Goal: Task Accomplishment & Management: Manage account settings

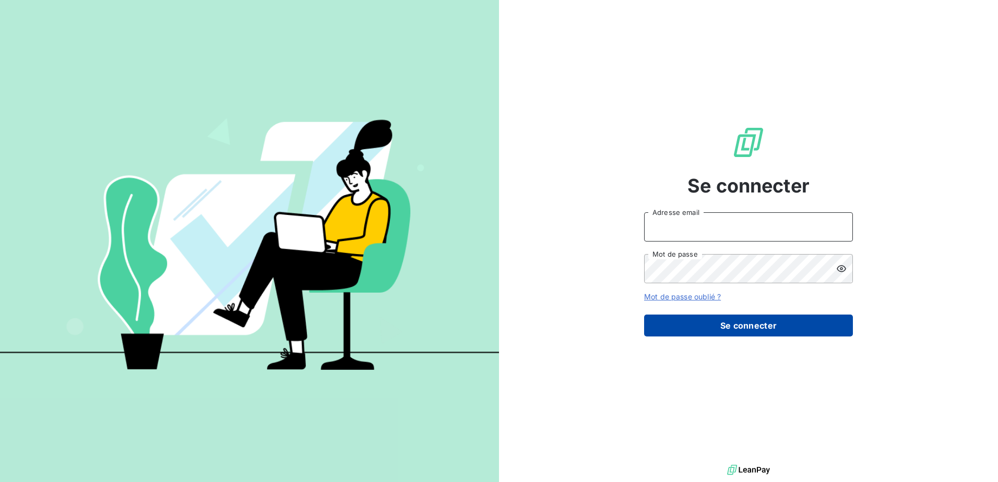
type input "[EMAIL_ADDRESS][DOMAIN_NAME]"
click at [747, 331] on button "Se connecter" at bounding box center [748, 326] width 209 height 22
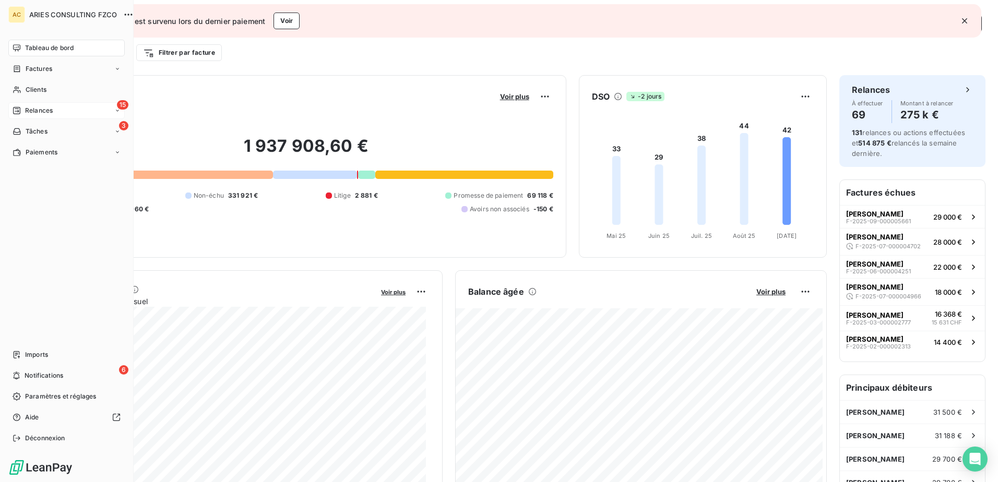
click at [29, 111] on span "Relances" at bounding box center [39, 110] width 28 height 9
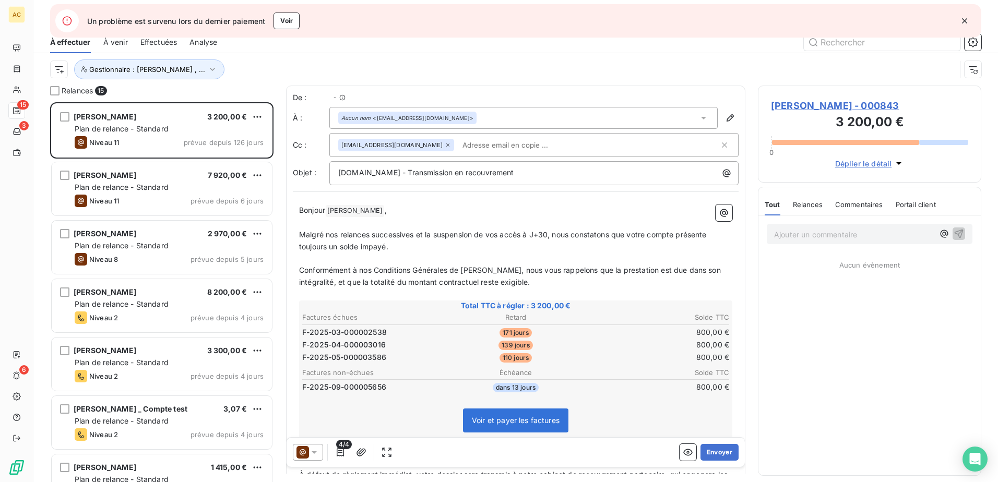
scroll to position [372, 215]
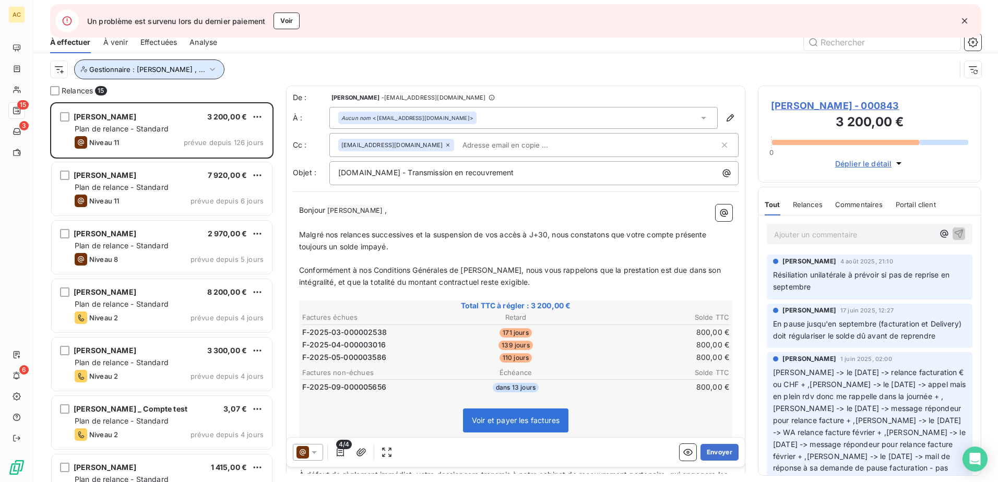
click at [207, 67] on icon "button" at bounding box center [212, 69] width 10 height 10
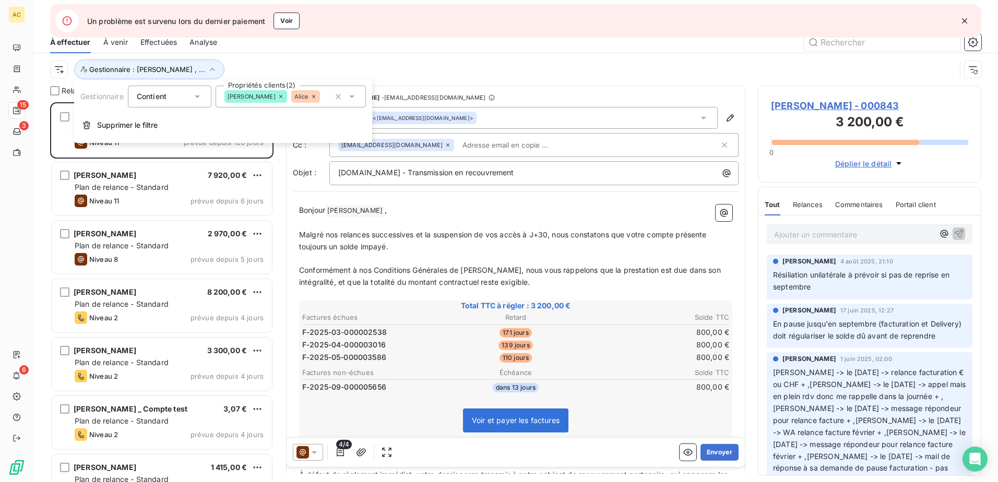
click at [345, 72] on div "Gestionnaire : [PERSON_NAME] , ..." at bounding box center [502, 69] width 905 height 20
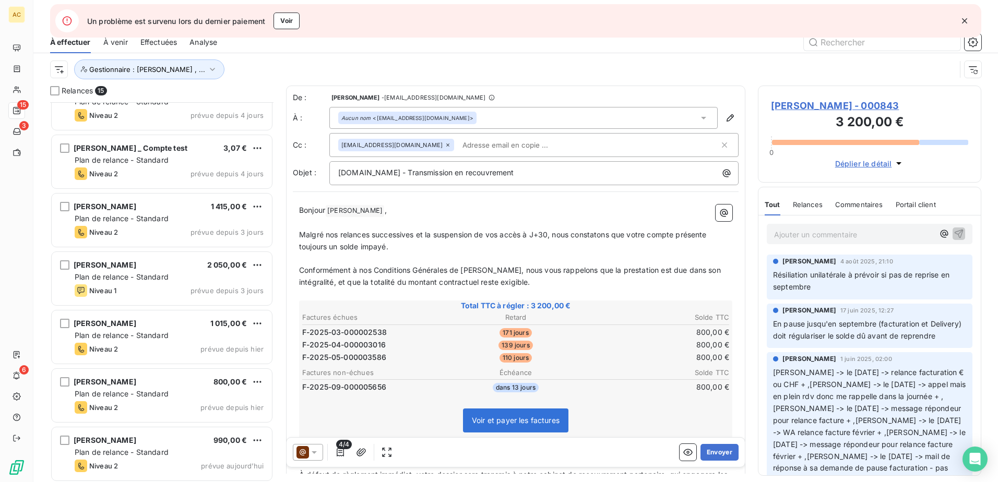
scroll to position [314, 0]
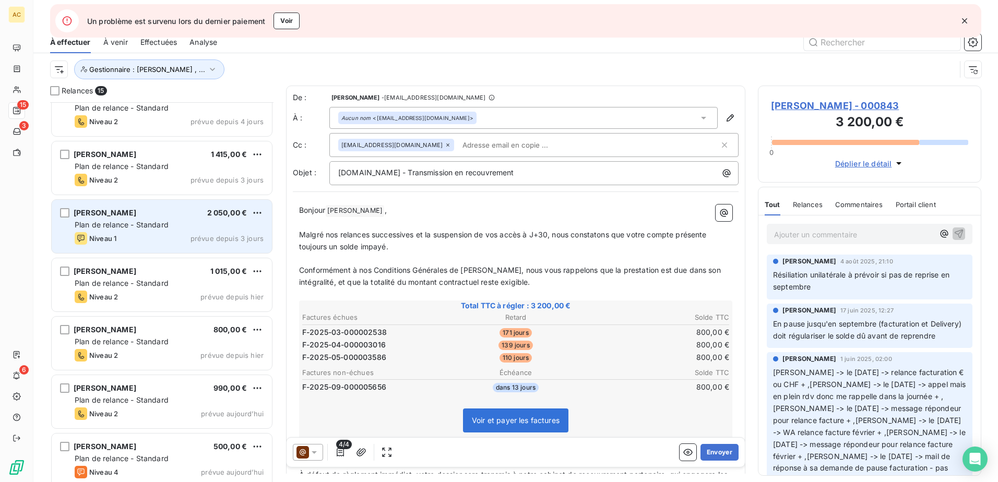
click at [137, 231] on div "Rislaine Ouled 2 050,00 € Plan de relance - Standard Niveau 1 prévue depuis 3 j…" at bounding box center [162, 226] width 220 height 53
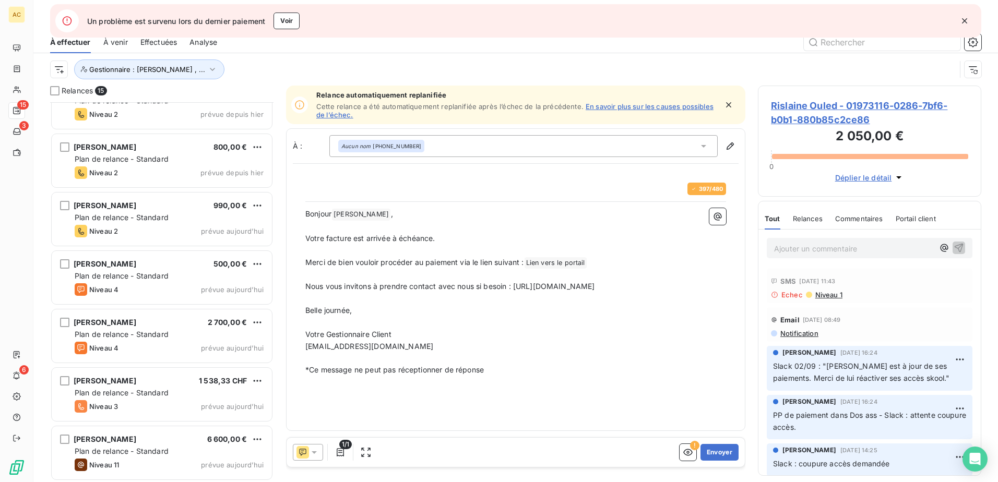
scroll to position [497, 0]
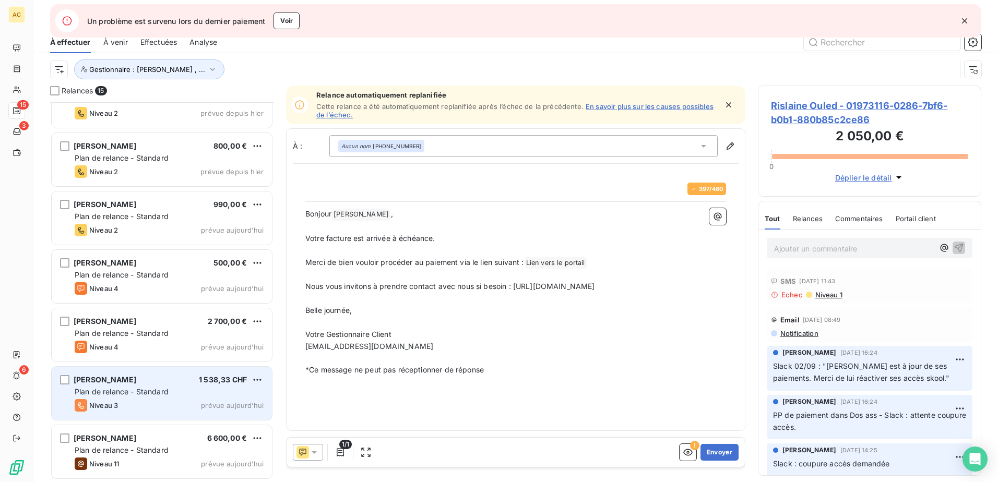
click at [165, 397] on div "Julien Kuhn 1 538,33 CHF Plan de relance - Standard Niveau 3 prévue aujourd’hui" at bounding box center [162, 393] width 220 height 53
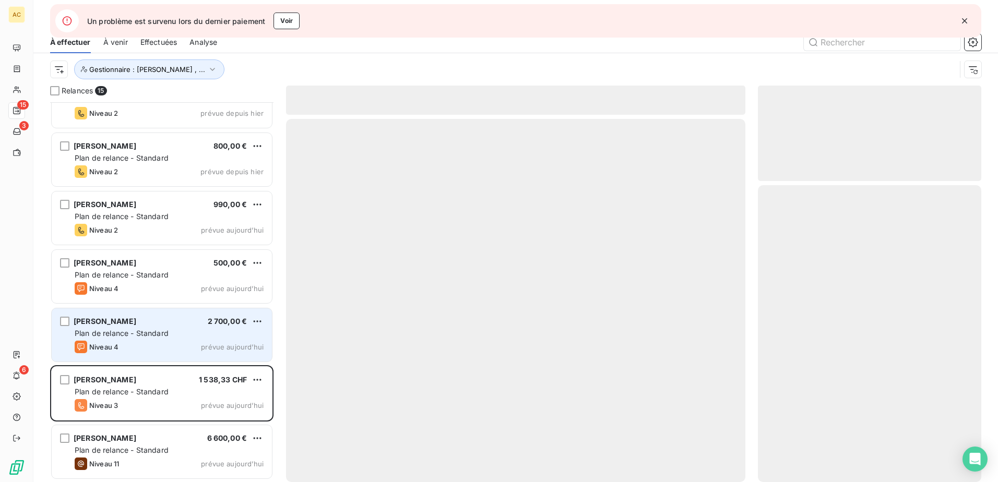
click at [174, 332] on div "Plan de relance - Standard" at bounding box center [169, 333] width 189 height 10
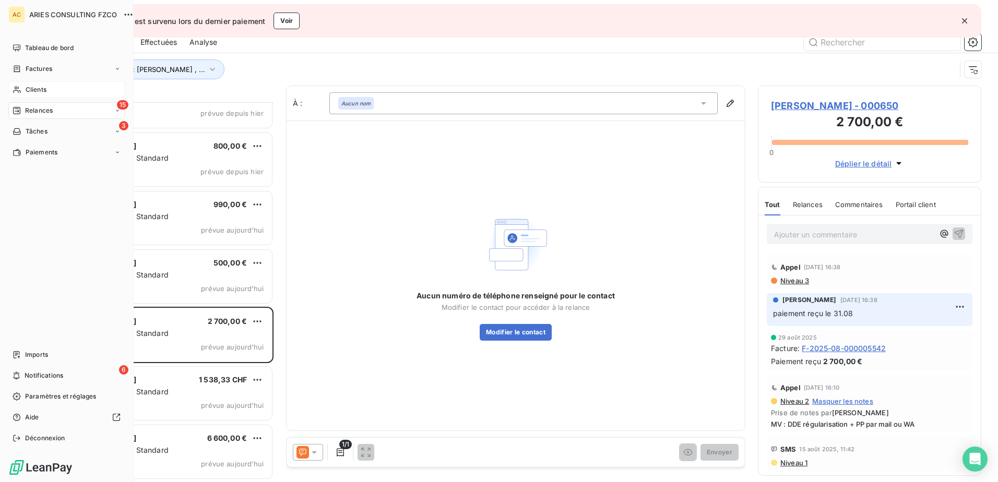
click at [30, 90] on span "Clients" at bounding box center [36, 89] width 21 height 9
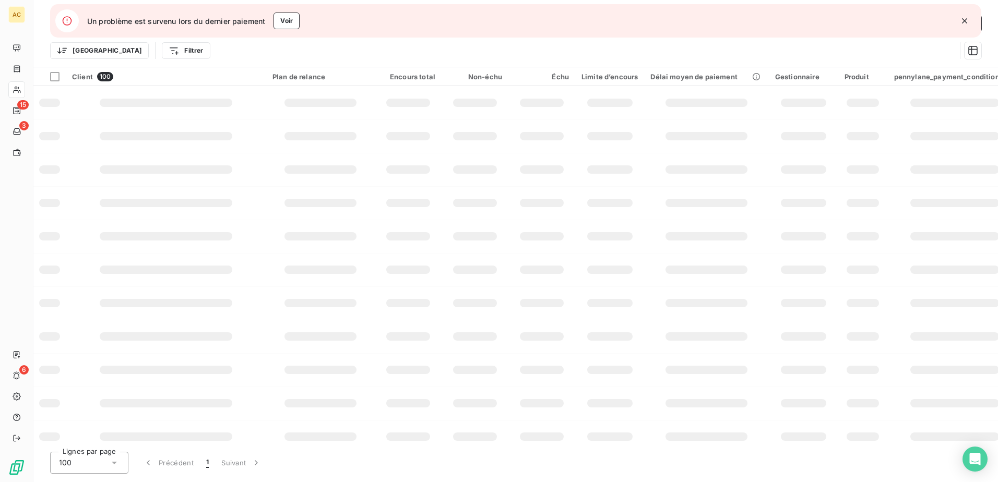
click at [962, 20] on icon "button" at bounding box center [964, 21] width 10 height 10
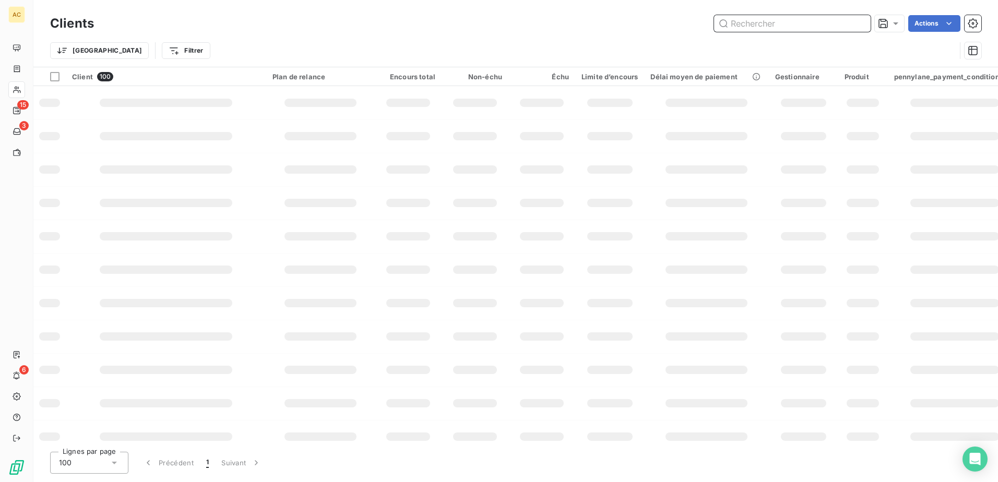
click at [818, 17] on input "text" at bounding box center [792, 23] width 157 height 17
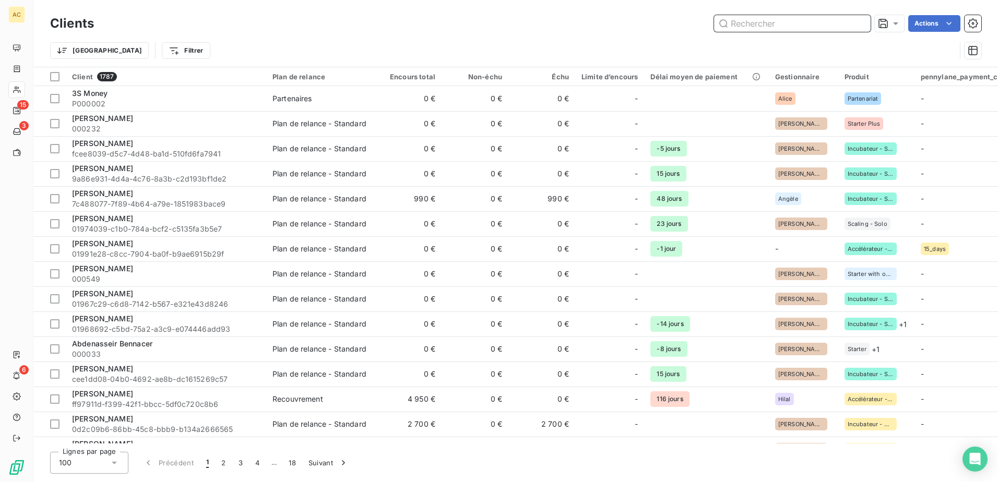
click at [811, 22] on input "text" at bounding box center [792, 23] width 157 height 17
paste input "Saint Prix"
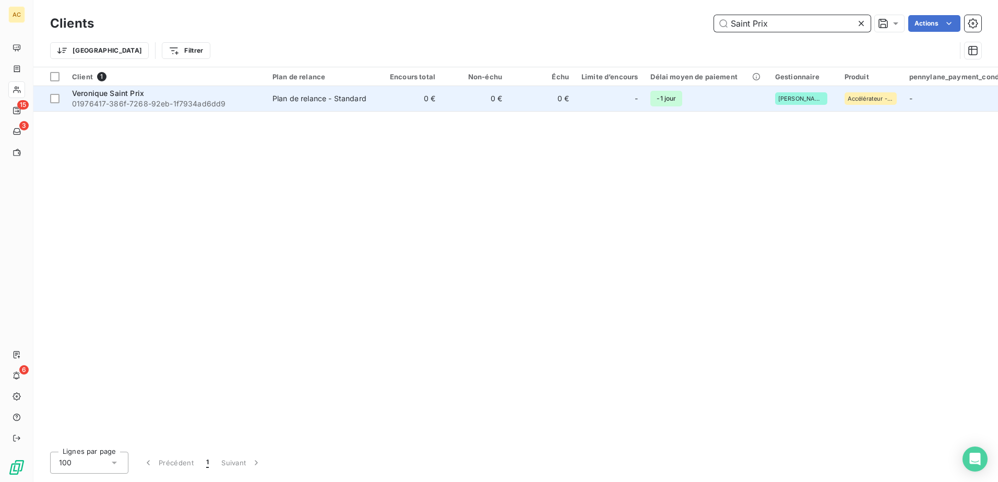
type input "Saint Prix"
click at [184, 105] on span "01976417-386f-7268-92eb-1f7934ad6dd9" at bounding box center [166, 104] width 188 height 10
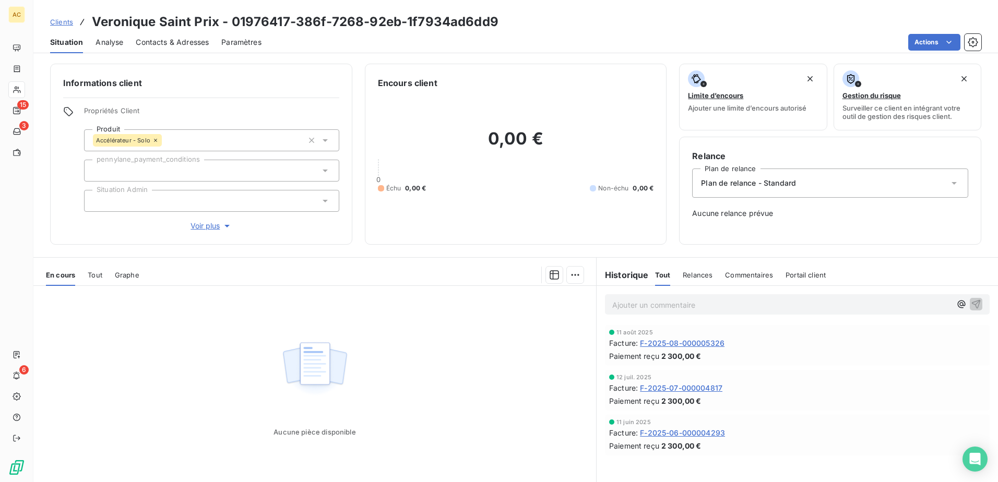
click at [192, 43] on span "Contacts & Adresses" at bounding box center [172, 42] width 73 height 10
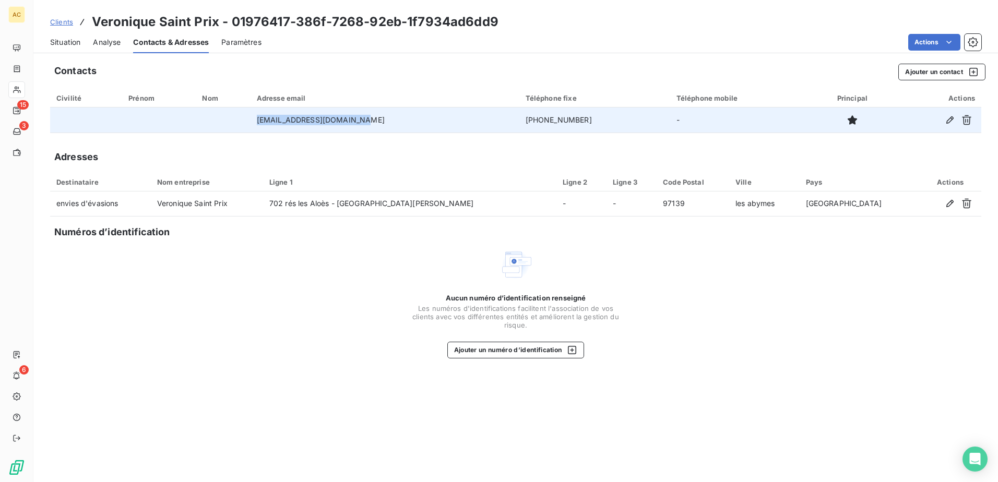
drag, startPoint x: 369, startPoint y: 120, endPoint x: 266, endPoint y: 117, distance: 103.3
click at [266, 117] on td "enviesdevasions@gmail.com" at bounding box center [384, 119] width 269 height 25
copy td "enviesdevasions@gmail.com"
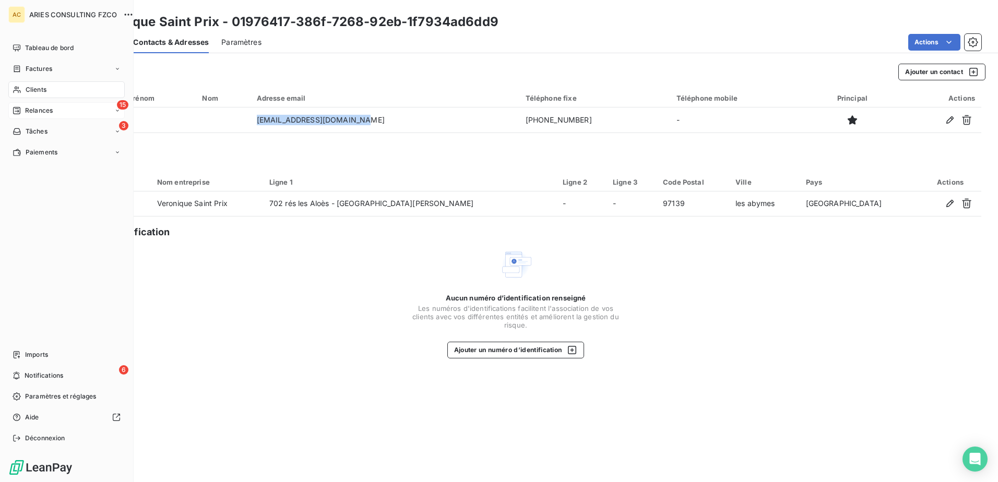
click at [40, 112] on span "Relances" at bounding box center [39, 110] width 28 height 9
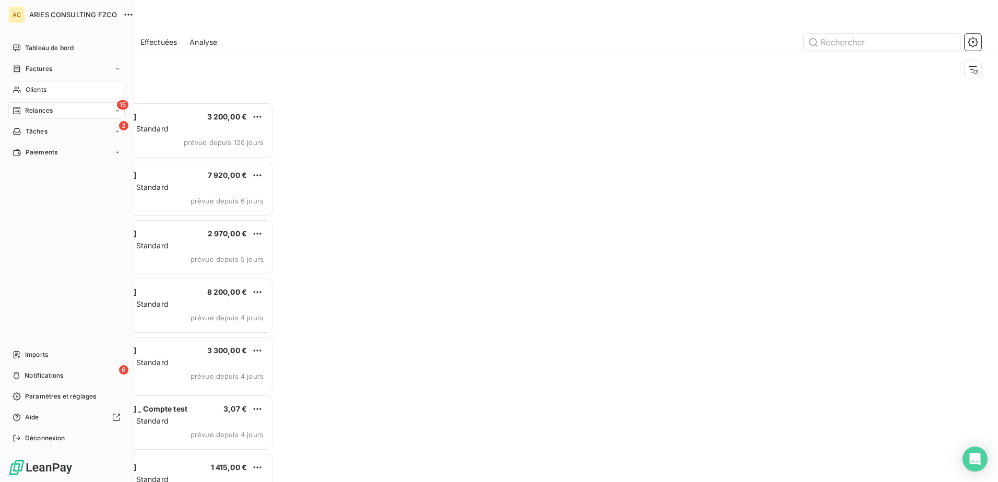
scroll to position [372, 215]
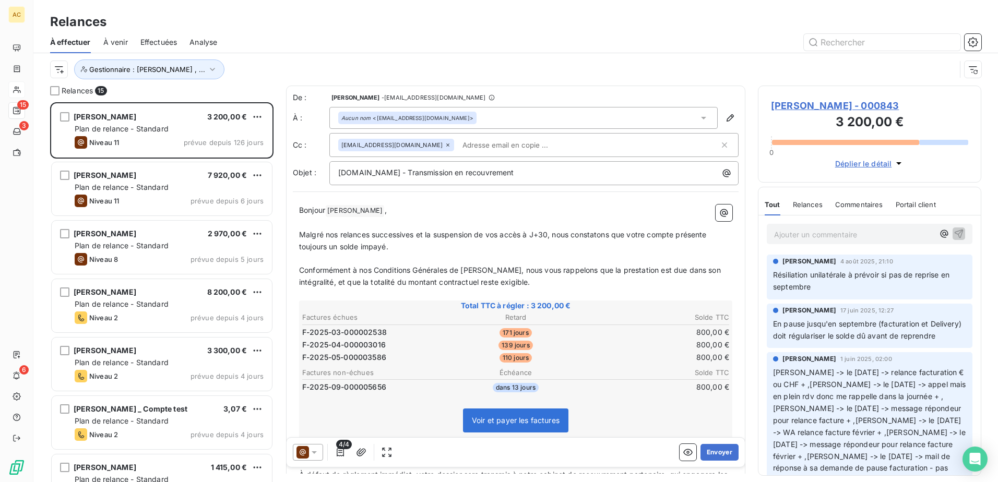
click at [290, 58] on div "Gestionnaire : [PERSON_NAME] , ..." at bounding box center [515, 69] width 931 height 32
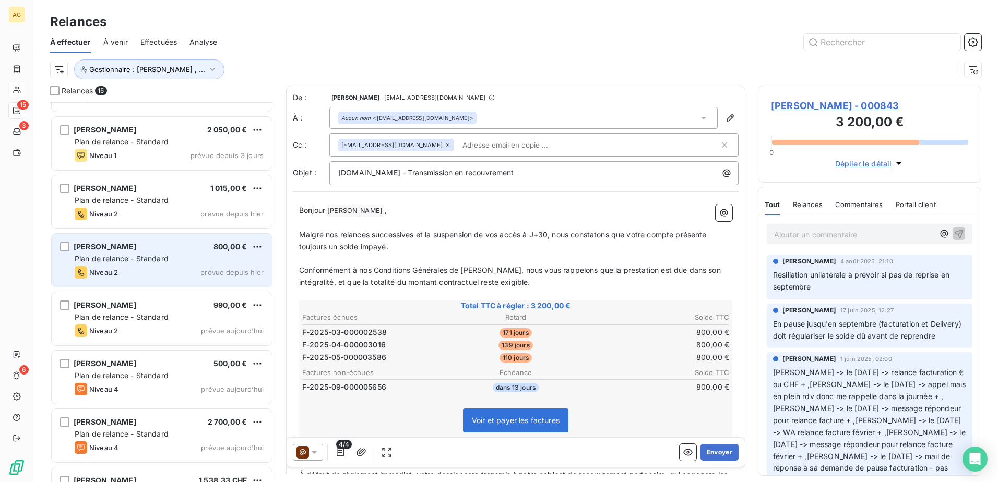
scroll to position [497, 0]
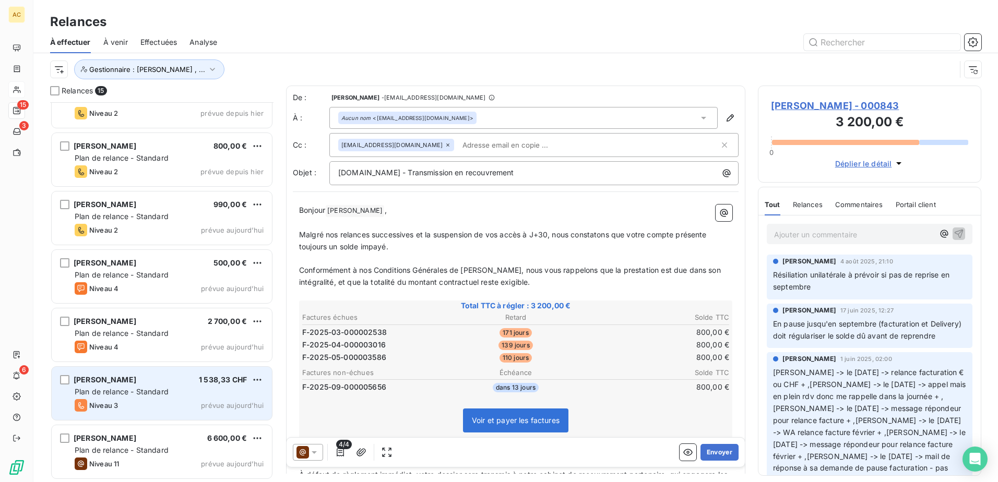
click at [142, 400] on div "Niveau 3 prévue aujourd’hui" at bounding box center [169, 405] width 189 height 13
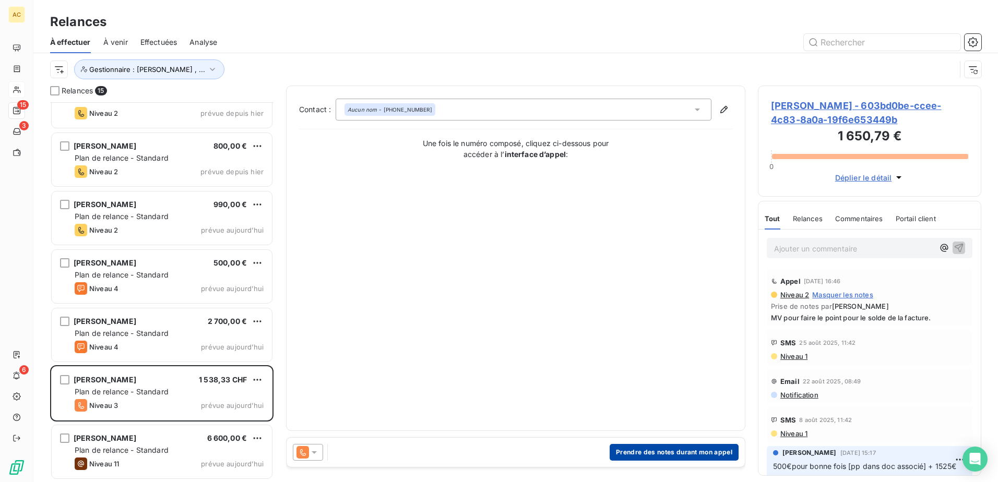
click at [666, 453] on button "Prendre des notes durant mon appel" at bounding box center [673, 452] width 129 height 17
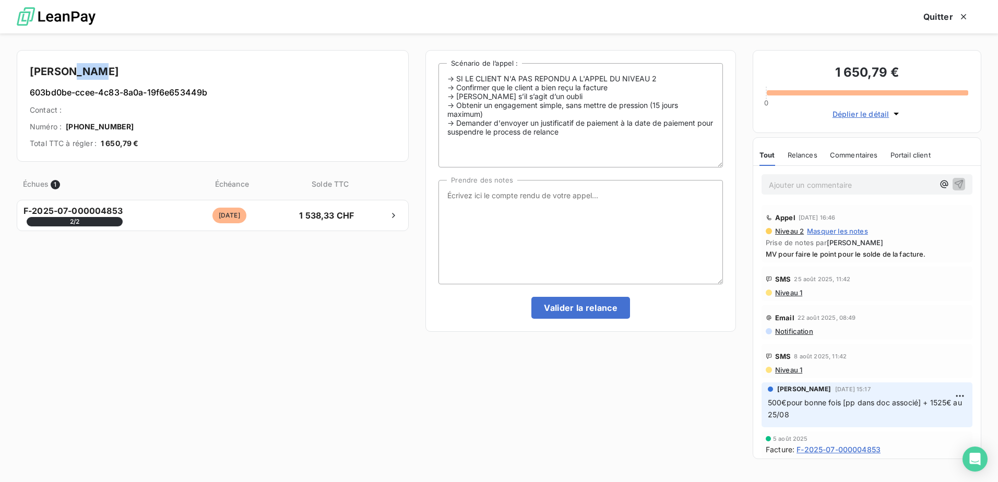
drag, startPoint x: 93, startPoint y: 73, endPoint x: 67, endPoint y: 66, distance: 27.6
click at [67, 66] on h4 "Julien Kuhn" at bounding box center [213, 71] width 366 height 17
copy h4 "Kuhn"
click at [487, 202] on textarea "Prendre des notes" at bounding box center [580, 232] width 284 height 104
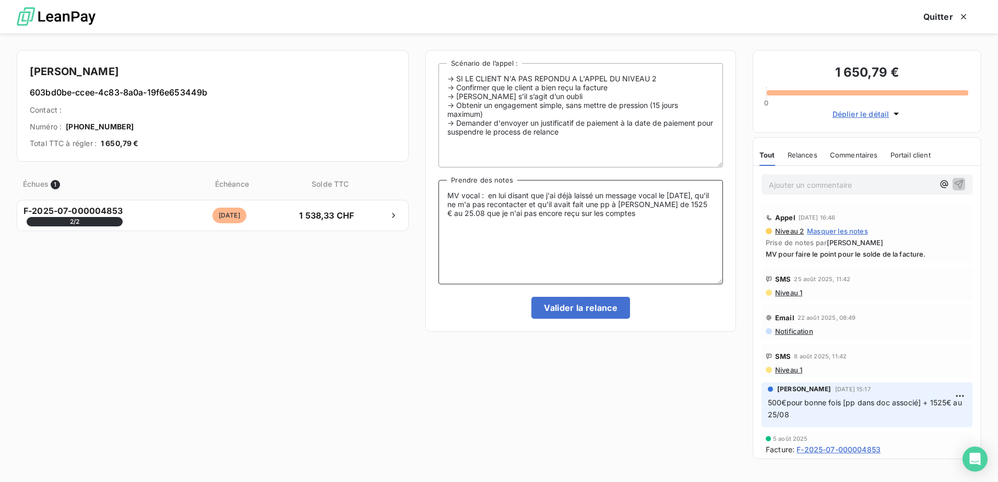
click at [680, 217] on textarea "MV vocal : en lui disant que j'ai déjà laissé un message vocal le 1er septembre…" at bounding box center [580, 232] width 284 height 104
drag, startPoint x: 704, startPoint y: 217, endPoint x: 401, endPoint y: 176, distance: 305.4
click at [401, 176] on div "Julien Kuhn 603bd0be-ccee-4c83-8a0a-19f6e653449b Contact : Numéro : +41 79 428 …" at bounding box center [499, 257] width 998 height 449
click at [598, 214] on textarea "MV vocal : en lui disant que j'ai déjà laissé un message vocal le 1er septembre…" at bounding box center [580, 232] width 284 height 104
drag, startPoint x: 696, startPoint y: 214, endPoint x: 422, endPoint y: 189, distance: 275.6
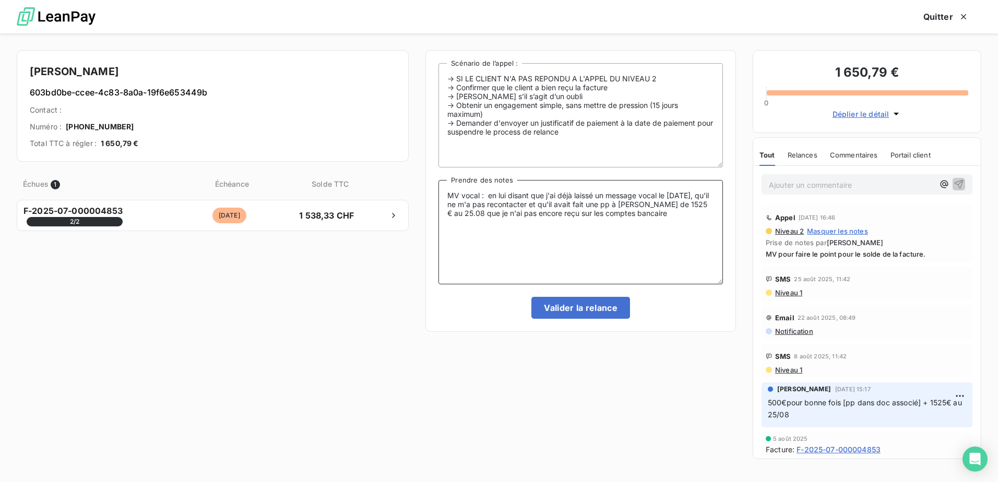
click at [422, 189] on div "Julien Kuhn 603bd0be-ccee-4c83-8a0a-19f6e653449b Contact : Numéro : +41 79 428 …" at bounding box center [499, 257] width 998 height 449
paste textarea "le 01/09 resté sans réponse. PP de 1 525 € à Valérie du 25/08 non reçue sur com…"
click at [459, 192] on textarea "MV le 01/09 resté sans réponse. PP de 1 525 € à Valérie du 25/08 non reçue sur …" at bounding box center [580, 232] width 284 height 104
click at [594, 196] on textarea "MV le 08/09 en précisant que MV du 01/09 resté sans réponse. PP de 1 525 € à Va…" at bounding box center [580, 232] width 284 height 104
click at [632, 231] on textarea "MV le 08/09 en précisant que MV du 01/09 est resté sans réponse. PP de 1 525 € …" at bounding box center [580, 232] width 284 height 104
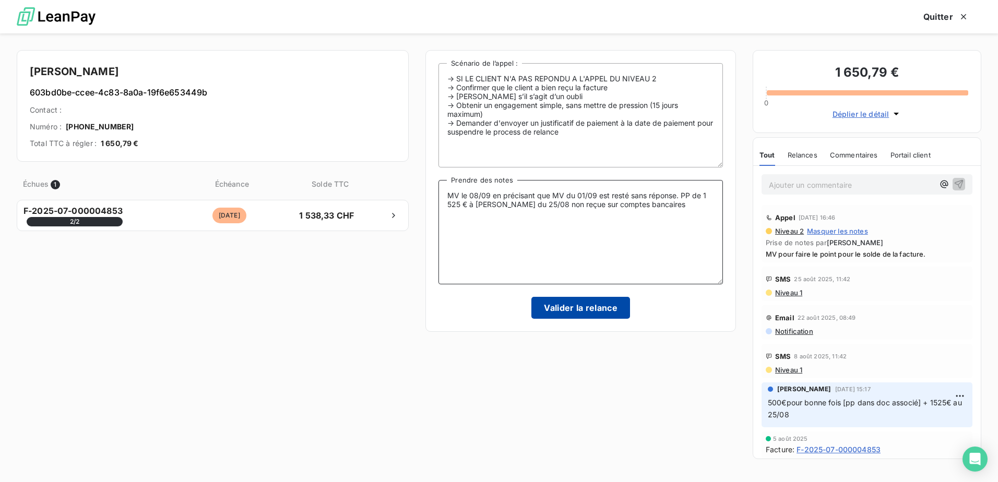
type textarea "MV le 08/09 en précisant que MV du 01/09 est resté sans réponse. PP de 1 525 € …"
click at [576, 306] on button "Valider la relance" at bounding box center [580, 308] width 99 height 22
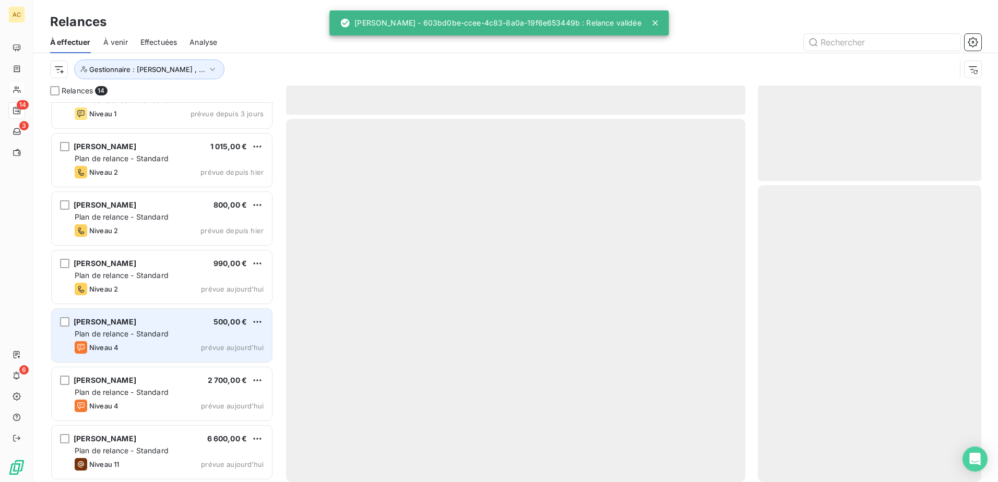
scroll to position [439, 0]
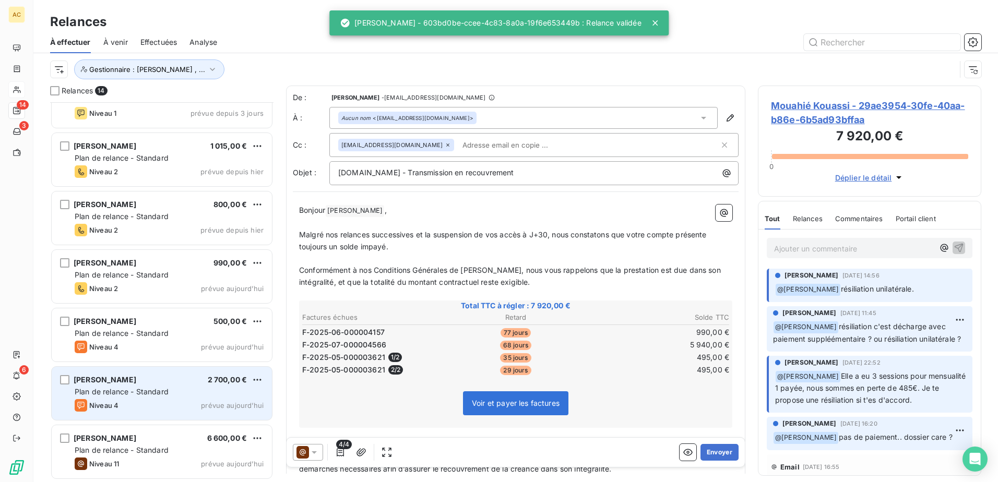
click at [130, 406] on div "Niveau 4 prévue aujourd’hui" at bounding box center [169, 405] width 189 height 13
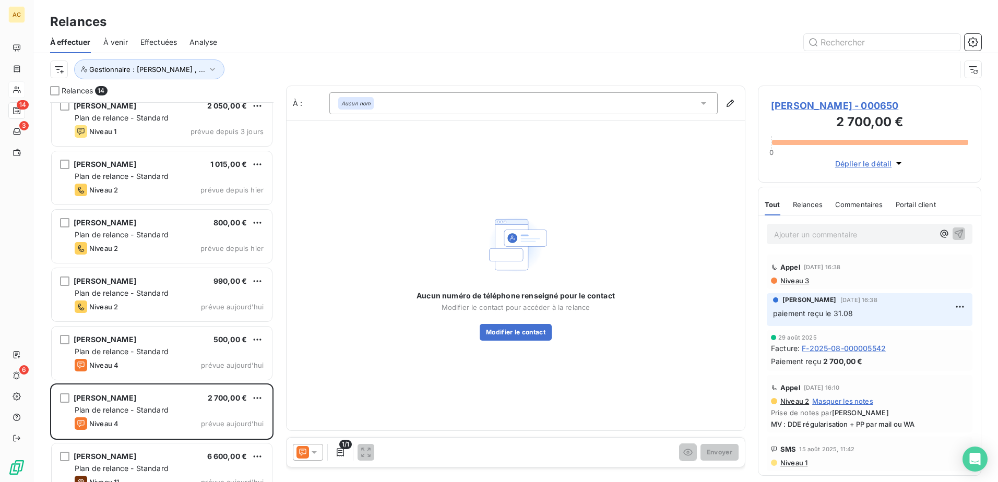
scroll to position [439, 0]
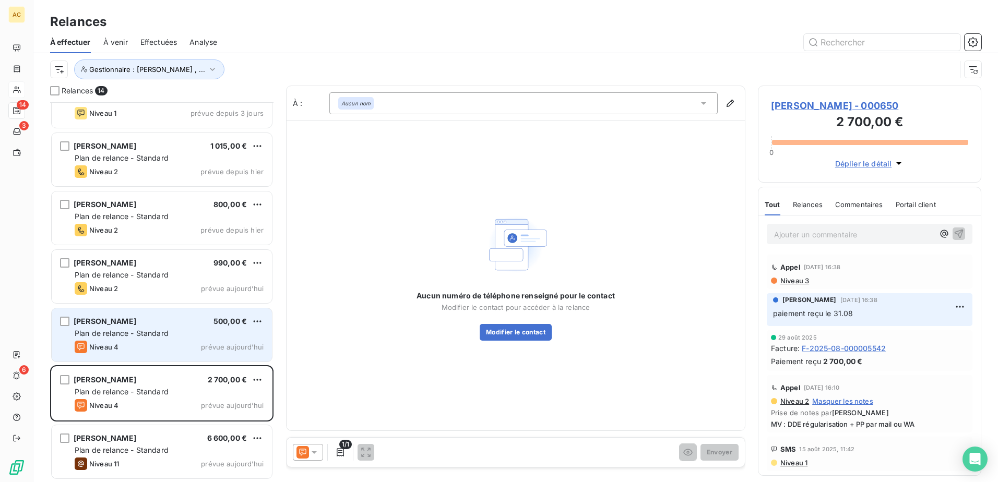
click at [148, 338] on div "Plan de relance - Standard" at bounding box center [169, 333] width 189 height 10
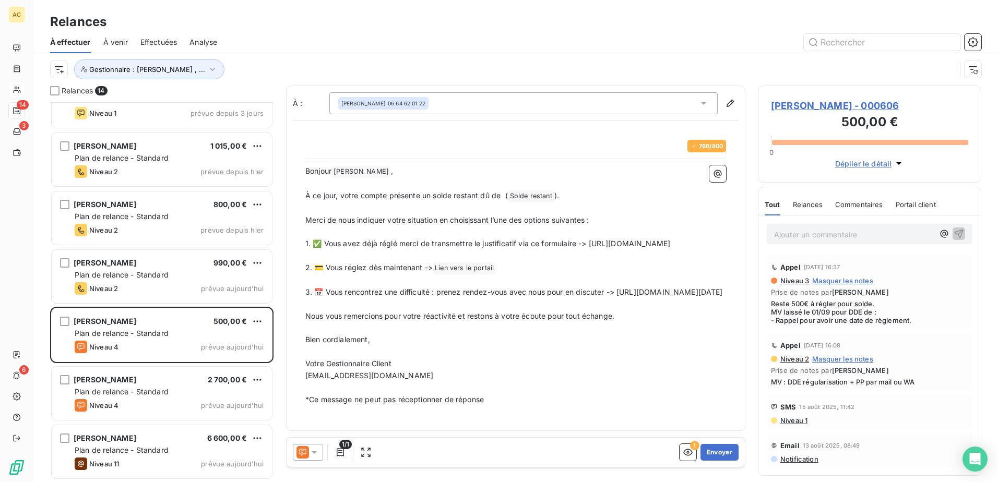
drag, startPoint x: 651, startPoint y: 318, endPoint x: 306, endPoint y: 316, distance: 344.3
click at [306, 298] on p "3. 📅 Vous rencontrez une difficulté : prenez rendez-vous avec nous pour en disc…" at bounding box center [515, 292] width 420 height 12
click at [720, 453] on button "Envoyer" at bounding box center [719, 452] width 38 height 17
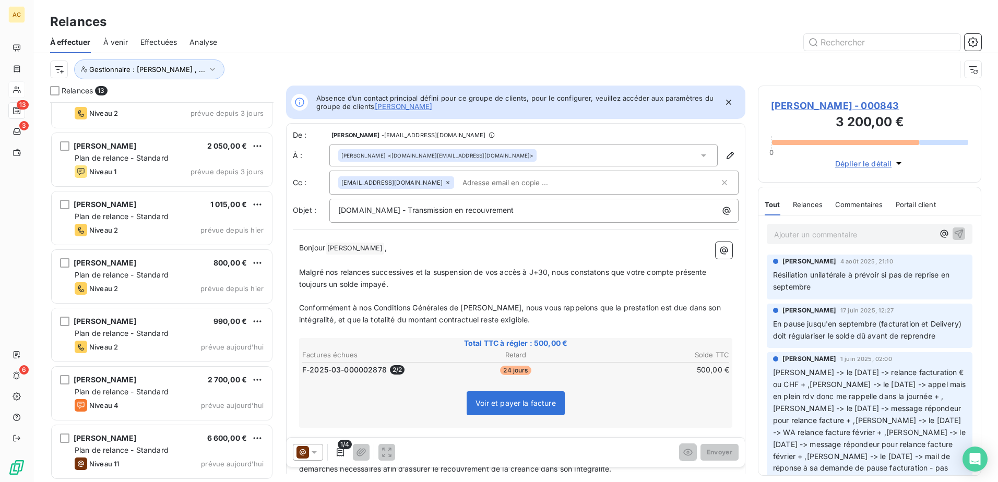
scroll to position [380, 0]
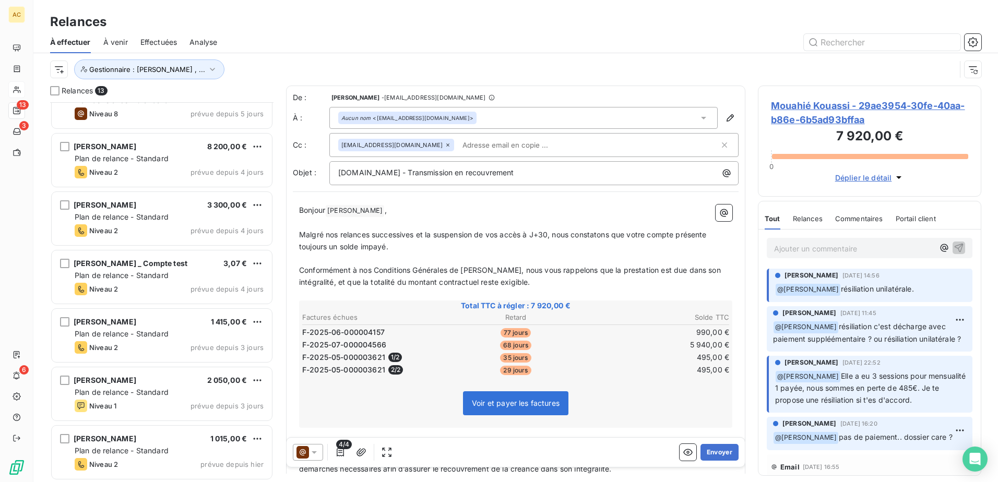
scroll to position [171, 0]
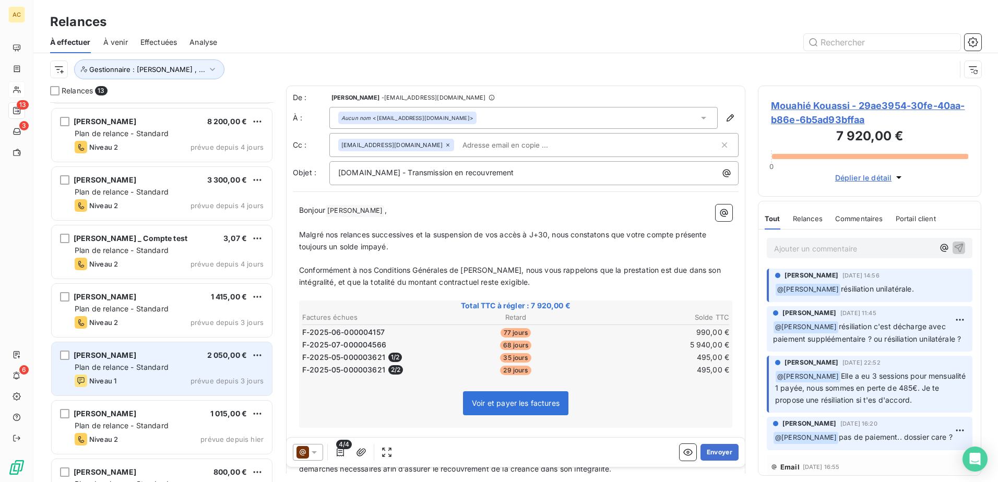
click at [171, 369] on div "Plan de relance - Standard" at bounding box center [169, 367] width 189 height 10
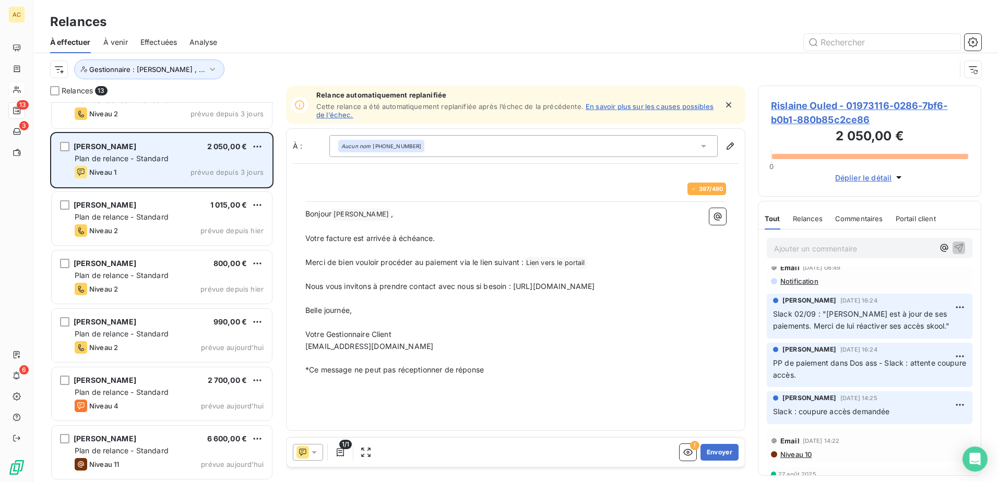
scroll to position [380, 0]
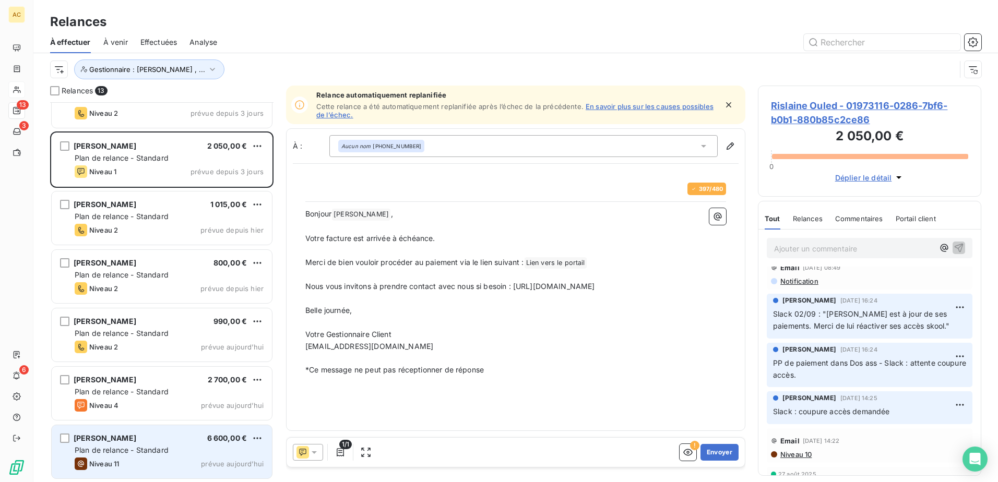
click at [134, 456] on div "John Guillou 6 600,00 € Plan de relance - Standard Niveau 11 prévue aujourd’hui" at bounding box center [162, 451] width 220 height 53
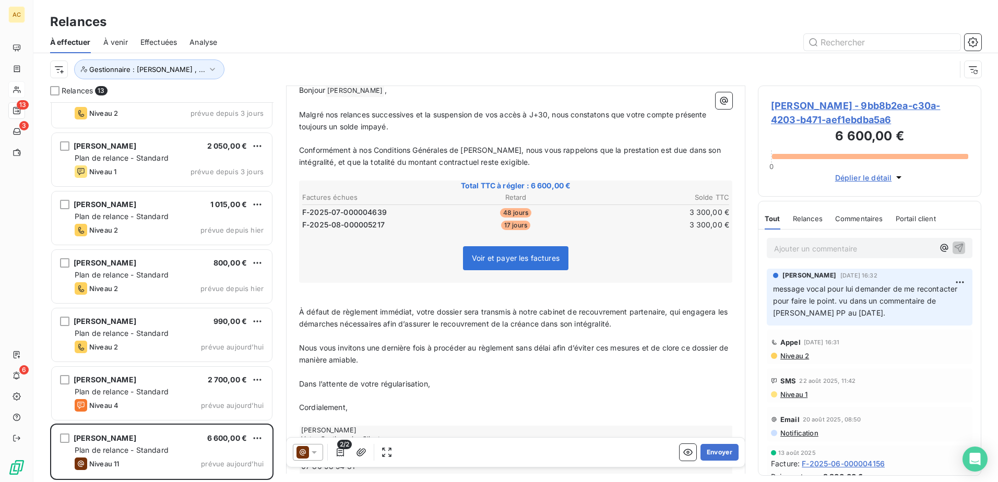
scroll to position [157, 0]
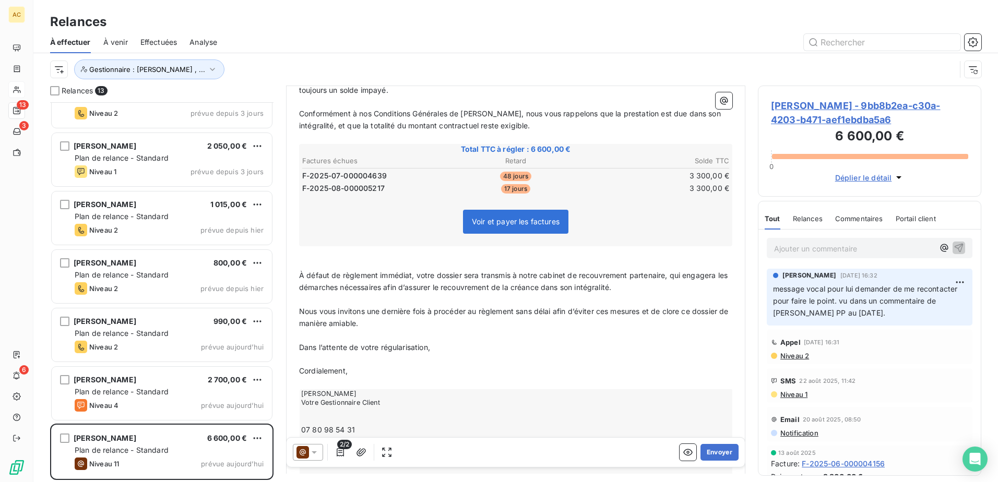
click at [478, 359] on p "﻿" at bounding box center [515, 360] width 433 height 12
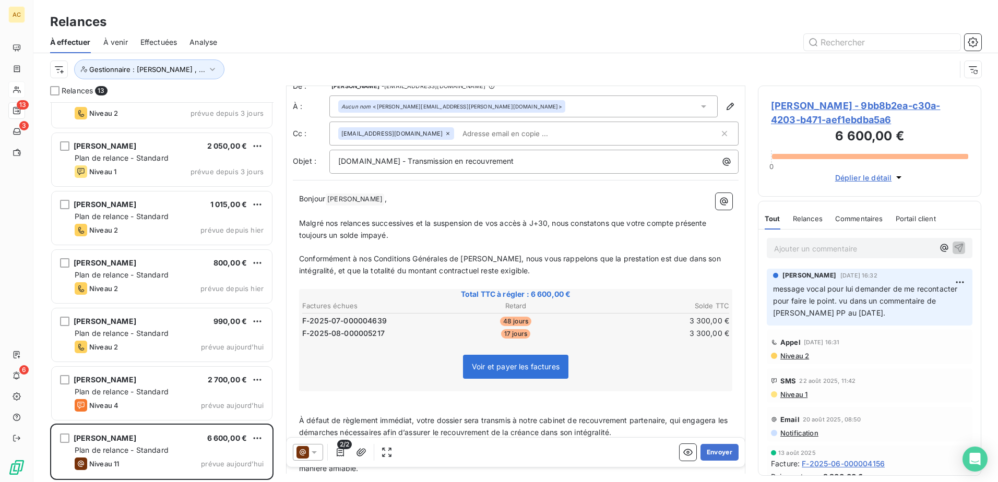
scroll to position [0, 0]
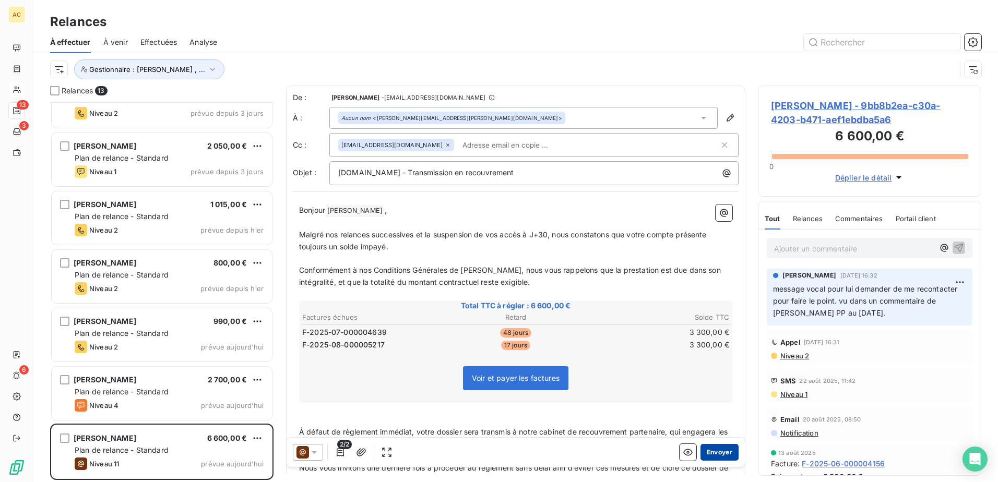
click at [708, 453] on button "Envoyer" at bounding box center [719, 452] width 38 height 17
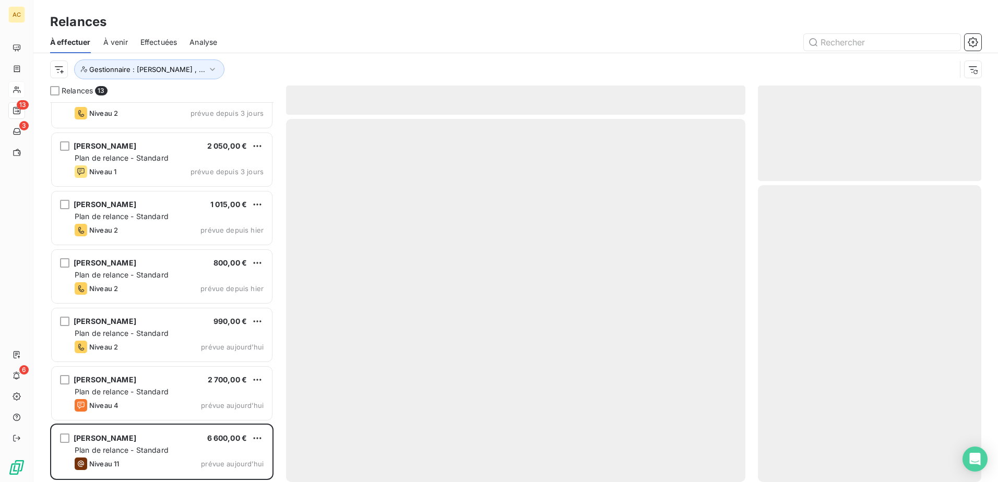
scroll to position [321, 0]
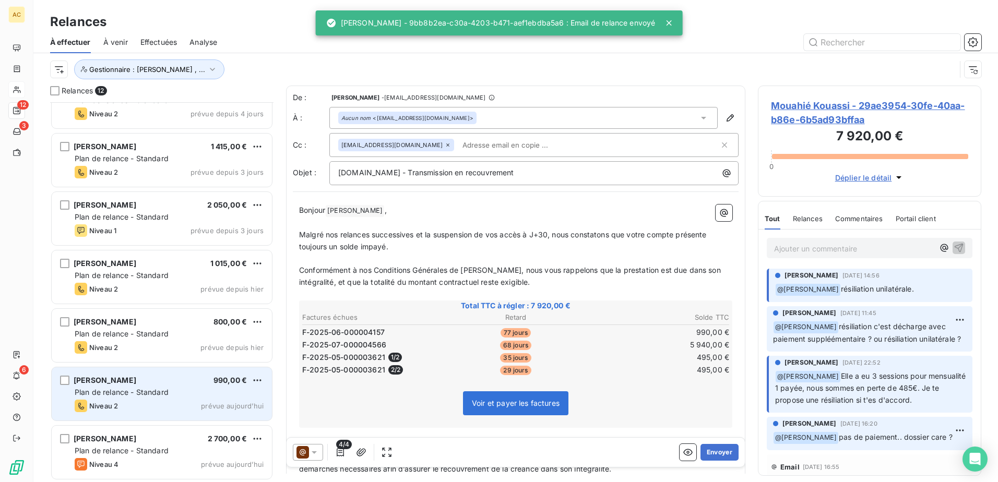
scroll to position [322, 0]
click at [138, 404] on div "Niveau 2 prévue aujourd’hui" at bounding box center [169, 405] width 189 height 13
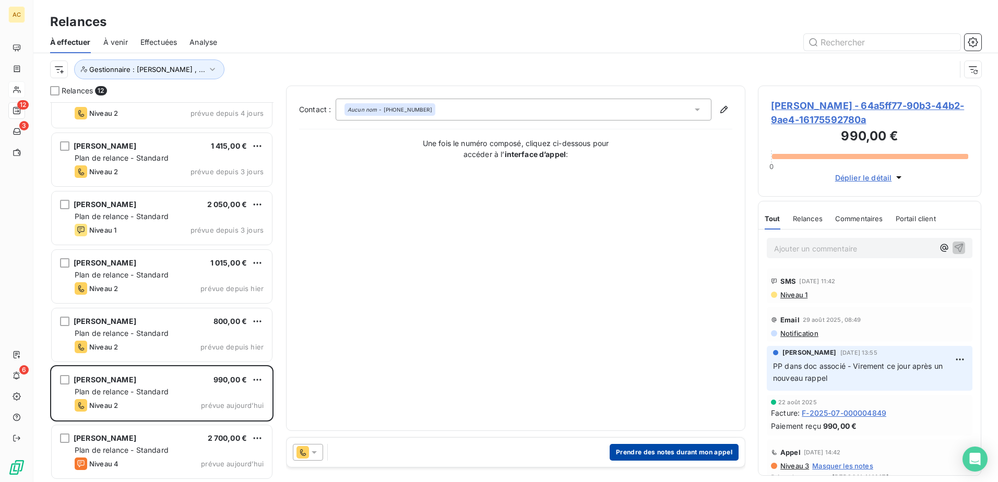
click at [662, 452] on button "Prendre des notes durant mon appel" at bounding box center [673, 452] width 129 height 17
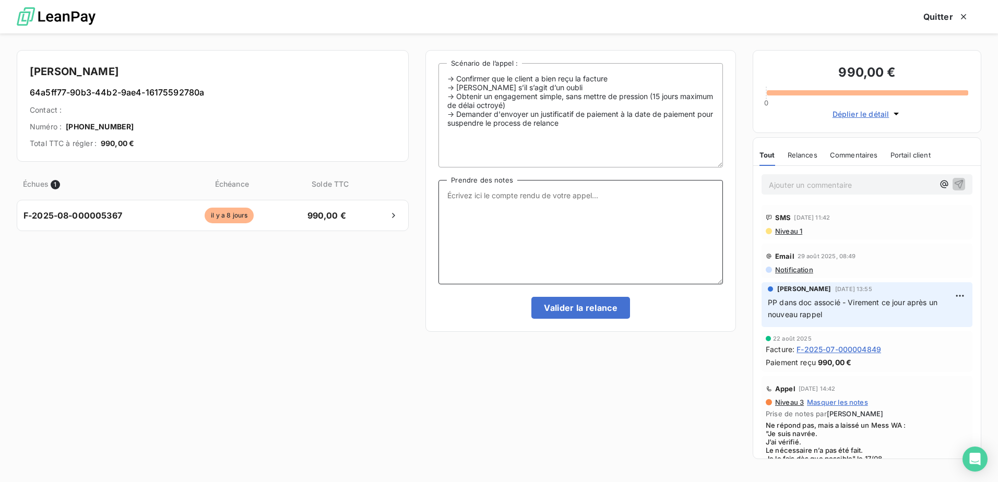
click at [545, 283] on textarea "Prendre des notes" at bounding box center [580, 232] width 284 height 104
drag, startPoint x: 450, startPoint y: 195, endPoint x: 424, endPoint y: 196, distance: 26.1
click at [425, 196] on div "Giada BUONAFEDE 64a5ff77-90b3-44b2-9ae4-16175592780a Contact : Numéro : +596 69…" at bounding box center [499, 257] width 998 height 449
drag, startPoint x: 668, startPoint y: 195, endPoint x: 681, endPoint y: 195, distance: 12.5
click at [681, 195] on textarea "Pas de réponse et sans possibilité de laissé un message vocal. mail de relance …" at bounding box center [580, 232] width 284 height 104
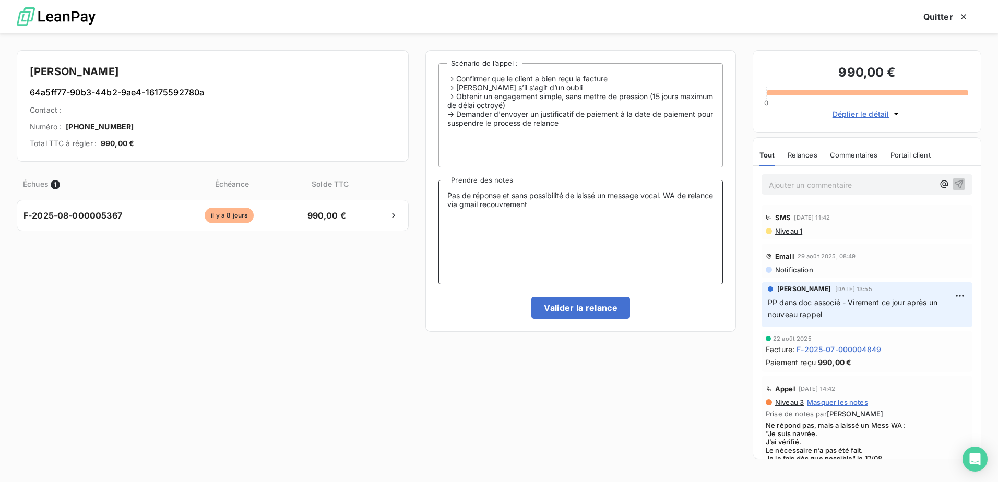
drag, startPoint x: 477, startPoint y: 204, endPoint x: 564, endPoint y: 201, distance: 87.2
click at [564, 201] on textarea "Pas de réponse et sans possibilité de laissé un message vocal. WA de relance vi…" at bounding box center [580, 232] width 284 height 104
type textarea "Pas de réponse et sans possibilité de laissé un message vocal. WA de relance."
click at [598, 305] on button "Valider la relance" at bounding box center [580, 308] width 99 height 22
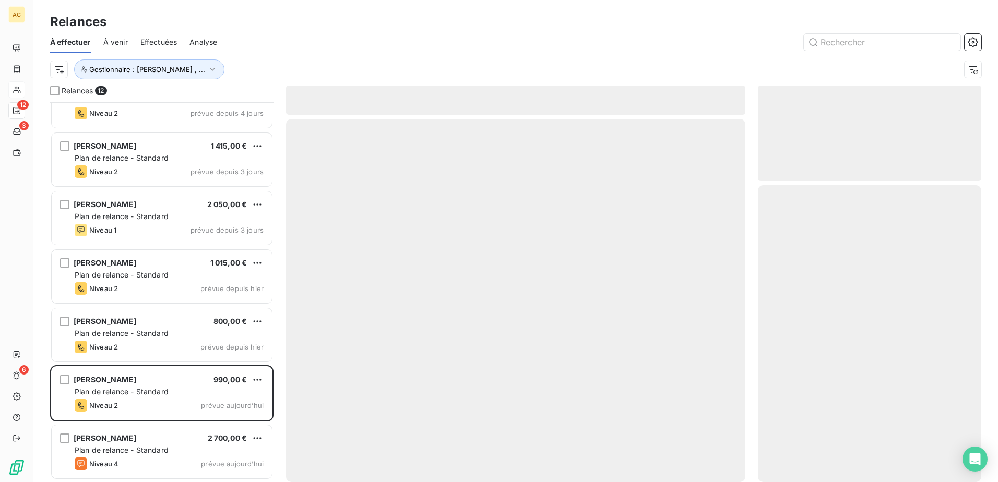
scroll to position [263, 0]
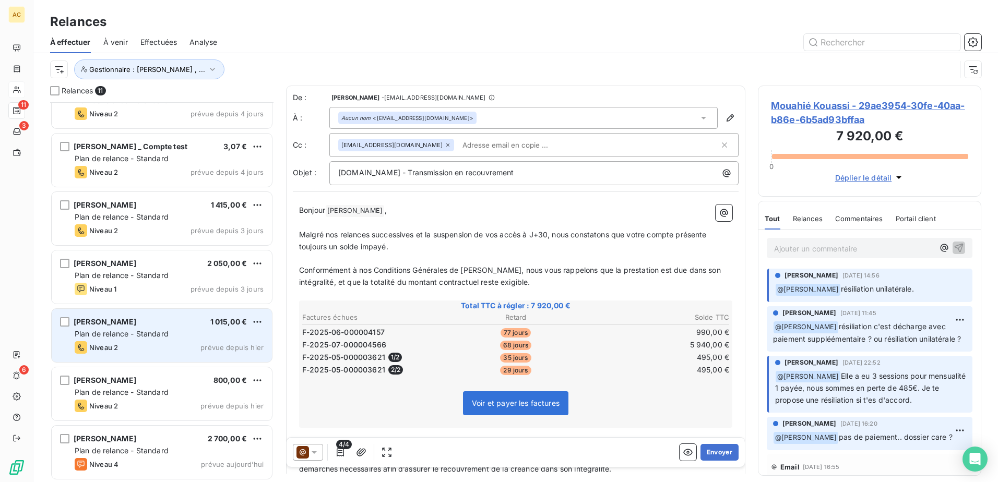
scroll to position [263, 0]
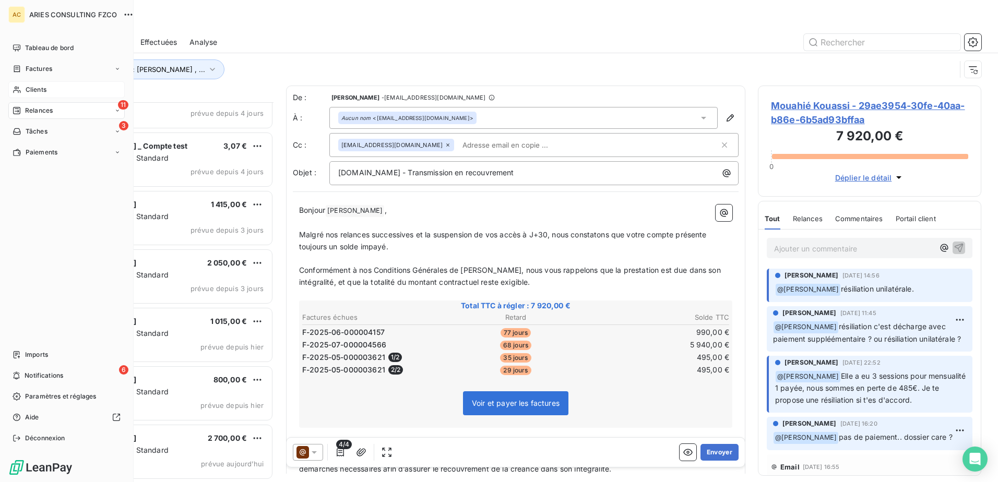
click at [17, 113] on icon at bounding box center [17, 110] width 8 height 8
click at [56, 174] on span "Effectuées" at bounding box center [41, 173] width 32 height 9
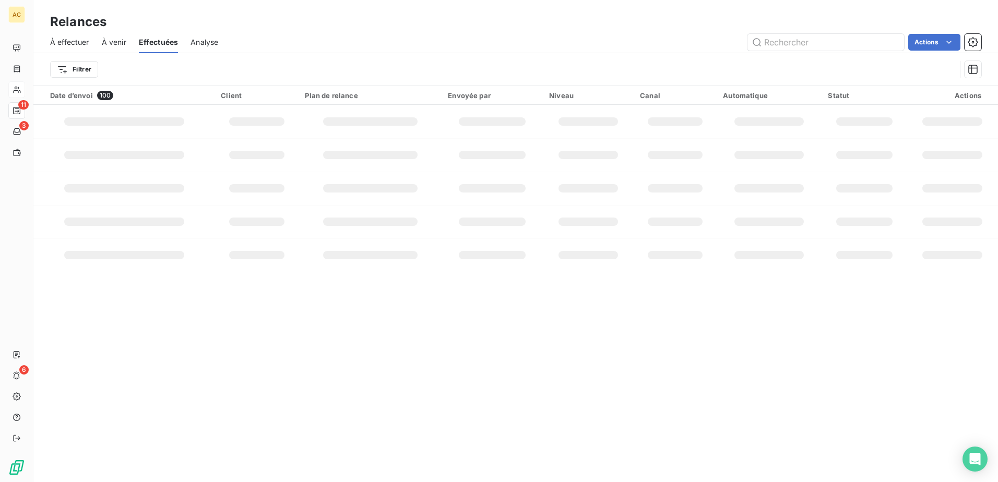
click at [286, 361] on div "Relances À effectuer À venir Effectuées Analyse Actions Filtrer Date d’envoi 10…" at bounding box center [515, 241] width 964 height 482
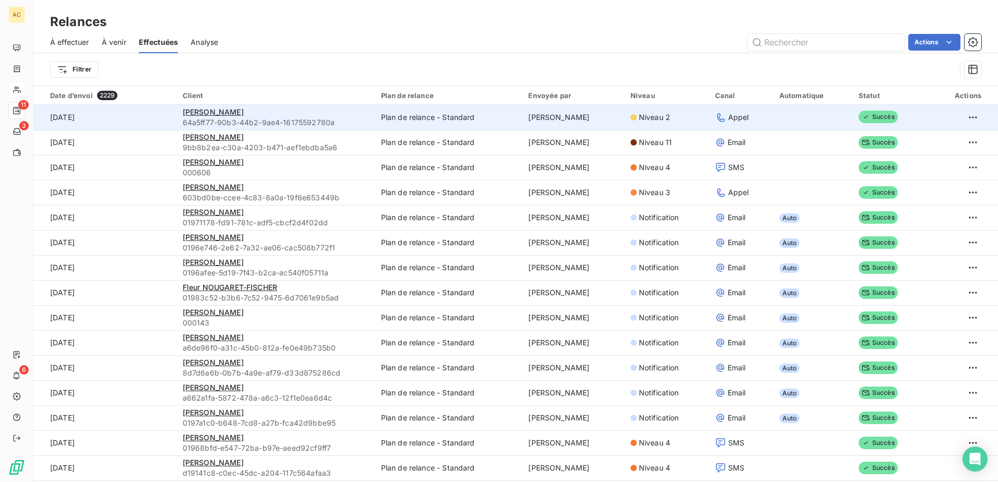
click at [300, 112] on div "Giada BUONAFEDE" at bounding box center [276, 112] width 186 height 10
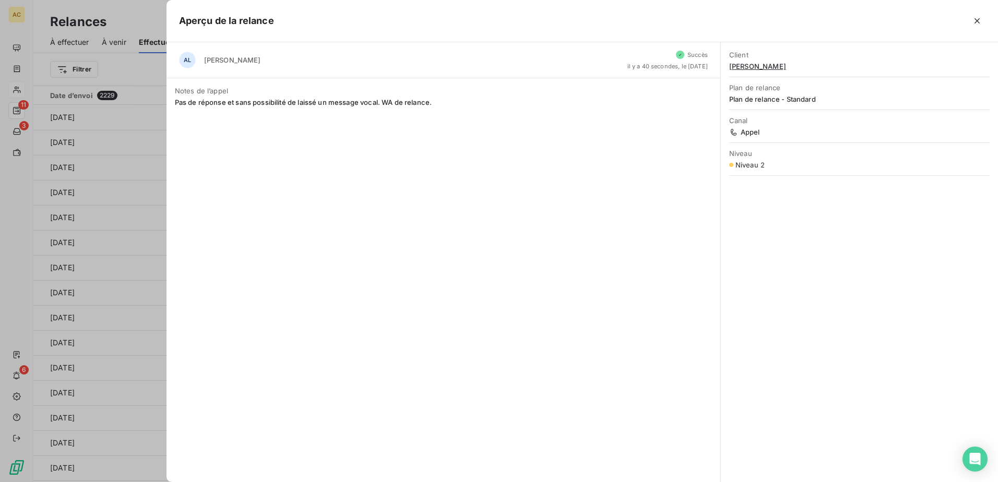
drag, startPoint x: 811, startPoint y: 67, endPoint x: 730, endPoint y: 64, distance: 81.4
click at [730, 64] on span "Giada BUONAFEDE" at bounding box center [859, 66] width 260 height 8
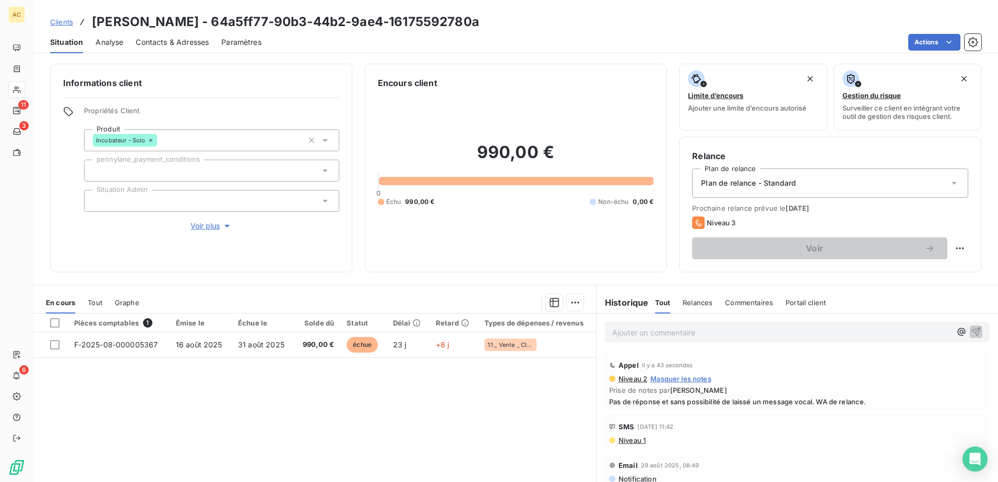
click at [150, 44] on span "Contacts & Adresses" at bounding box center [172, 42] width 73 height 10
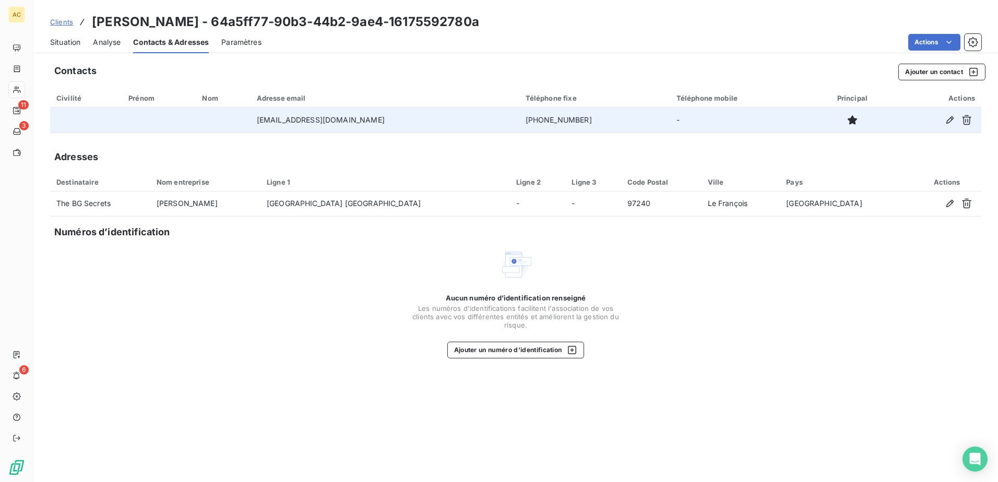
drag, startPoint x: 569, startPoint y: 119, endPoint x: 499, endPoint y: 117, distance: 69.4
click at [519, 117] on td "+596 696 52 07 90" at bounding box center [594, 119] width 151 height 25
copy td "+596 696 52 07 90"
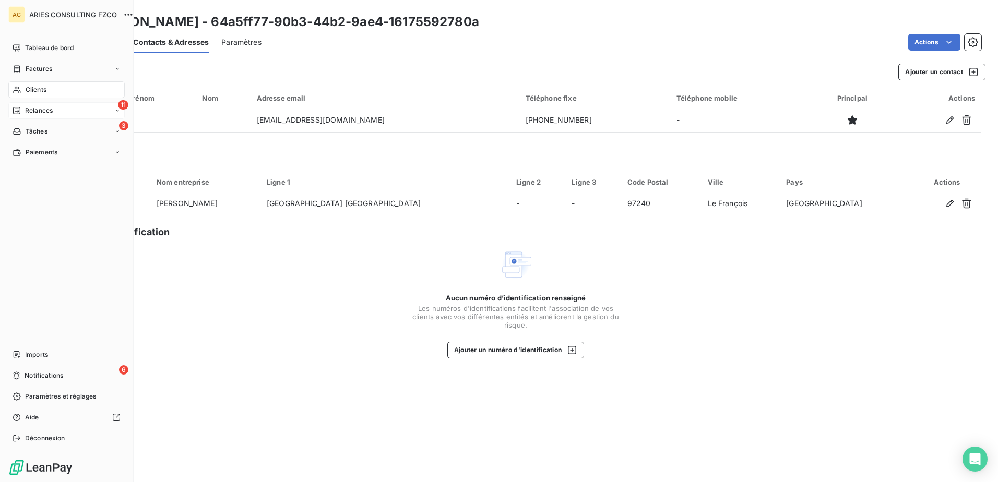
click at [35, 112] on span "Relances" at bounding box center [39, 110] width 28 height 9
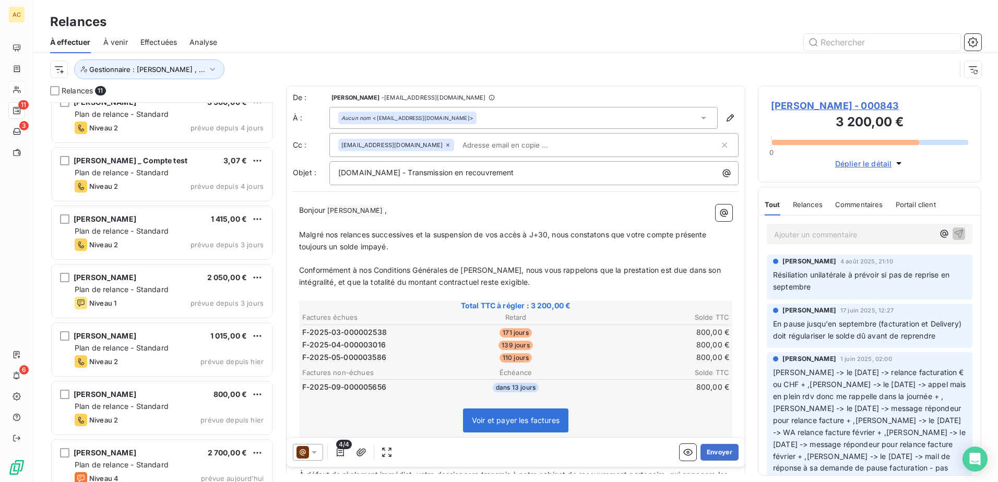
scroll to position [263, 0]
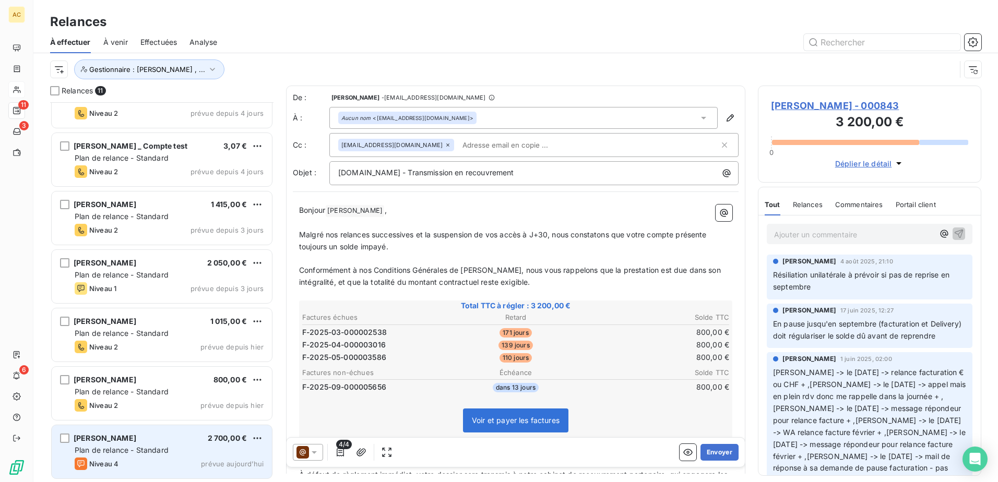
click at [203, 446] on div "Plan de relance - Standard" at bounding box center [169, 450] width 189 height 10
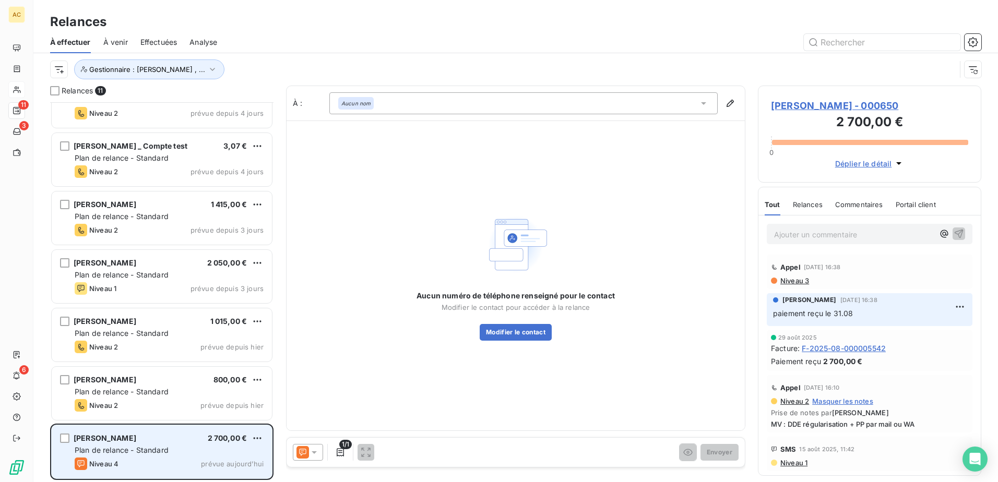
click at [97, 441] on span "[PERSON_NAME]" at bounding box center [105, 438] width 63 height 9
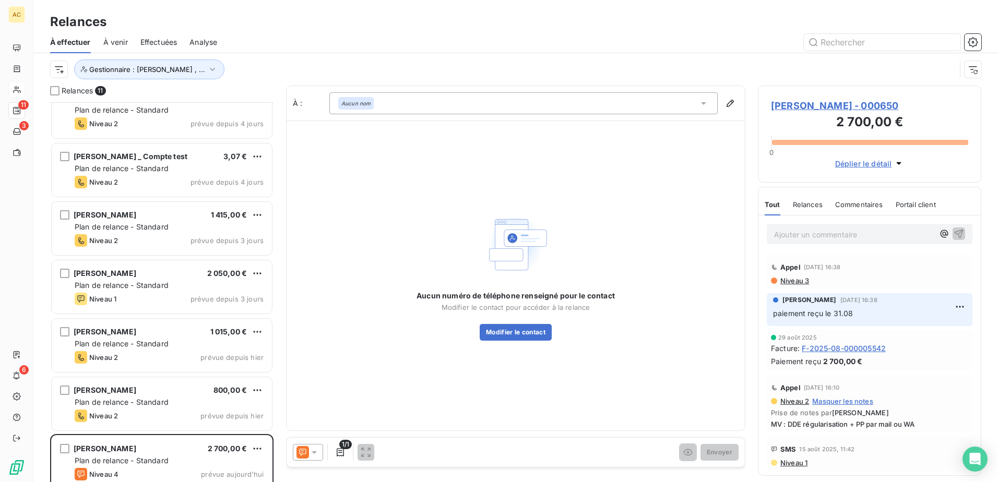
scroll to position [263, 0]
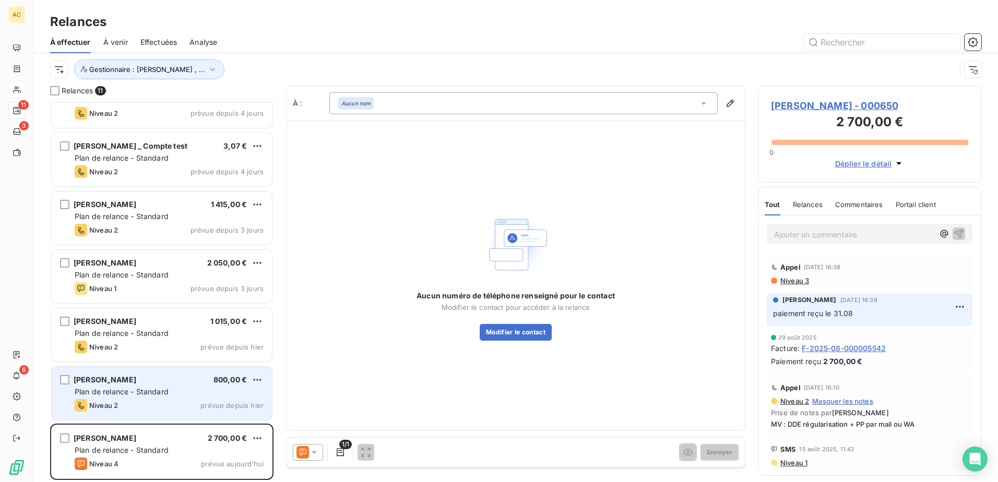
click at [147, 380] on div "Xavier Rooyen 800,00 €" at bounding box center [169, 379] width 189 height 9
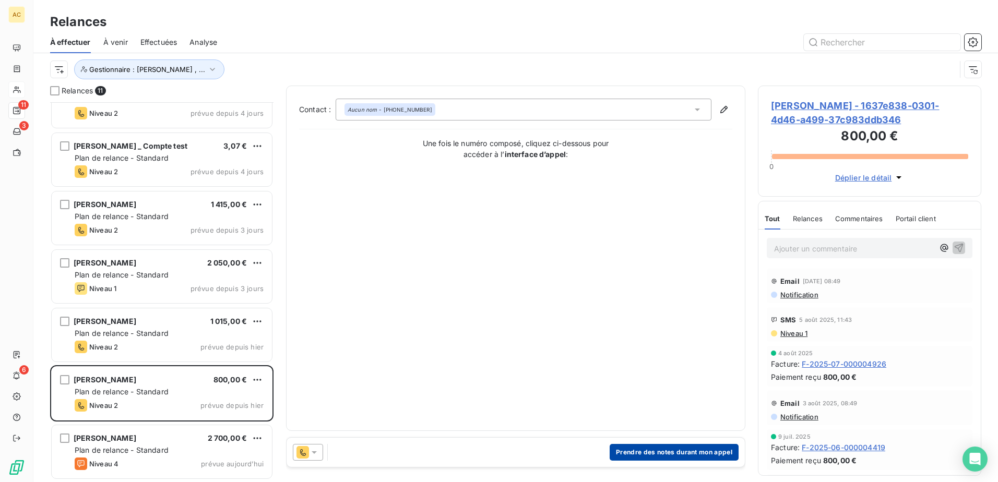
click at [638, 447] on button "Prendre des notes durant mon appel" at bounding box center [673, 452] width 129 height 17
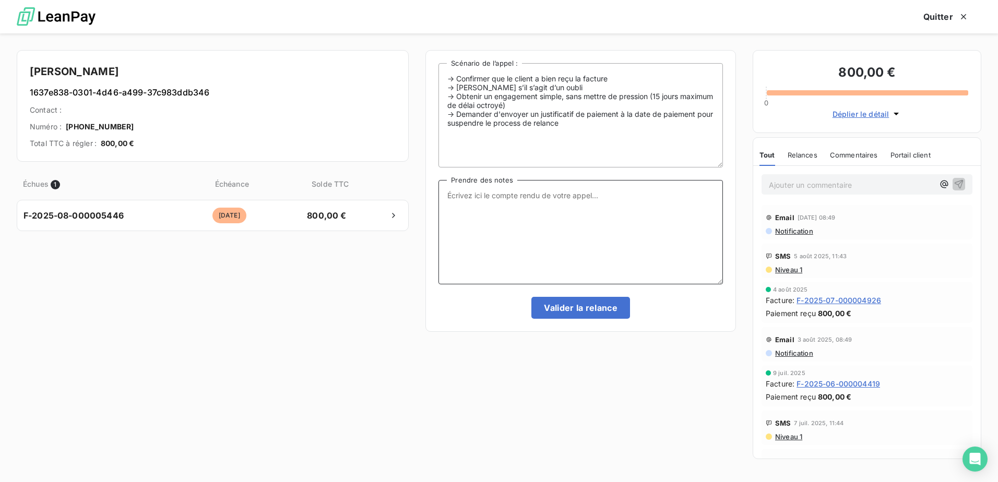
drag, startPoint x: 615, startPoint y: 213, endPoint x: 608, endPoint y: 213, distance: 6.8
click at [612, 213] on textarea "Prendre des notes" at bounding box center [580, 232] width 284 height 104
click at [603, 214] on textarea "MV pour confirmer qu'il s'agit d'un oublie et qu'il a bien reçue la facture." at bounding box center [580, 232] width 284 height 104
click at [699, 200] on textarea "MV pour confirmer qu'il s'agit d'un oublie et qu'il a bien reçue la facture." at bounding box center [580, 232] width 284 height 104
click at [710, 198] on textarea "MV pour confirmer qu'il s'agit d'un oublie et qu'il a bien reçue la facture." at bounding box center [580, 232] width 284 height 104
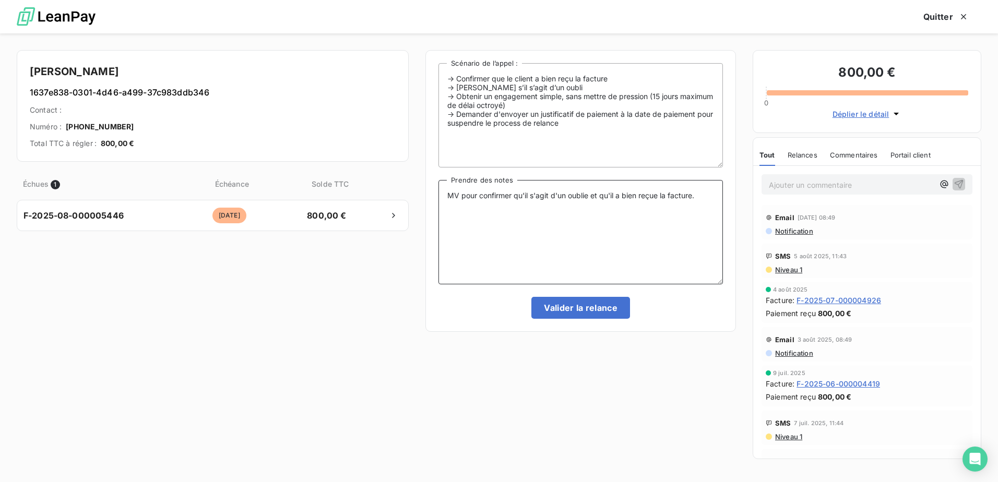
click at [656, 198] on textarea "MV pour confirmer qu'il s'agit d'un oublie et qu'il a bien reçue la facture." at bounding box center [580, 232] width 284 height 104
click at [651, 217] on textarea "MV pour confirmer qu'il s'agit d'un oublie et qu'il a bien reçu la facture." at bounding box center [580, 232] width 284 height 104
click at [691, 200] on textarea "MV pour confirmer qu'il s'agit d'un oublie et qu'il a bien reçu la facture." at bounding box center [580, 232] width 284 height 104
click at [700, 202] on textarea "MV pour confirmer qu'il s'agit d'un oublie et qu'il a bien reçu la facture." at bounding box center [580, 232] width 284 height 104
type textarea "MV pour confirmer qu'il s'agit d'un oublie et qu'il a bien reçu la facture. dem…"
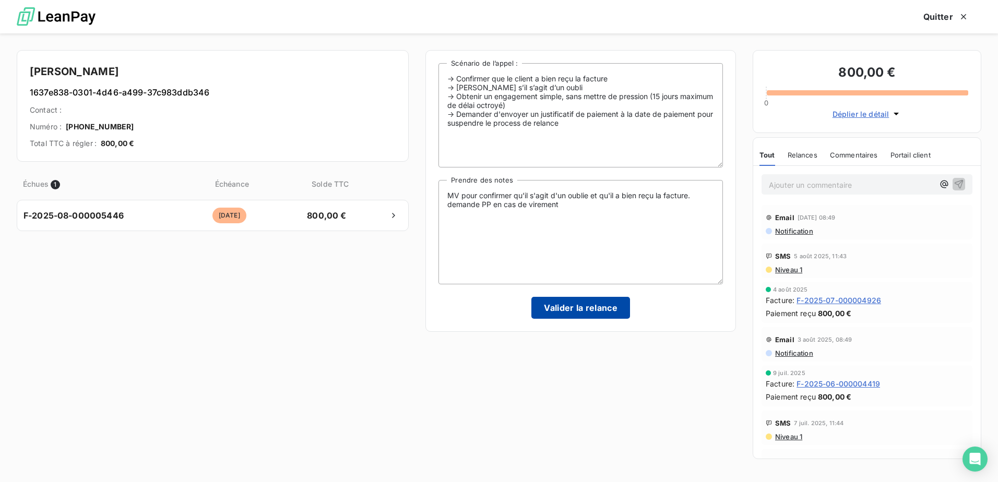
click at [570, 310] on button "Valider la relance" at bounding box center [580, 308] width 99 height 22
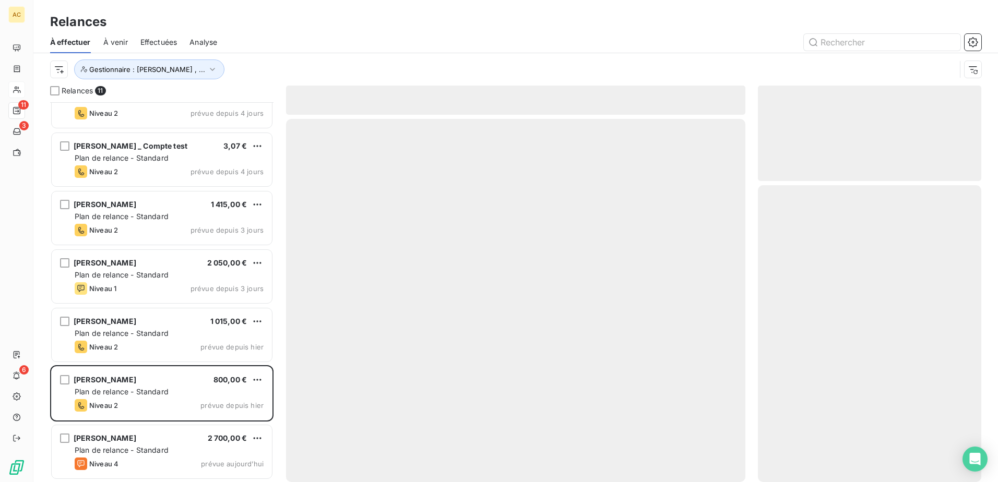
scroll to position [205, 0]
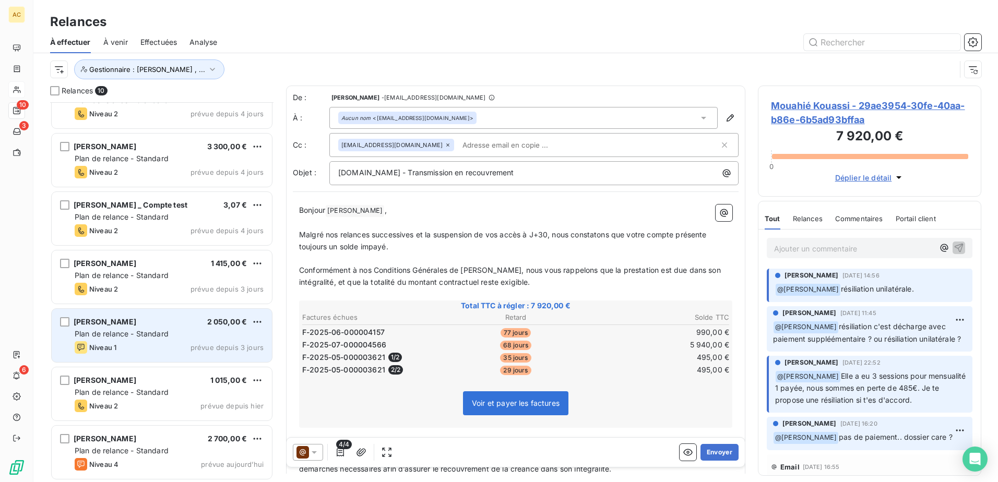
scroll to position [205, 0]
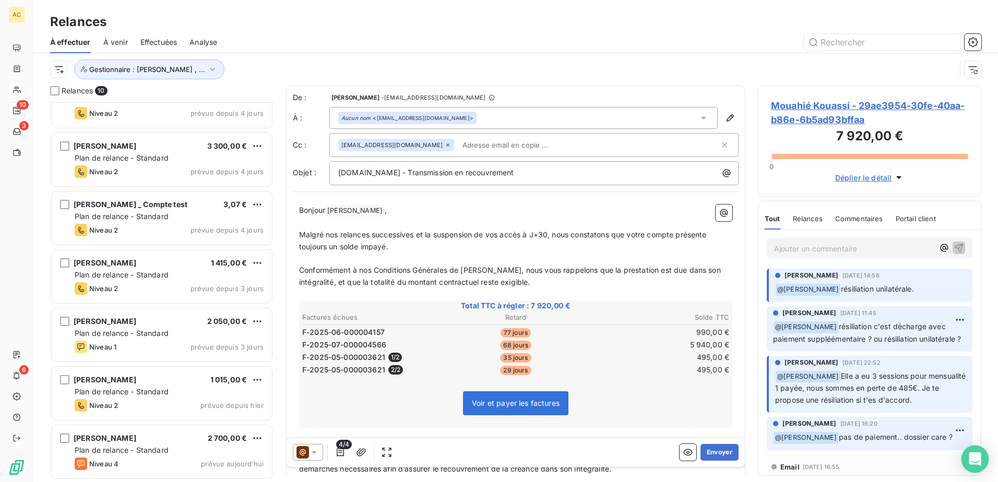
click at [981, 460] on icon "Open Intercom Messenger" at bounding box center [975, 459] width 14 height 14
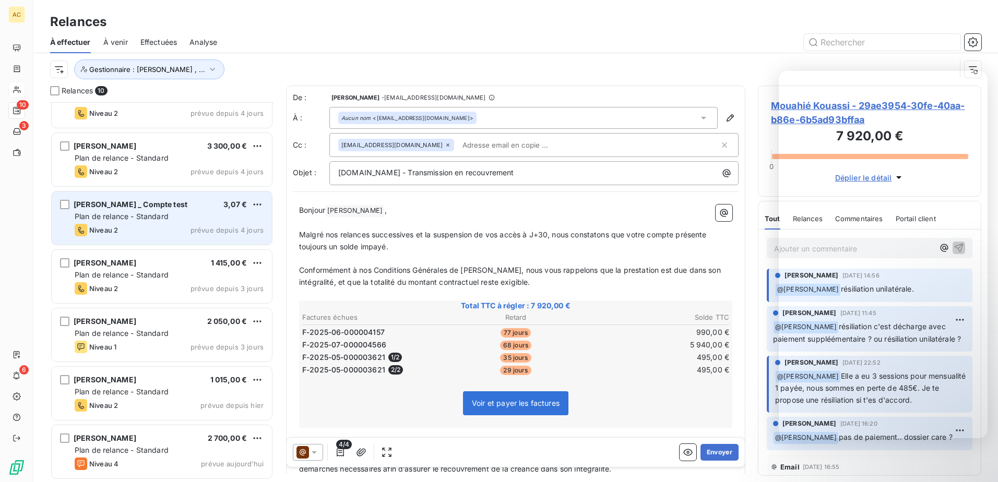
click at [181, 222] on div "Sophia Bertolotti _ Compte test 3,07 € Plan de relance - Standard Niveau 2 prév…" at bounding box center [162, 217] width 220 height 53
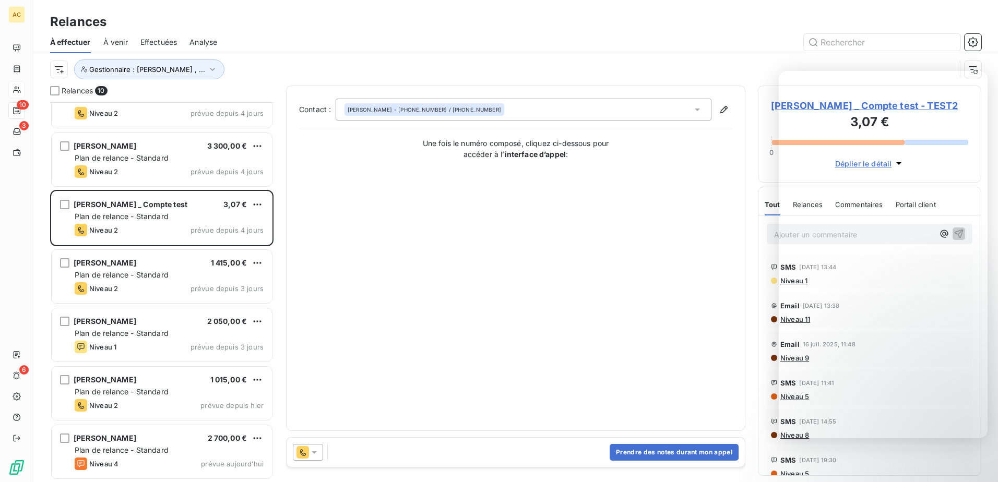
click at [549, 263] on div "Contact : Hilal Taskin - +33 6 72 36 05 80 / +33 6 72 36 05 80 Une fois le numé…" at bounding box center [515, 258] width 433 height 319
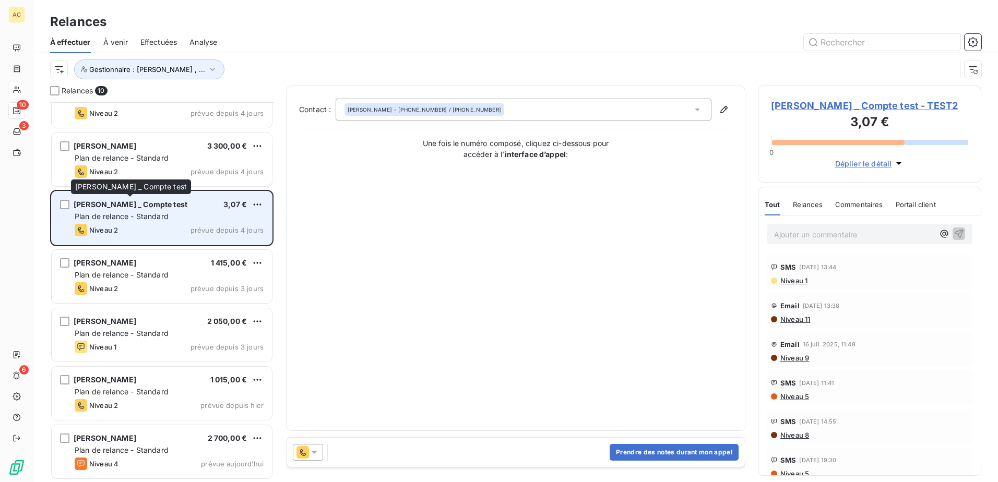
click at [142, 201] on span "Sophia Bertolotti _ Compte test" at bounding box center [131, 204] width 114 height 9
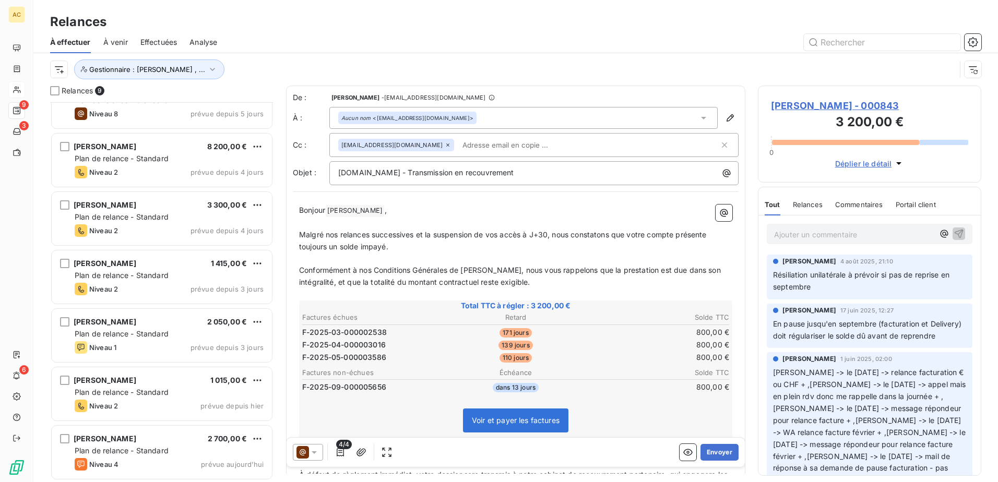
scroll to position [147, 0]
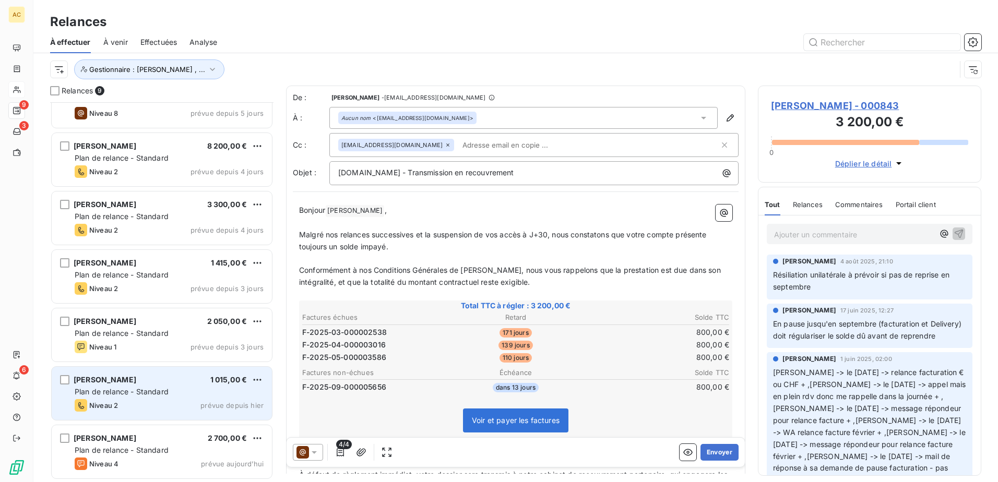
click at [148, 391] on span "Plan de relance - Standard" at bounding box center [122, 391] width 94 height 9
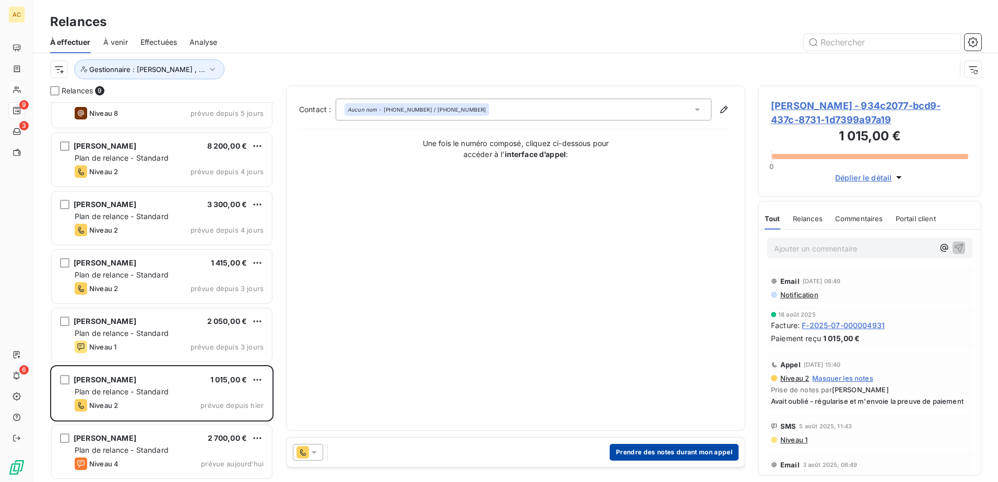
click at [666, 449] on button "Prendre des notes durant mon appel" at bounding box center [673, 452] width 129 height 17
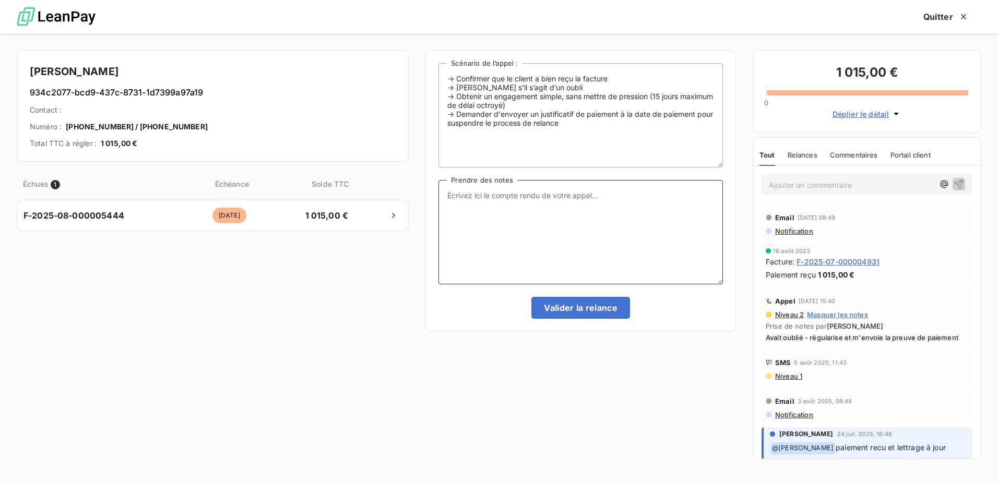
click at [526, 247] on textarea "Prendre des notes" at bounding box center [580, 232] width 284 height 104
type textarea "le client a oublié de payer la facture, il va le faire aujourd'hui. j'ai demand…"
click at [562, 306] on button "Valider la relance" at bounding box center [580, 308] width 99 height 22
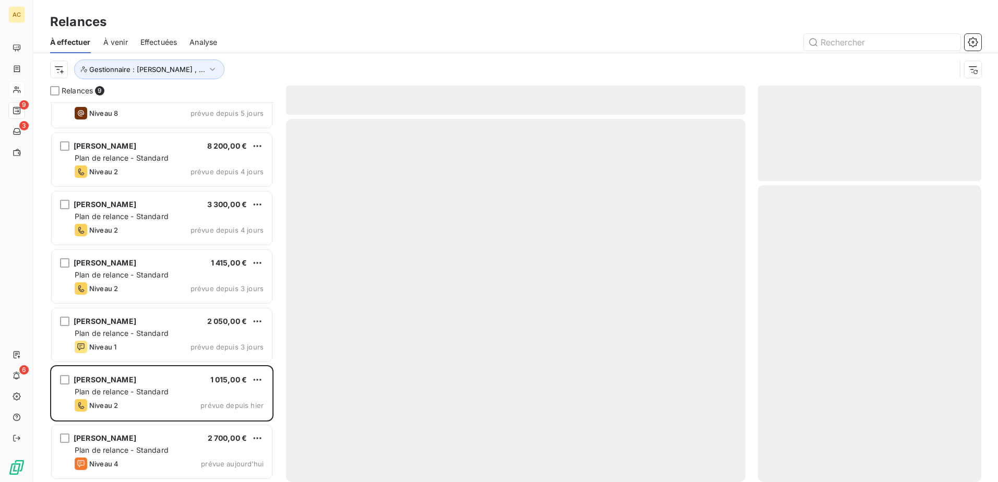
scroll to position [88, 0]
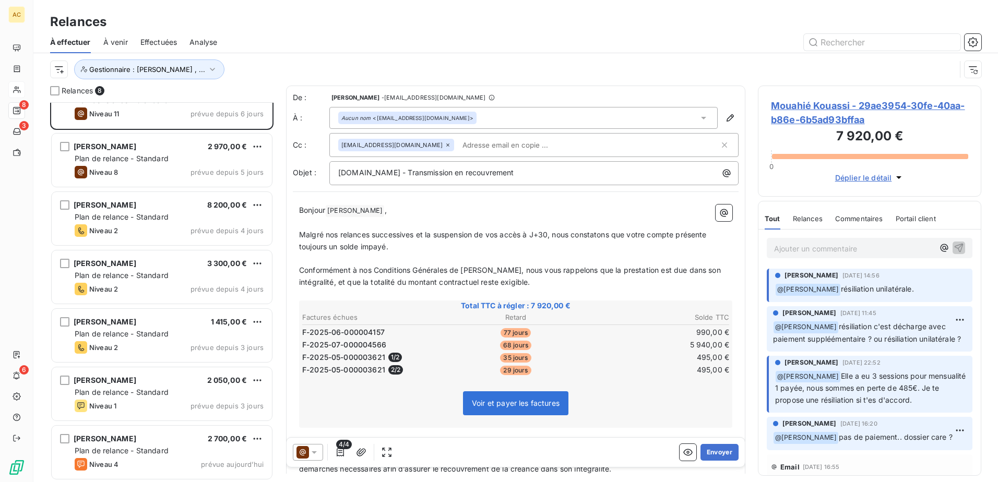
scroll to position [88, 0]
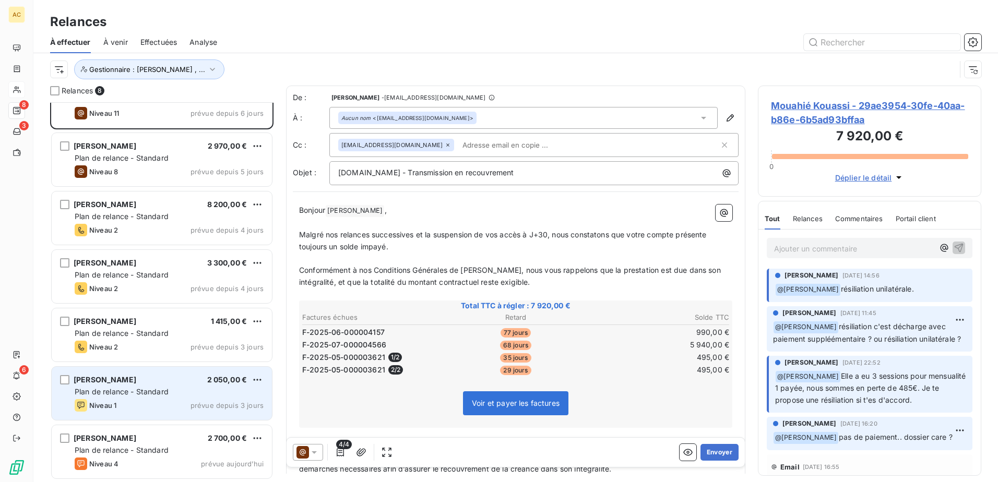
click at [146, 397] on div "Plan de relance - Standard" at bounding box center [169, 392] width 189 height 10
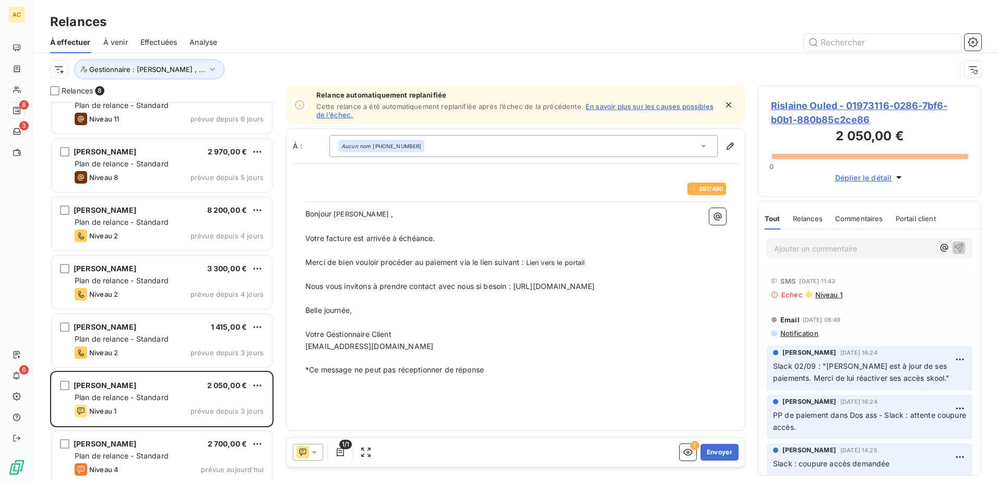
scroll to position [88, 0]
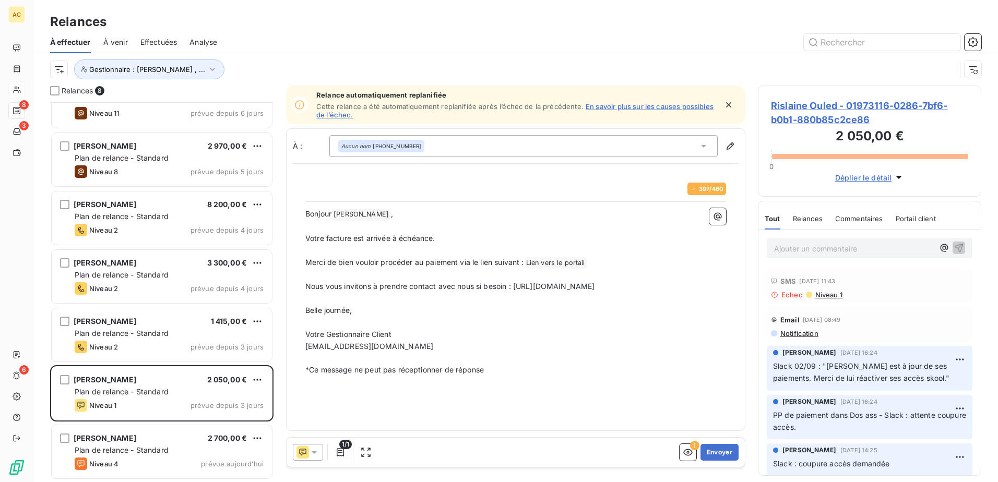
click at [321, 452] on div at bounding box center [308, 452] width 30 height 17
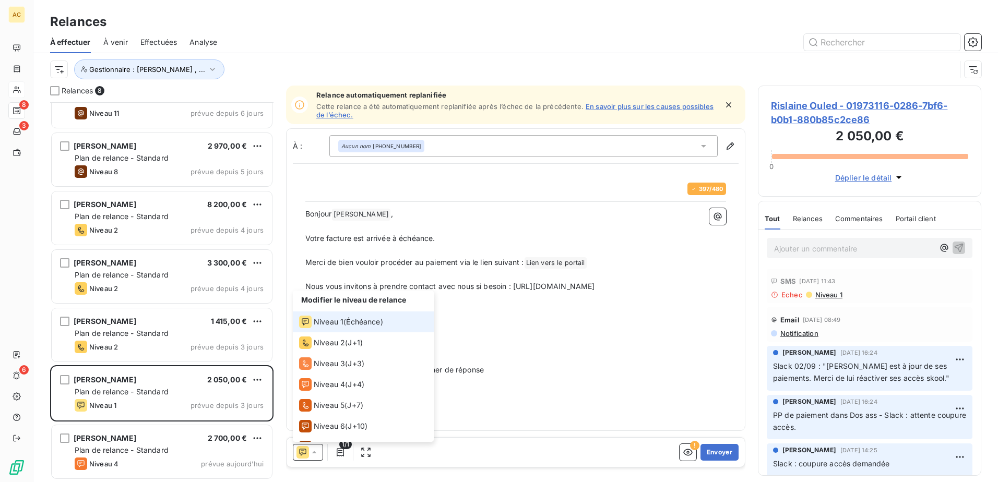
click at [321, 452] on div at bounding box center [308, 452] width 30 height 17
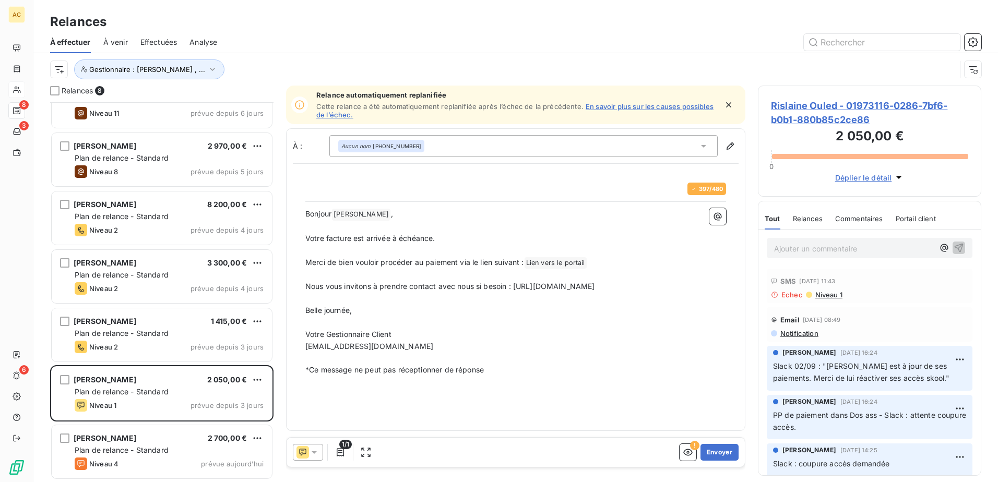
click at [557, 329] on p "﻿" at bounding box center [515, 323] width 420 height 12
click at [796, 250] on p "Ajouter un commentaire ﻿" at bounding box center [854, 248] width 160 height 13
click at [791, 248] on p "Ajouter un commentaire ﻿" at bounding box center [854, 248] width 160 height 13
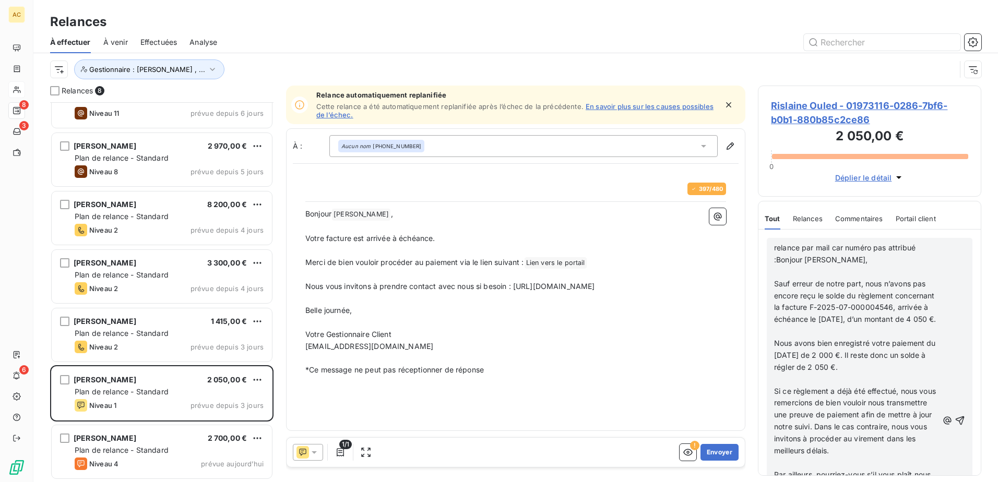
scroll to position [209, 0]
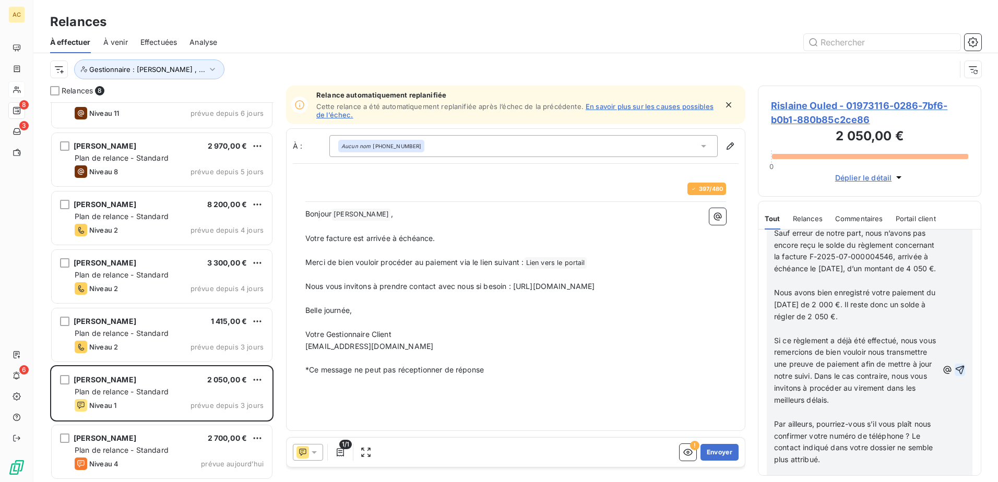
click at [955, 375] on icon "button" at bounding box center [959, 370] width 9 height 9
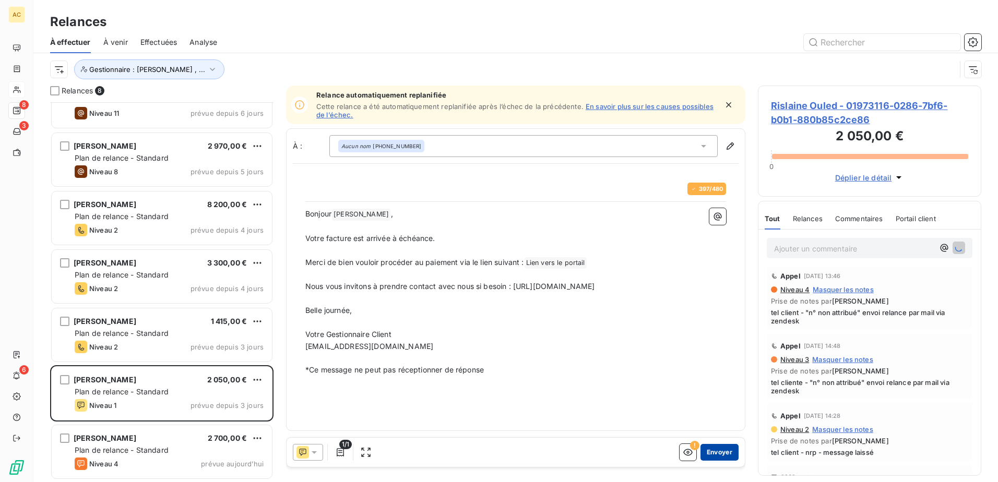
click at [728, 450] on button "Envoyer" at bounding box center [719, 452] width 38 height 17
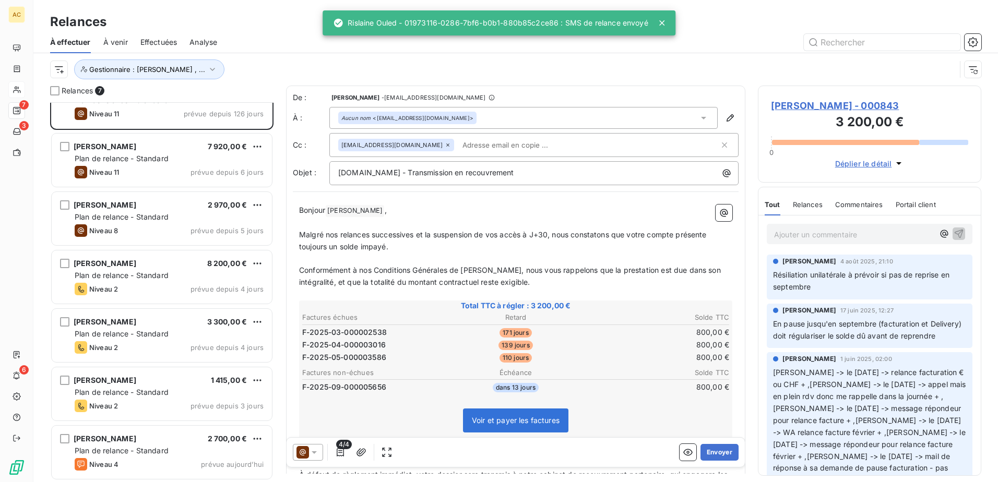
scroll to position [30, 0]
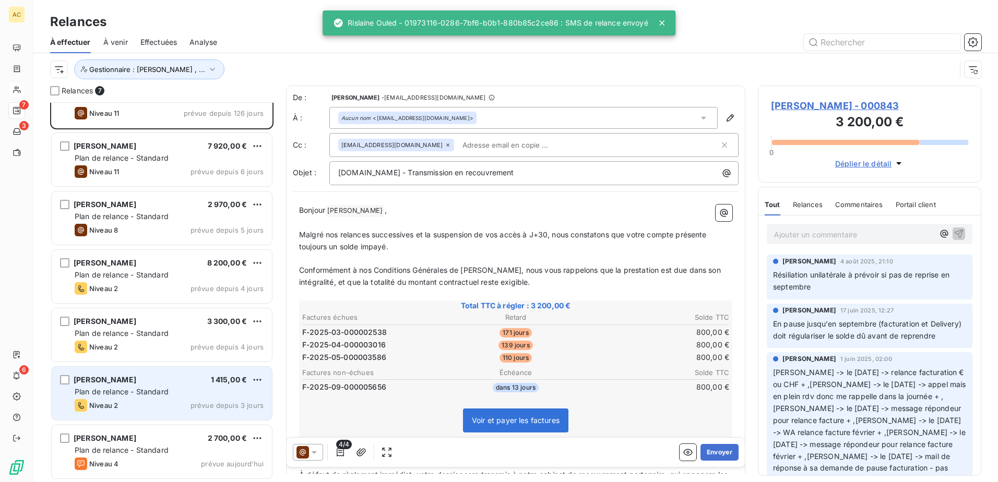
click at [162, 393] on span "Plan de relance - Standard" at bounding box center [122, 391] width 94 height 9
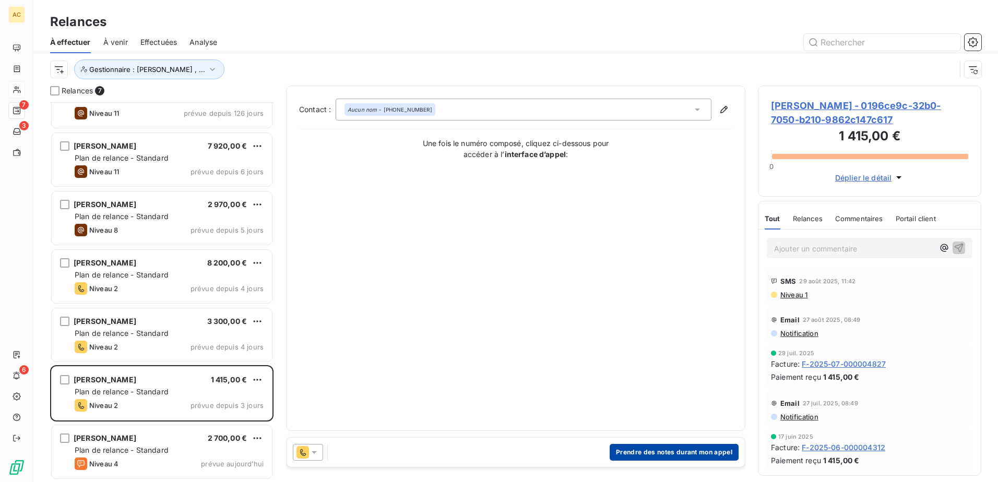
click at [691, 453] on button "Prendre des notes durant mon appel" at bounding box center [673, 452] width 129 height 17
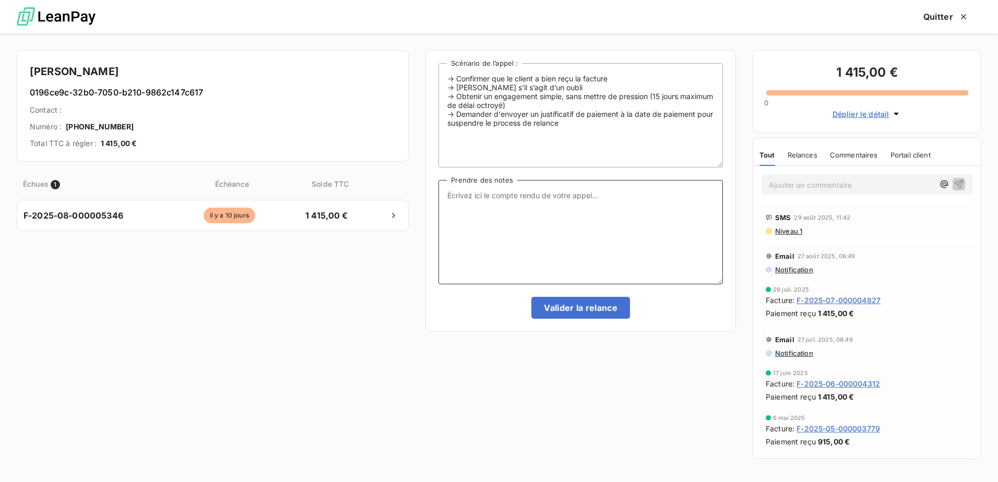
click at [528, 226] on textarea "Prendre des notes" at bounding box center [580, 232] width 284 height 104
click at [275, 330] on div "Échues 1 Échéance Solde TTC F-2025-08-000005346 il y a 10 jours 1 415,00 €" at bounding box center [213, 316] width 392 height 297
click at [564, 257] on textarea "Prendre des notes" at bounding box center [580, 232] width 284 height 104
type textarea "Mv : pour confirmer que la cliente a eu la facture sinon pp par mail ou par sms"
click at [619, 316] on button "Valider la relance" at bounding box center [580, 308] width 99 height 22
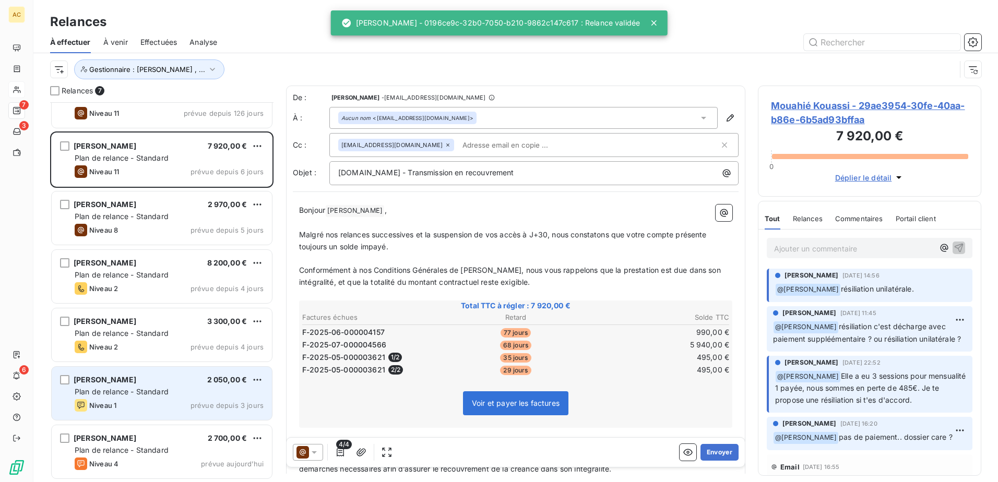
click at [141, 405] on div "Niveau 1 prévue depuis 3 jours" at bounding box center [169, 405] width 189 height 13
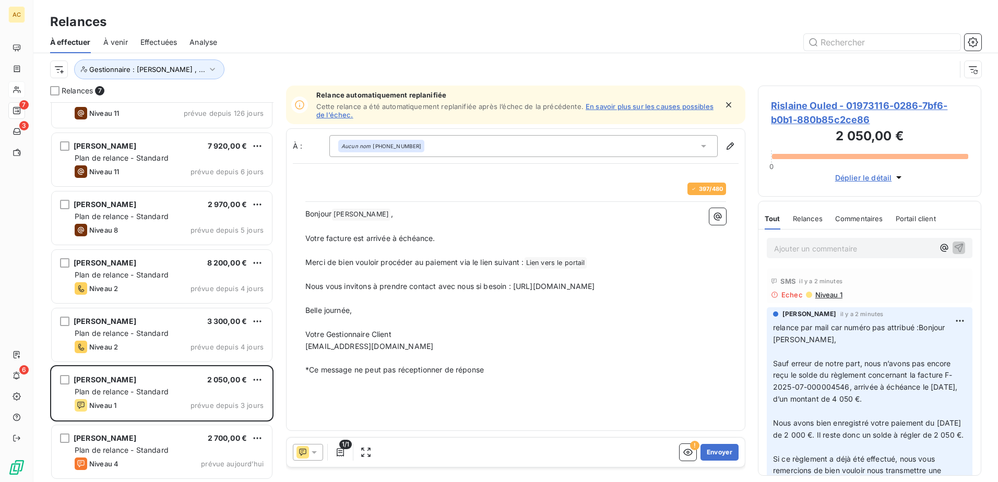
click at [867, 176] on span "Déplier le détail" at bounding box center [863, 177] width 57 height 11
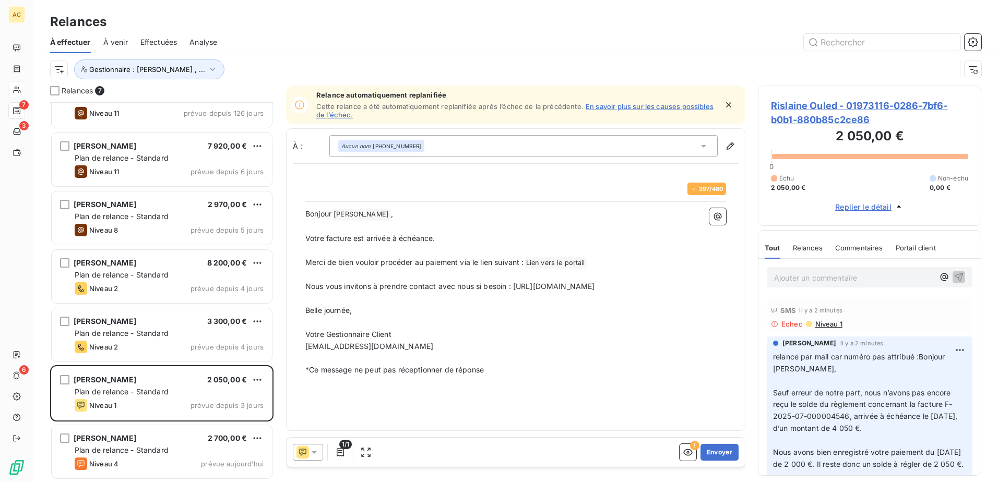
click at [860, 206] on span "Replier le détail" at bounding box center [863, 206] width 56 height 11
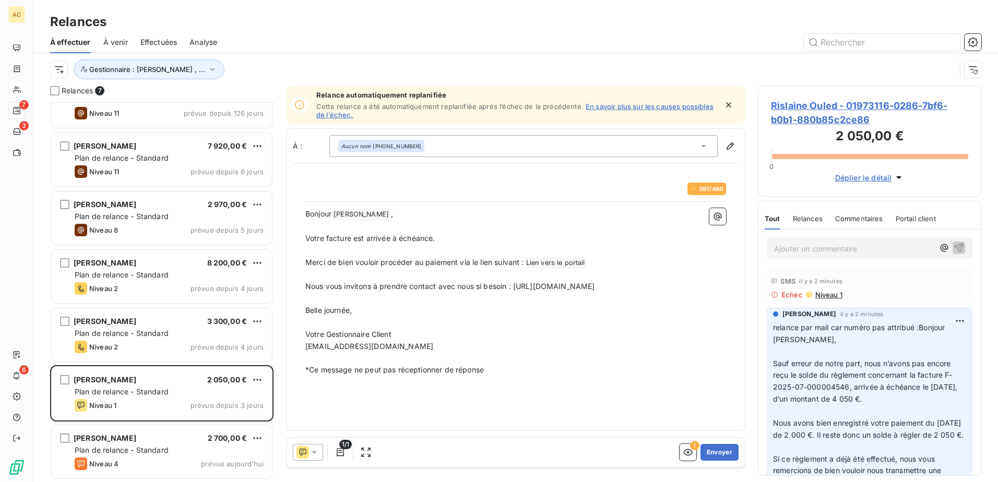
click at [788, 222] on div "Tout Relances Commentaires Portail client" at bounding box center [849, 219] width 171 height 22
click at [808, 222] on span "Relances" at bounding box center [807, 218] width 30 height 8
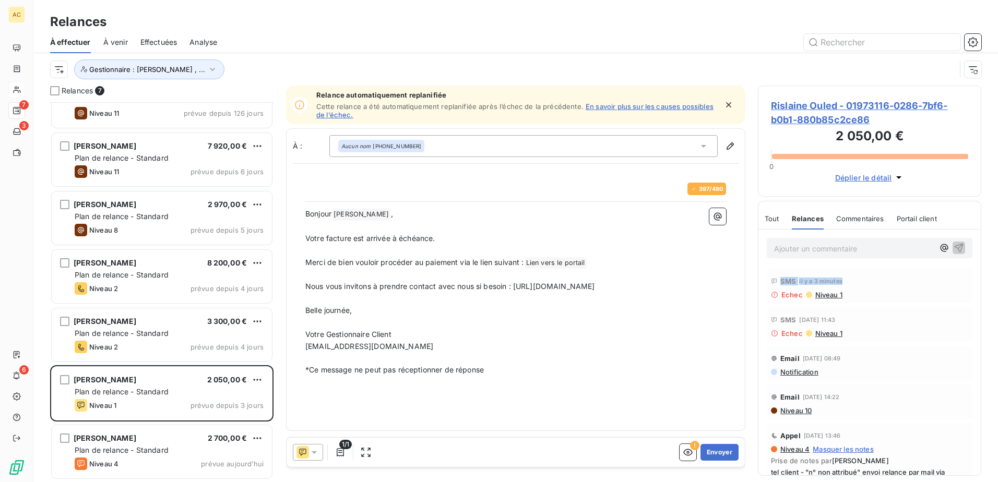
drag, startPoint x: 777, startPoint y: 279, endPoint x: 873, endPoint y: 279, distance: 96.0
click at [873, 279] on div "SMS il y a 3 minutes" at bounding box center [869, 281] width 197 height 17
drag, startPoint x: 873, startPoint y: 279, endPoint x: 880, endPoint y: 286, distance: 9.6
click at [880, 286] on div "SMS il y a 3 minutes" at bounding box center [869, 281] width 197 height 17
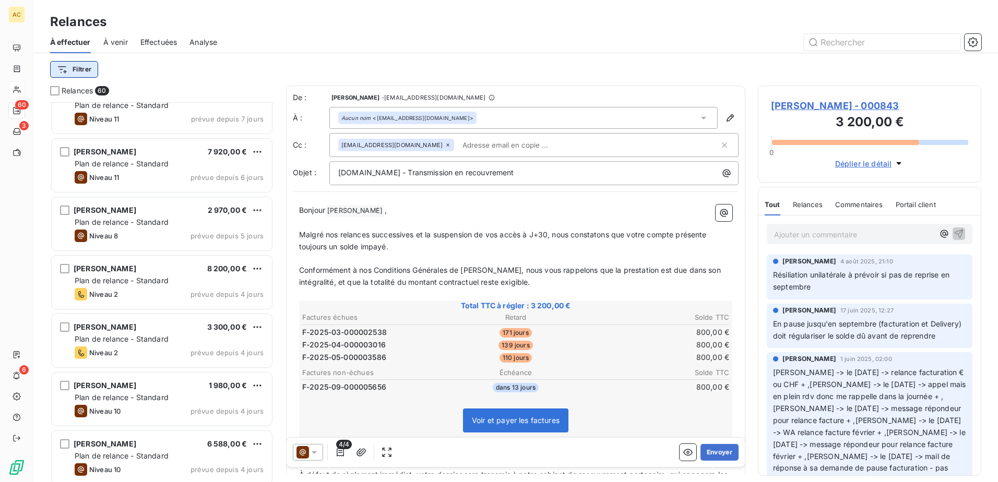
scroll to position [1044, 0]
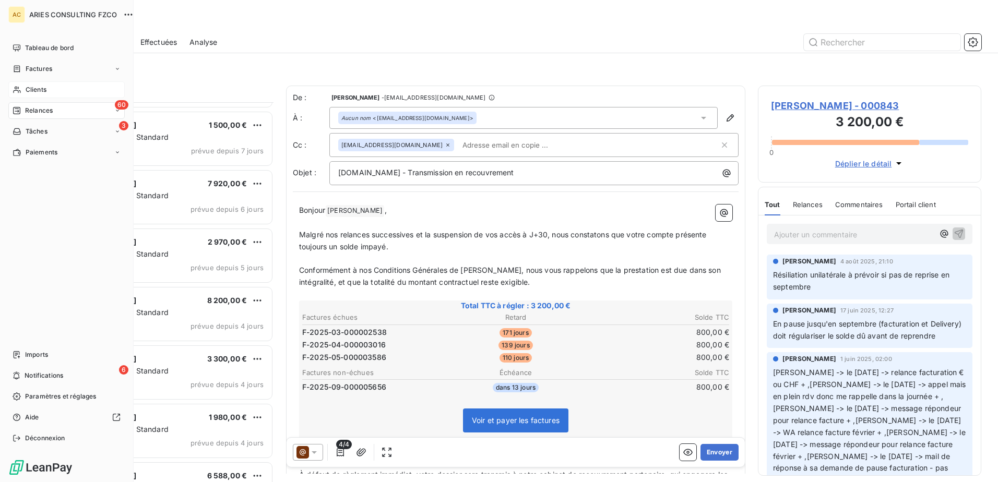
click at [27, 109] on span "Relances" at bounding box center [39, 110] width 28 height 9
click at [45, 135] on span "À effectuer" at bounding box center [42, 131] width 34 height 9
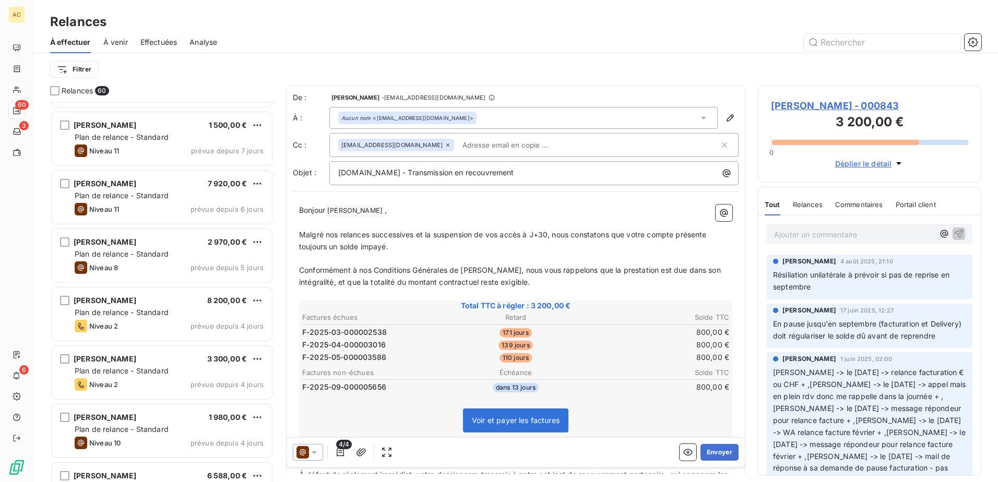
click at [197, 69] on div "Filtrer" at bounding box center [515, 69] width 931 height 20
click at [80, 71] on html "AC 60 3 6 Relances À effectuer À venir Effectuées Analyse Filtrer Relances 60 B…" at bounding box center [499, 241] width 998 height 482
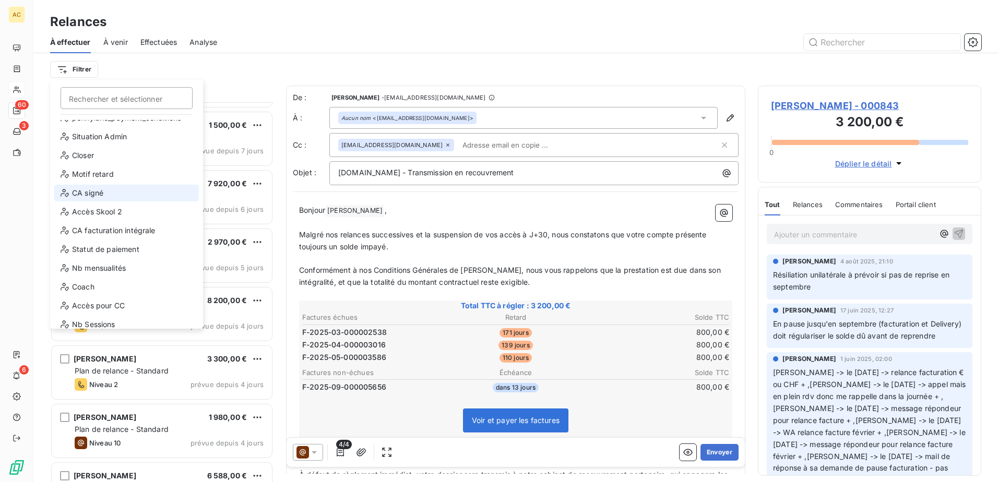
scroll to position [150, 0]
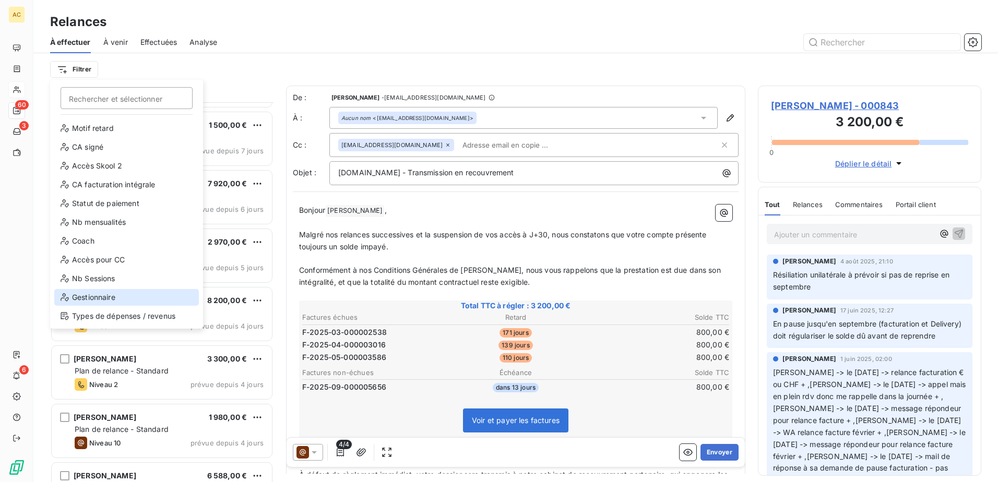
click at [109, 293] on div "Gestionnaire" at bounding box center [126, 297] width 145 height 17
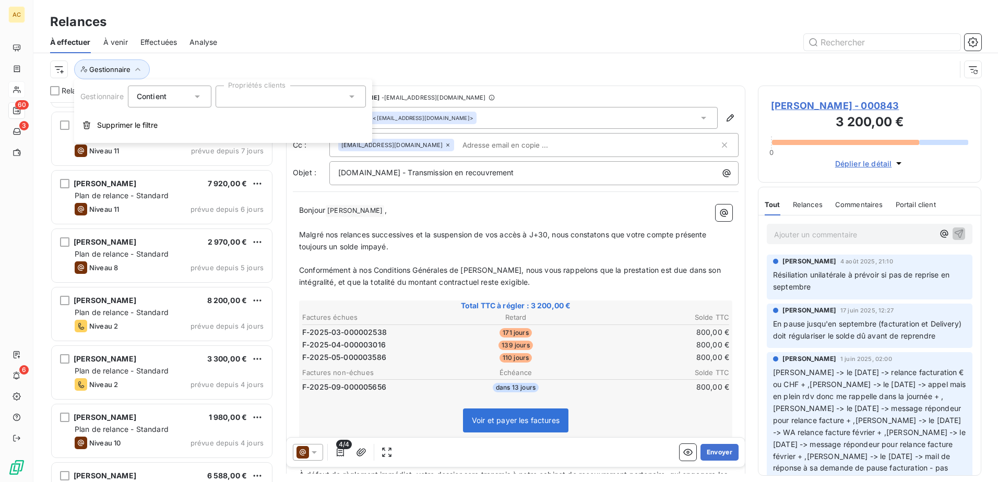
click at [275, 96] on div at bounding box center [290, 97] width 150 height 22
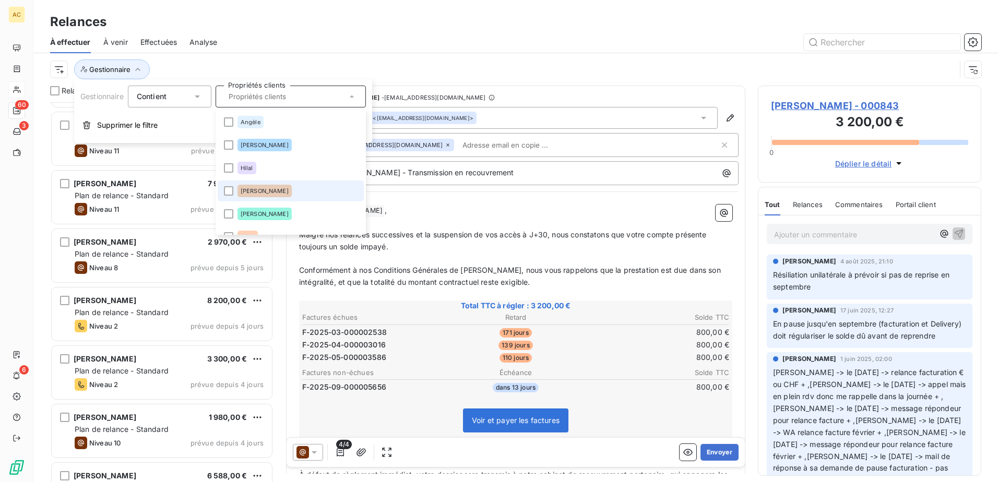
click at [317, 195] on li "[PERSON_NAME], [PERSON_NAME]" at bounding box center [291, 191] width 146 height 21
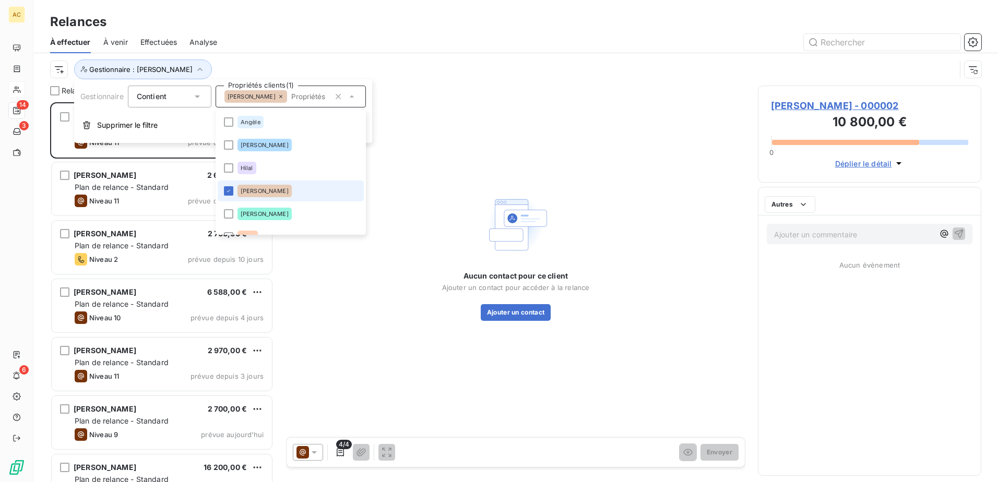
scroll to position [372, 215]
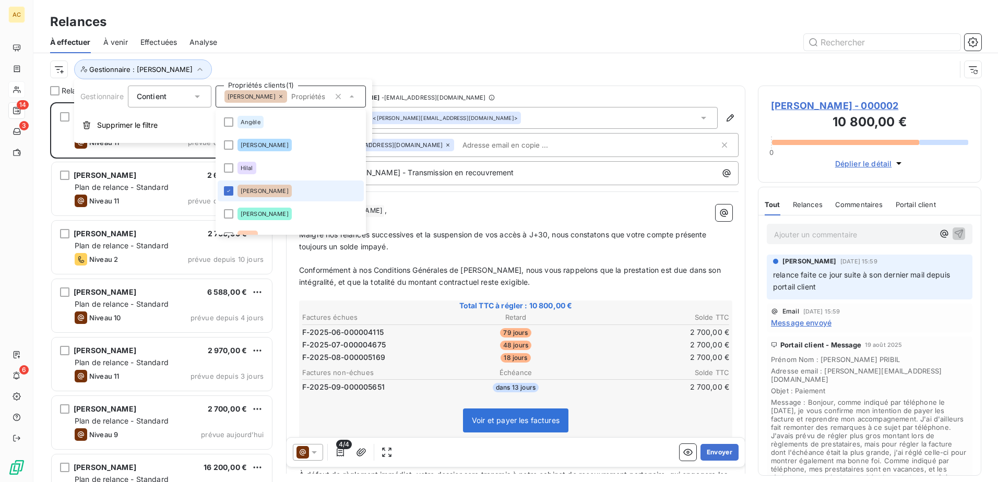
click at [317, 195] on li "[PERSON_NAME], [PERSON_NAME]" at bounding box center [291, 191] width 146 height 21
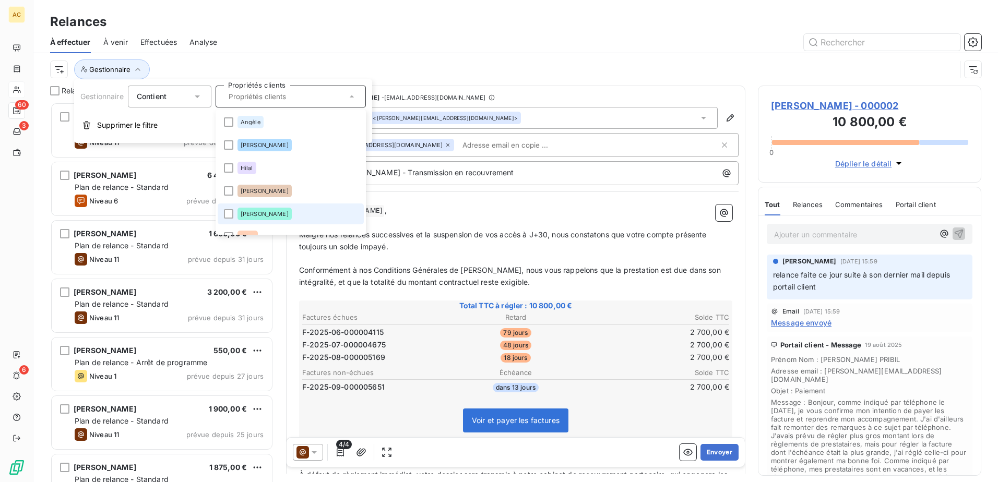
click at [306, 214] on li "[PERSON_NAME], [PERSON_NAME]" at bounding box center [291, 213] width 146 height 21
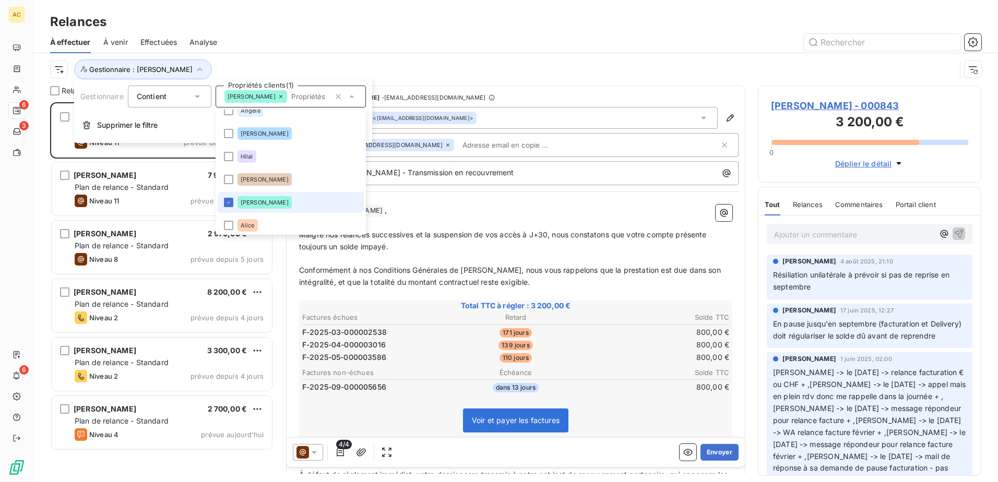
scroll to position [15, 0]
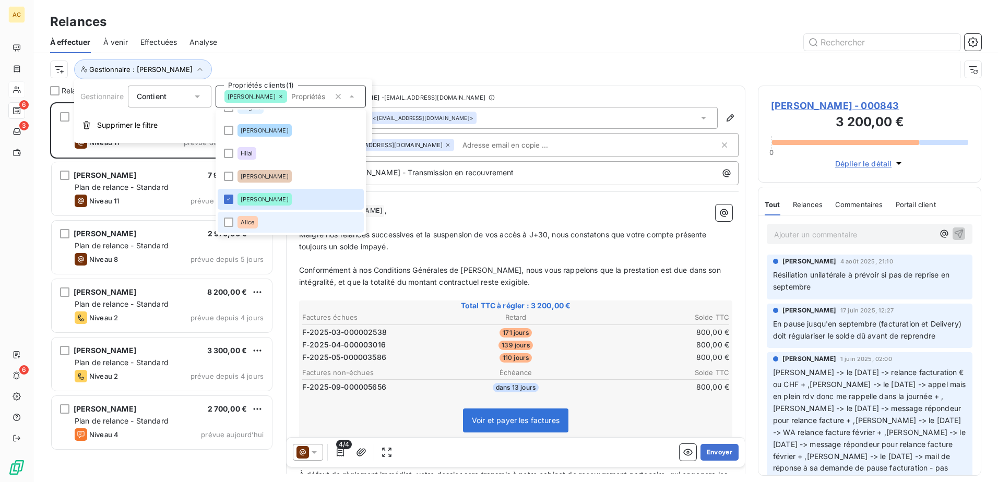
click at [298, 214] on li "Alice" at bounding box center [291, 222] width 146 height 21
click at [440, 34] on div at bounding box center [605, 42] width 751 height 17
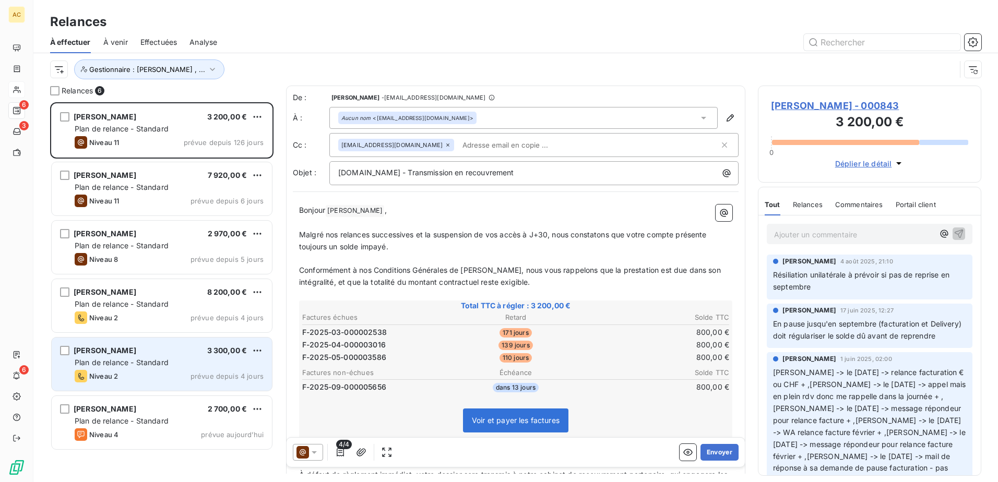
click at [152, 356] on div "Belaid BECHEKER 3 300,00 € Plan de relance - Standard Niveau 2 prévue depuis 4 …" at bounding box center [162, 364] width 220 height 53
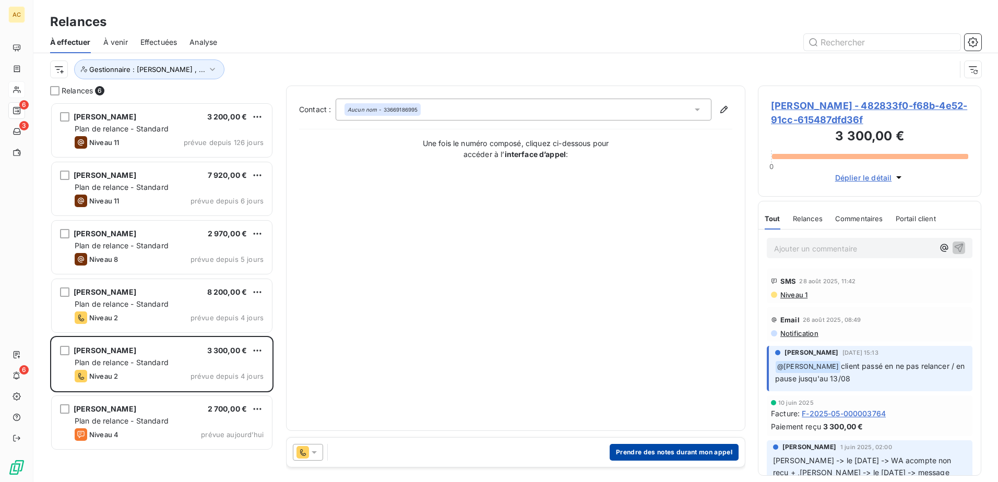
click at [653, 451] on button "Prendre des notes durant mon appel" at bounding box center [673, 452] width 129 height 17
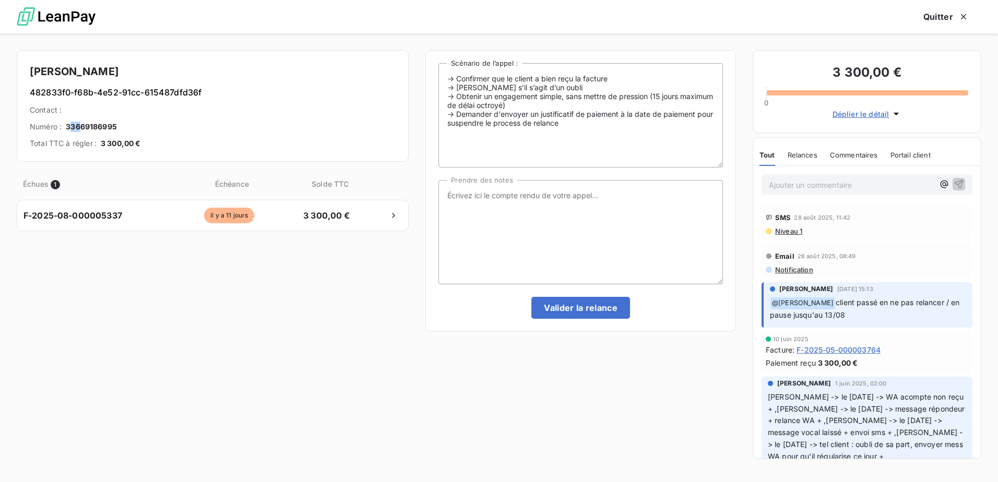
drag, startPoint x: 79, startPoint y: 125, endPoint x: 70, endPoint y: 123, distance: 9.1
click at [70, 123] on span "33669186995" at bounding box center [91, 127] width 51 height 10
click at [190, 318] on div "Échues 1 Échéance Solde TTC F-2025-08-000005337 il y a 11 jours 3 300,00 €" at bounding box center [213, 316] width 392 height 297
click at [623, 217] on textarea "Prendre des notes" at bounding box center [580, 232] width 284 height 104
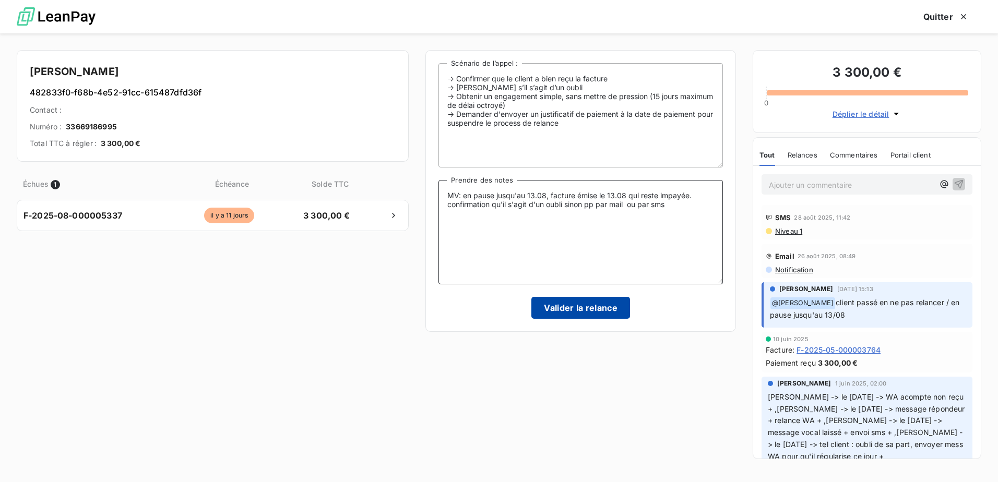
type textarea "MV: en pause jusqu'au 13.08, facture émise le 13.08 qui reste impayée. confirma…"
click at [621, 308] on button "Valider la relance" at bounding box center [580, 308] width 99 height 22
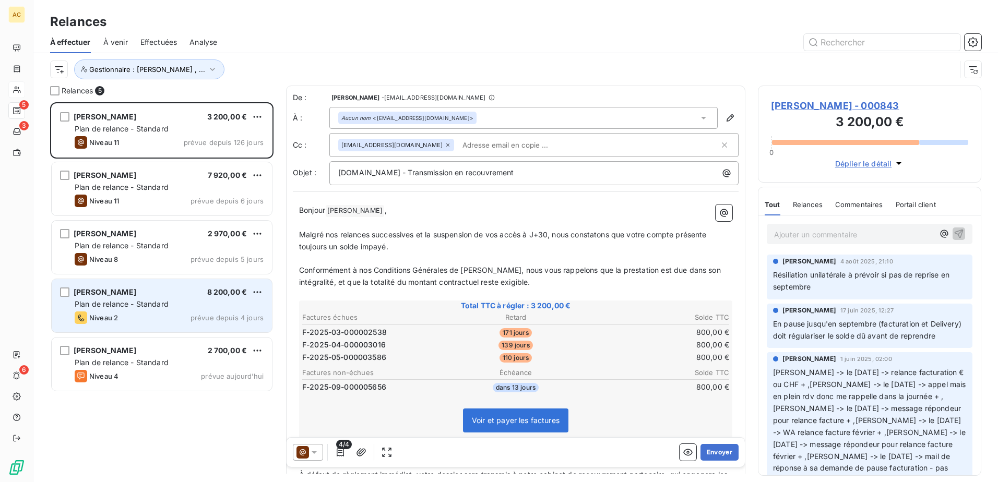
click at [169, 298] on div "Valentin GIGOU 8 200,00 € Plan de relance - Standard Niveau 2 prévue depuis 4 j…" at bounding box center [162, 305] width 220 height 53
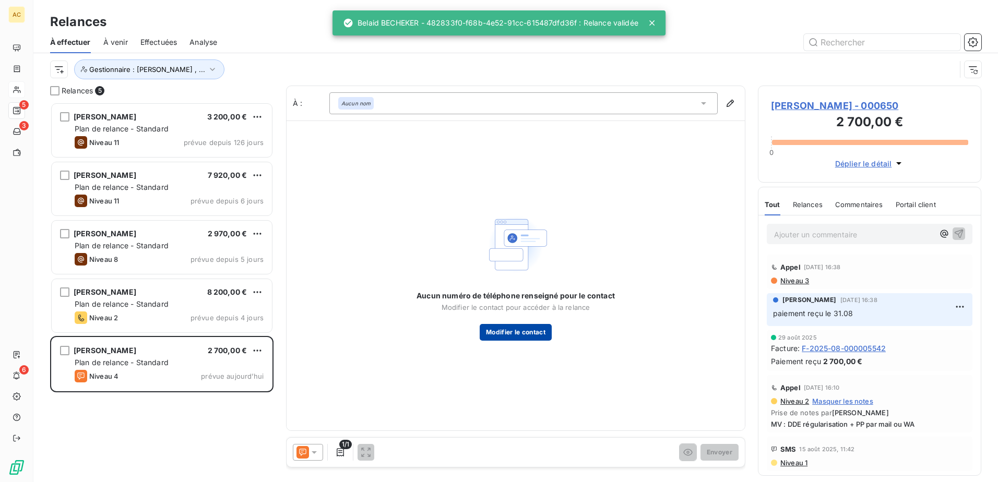
click at [504, 327] on button "Modifier le contact" at bounding box center [515, 332] width 72 height 17
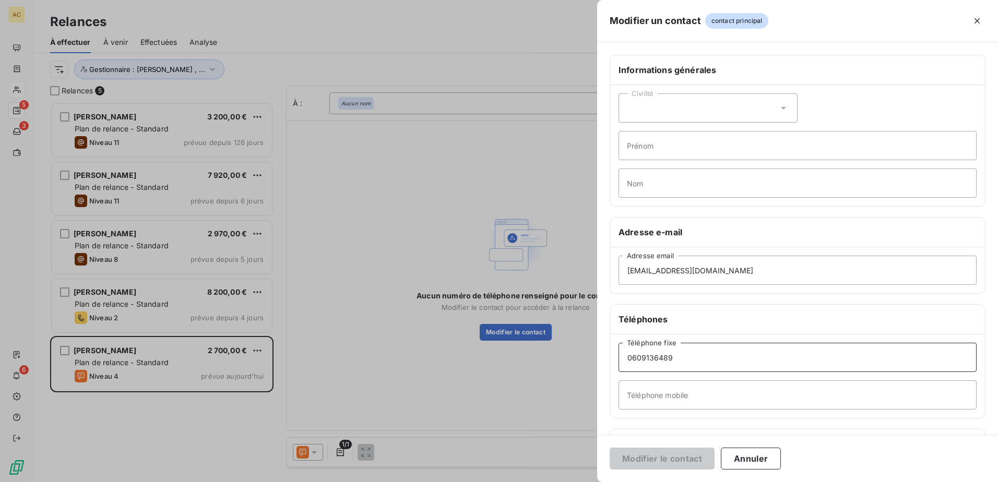
drag, startPoint x: 684, startPoint y: 361, endPoint x: 578, endPoint y: 359, distance: 107.0
click at [578, 482] on div "Modifier un contact contact principal Informations générales Civilité Prénom No…" at bounding box center [499, 482] width 998 height 0
click at [643, 402] on input "Téléphone mobile" at bounding box center [797, 394] width 358 height 29
paste input "0609136489"
click at [632, 394] on input "0609136489" at bounding box center [797, 394] width 358 height 29
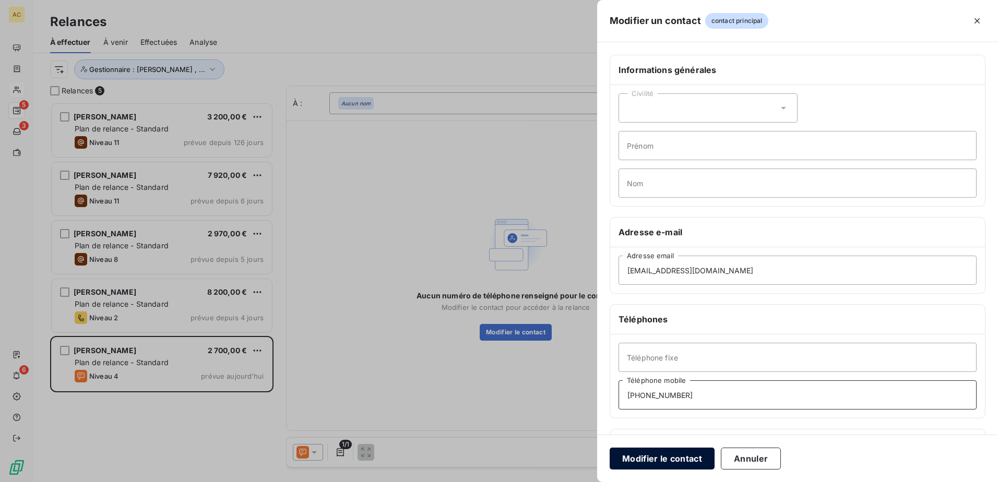
type input "+33609136489"
click at [650, 460] on button "Modifier le contact" at bounding box center [661, 459] width 105 height 22
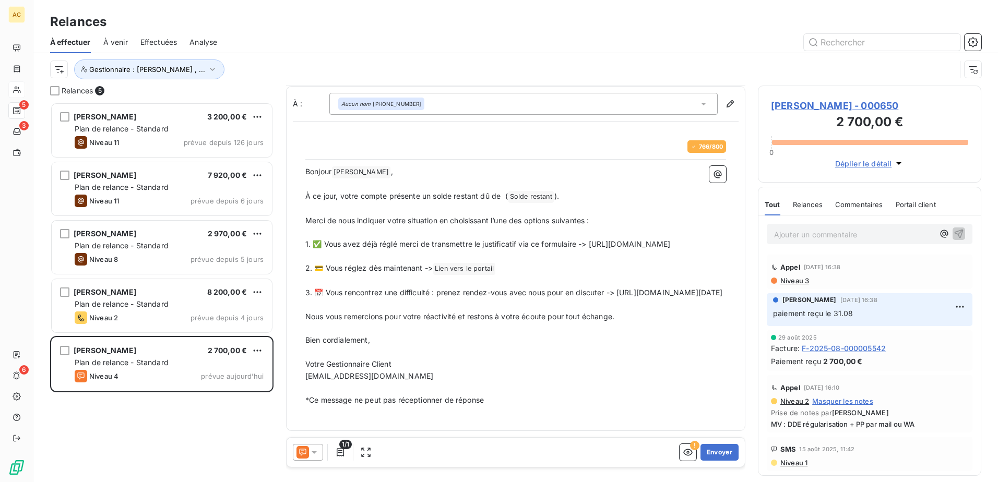
scroll to position [18, 0]
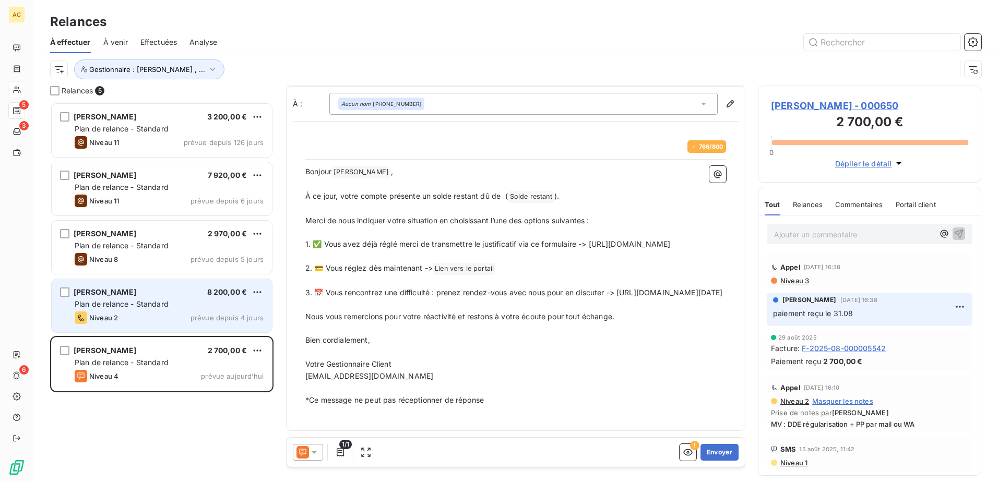
click at [159, 286] on div "Valentin GIGOU 8 200,00 € Plan de relance - Standard Niveau 2 prévue depuis 4 j…" at bounding box center [162, 305] width 220 height 53
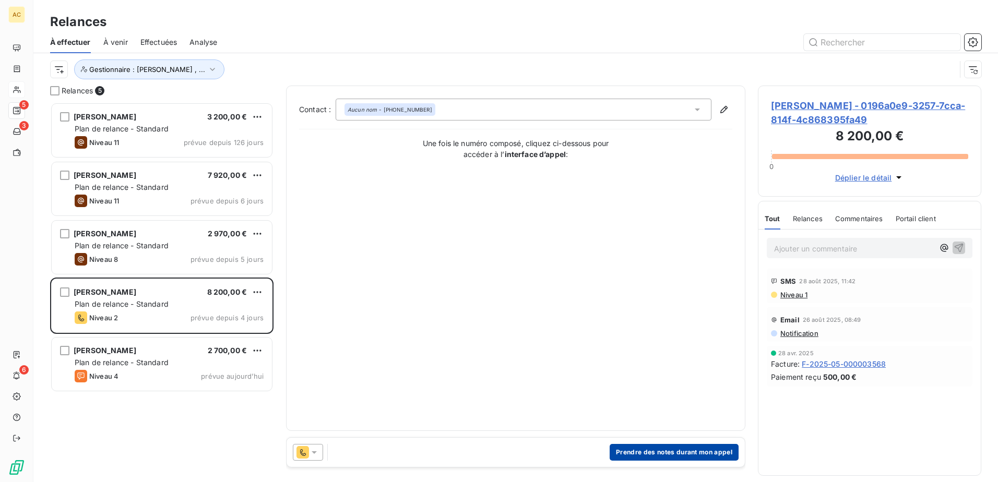
click at [666, 449] on button "Prendre des notes durant mon appel" at bounding box center [673, 452] width 129 height 17
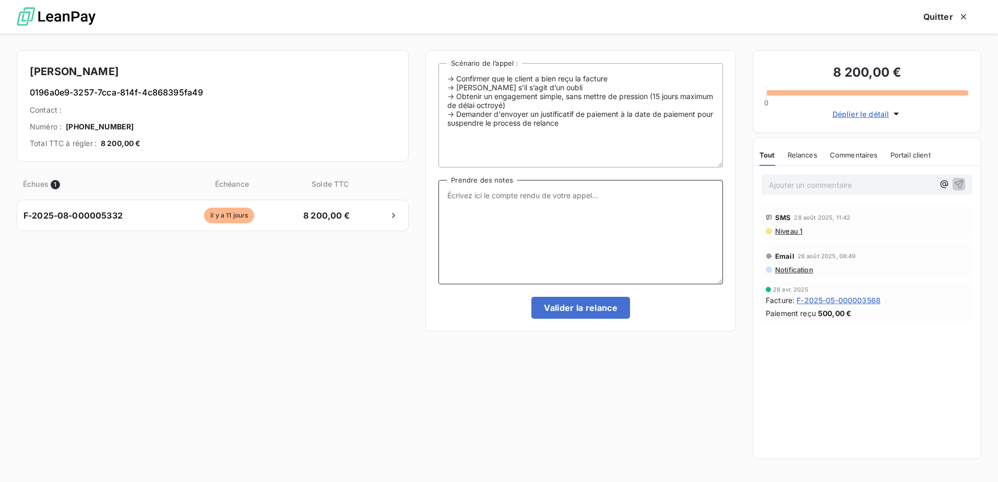
click at [590, 206] on textarea "Prendre des notes" at bounding box center [580, 232] width 284 height 104
click at [555, 233] on textarea "Prendre des notes" at bounding box center [580, 232] width 284 height 104
click at [520, 232] on textarea "Prendre des notes" at bounding box center [580, 232] width 284 height 104
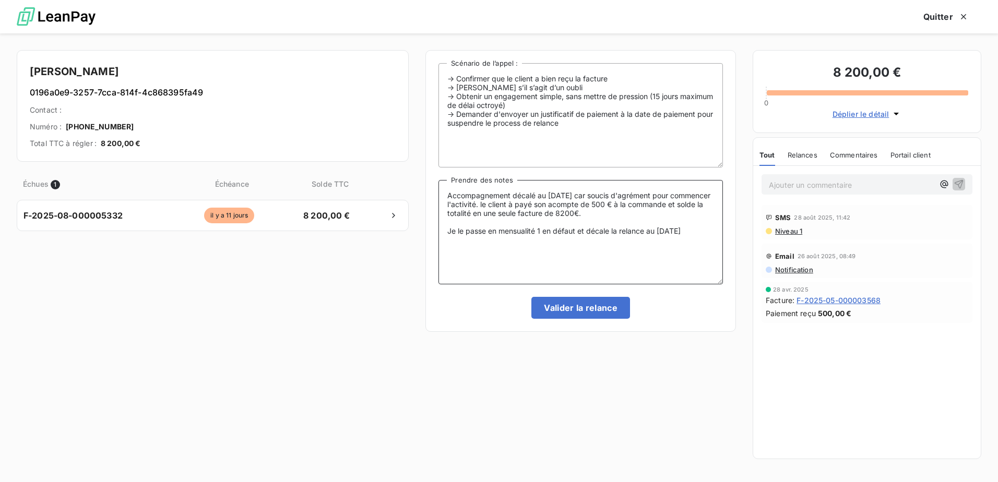
click at [482, 243] on textarea "Accompagnement décalé au 1er janvier car soucis d'agrément pour commencer l'act…" at bounding box center [580, 232] width 284 height 104
type textarea "Accompagnement décalé au 1er janvier car soucis d'agrément pour commencer l'act…"
click at [561, 309] on button "Valider la relance" at bounding box center [580, 308] width 99 height 22
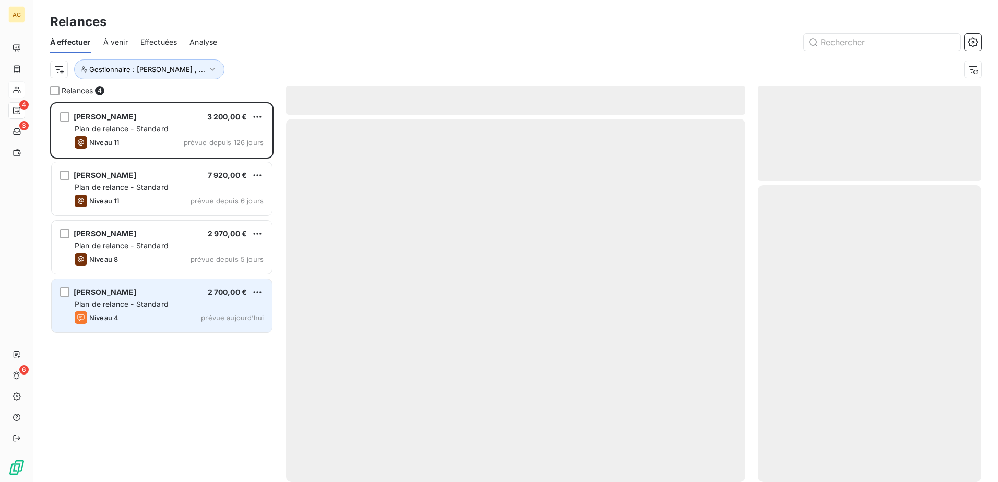
click at [107, 308] on span "Plan de relance - Standard" at bounding box center [122, 303] width 94 height 9
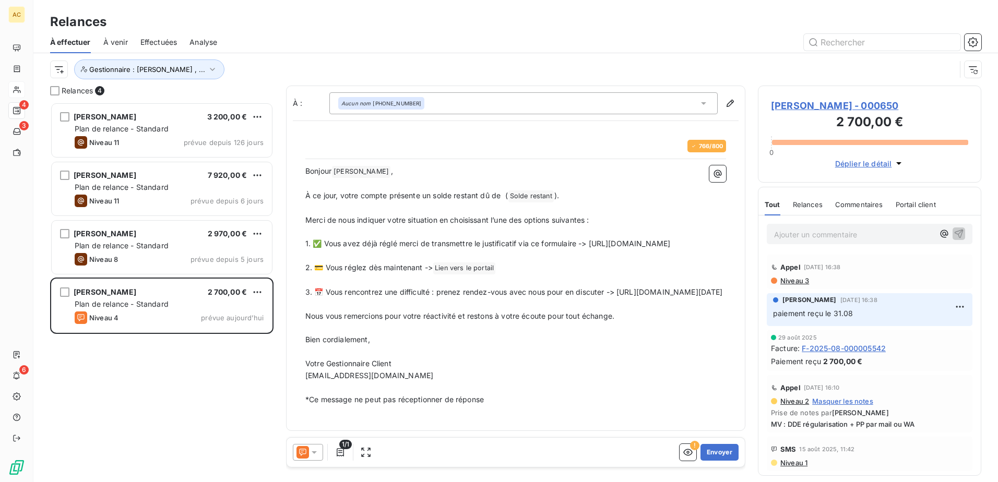
click at [111, 370] on div "Nina amrous 3 200,00 € Plan de relance - Standard Niveau 11 prévue depuis 126 j…" at bounding box center [161, 292] width 223 height 380
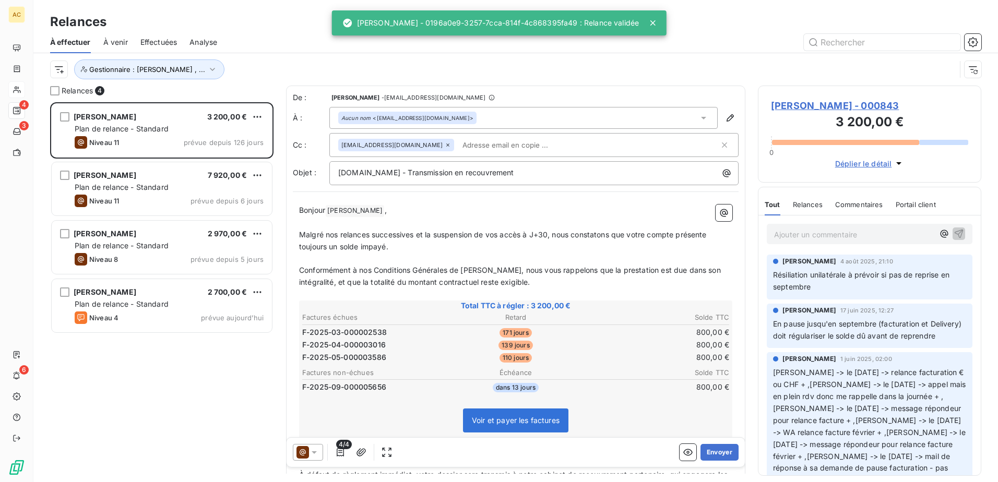
click at [147, 415] on div "Nina amrous 3 200,00 € Plan de relance - Standard Niveau 11 prévue depuis 126 j…" at bounding box center [161, 292] width 223 height 380
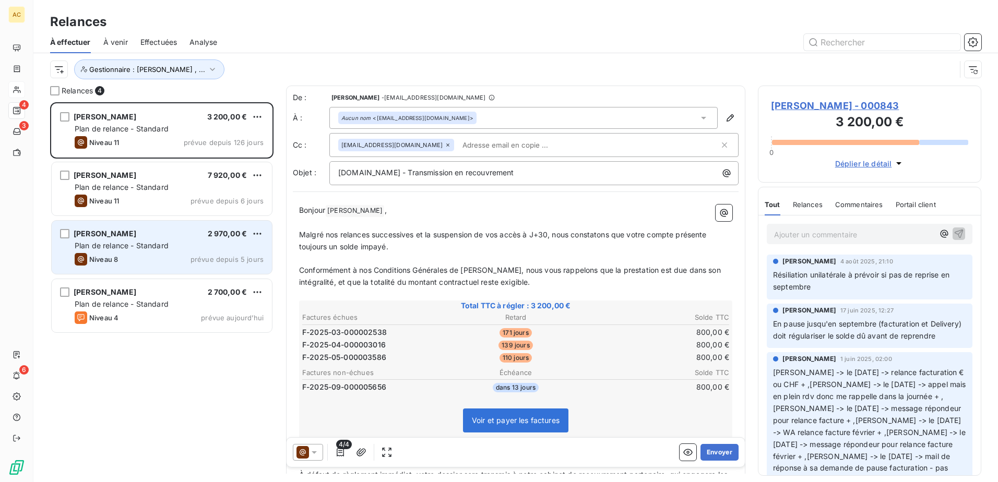
click at [158, 242] on span "Plan de relance - Standard" at bounding box center [122, 245] width 94 height 9
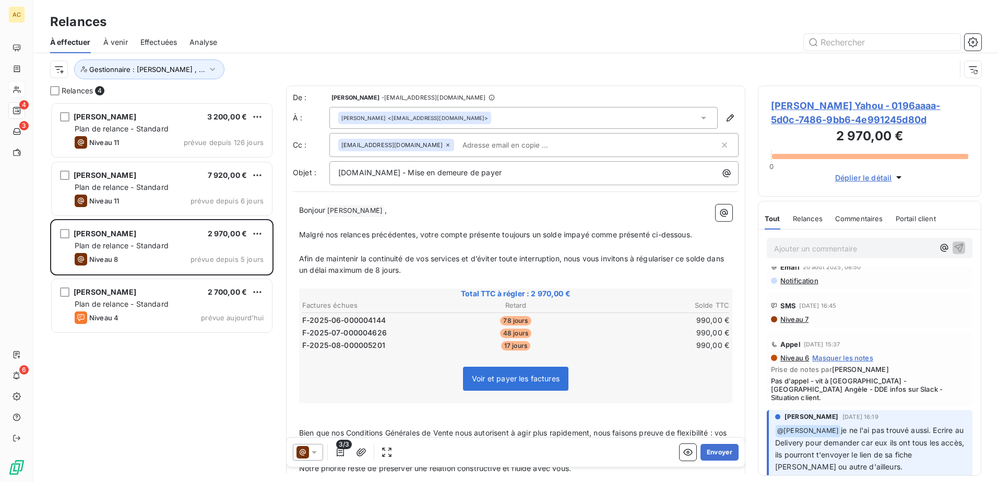
scroll to position [52, 0]
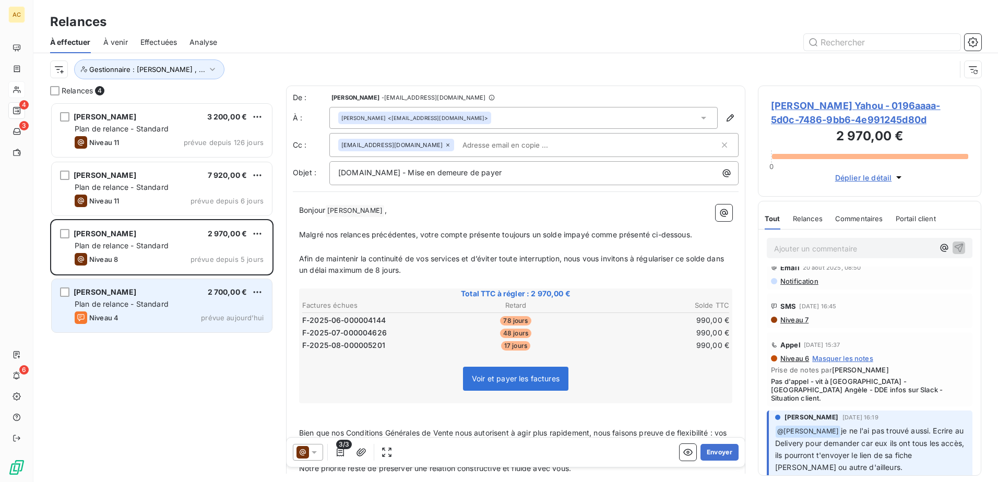
click at [193, 302] on div "Plan de relance - Standard" at bounding box center [169, 304] width 189 height 10
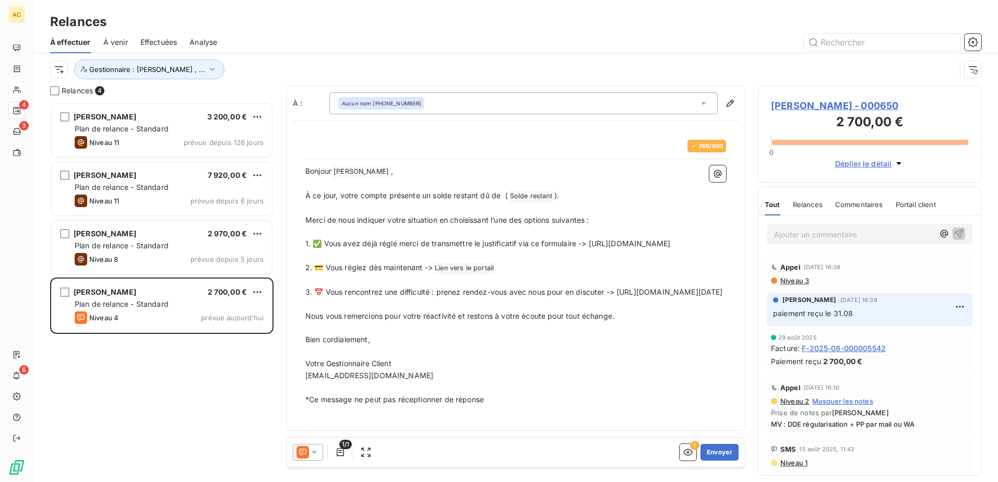
click at [859, 231] on p "Ajouter un commentaire ﻿" at bounding box center [854, 234] width 160 height 13
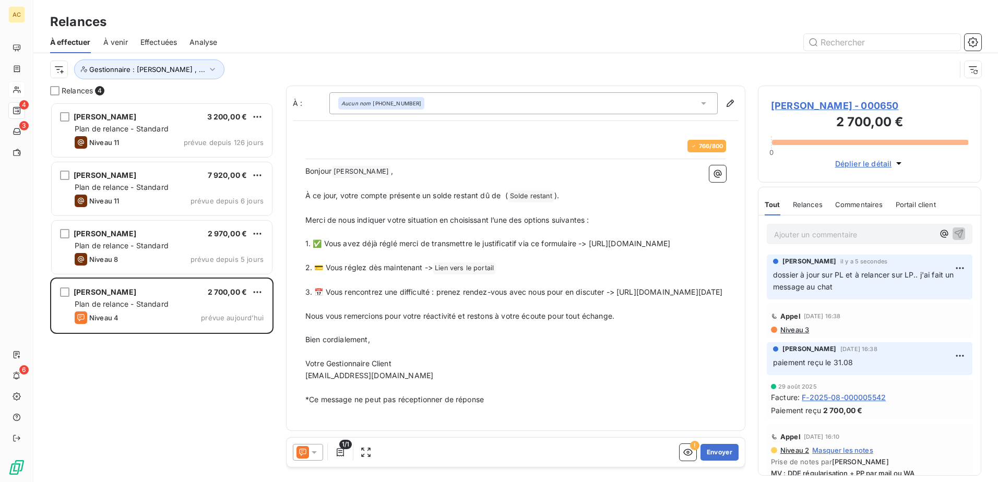
click at [176, 391] on div "Nina amrous 3 200,00 € Plan de relance - Standard Niveau 11 prévue depuis 126 j…" at bounding box center [161, 292] width 223 height 380
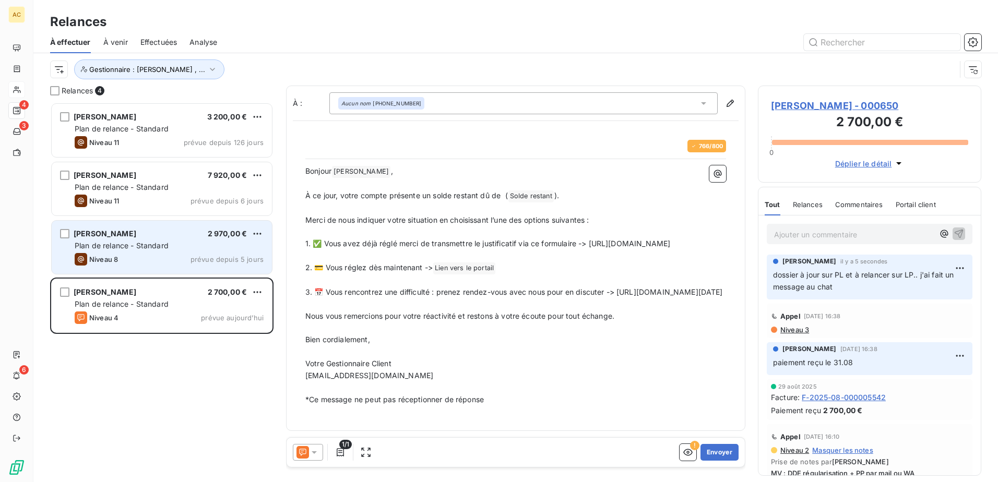
click at [171, 248] on div "Plan de relance - Standard" at bounding box center [169, 246] width 189 height 10
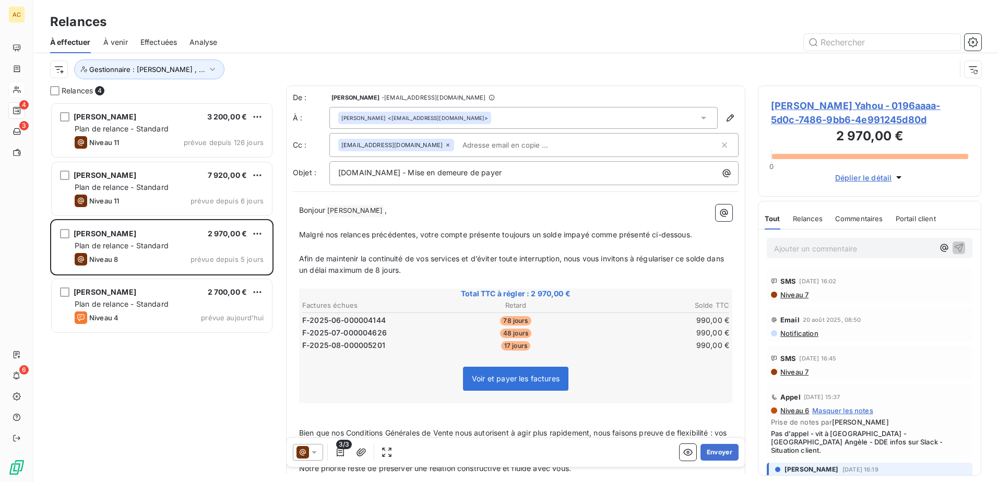
click at [176, 399] on div "Nina amrous 3 200,00 € Plan de relance - Standard Niveau 11 prévue depuis 126 j…" at bounding box center [161, 292] width 223 height 380
click at [169, 367] on div "Nina amrous 3 200,00 € Plan de relance - Standard Niveau 11 prévue depuis 126 j…" at bounding box center [161, 292] width 223 height 380
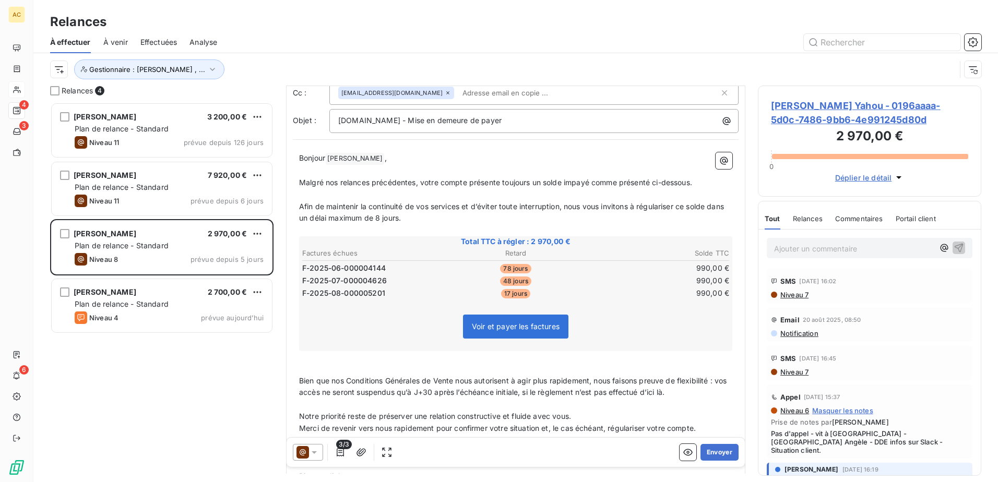
click at [809, 254] on p "Ajouter un commentaire ﻿" at bounding box center [854, 248] width 160 height 13
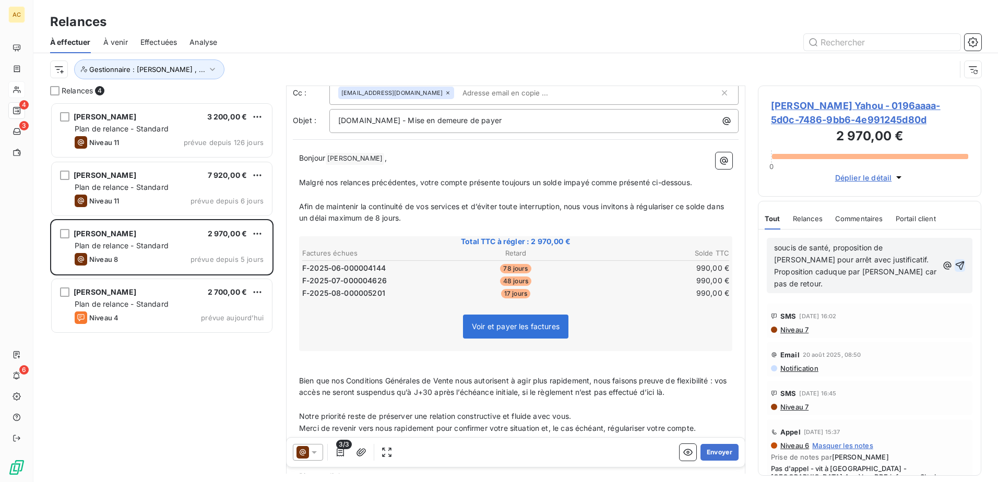
click at [955, 261] on icon "button" at bounding box center [959, 265] width 9 height 9
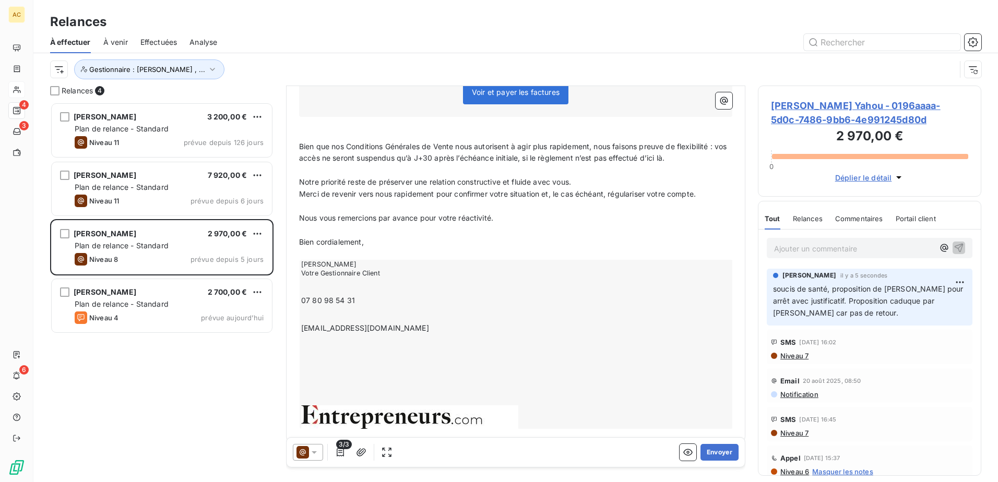
scroll to position [298, 0]
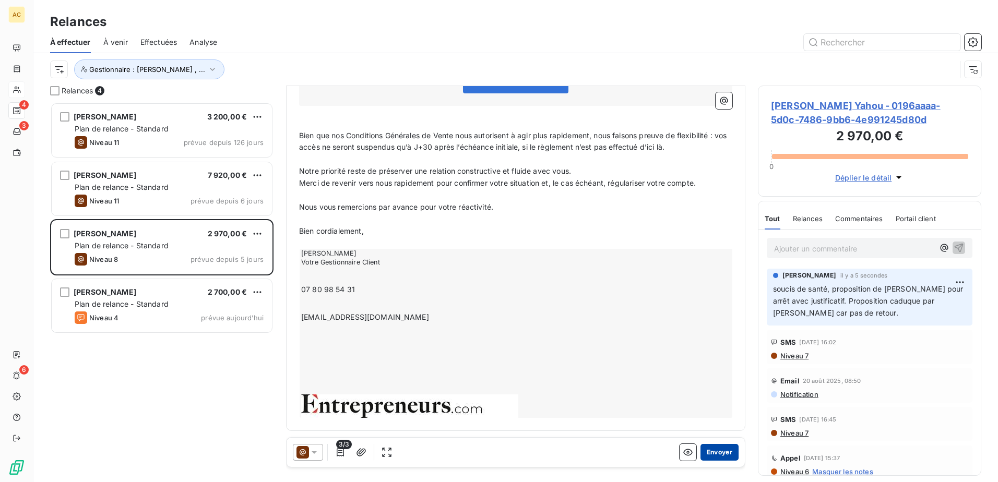
click at [706, 447] on button "Envoyer" at bounding box center [719, 452] width 38 height 17
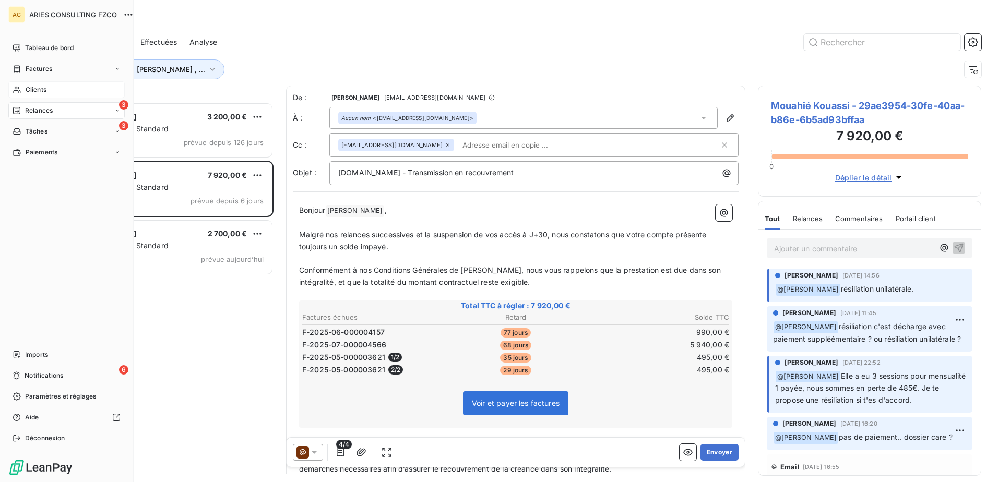
click at [22, 110] on div "Relances" at bounding box center [33, 110] width 40 height 9
click at [41, 175] on span "Effectuées" at bounding box center [41, 173] width 32 height 9
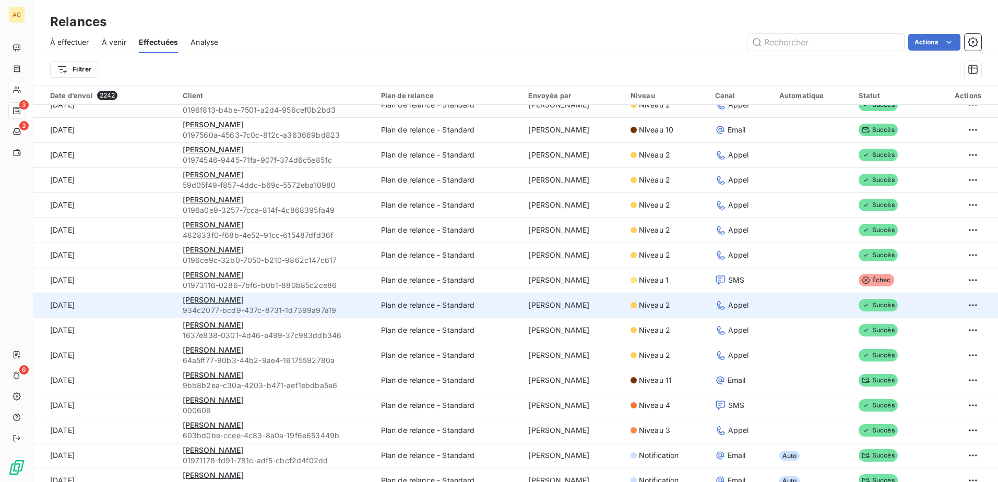
scroll to position [104, 0]
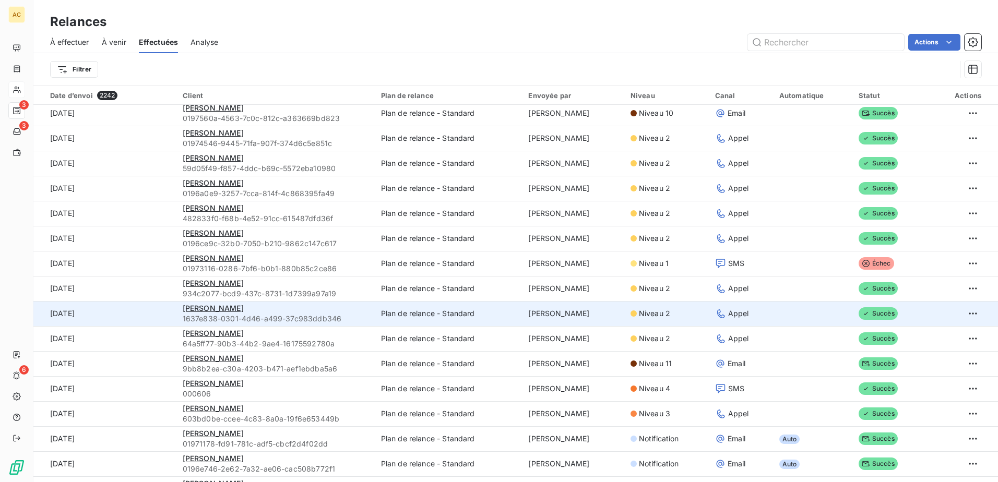
click at [302, 315] on span "1637e838-0301-4d46-a499-37c983ddb346" at bounding box center [276, 319] width 186 height 10
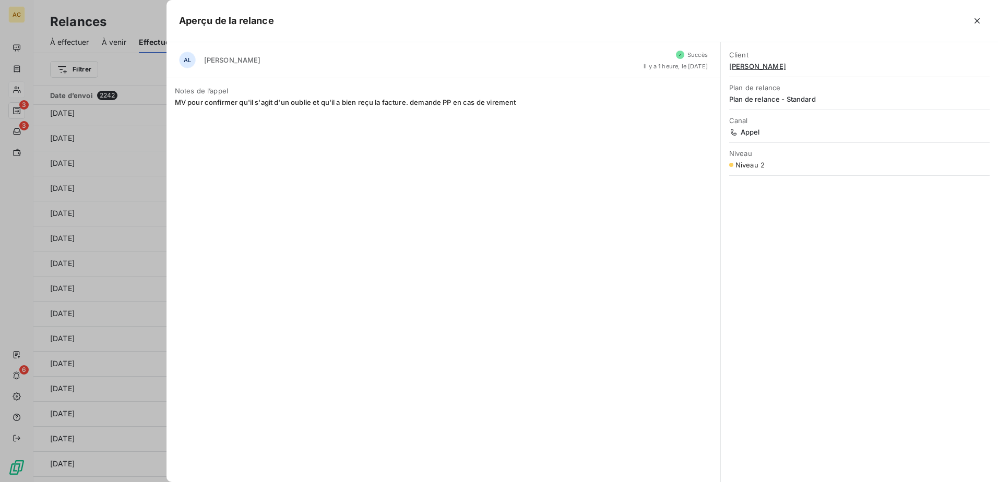
click at [745, 68] on span "Xavier Rooyen" at bounding box center [859, 66] width 260 height 8
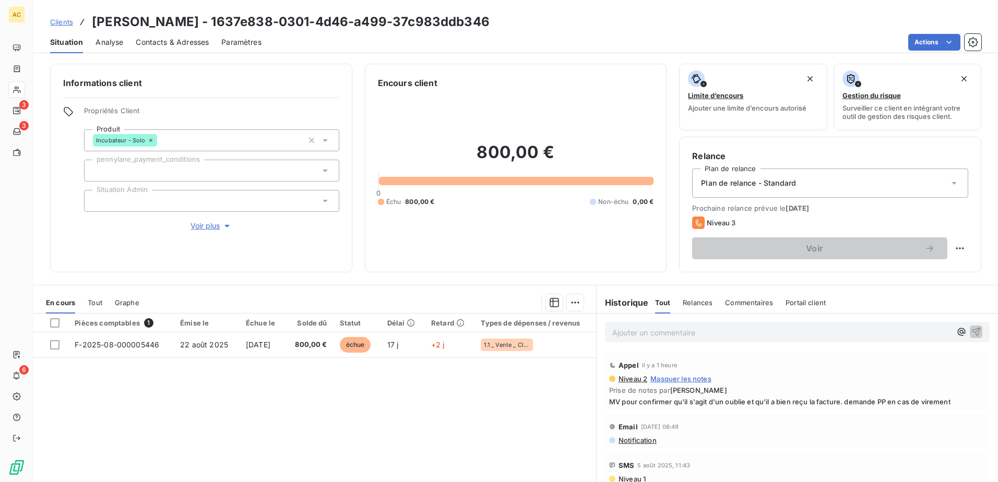
click at [158, 39] on span "Contacts & Adresses" at bounding box center [172, 42] width 73 height 10
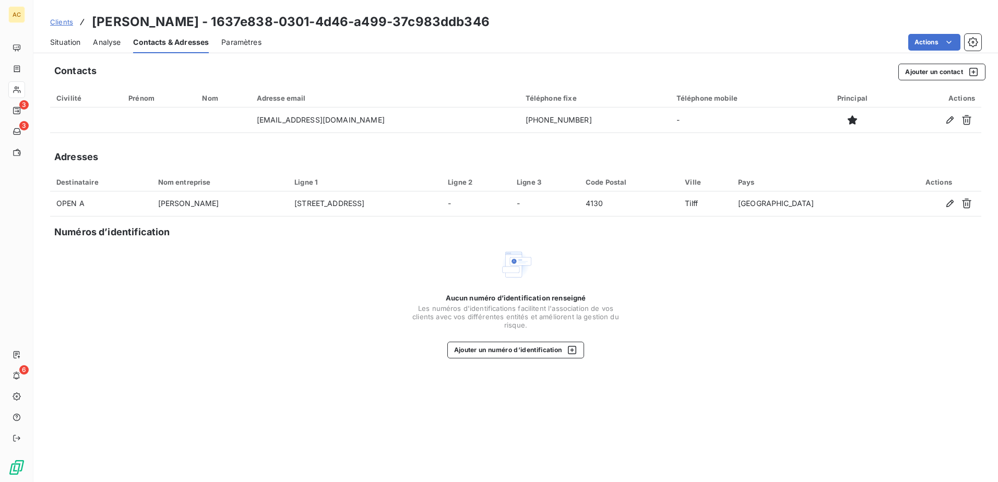
click at [70, 42] on span "Situation" at bounding box center [65, 42] width 30 height 10
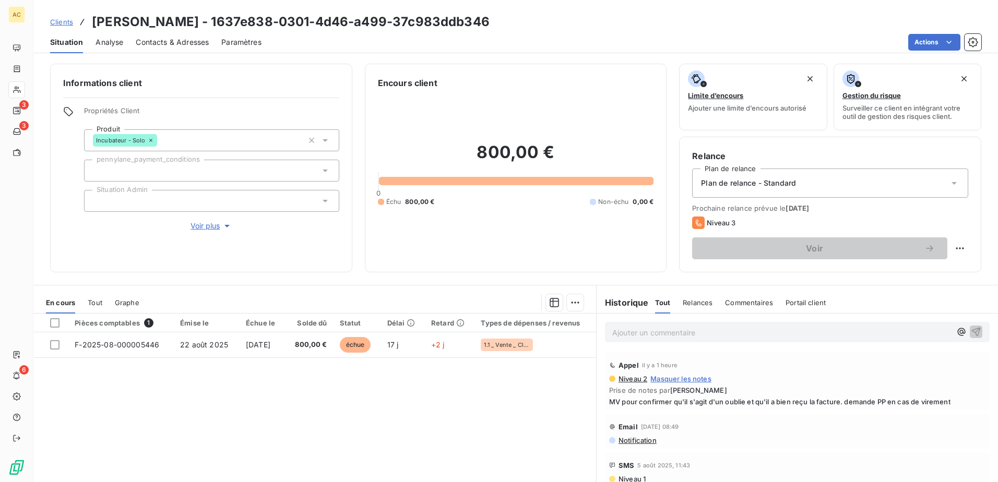
click at [662, 328] on p "Ajouter un commentaire ﻿" at bounding box center [781, 332] width 339 height 13
drag, startPoint x: 729, startPoint y: 334, endPoint x: 802, endPoint y: 382, distance: 87.7
click at [802, 388] on span "Prise de notes par Alice HILD" at bounding box center [797, 389] width 376 height 8
click at [821, 327] on p "Le client a fait son paiement via révolut mais a des longs" at bounding box center [781, 332] width 339 height 12
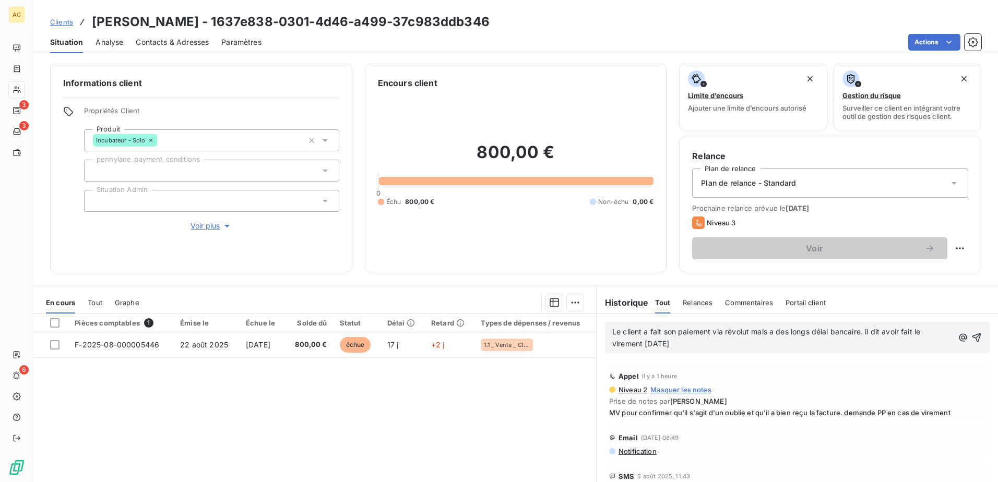
click at [681, 341] on p "Le client a fait son paiement via révolut mais a des longs délai bancaire. il d…" at bounding box center [782, 338] width 340 height 24
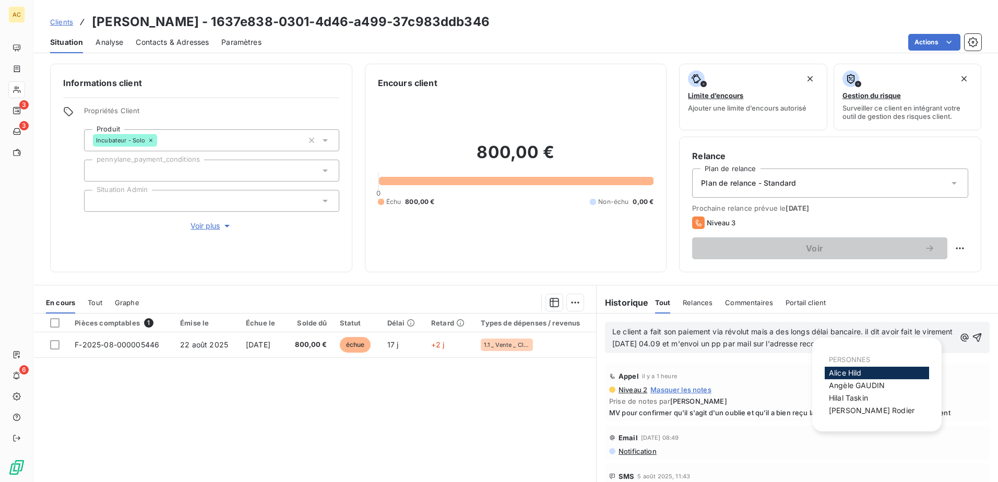
click at [716, 362] on div "Appel il y a 1 heure Niveau 2 Masquer les notes Prise de notes par Alice HILD M…" at bounding box center [796, 393] width 401 height 62
click at [891, 342] on body "AC 3 3 6 Clients Xavier Rooyen - 1637e838-0301-4d46-a499-37c983ddb346 Situation…" at bounding box center [499, 241] width 998 height 482
click at [788, 368] on div "Appel il y a 1 heure" at bounding box center [797, 376] width 376 height 17
click at [886, 341] on body "AC 3 3 6 Clients Xavier Rooyen - 1637e838-0301-4d46-a499-37c983ddb346 Situation…" at bounding box center [499, 241] width 998 height 482
click at [821, 343] on span "Le client a fait son paiement via révolut mais a des longs délai bancaire. il d…" at bounding box center [783, 337] width 343 height 21
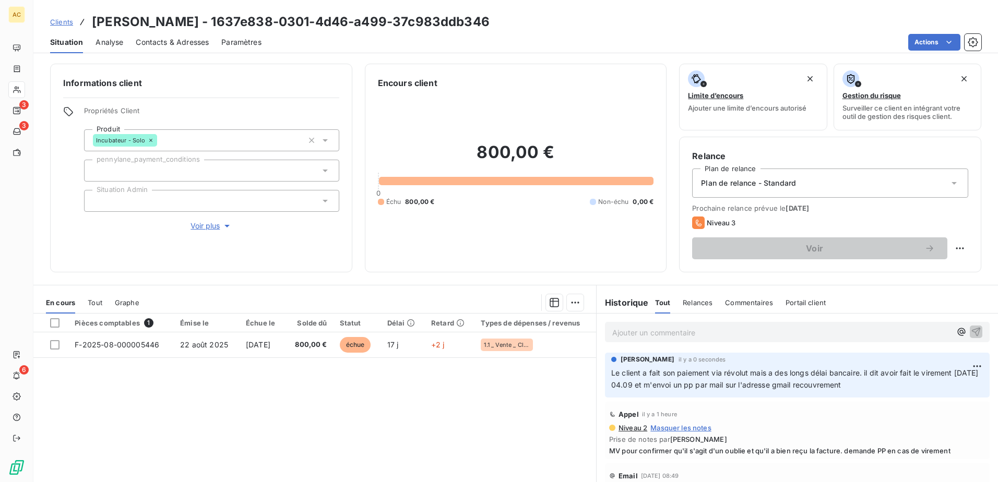
click at [446, 392] on div "Pièces comptables 1 Émise le Échue le Solde dû Statut Délai Retard Types de dép…" at bounding box center [314, 414] width 562 height 201
click at [69, 17] on link "Clients" at bounding box center [61, 22] width 23 height 10
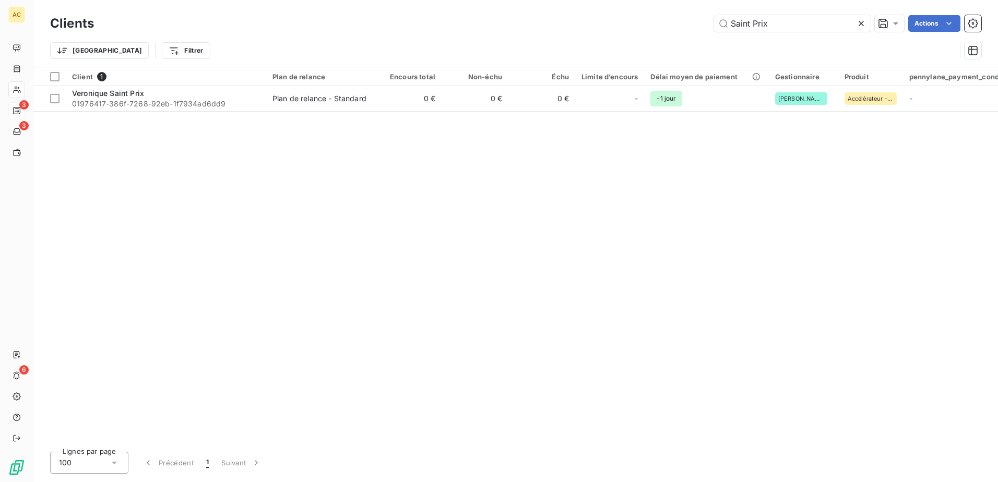
click at [21, 106] on div at bounding box center [17, 110] width 8 height 8
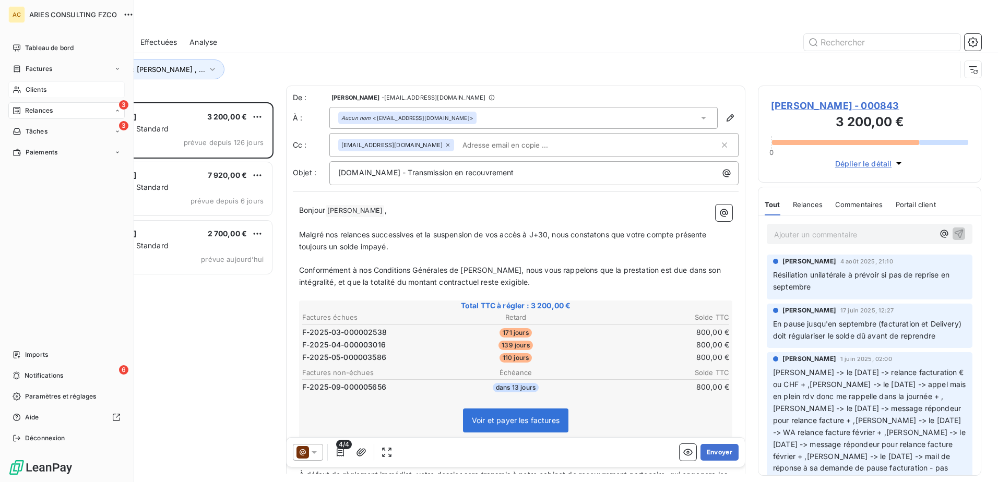
scroll to position [372, 215]
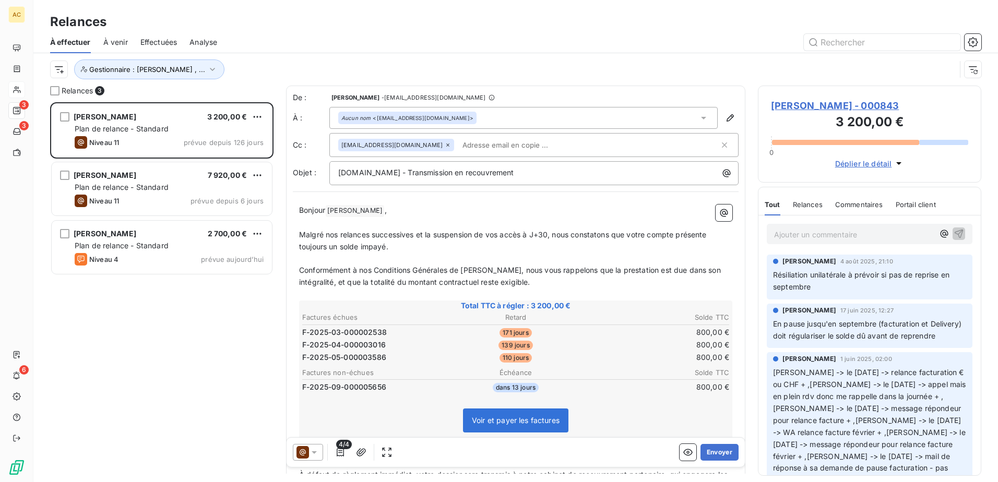
click at [208, 326] on div "[PERSON_NAME] 3 200,00 € Plan de relance - Standard Niveau 11 prévue depuis 126…" at bounding box center [161, 292] width 223 height 380
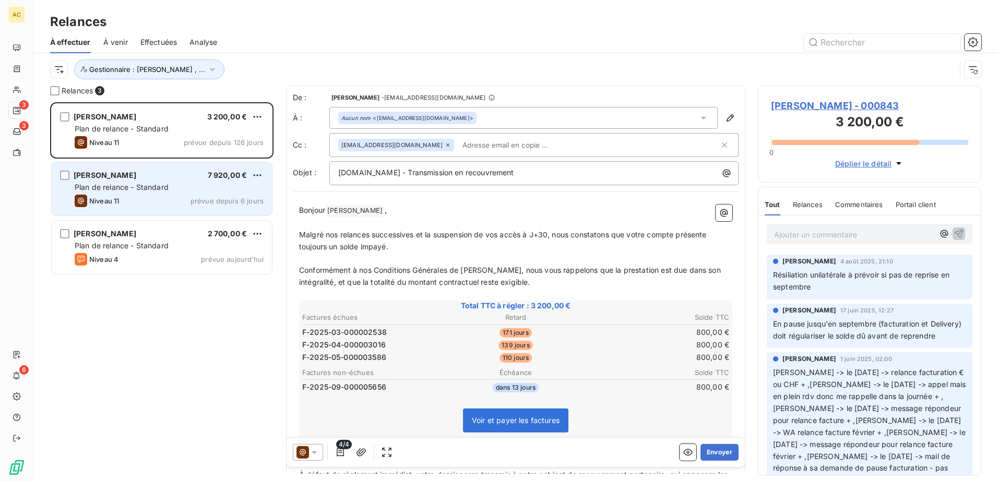
click at [151, 184] on span "Plan de relance - Standard" at bounding box center [122, 187] width 94 height 9
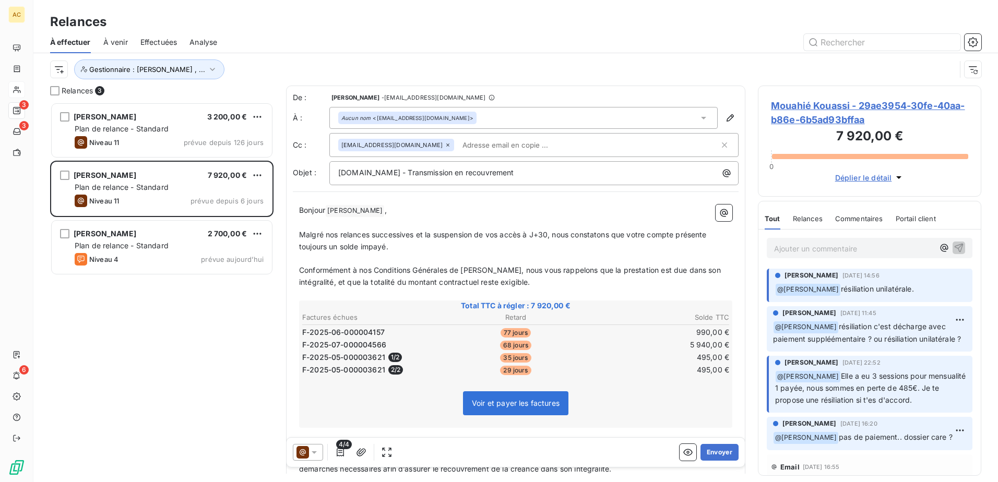
click at [128, 378] on div "[PERSON_NAME] 3 200,00 € Plan de relance - Standard Niveau 11 prévue depuis 126…" at bounding box center [161, 292] width 223 height 380
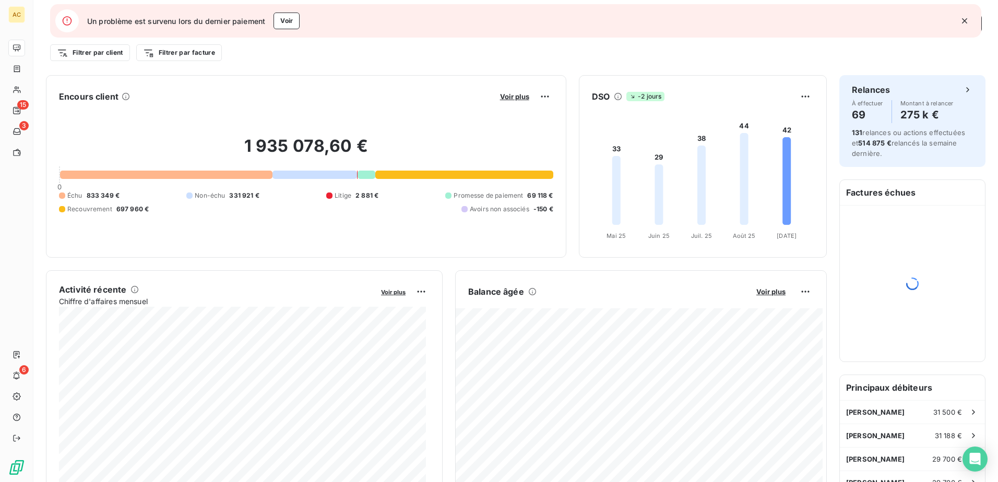
click at [967, 18] on icon "button" at bounding box center [964, 21] width 10 height 10
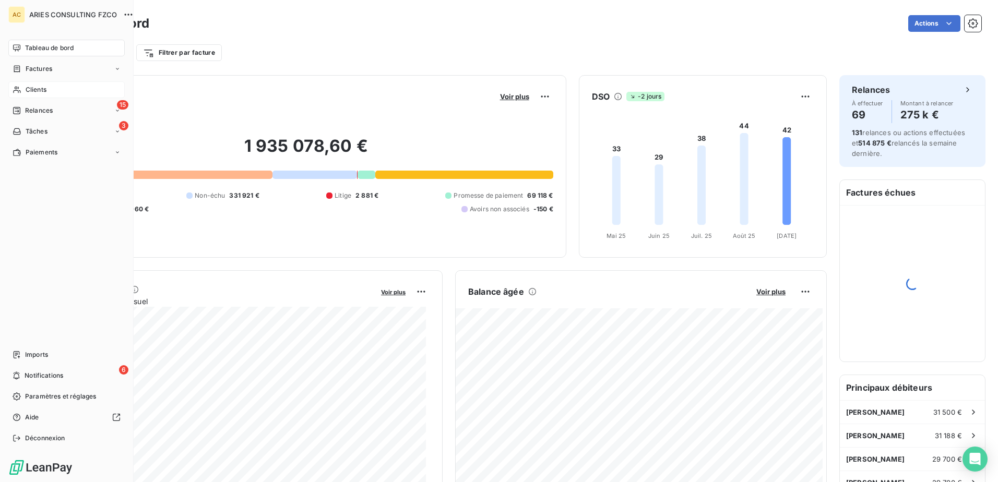
click at [36, 89] on span "Clients" at bounding box center [36, 89] width 21 height 9
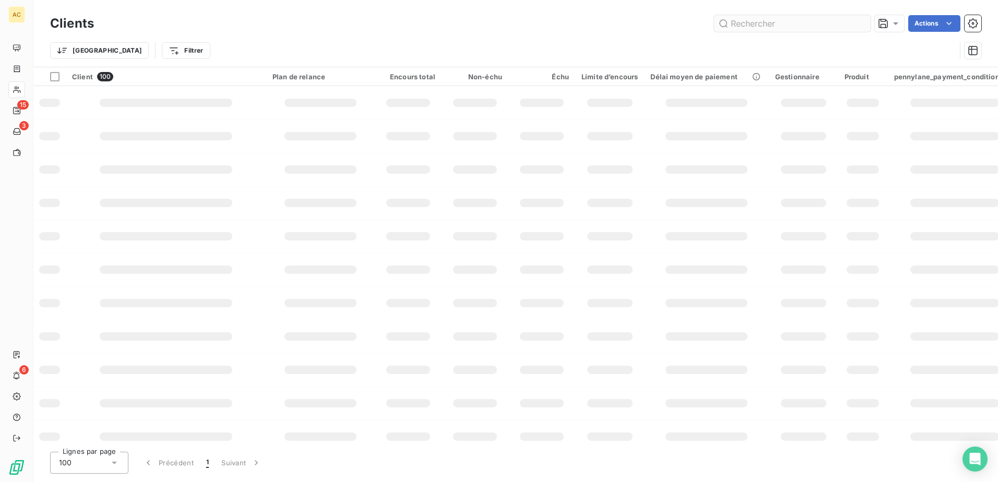
click at [796, 22] on input "text" at bounding box center [792, 23] width 157 height 17
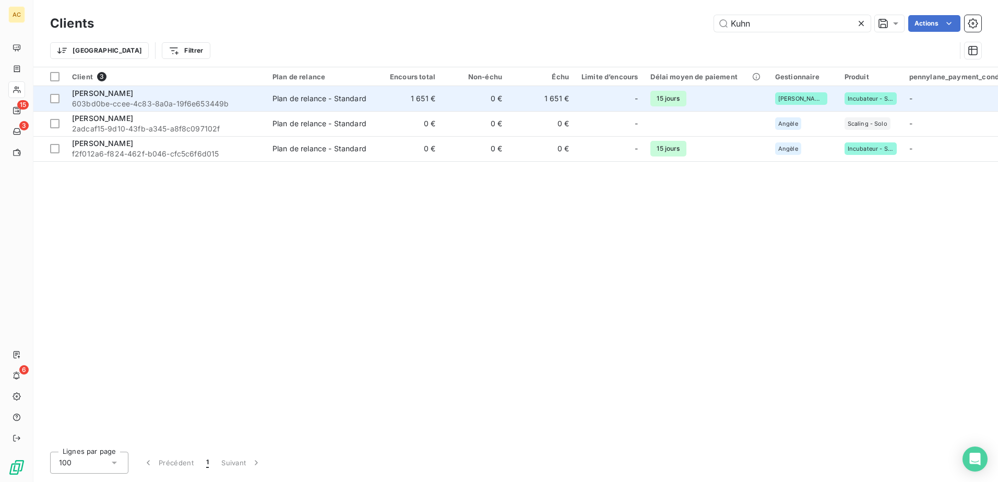
type input "Kuhn"
click at [123, 93] on div "[PERSON_NAME]" at bounding box center [166, 93] width 188 height 10
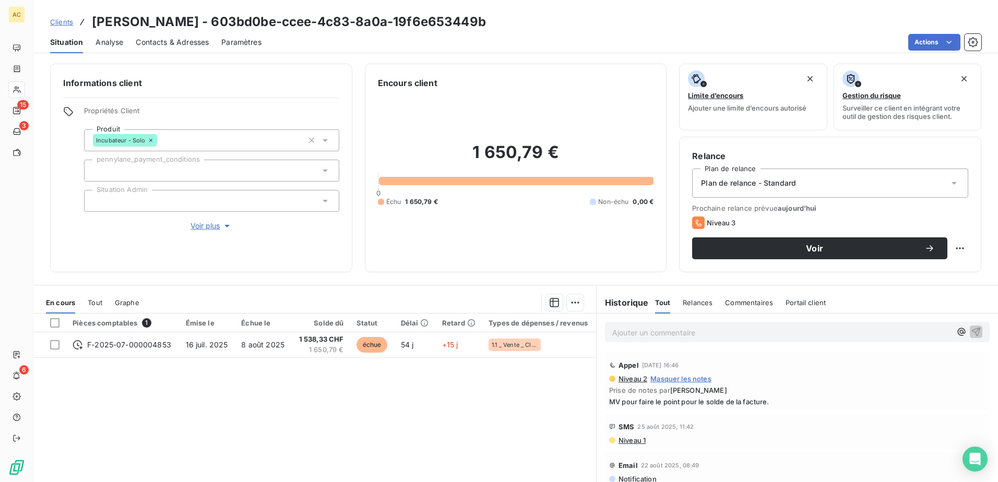
click at [195, 43] on span "Contacts & Adresses" at bounding box center [172, 42] width 73 height 10
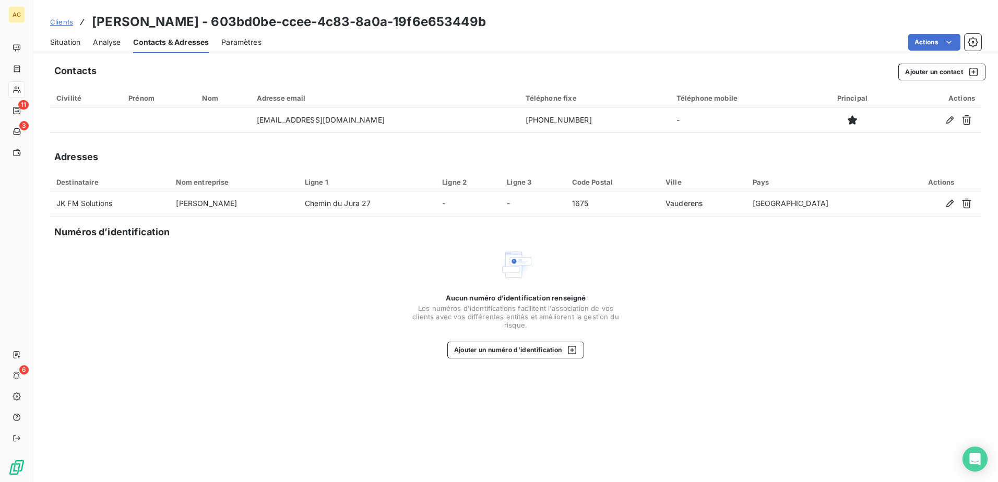
click at [67, 19] on span "Clients" at bounding box center [61, 22] width 23 height 8
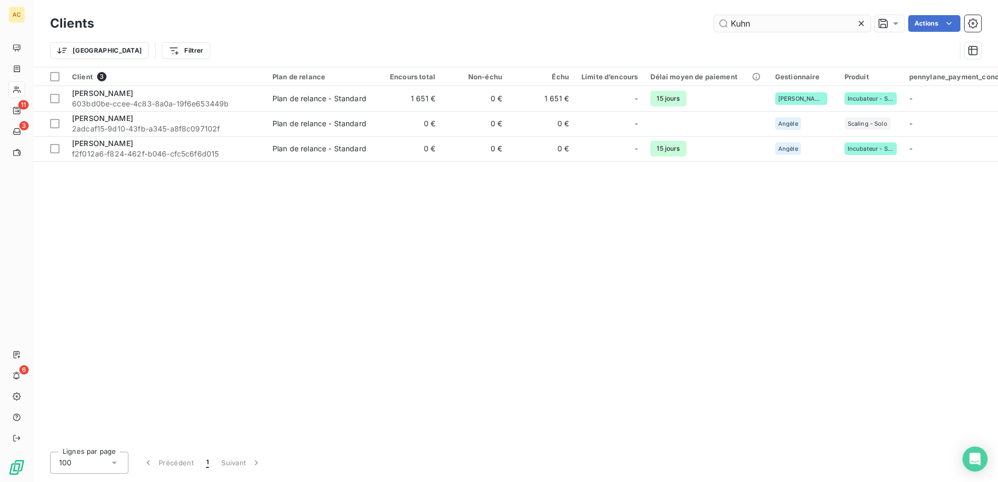
click at [772, 25] on input "Kuhn" at bounding box center [792, 23] width 157 height 17
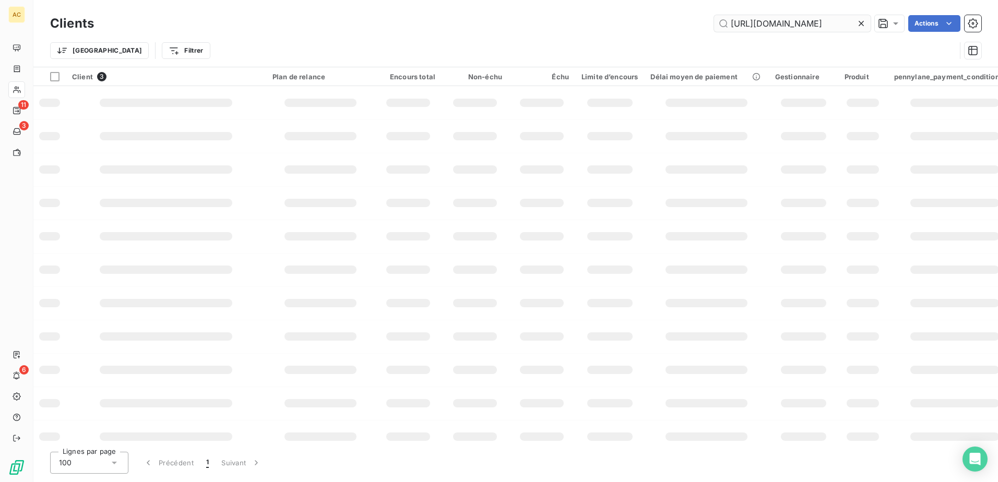
scroll to position [0, 102]
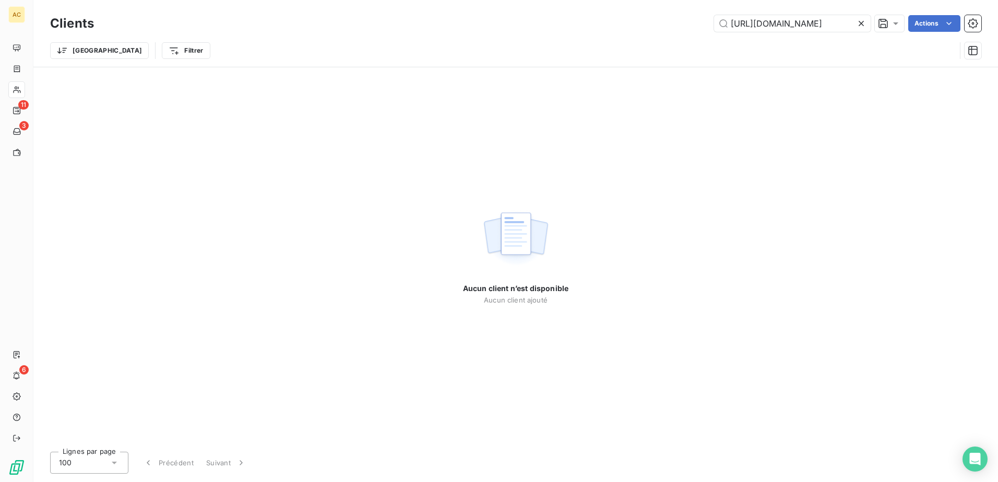
type input "https://calendly.com/recouvrement-entrepreneurs/30min"
click at [862, 25] on icon at bounding box center [860, 23] width 5 height 5
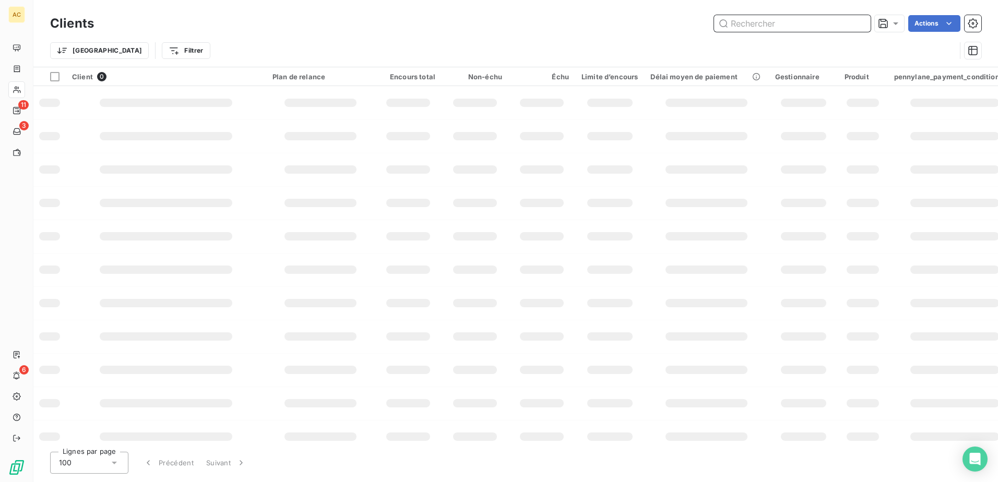
click at [765, 22] on input "text" at bounding box center [792, 23] width 157 height 17
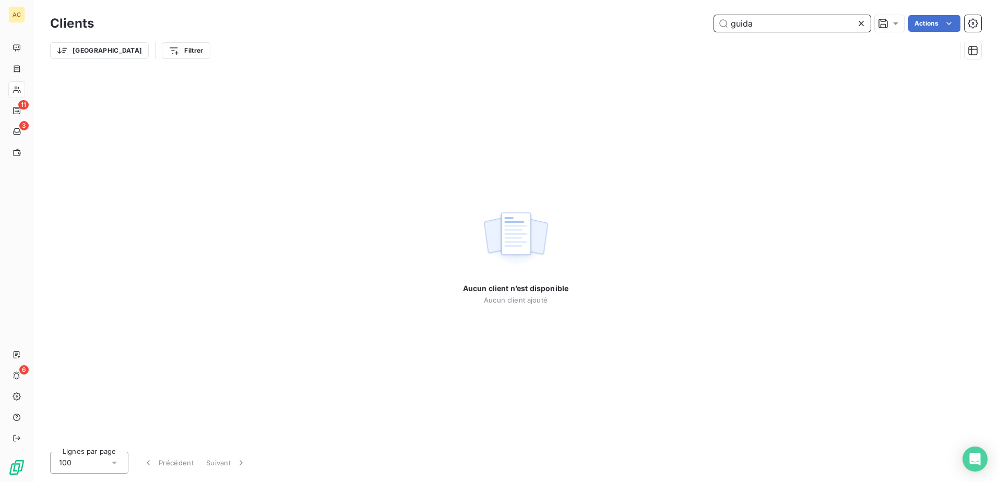
click at [728, 21] on input "guida" at bounding box center [792, 23] width 157 height 17
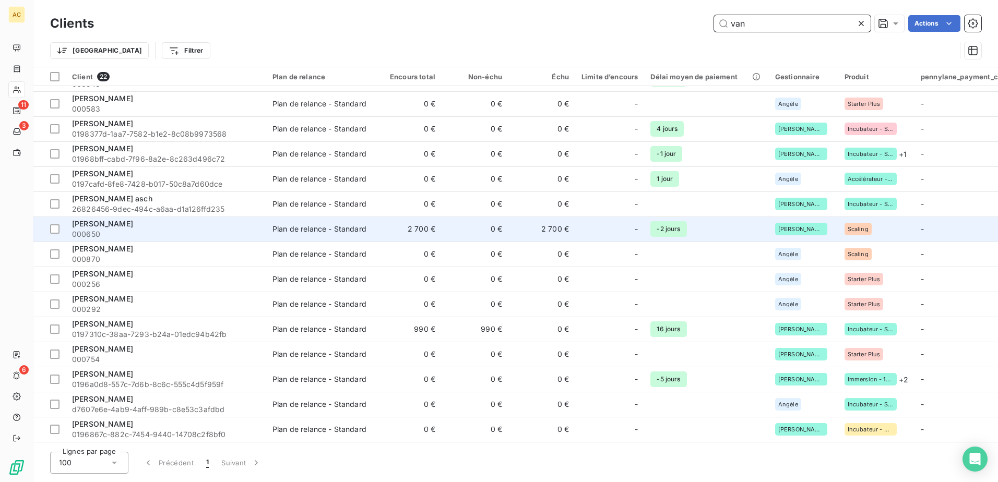
scroll to position [198, 0]
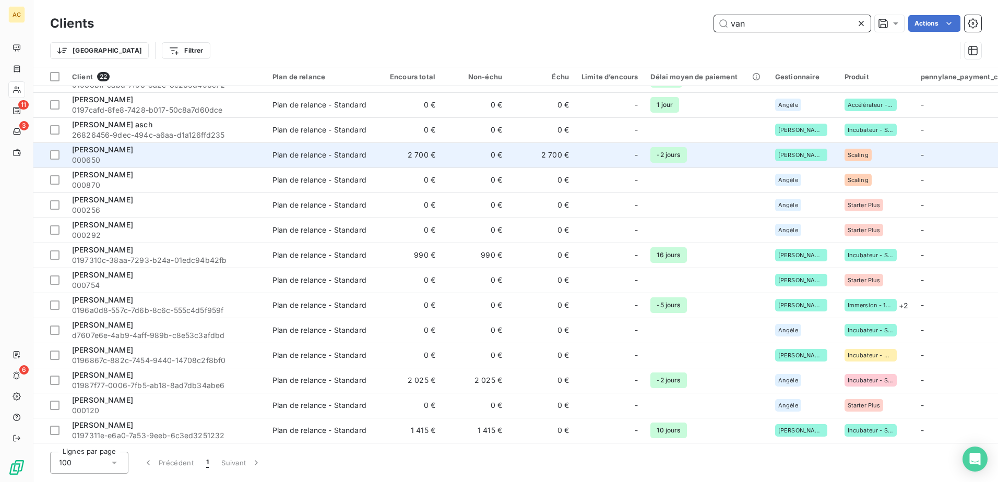
type input "van"
click at [173, 149] on div "[PERSON_NAME]" at bounding box center [166, 150] width 188 height 10
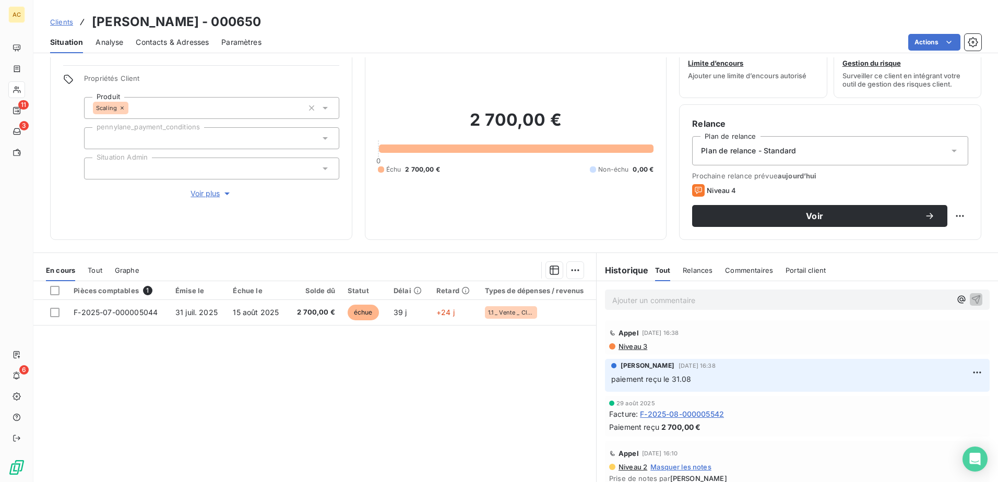
scroll to position [64, 0]
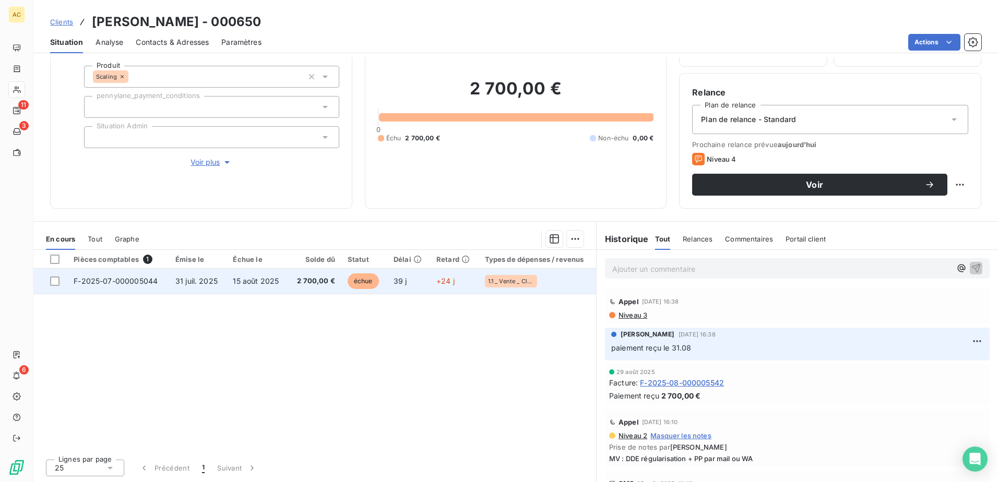
click at [259, 282] on span "15 août 2025" at bounding box center [256, 281] width 46 height 9
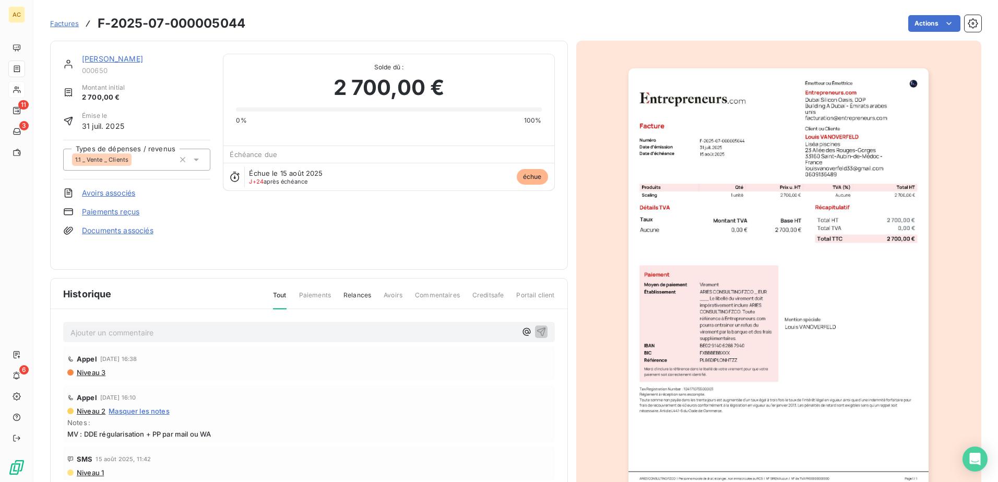
click at [62, 19] on span "Factures" at bounding box center [64, 23] width 29 height 8
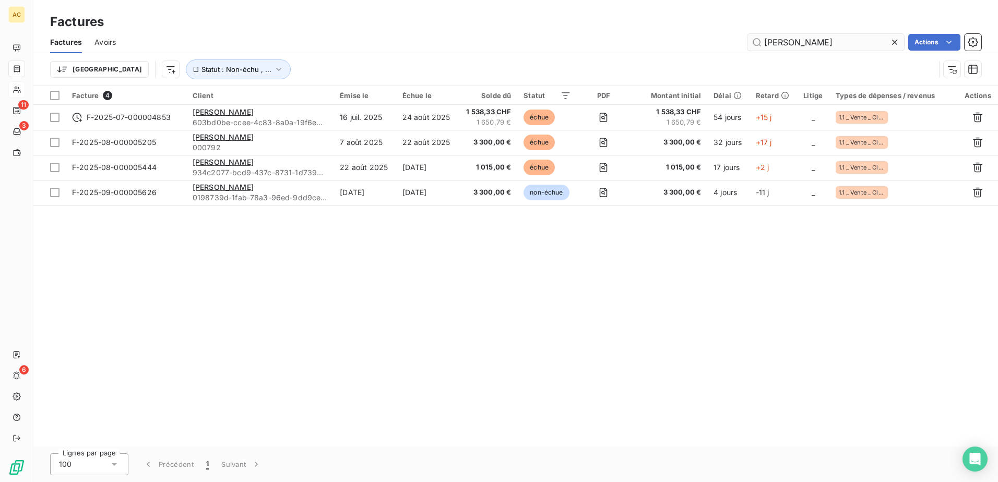
click at [887, 41] on input "julie" at bounding box center [825, 42] width 157 height 17
click at [897, 40] on icon at bounding box center [894, 42] width 10 height 10
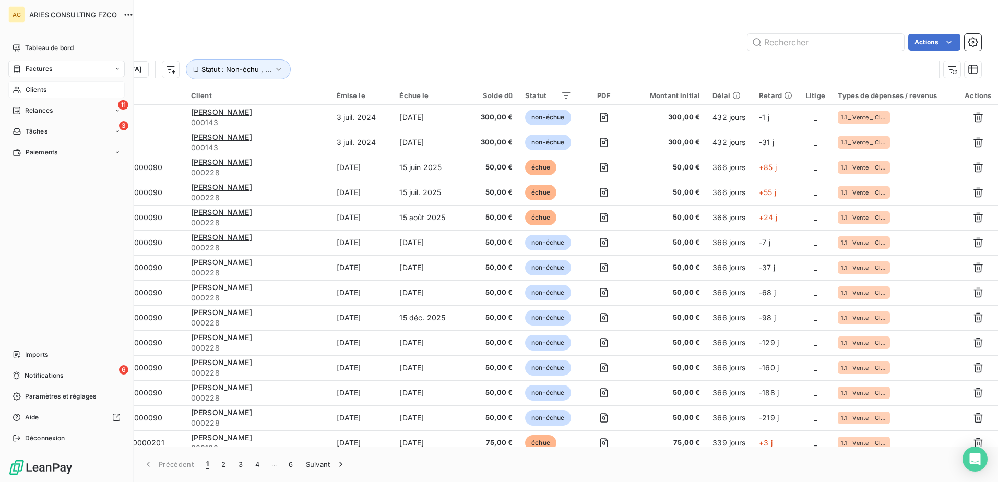
click at [34, 89] on span "Clients" at bounding box center [36, 89] width 21 height 9
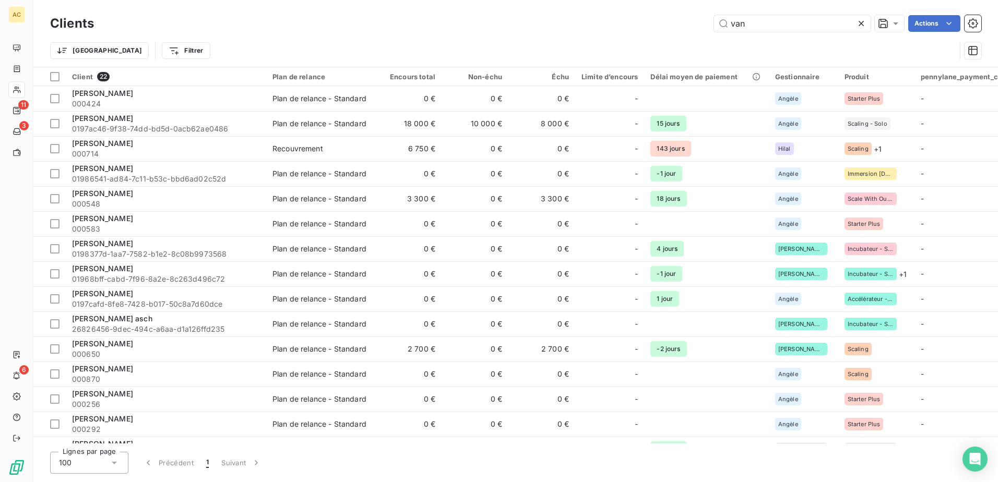
click at [352, 35] on div "Trier Filtrer" at bounding box center [515, 50] width 931 height 32
click at [759, 29] on input "van" at bounding box center [792, 23] width 157 height 17
click at [773, 28] on input "van" at bounding box center [792, 23] width 157 height 17
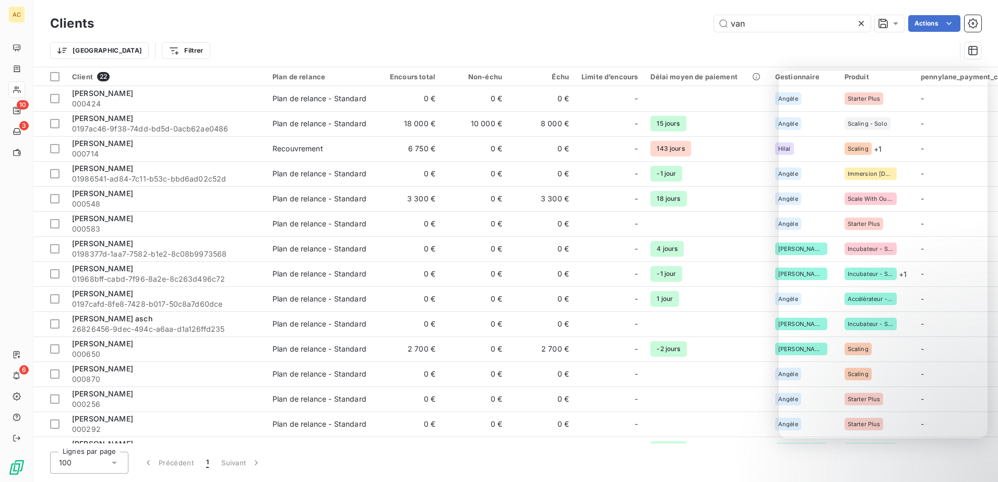
click at [489, 23] on div "van Actions" at bounding box center [543, 23] width 874 height 17
click at [756, 26] on input "van" at bounding box center [792, 23] width 157 height 17
click at [756, 25] on input "van" at bounding box center [792, 23] width 157 height 17
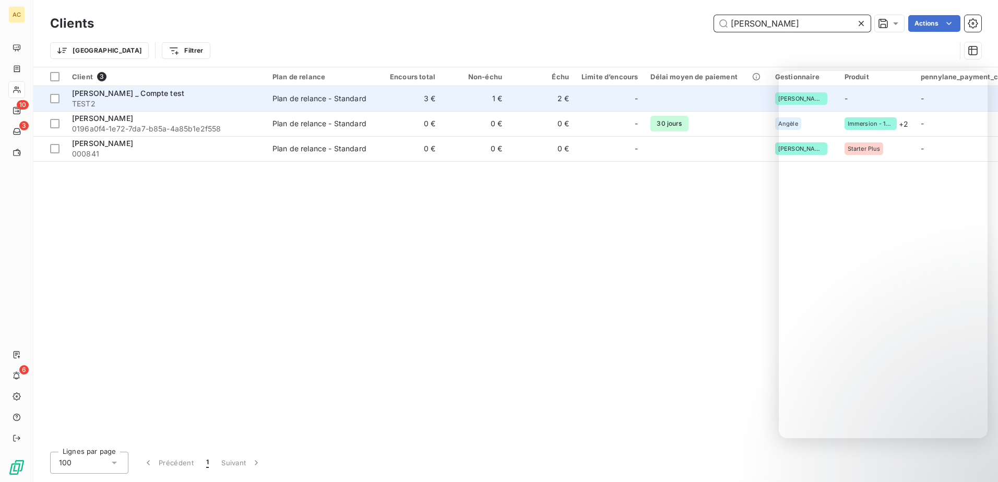
type input "sophia"
click at [244, 91] on div "Sophia Bertolotti _ Compte test" at bounding box center [166, 93] width 188 height 10
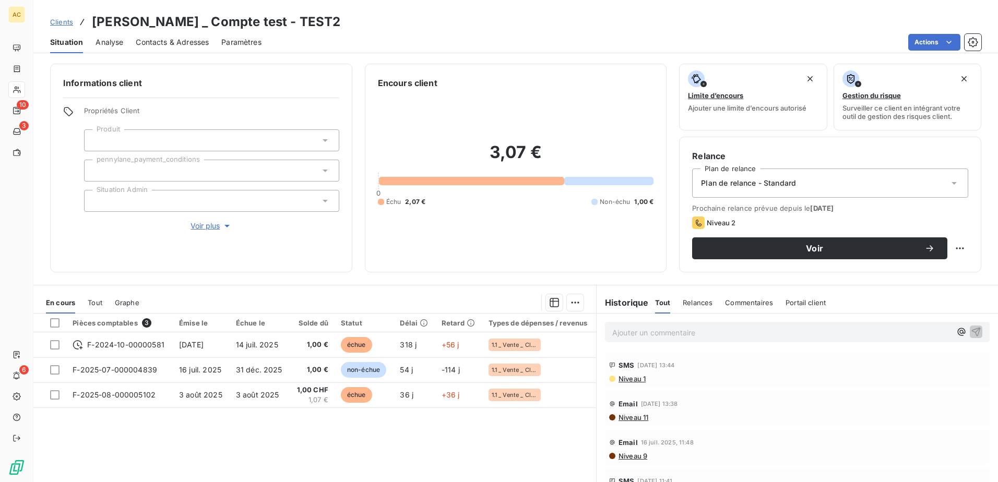
click at [878, 168] on div "Relance Plan de relance Plan de relance - Standard Prochaine relance prévue dep…" at bounding box center [830, 205] width 276 height 110
click at [870, 187] on div "Plan de relance - Standard" at bounding box center [830, 183] width 276 height 29
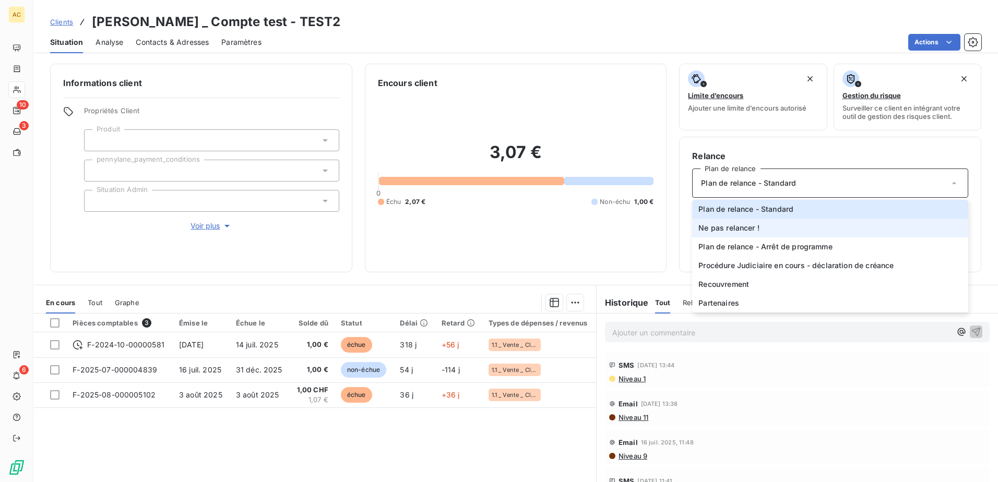
click at [823, 232] on li "Ne pas relancer !" at bounding box center [830, 228] width 276 height 19
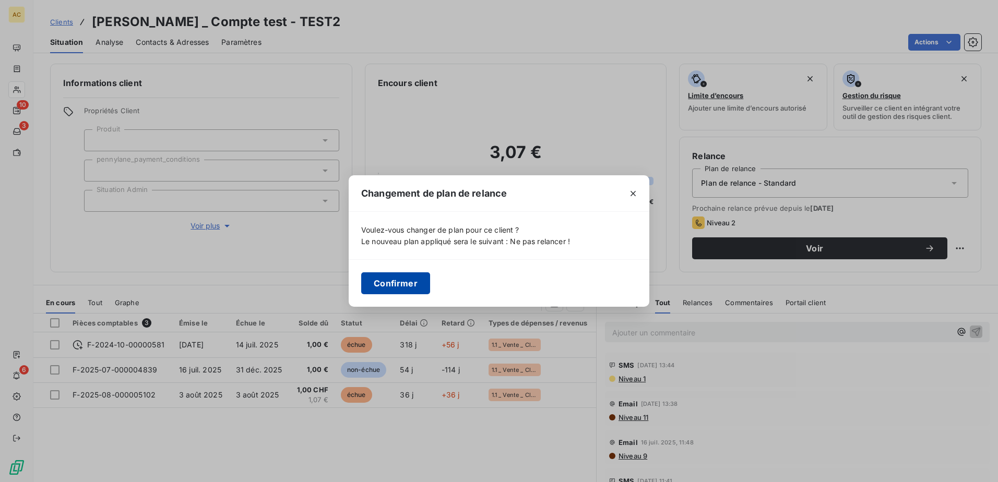
click at [391, 282] on button "Confirmer" at bounding box center [395, 283] width 69 height 22
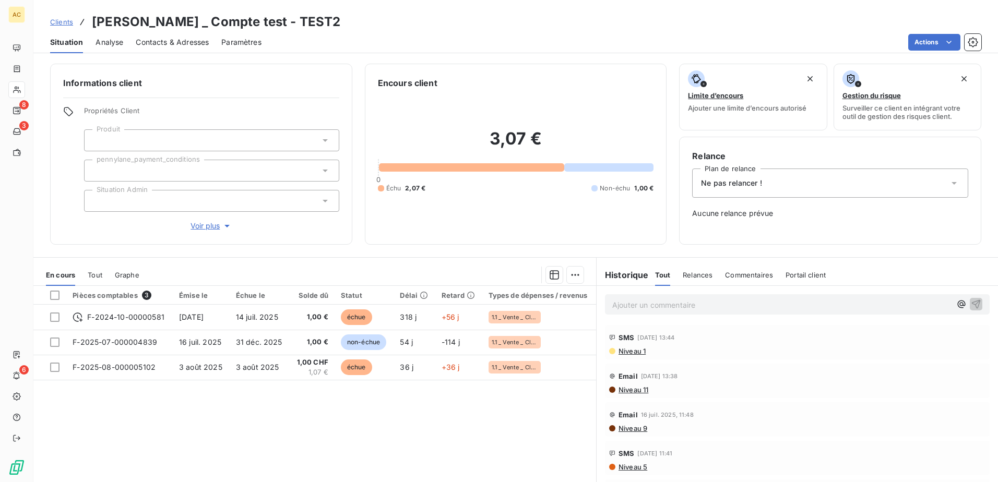
click at [64, 19] on span "Clients" at bounding box center [61, 22] width 23 height 8
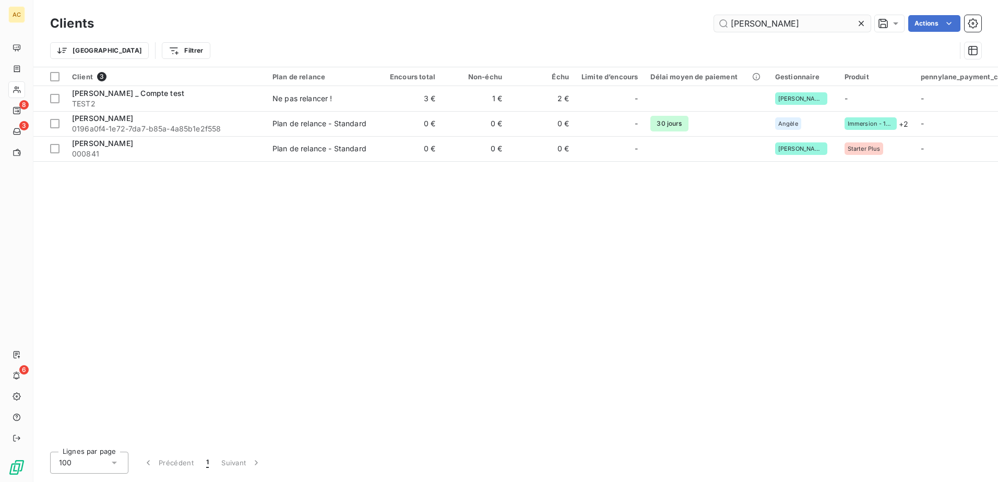
click at [780, 21] on input "sophia" at bounding box center [792, 23] width 157 height 17
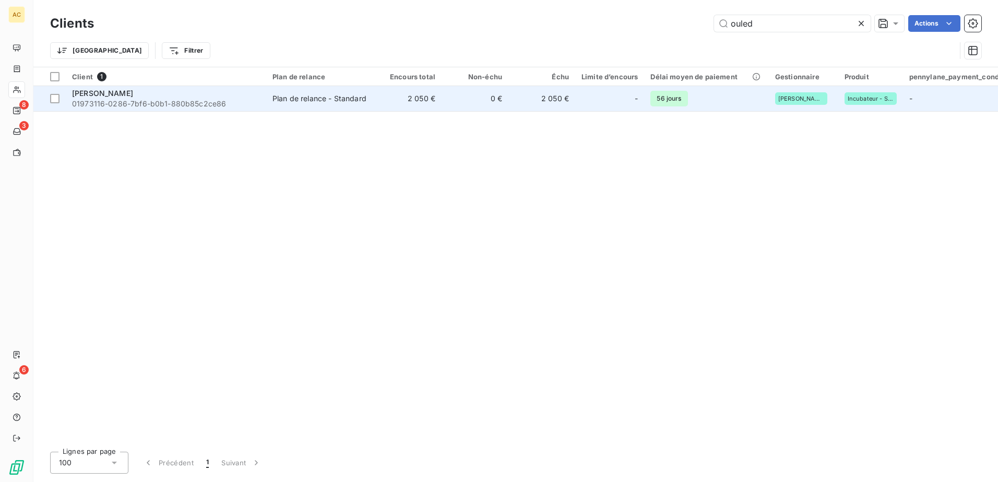
type input "ouled"
click at [250, 99] on span "01973116-0286-7bf6-b0b1-880b85c2ce86" at bounding box center [166, 104] width 188 height 10
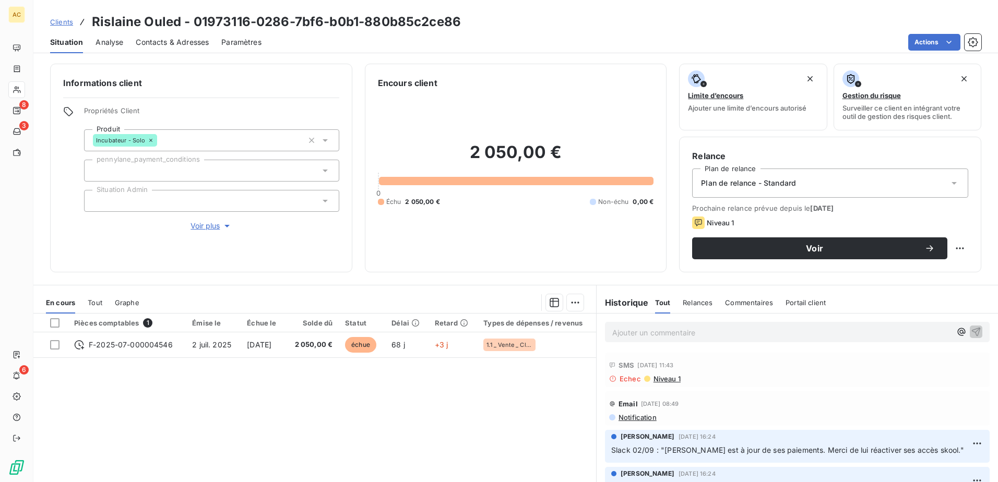
click at [173, 38] on span "Contacts & Adresses" at bounding box center [172, 42] width 73 height 10
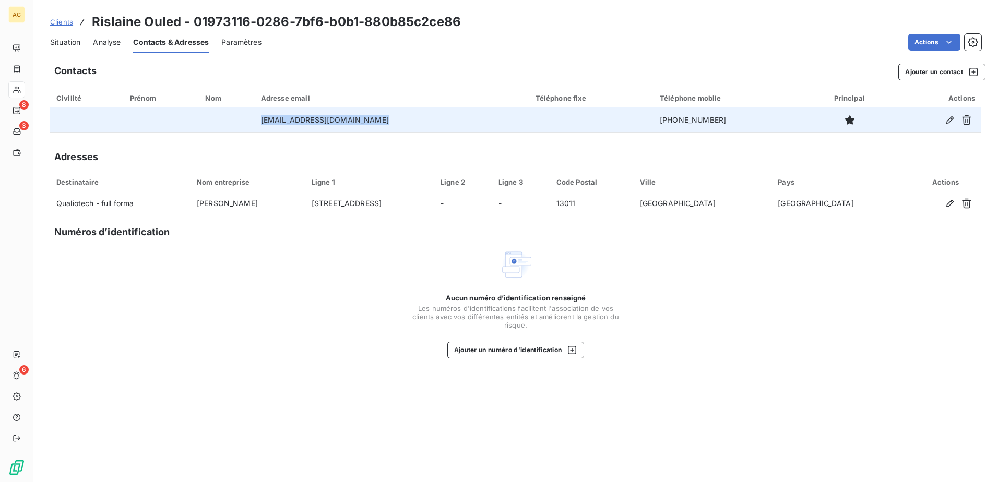
drag, startPoint x: 373, startPoint y: 120, endPoint x: 273, endPoint y: 122, distance: 99.1
click at [273, 122] on td "ouleddiaf.rislaine@gmail.com" at bounding box center [392, 119] width 274 height 25
copy td "ouleddiaf.rislaine@gmail.com"
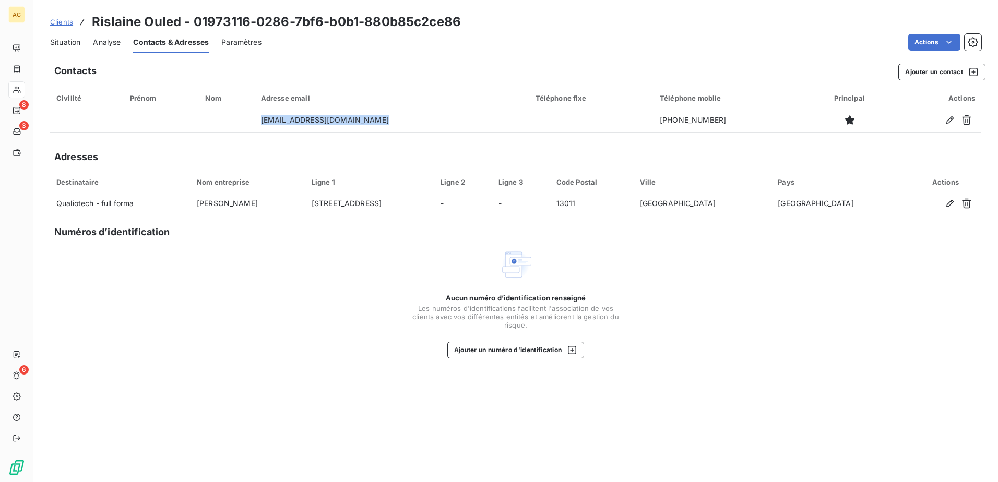
click at [65, 45] on span "Situation" at bounding box center [65, 42] width 30 height 10
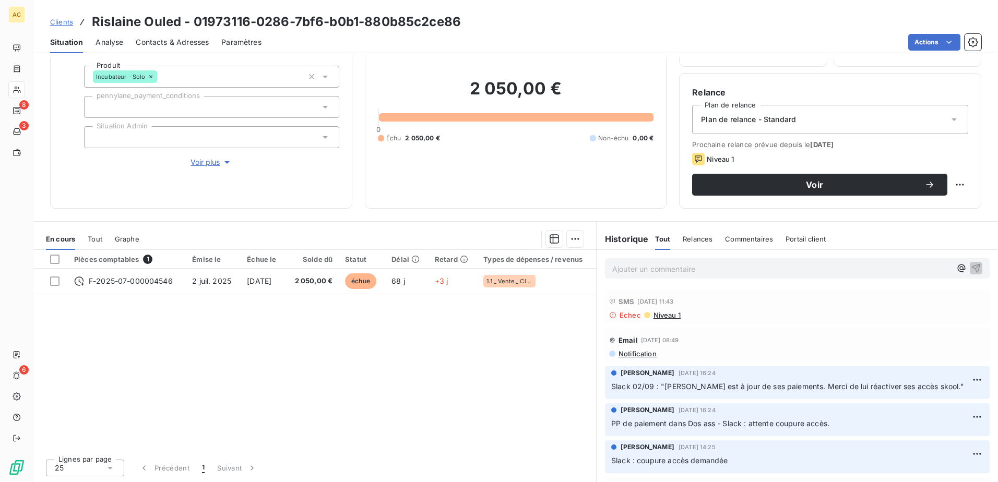
click at [354, 399] on div "Pièces comptables 1 Émise le Échue le Solde dû Statut Délai Retard Types de dép…" at bounding box center [314, 350] width 562 height 201
click at [222, 166] on icon "button" at bounding box center [227, 162] width 10 height 10
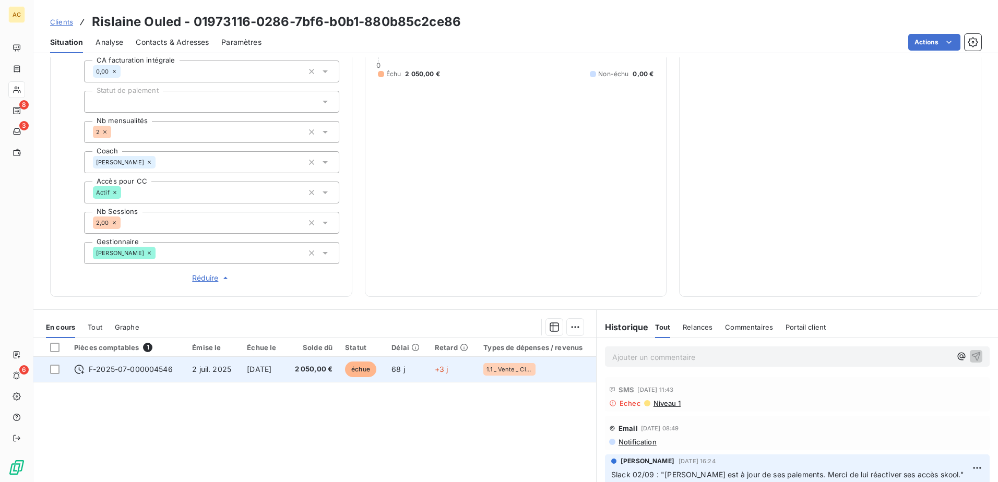
scroll to position [369, 0]
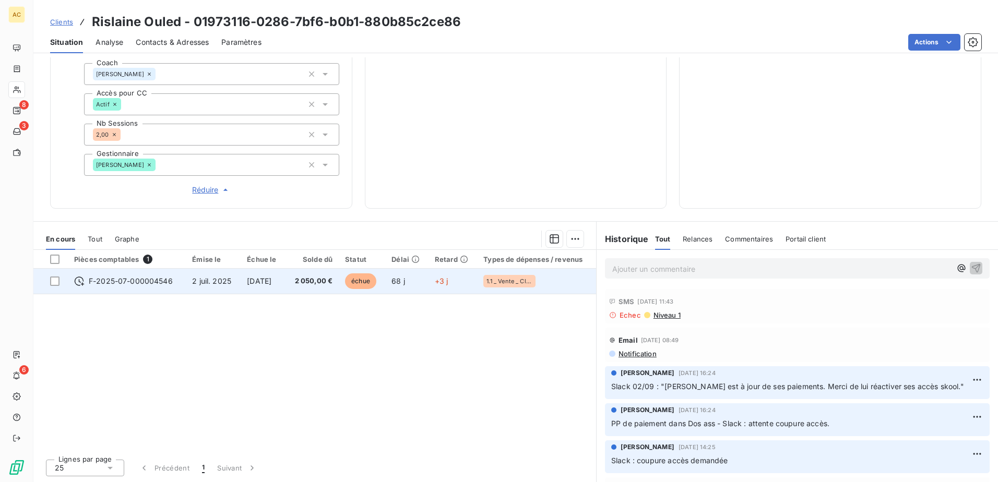
click at [249, 285] on span "[DATE]" at bounding box center [259, 281] width 25 height 9
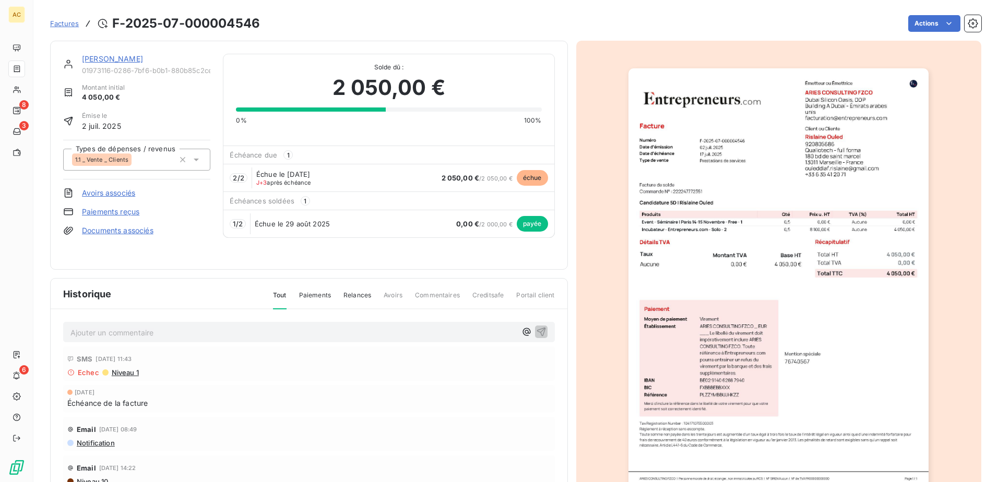
click at [62, 18] on link "Factures" at bounding box center [64, 23] width 29 height 10
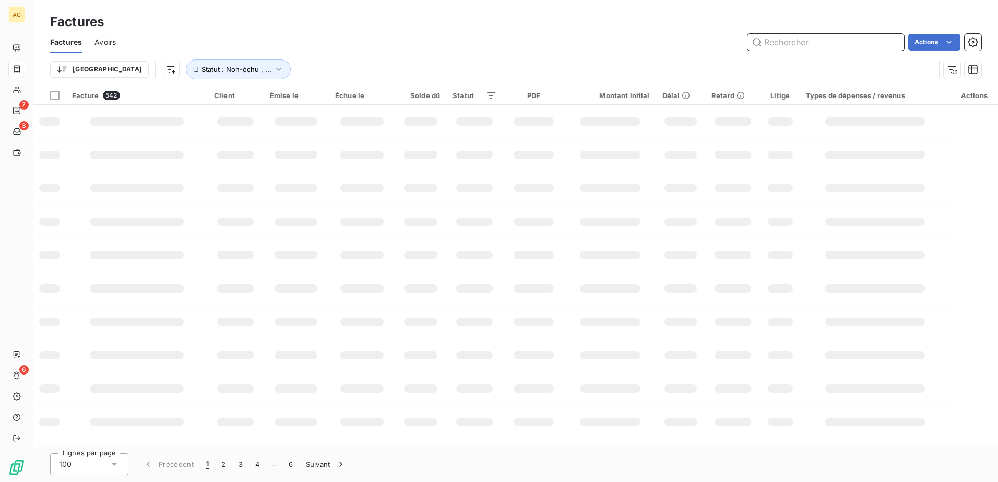
click at [832, 43] on input "text" at bounding box center [825, 42] width 157 height 17
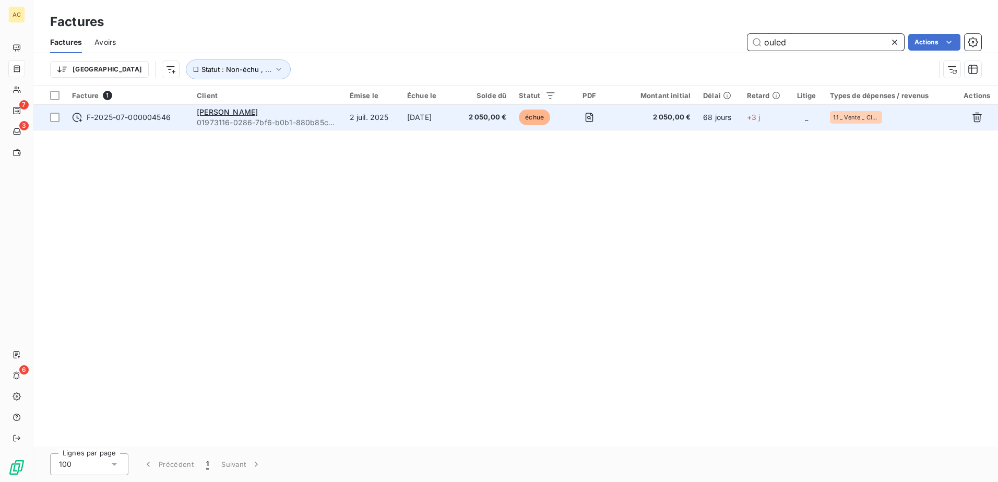
type input "ouled"
click at [162, 114] on span "F-2025-07-000004546" at bounding box center [129, 117] width 84 height 10
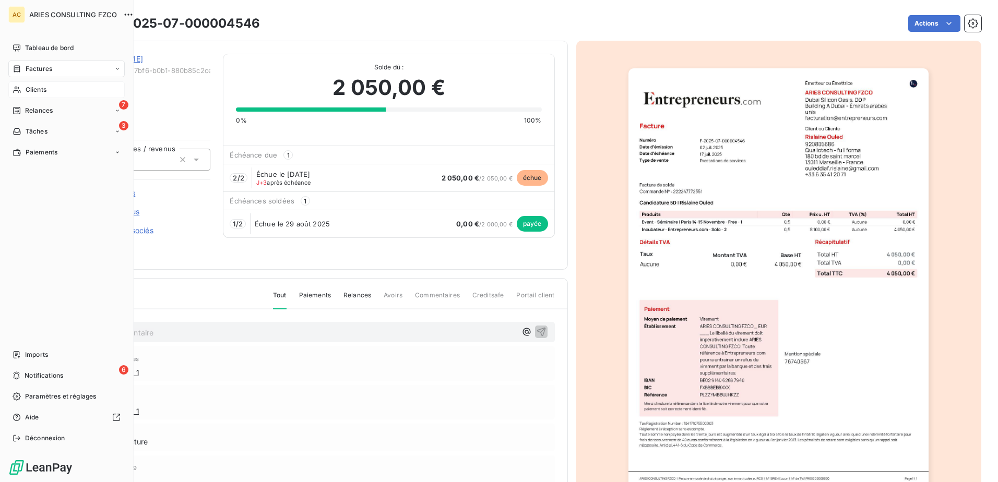
click at [32, 92] on span "Clients" at bounding box center [36, 89] width 21 height 9
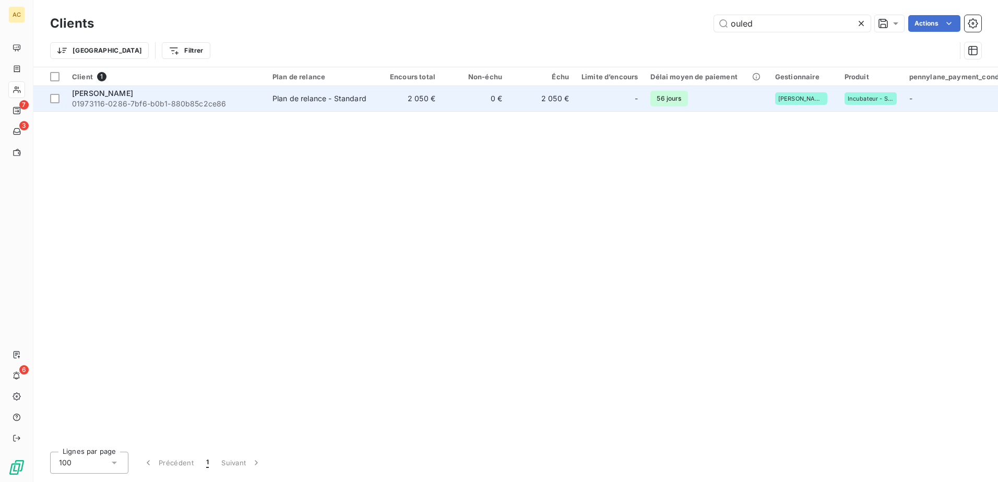
click at [194, 90] on div "Rislaine Ouled" at bounding box center [166, 93] width 188 height 10
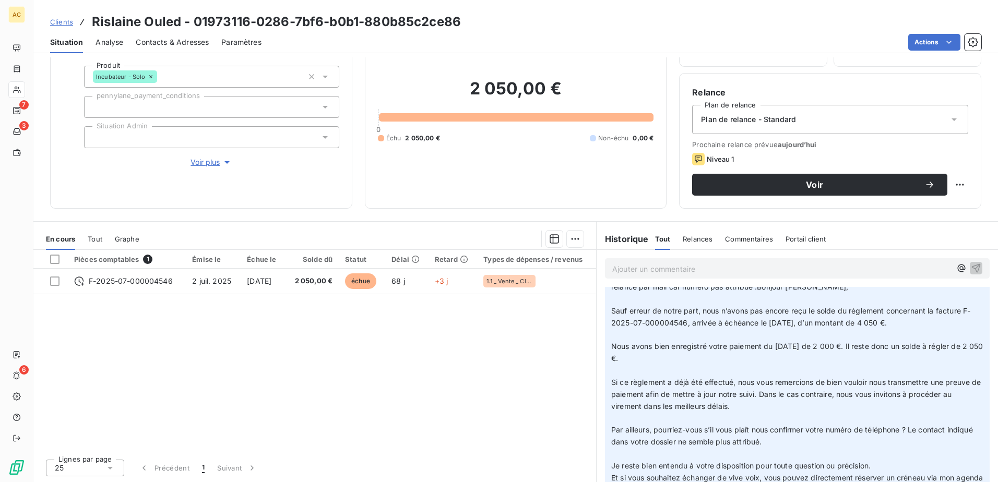
scroll to position [104, 0]
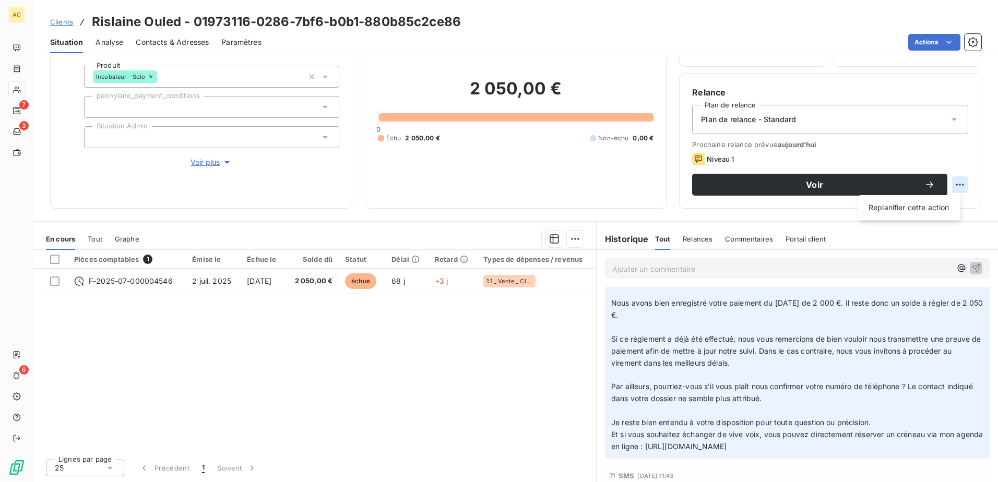
click at [945, 178] on html "AC 7 3 6 Clients Rislaine Ouled - 01973116-0286-7bf6-b0b1-880b85c2ce86 Situatio…" at bounding box center [499, 241] width 998 height 482
click at [908, 206] on div "Replanifier cette action" at bounding box center [908, 207] width 93 height 17
select select "8"
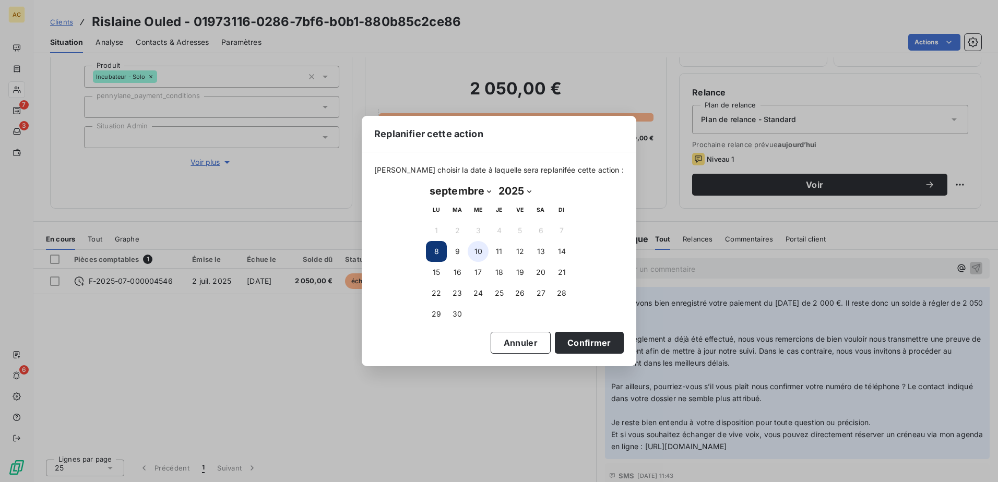
click at [479, 250] on button "10" at bounding box center [477, 251] width 21 height 21
click at [516, 343] on button "Annuler" at bounding box center [520, 343] width 60 height 22
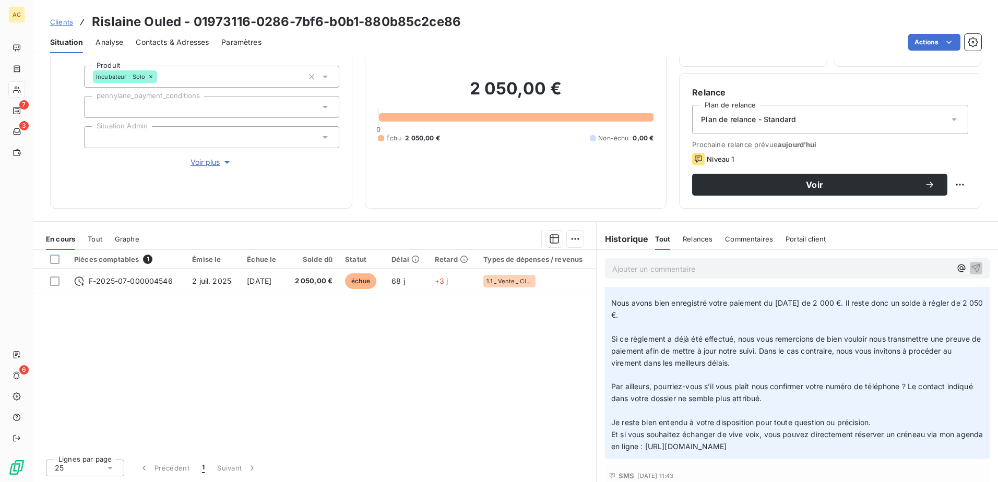
click at [710, 155] on span "Niveau 1" at bounding box center [719, 159] width 27 height 8
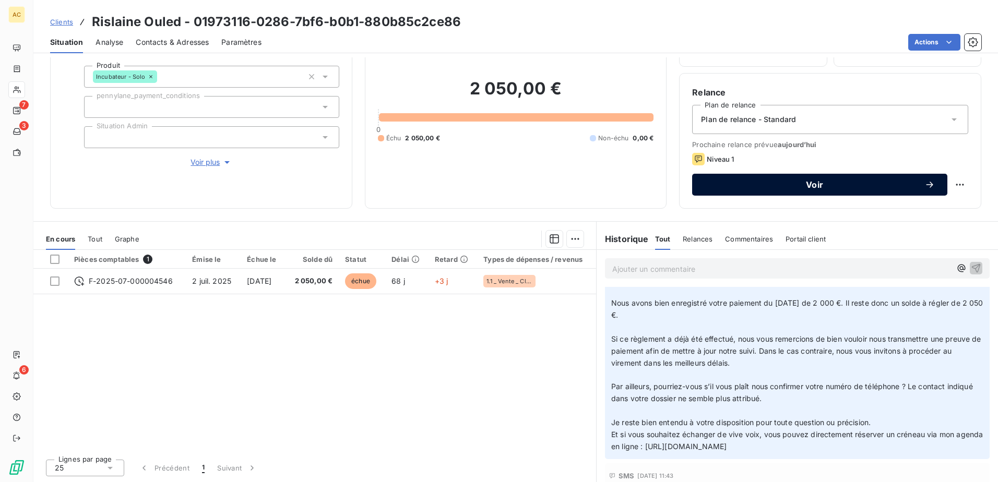
click at [821, 190] on button "Voir" at bounding box center [819, 185] width 255 height 22
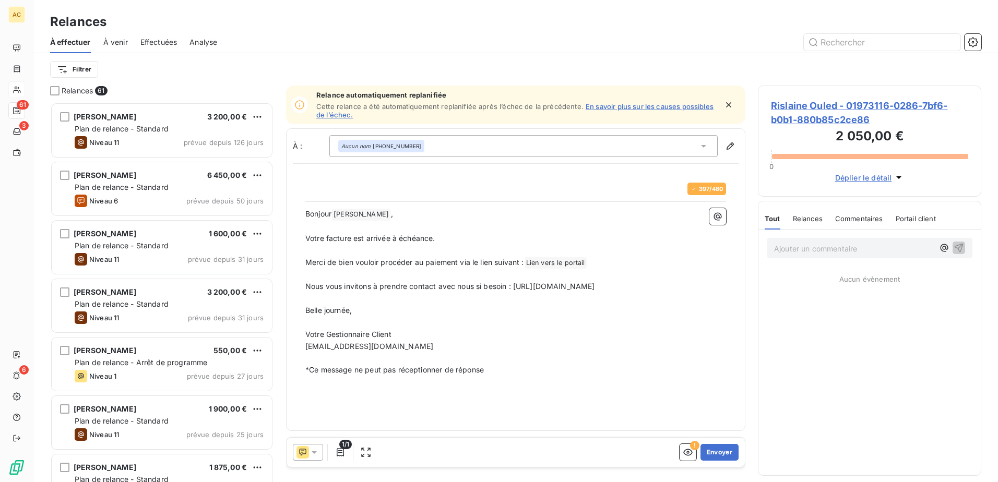
scroll to position [372, 215]
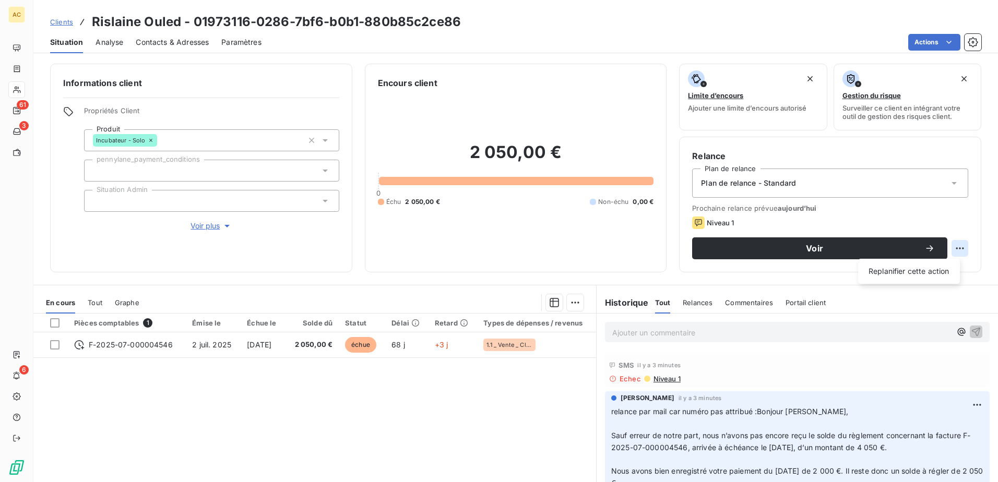
click at [953, 249] on html "AC 61 3 6 Clients Rislaine Ouled - 01973116-0286-7bf6-b0b1-880b85c2ce86 Situati…" at bounding box center [499, 241] width 998 height 482
click at [929, 268] on div "Replanifier cette action" at bounding box center [908, 271] width 93 height 17
select select "8"
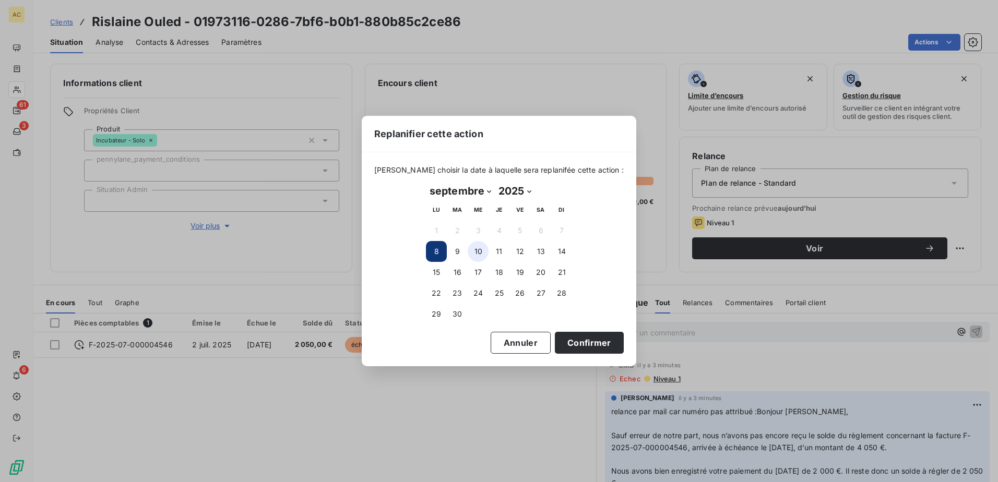
click at [484, 251] on button "10" at bounding box center [477, 251] width 21 height 21
click at [593, 342] on button "Confirmer" at bounding box center [589, 343] width 69 height 22
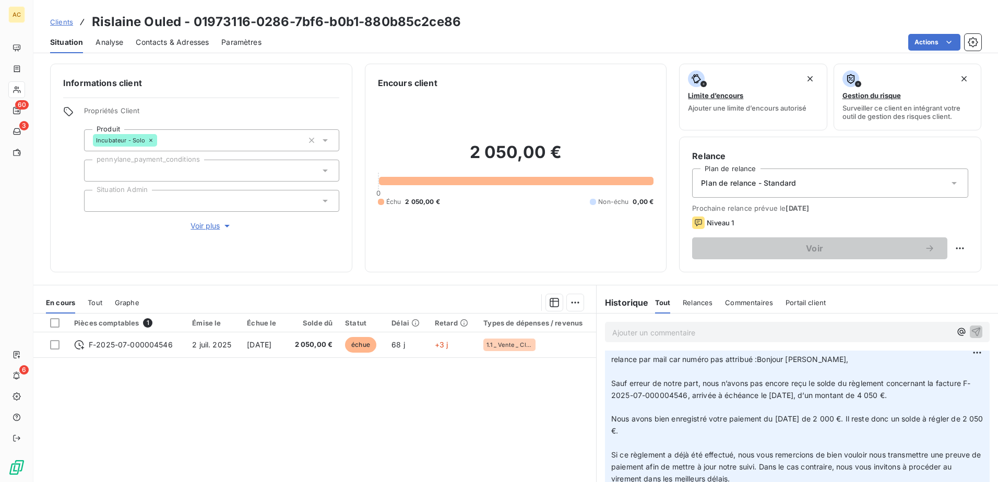
click at [74, 26] on div "Clients Rislaine Ouled - 01973116-0286-7bf6-b0b1-880b85c2ce86" at bounding box center [255, 22] width 411 height 19
click at [69, 25] on span "Clients" at bounding box center [61, 22] width 23 height 8
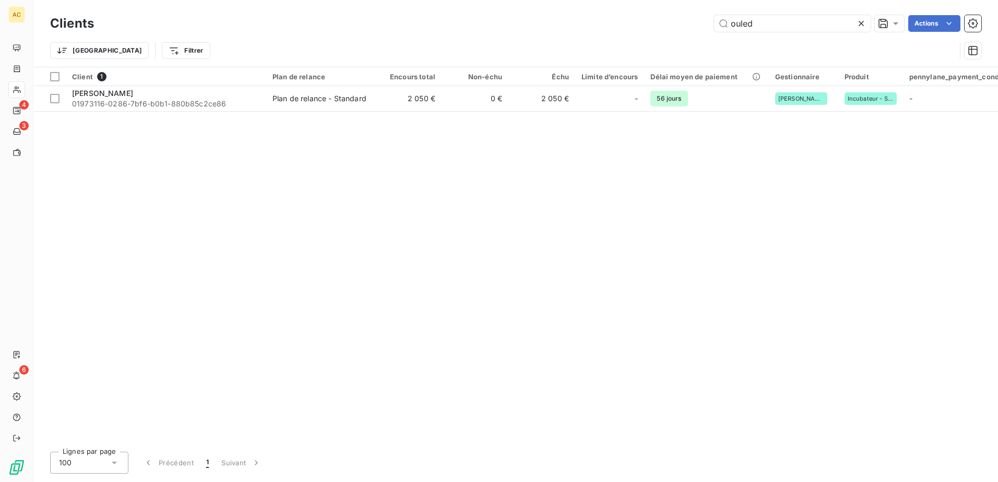
click at [441, 224] on div "Client 1 Plan de relance Encours total Non-échu Échu Limite d’encours Délai moy…" at bounding box center [515, 255] width 964 height 376
click at [765, 28] on input "ouled" at bounding box center [792, 23] width 157 height 17
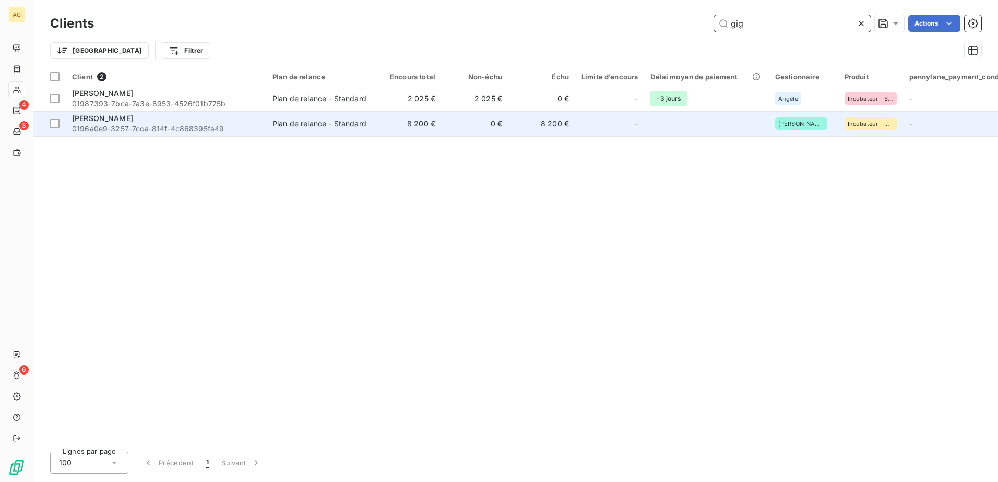
type input "gig"
click at [211, 128] on span "0196a0e9-3257-7cca-814f-4c868395fa49" at bounding box center [166, 129] width 188 height 10
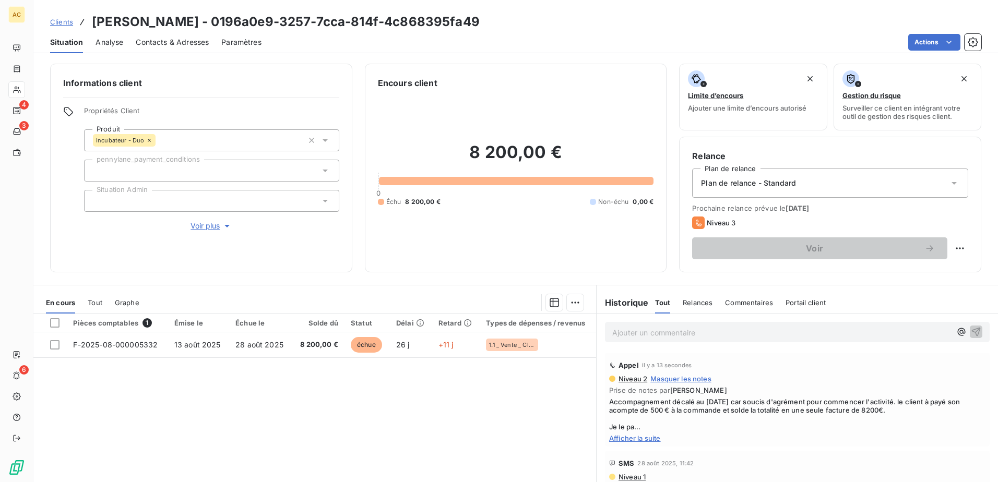
click at [781, 186] on span "Plan de relance - Standard" at bounding box center [748, 183] width 95 height 10
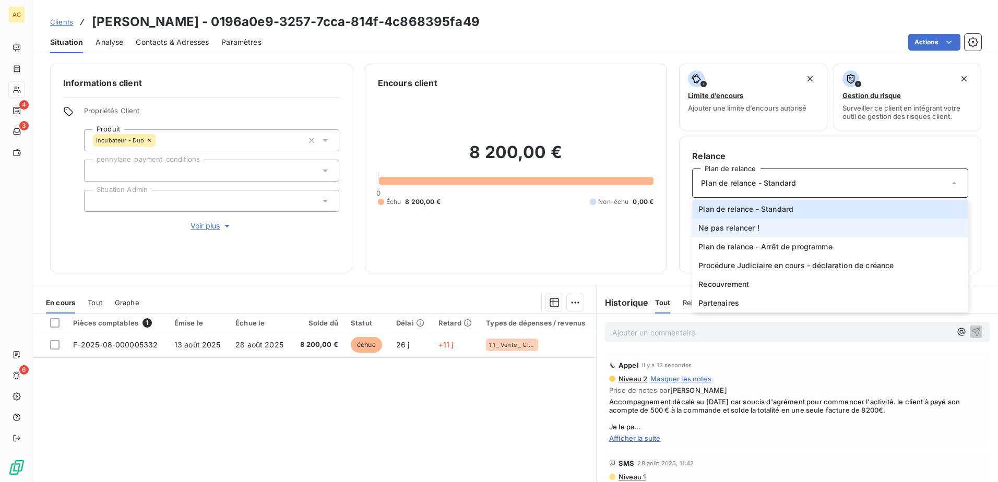
click at [778, 230] on li "Ne pas relancer !" at bounding box center [830, 228] width 276 height 19
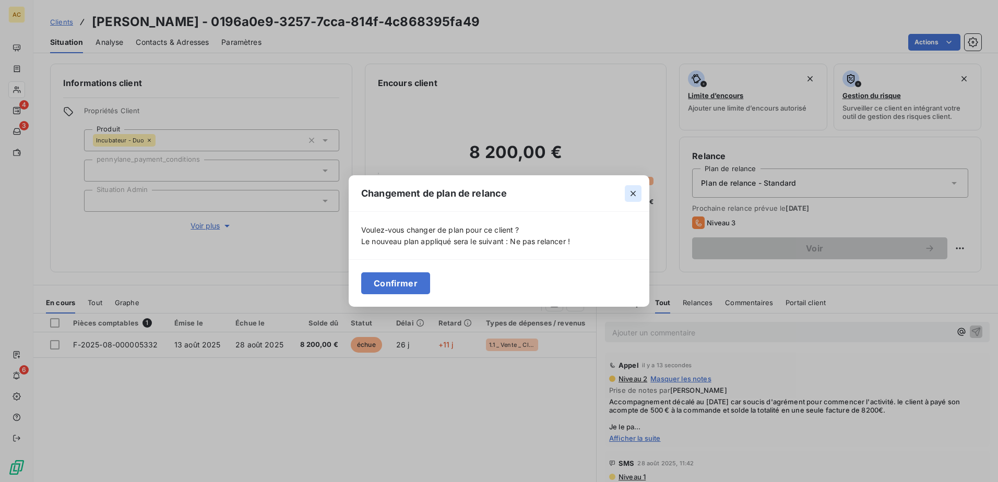
click at [628, 192] on icon "button" at bounding box center [633, 193] width 10 height 10
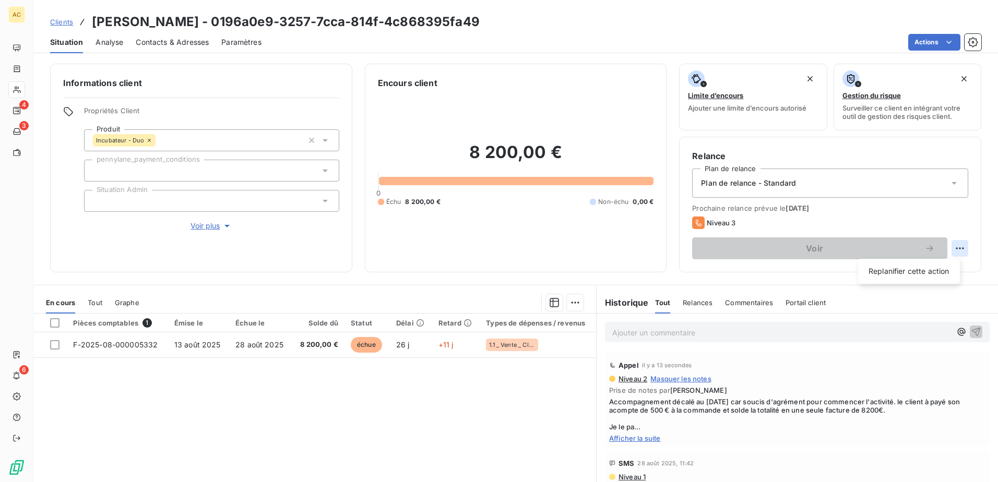
click at [957, 250] on html "AC 4 3 6 Clients Valentin GIGOU - 0196a0e9-3257-7cca-814f-4c868395fa49 Situatio…" at bounding box center [499, 241] width 998 height 482
click at [923, 266] on div "Replanifier cette action" at bounding box center [908, 271] width 93 height 17
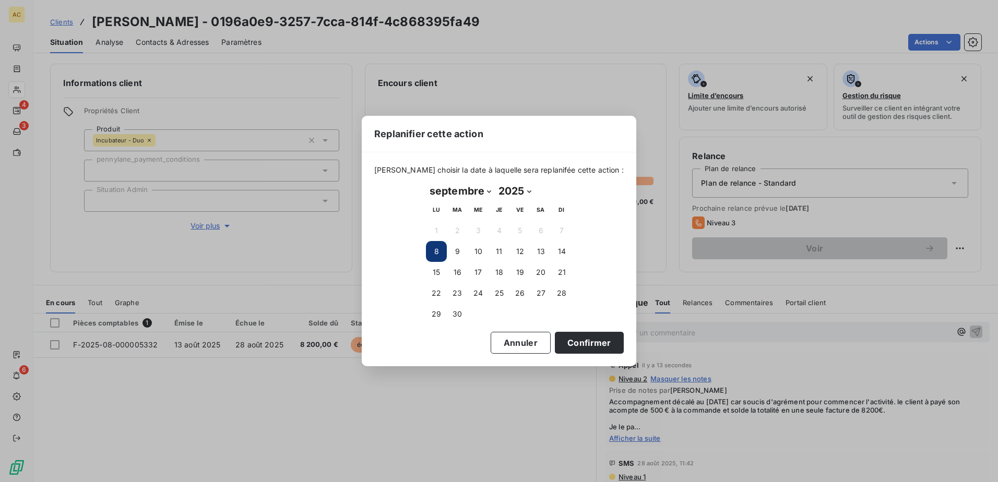
click at [468, 191] on select "janvier février mars avril mai juin juillet août septembre octobre novembre déc…" at bounding box center [460, 191] width 69 height 17
select select "0"
click at [426, 183] on select "janvier février mars avril mai juin juillet août septembre octobre novembre déc…" at bounding box center [460, 191] width 69 height 17
click at [501, 193] on select "2025 2026 2027 2028 2029 2030 2031 2032 2033 2034 2035" at bounding box center [494, 191] width 40 height 17
select select "2026"
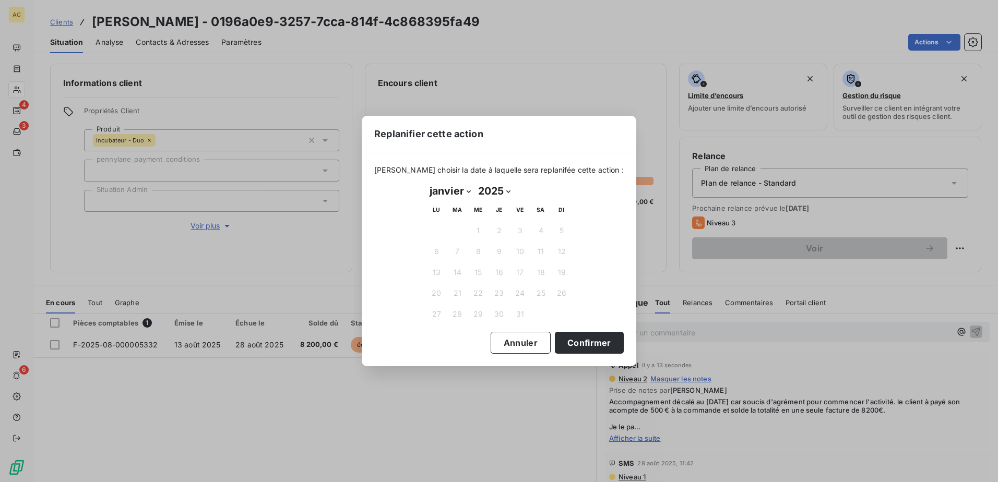
click at [474, 183] on select "2025 2026 2027 2028 2029 2030 2031 2032 2033 2034 2035" at bounding box center [494, 191] width 40 height 17
click at [428, 251] on button "5" at bounding box center [436, 251] width 21 height 21
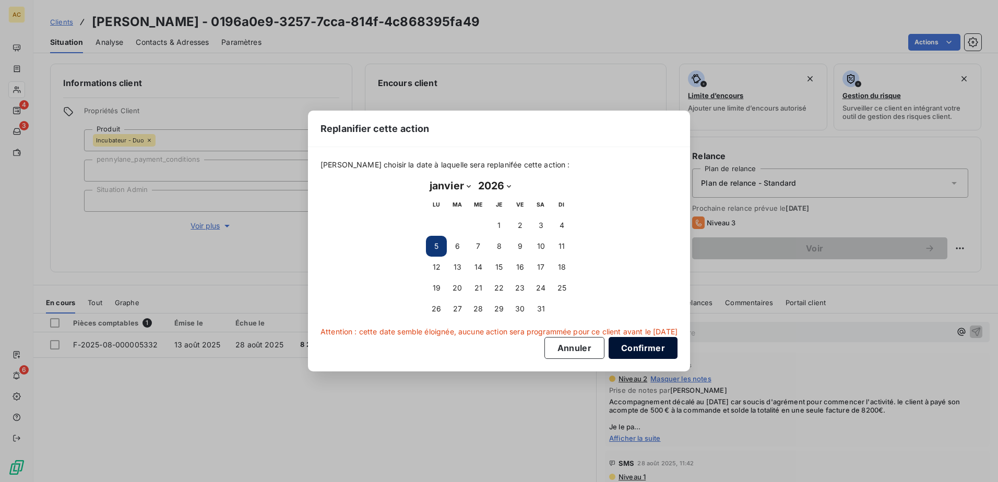
click at [647, 353] on button "Confirmer" at bounding box center [642, 348] width 69 height 22
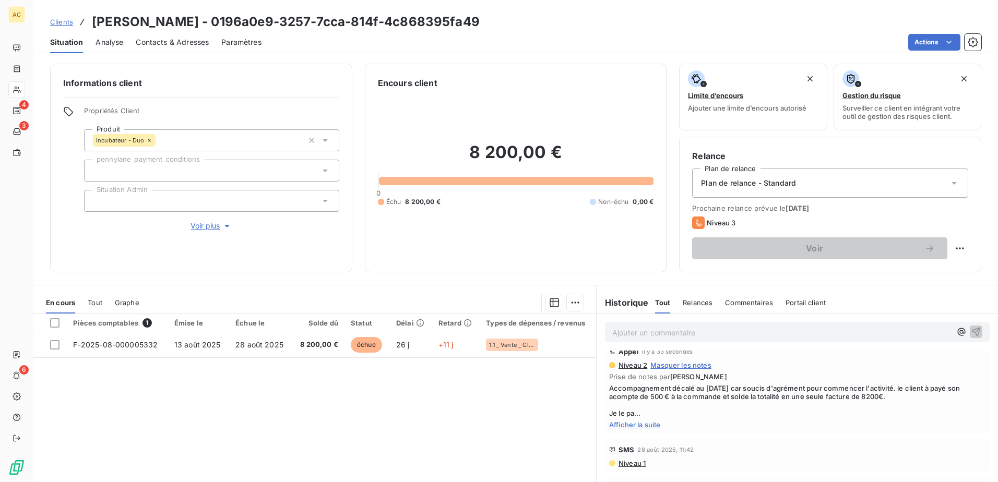
scroll to position [25, 0]
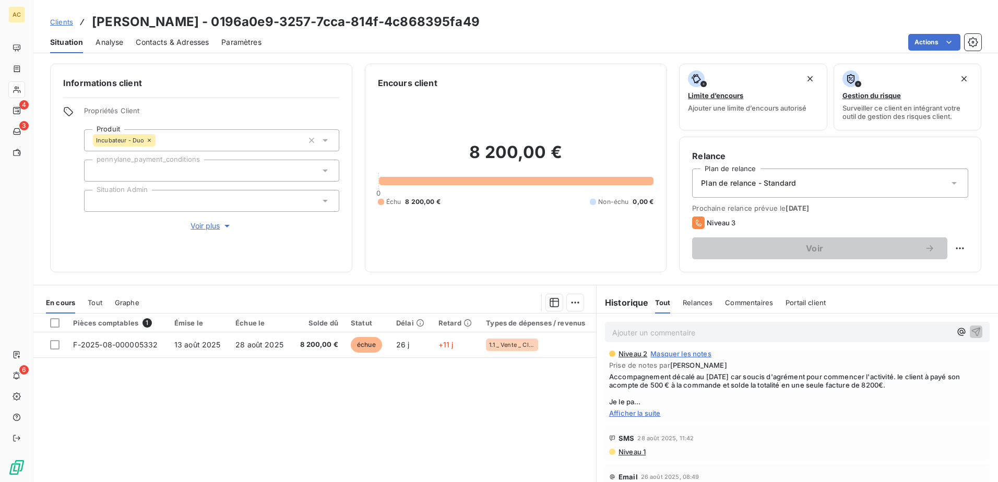
click at [618, 410] on span "Afficher la suite" at bounding box center [797, 413] width 376 height 8
click at [788, 178] on span "Plan de relance - Standard" at bounding box center [748, 183] width 95 height 10
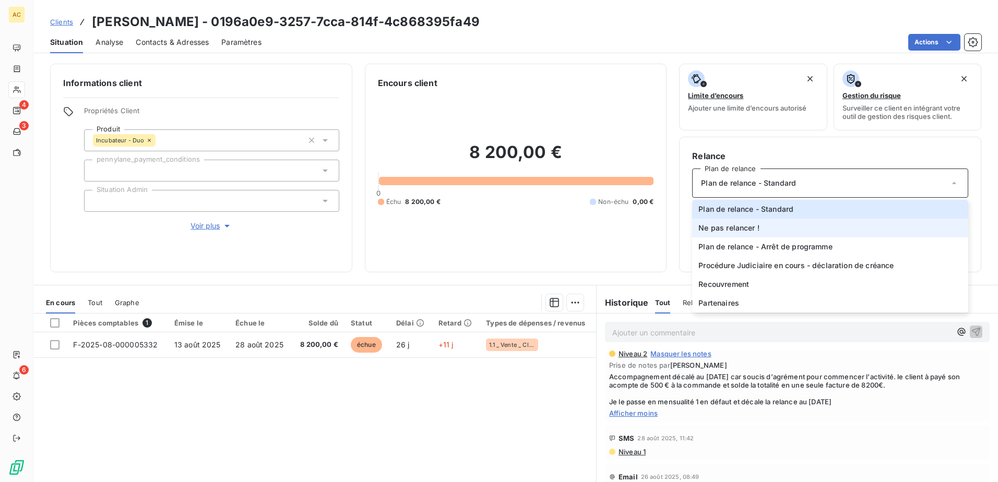
click at [745, 230] on span "Ne pas relancer !" at bounding box center [728, 228] width 61 height 10
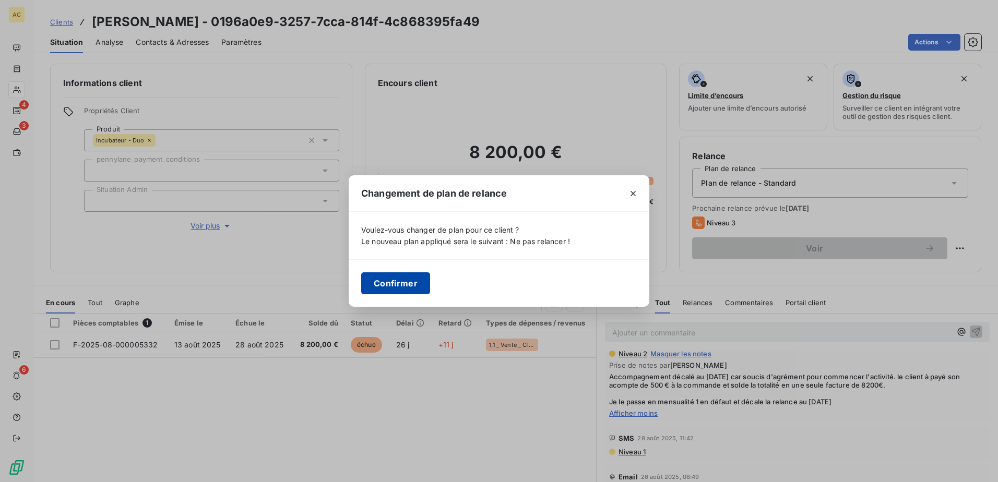
click at [404, 281] on button "Confirmer" at bounding box center [395, 283] width 69 height 22
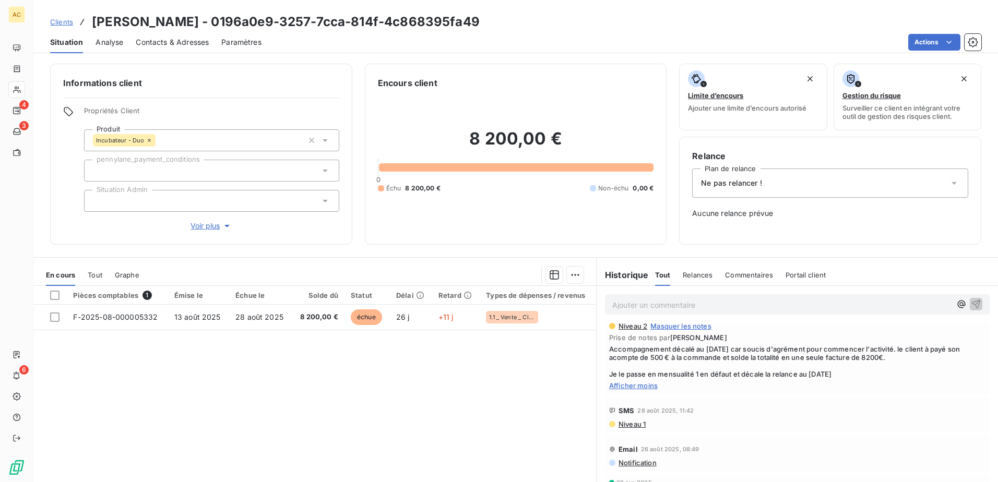
click at [841, 178] on div "Ne pas relancer !" at bounding box center [830, 183] width 276 height 29
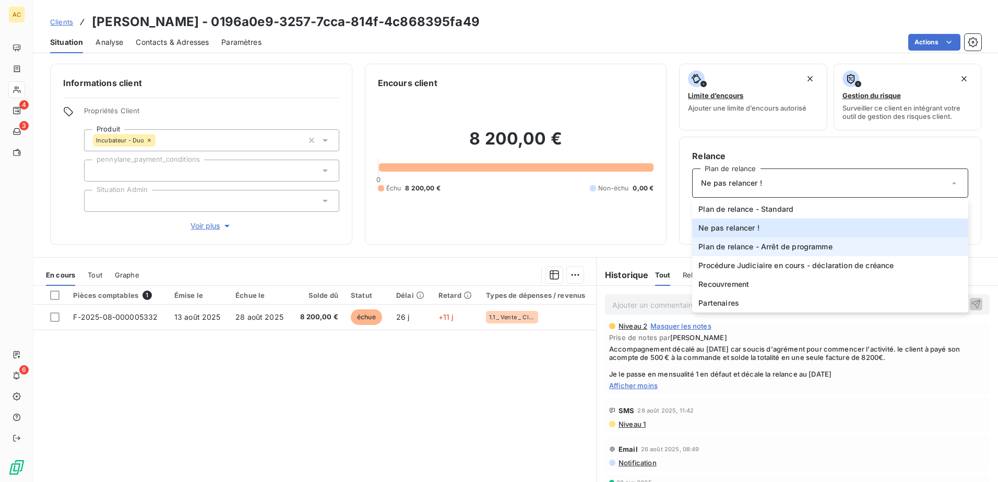
click at [718, 250] on span "Plan de relance - Arrêt de programme" at bounding box center [765, 247] width 134 height 10
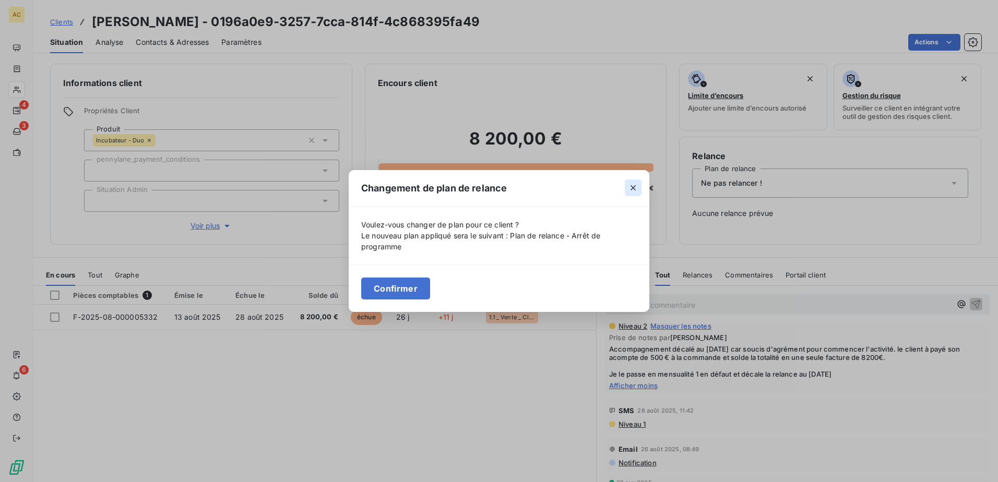
click at [634, 182] on button "button" at bounding box center [632, 187] width 17 height 17
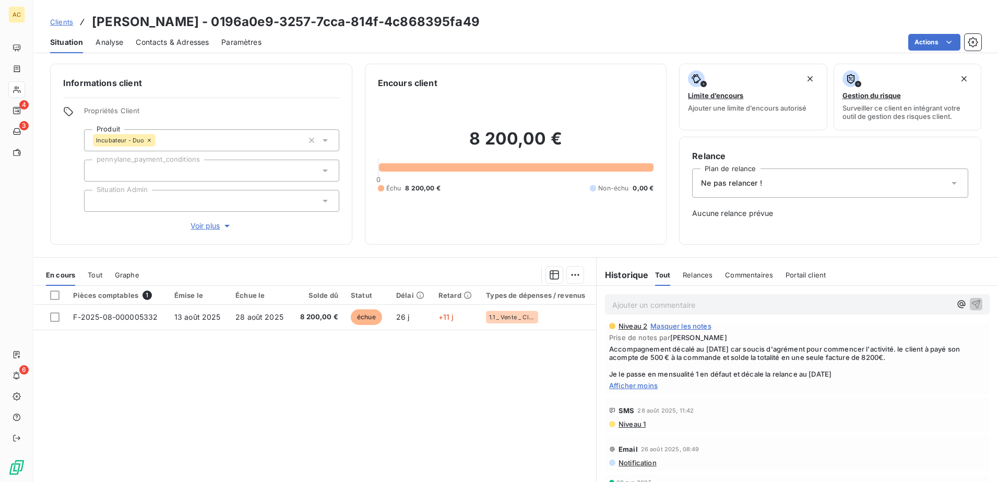
click at [767, 186] on div "Ne pas relancer !" at bounding box center [830, 183] width 276 height 29
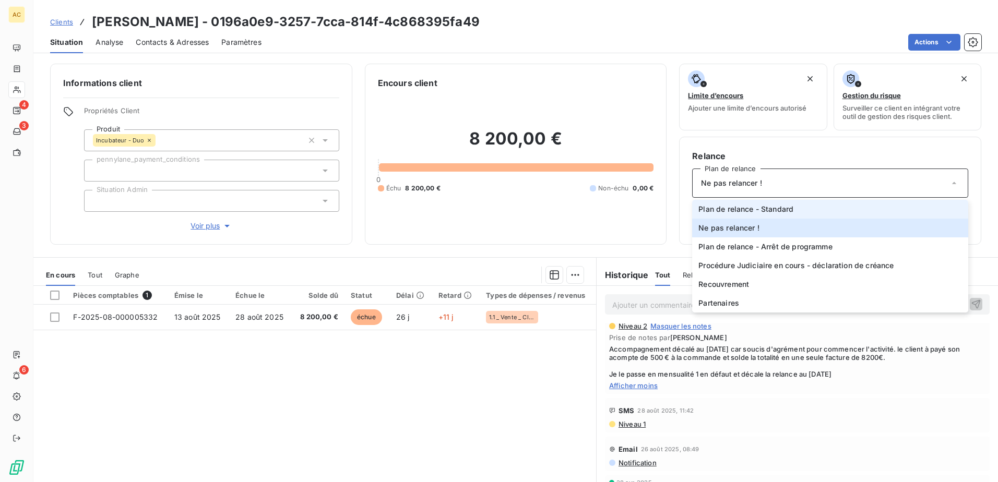
click at [745, 207] on span "Plan de relance - Standard" at bounding box center [745, 209] width 95 height 10
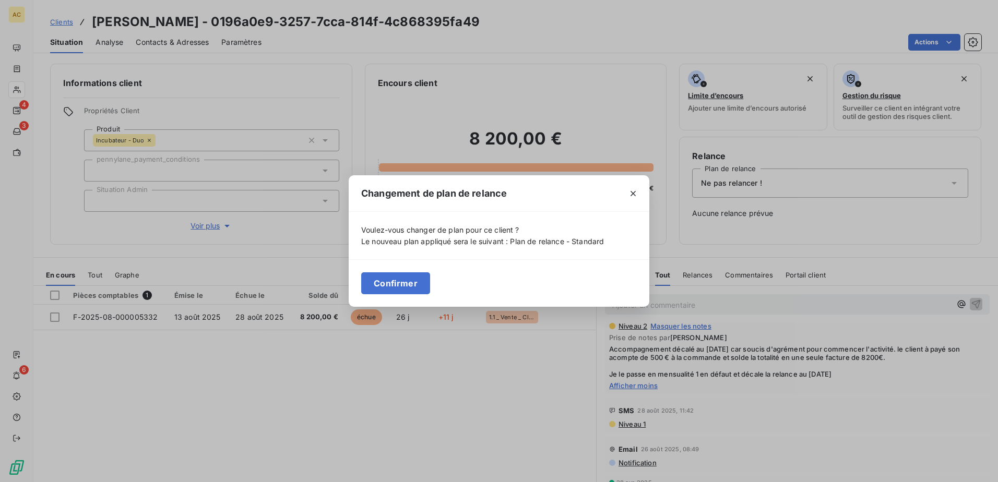
click at [401, 279] on button "Confirmer" at bounding box center [395, 283] width 69 height 22
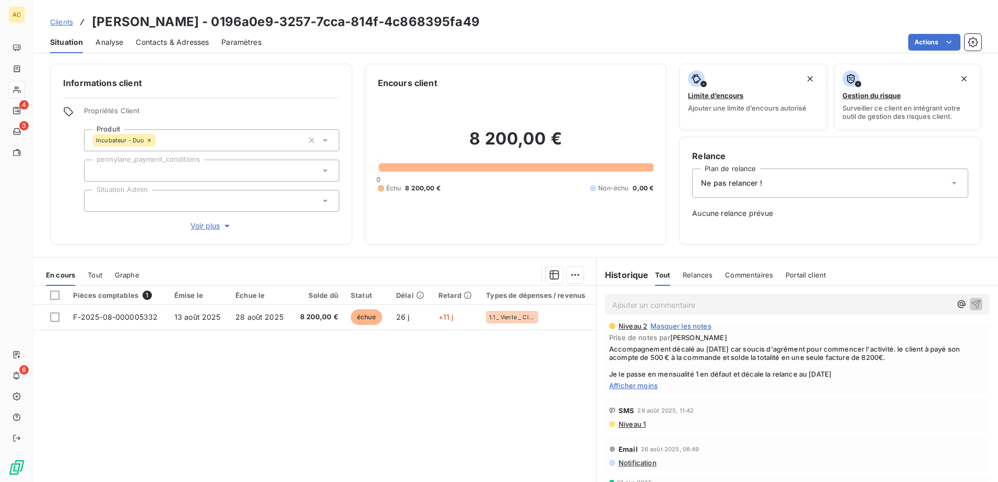
click at [752, 188] on div "Ne pas relancer !" at bounding box center [830, 183] width 276 height 29
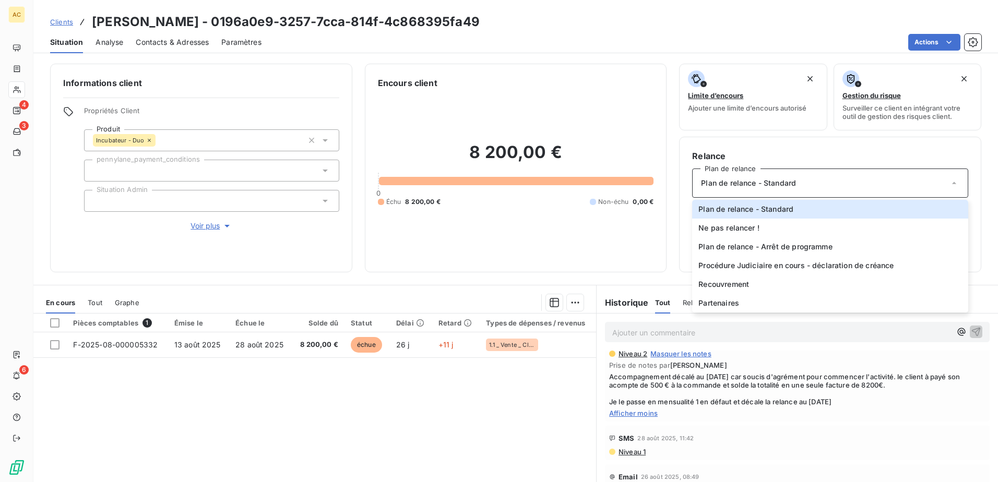
click at [626, 220] on div "8 200,00 € 0 Échu 8 200,00 € Non-échu 0,00 €" at bounding box center [516, 174] width 276 height 170
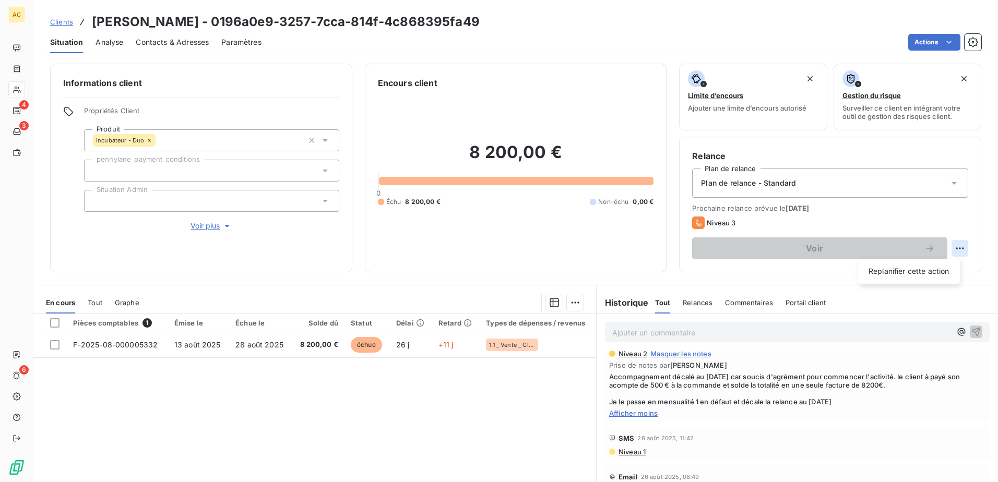
click at [956, 247] on html "AC 4 3 6 Clients Valentin GIGOU - 0196a0e9-3257-7cca-814f-4c868395fa49 Situatio…" at bounding box center [499, 241] width 998 height 482
click at [911, 260] on div "Replanifier cette action" at bounding box center [909, 271] width 102 height 25
click at [909, 268] on div "Replanifier cette action" at bounding box center [908, 271] width 93 height 17
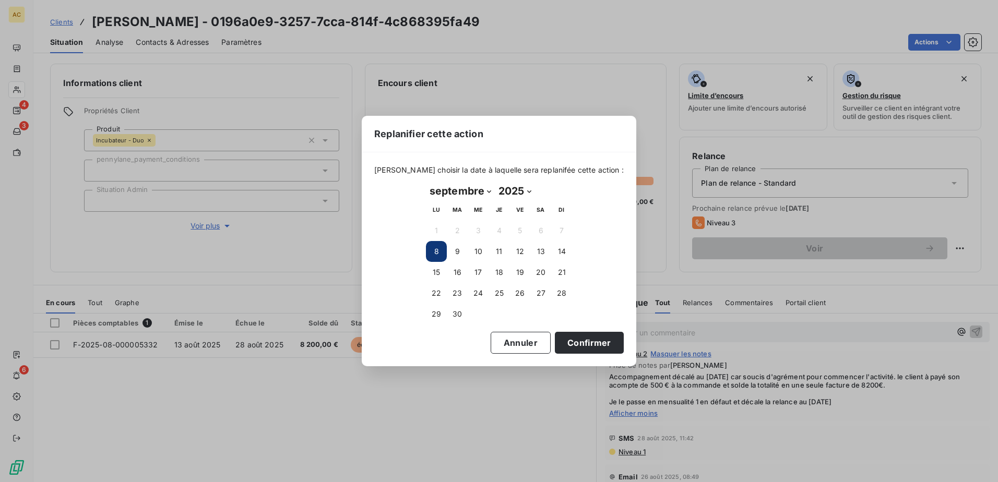
click at [471, 197] on select "janvier février mars avril mai juin juillet août septembre octobre novembre déc…" at bounding box center [460, 191] width 69 height 17
select select "0"
click at [426, 183] on select "janvier février mars avril mai juin juillet août septembre octobre novembre déc…" at bounding box center [460, 191] width 69 height 17
click at [499, 194] on select "2025 2026 2027 2028 2029 2030 2031 2032 2033 2034 2035" at bounding box center [494, 191] width 40 height 17
select select "2026"
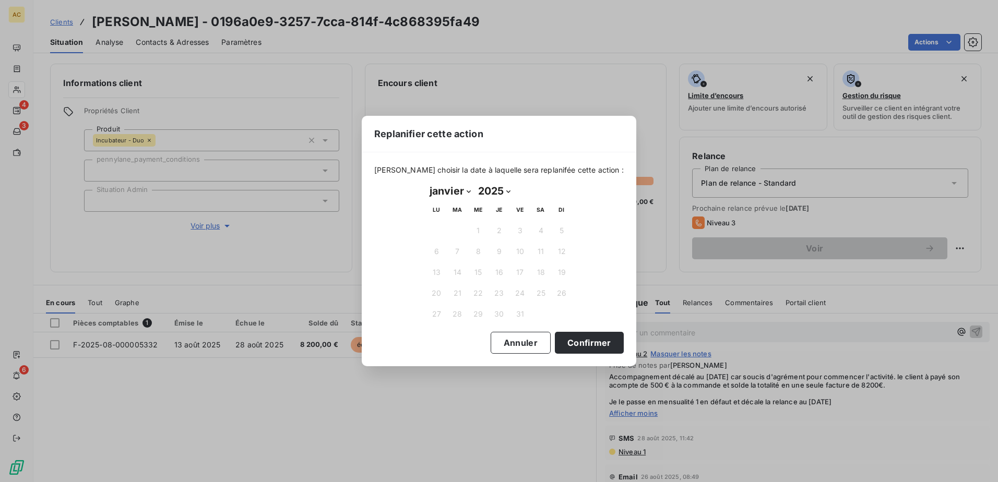
click at [474, 183] on select "2025 2026 2027 2028 2029 2030 2031 2032 2033 2034 2035" at bounding box center [494, 191] width 40 height 17
click at [443, 249] on button "5" at bounding box center [436, 251] width 21 height 21
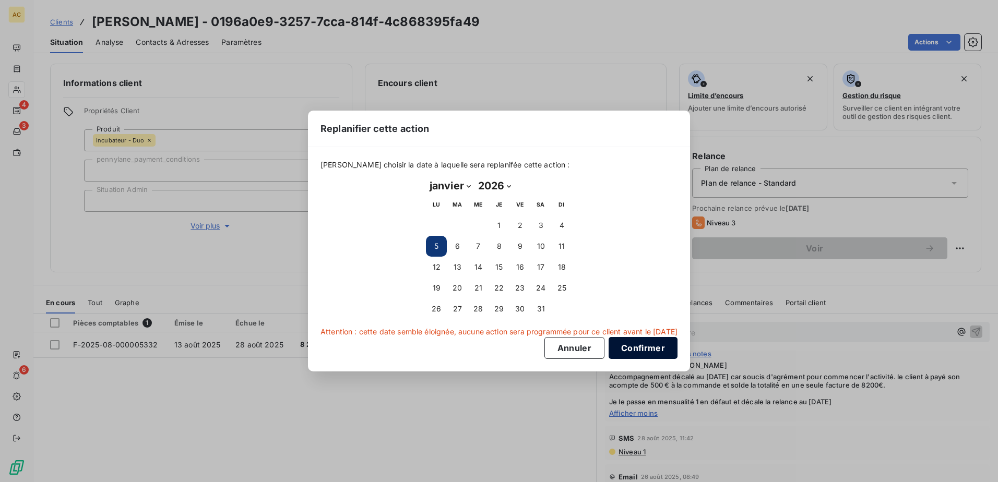
click at [638, 346] on button "Confirmer" at bounding box center [642, 348] width 69 height 22
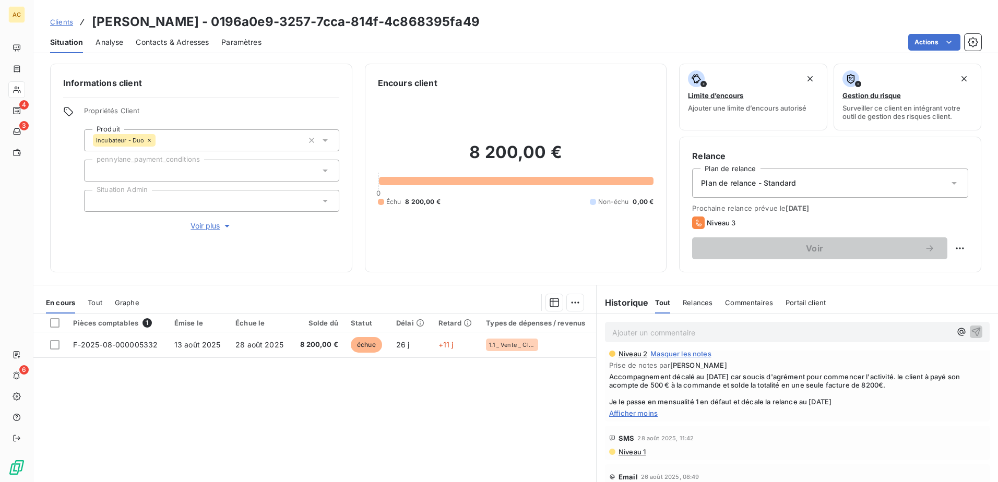
click at [796, 392] on span "Accompagnement décalé au 1er janvier car soucis d'agrément pour commencer l'act…" at bounding box center [797, 389] width 376 height 33
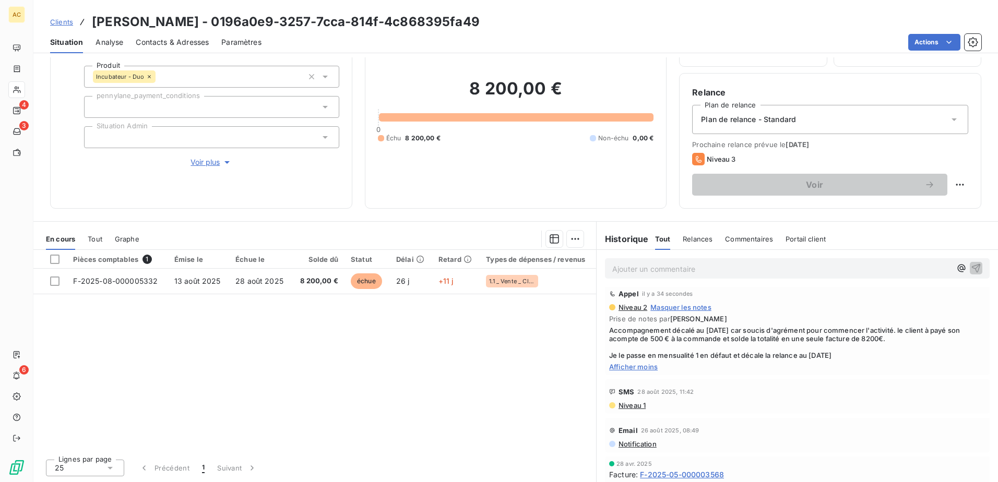
scroll to position [0, 0]
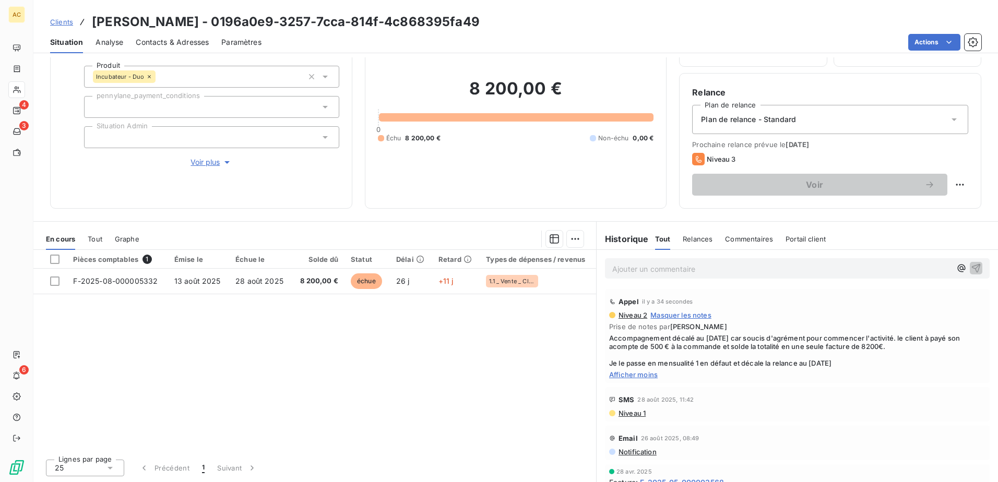
click at [428, 392] on div "Pièces comptables 1 Émise le Échue le Solde dû Statut Délai Retard Types de dép…" at bounding box center [314, 350] width 562 height 201
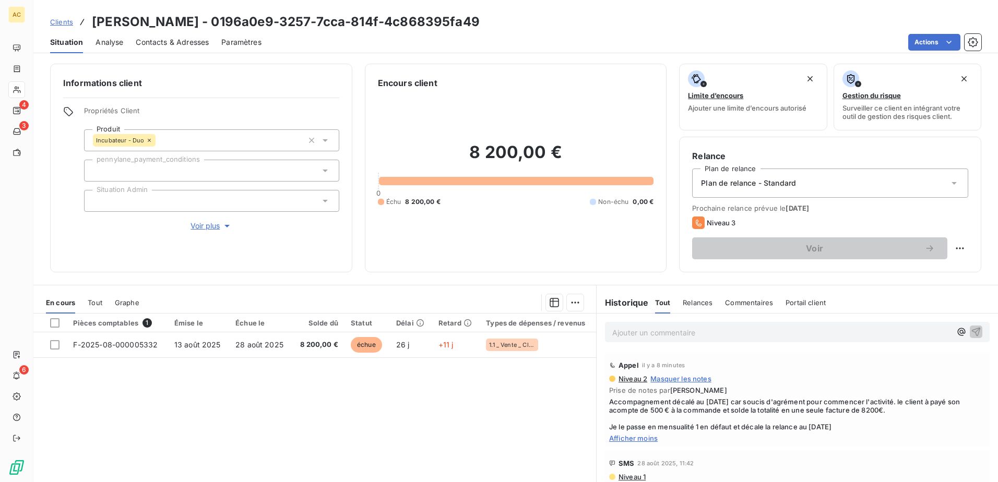
click at [71, 21] on span "Clients" at bounding box center [61, 22] width 23 height 8
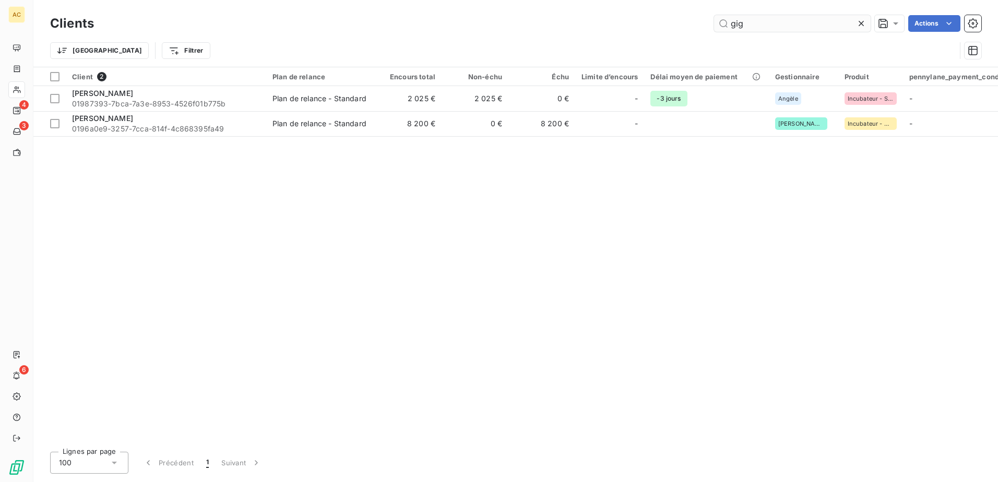
click at [803, 19] on input "gig" at bounding box center [792, 23] width 157 height 17
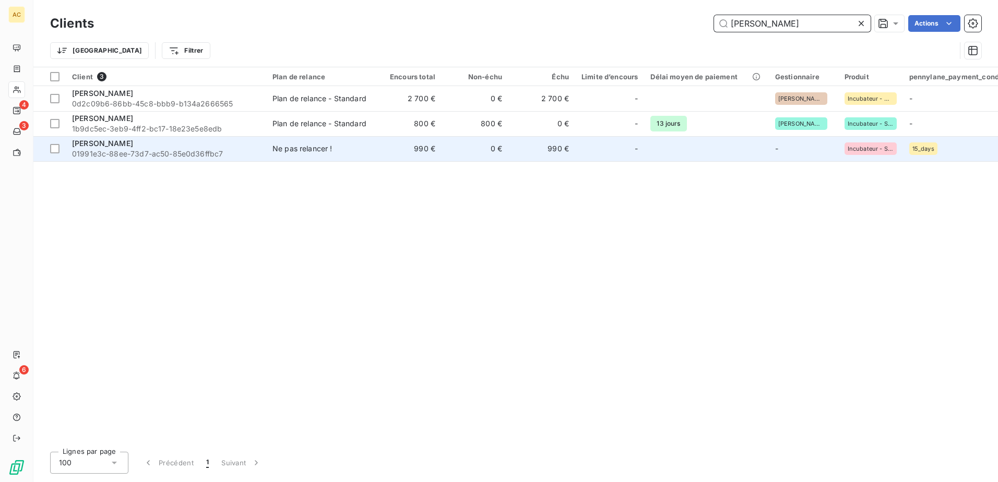
type input "linda"
click at [144, 149] on span "01991e3c-88ee-73d7-ac50-85e0d36ffbc7" at bounding box center [166, 154] width 188 height 10
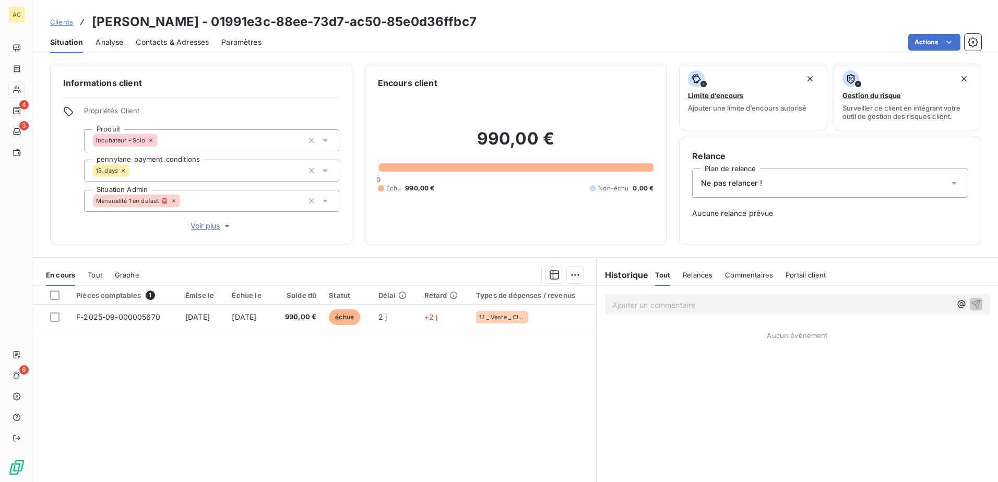
click at [165, 38] on span "Contacts & Adresses" at bounding box center [172, 42] width 73 height 10
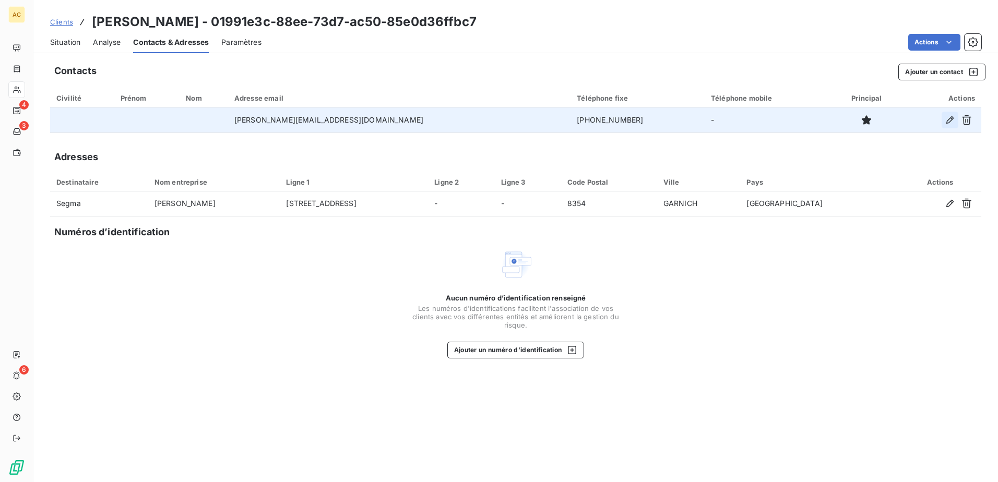
click at [950, 122] on icon "button" at bounding box center [949, 120] width 10 height 10
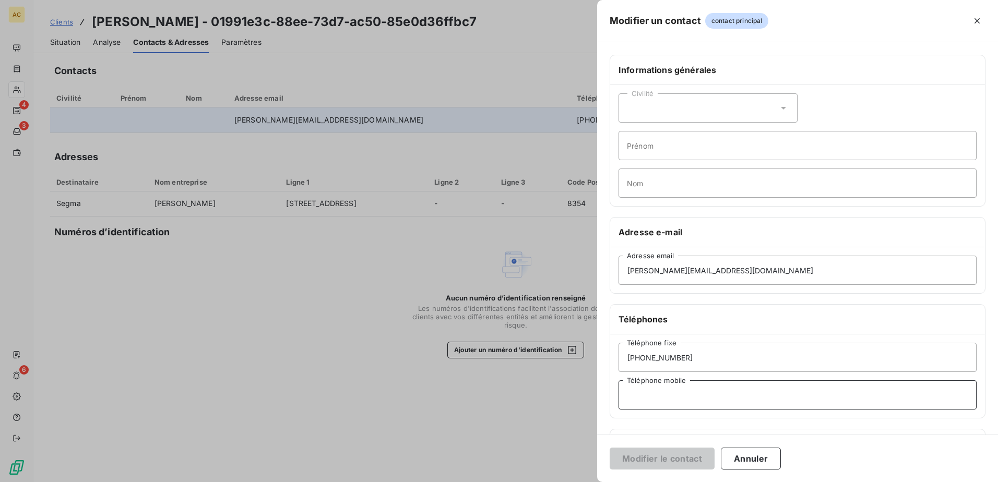
click at [682, 399] on input "Téléphone mobile" at bounding box center [797, 394] width 358 height 29
paste input "32 496 89 74 30"
click at [627, 395] on input "32 496 89 74 30" at bounding box center [797, 394] width 358 height 29
click at [810, 399] on input "+32 496 89 74 30" at bounding box center [797, 394] width 358 height 29
type input "+32 496 89 74 30"
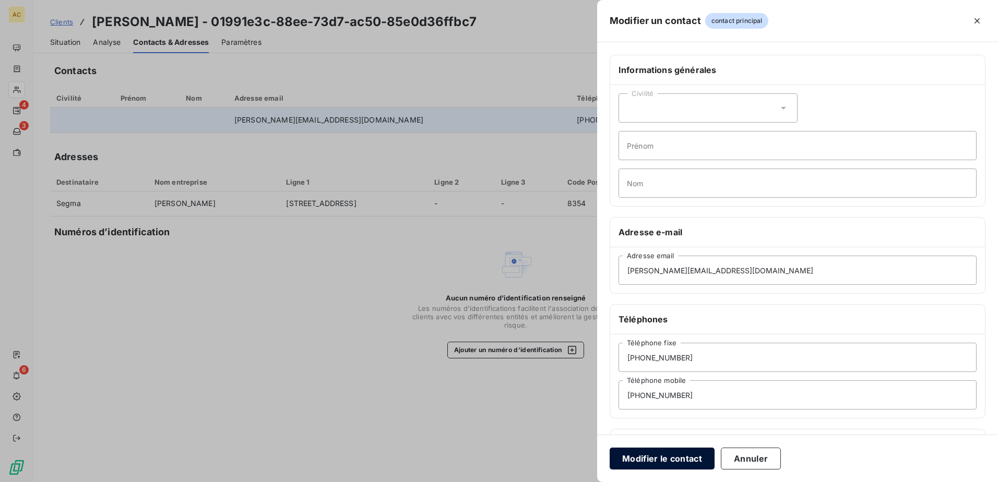
click at [678, 458] on button "Modifier le contact" at bounding box center [661, 459] width 105 height 22
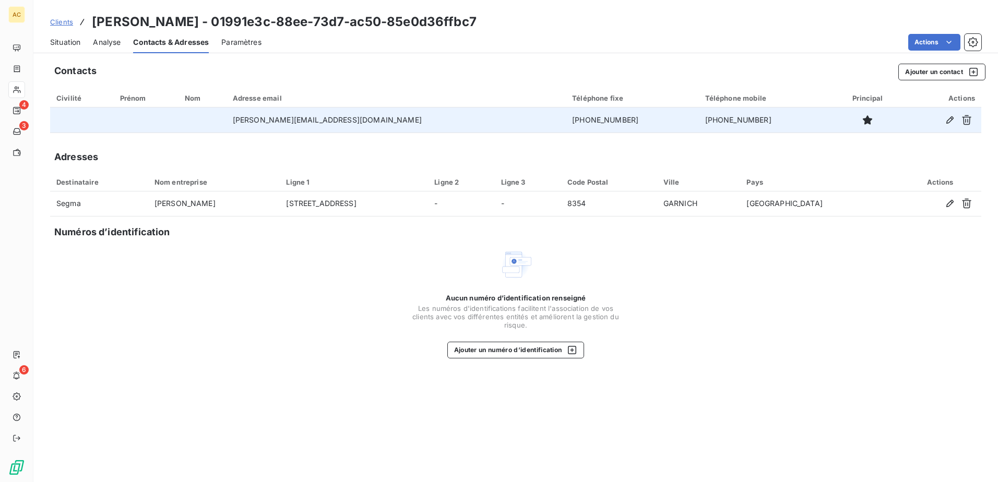
click at [56, 19] on span "Clients" at bounding box center [61, 22] width 23 height 8
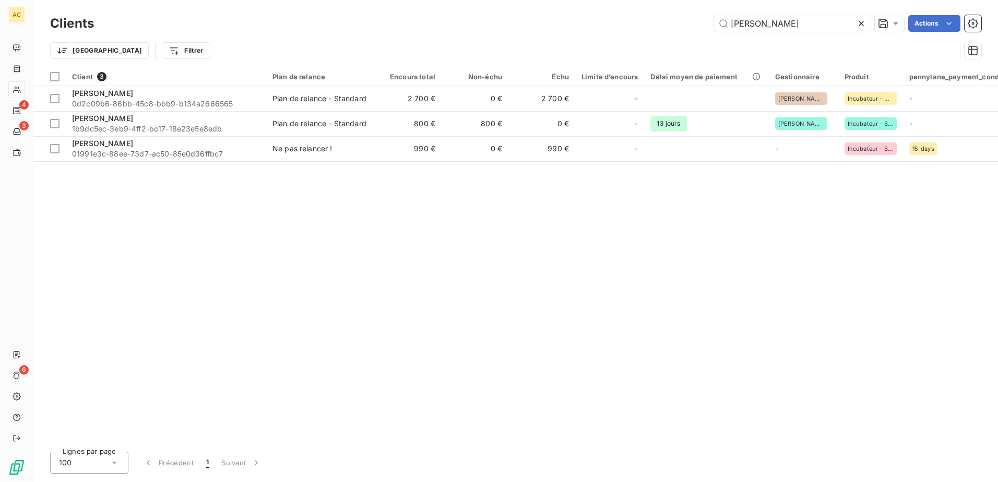
click at [526, 303] on div "Client 3 Plan de relance Encours total Non-échu Échu Limite d’encours Délai moy…" at bounding box center [515, 255] width 964 height 376
click at [778, 27] on input "linda" at bounding box center [792, 23] width 157 height 17
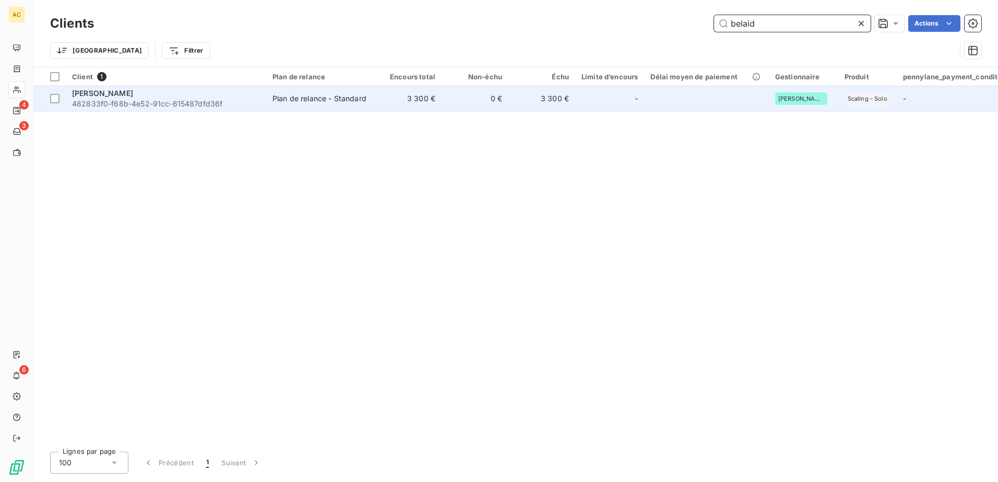
type input "belaid"
click at [379, 93] on td "3 300 €" at bounding box center [408, 98] width 67 height 25
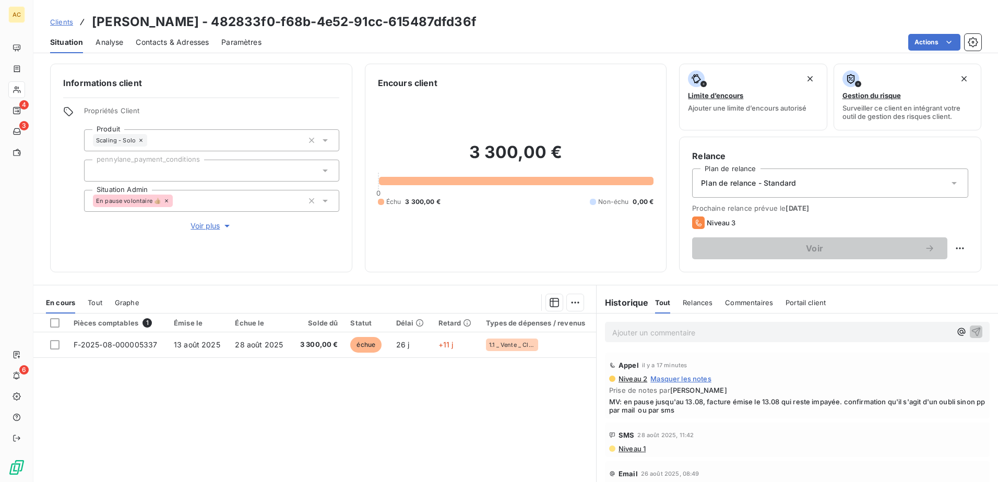
click at [311, 430] on div "Pièces comptables 1 Émise le Échue le Solde dû Statut Délai Retard Types de dép…" at bounding box center [314, 414] width 562 height 201
drag, startPoint x: 93, startPoint y: 20, endPoint x: 198, endPoint y: 19, distance: 104.9
click at [198, 19] on h3 "Belaid BECHEKER - 482833f0-f68b-4e52-91cc-615487dfd36f" at bounding box center [284, 22] width 385 height 19
copy h3 "Belaid BECHEKER"
click at [722, 339] on p "Ajouter un commentaire ﻿" at bounding box center [781, 332] width 339 height 13
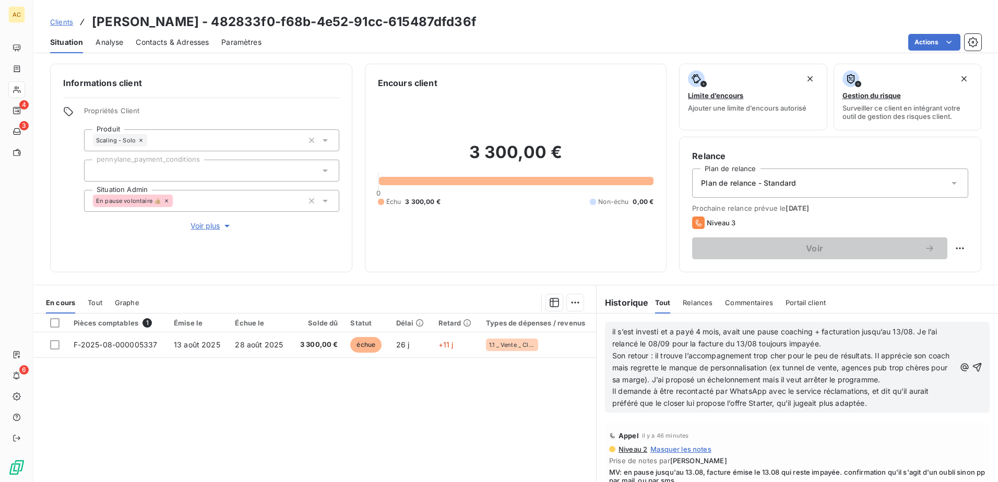
click at [605, 329] on div "il s’est investi et a payé 4 mois, avait une pause coaching + facturation jusqu…" at bounding box center [797, 367] width 385 height 91
click at [612, 332] on span "il s’est investi et a payé 4 mois, avait une pause coaching + facturation jusqu…" at bounding box center [775, 337] width 327 height 21
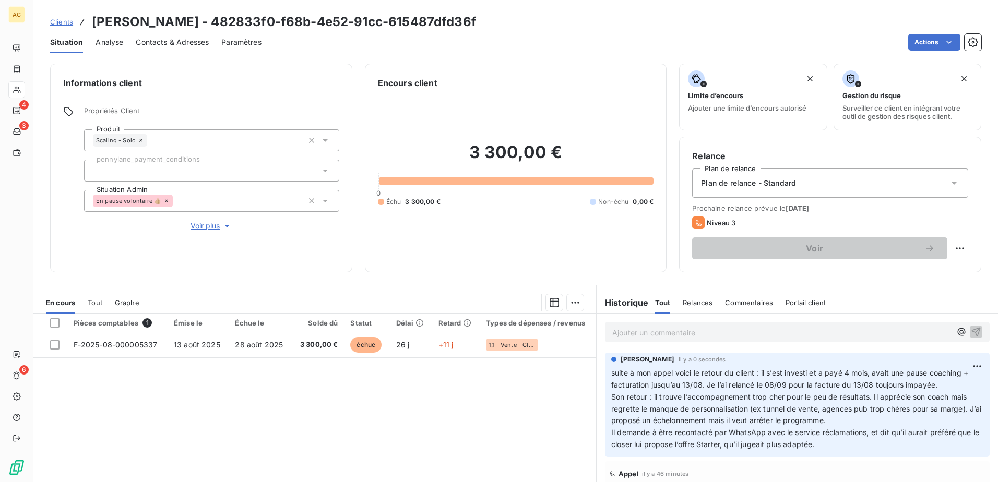
click at [188, 412] on div "Pièces comptables 1 Émise le Échue le Solde dû Statut Délai Retard Types de dép…" at bounding box center [314, 414] width 562 height 201
click at [474, 427] on div "Pièces comptables 1 Émise le Échue le Solde dû Statut Délai Retard Types de dép…" at bounding box center [314, 414] width 562 height 201
click at [64, 19] on span "Clients" at bounding box center [61, 22] width 23 height 8
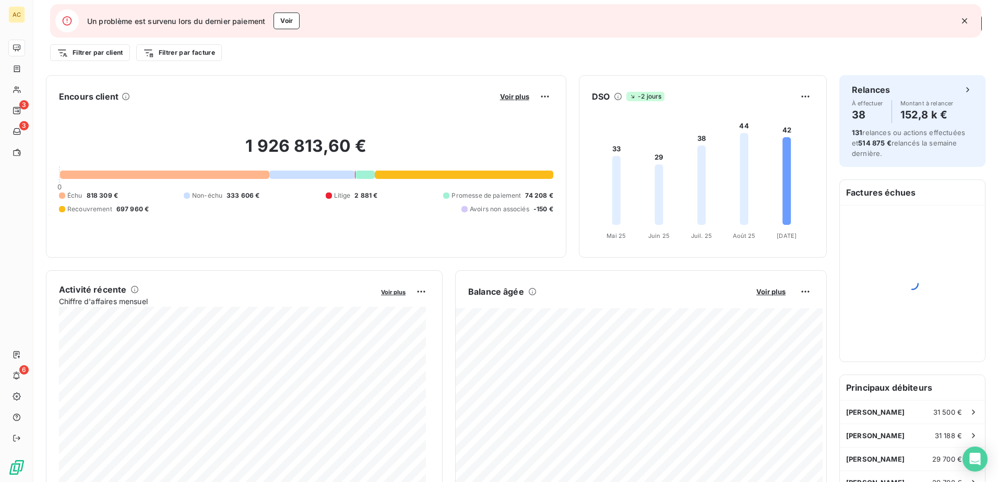
click at [962, 20] on icon "button" at bounding box center [964, 21] width 10 height 10
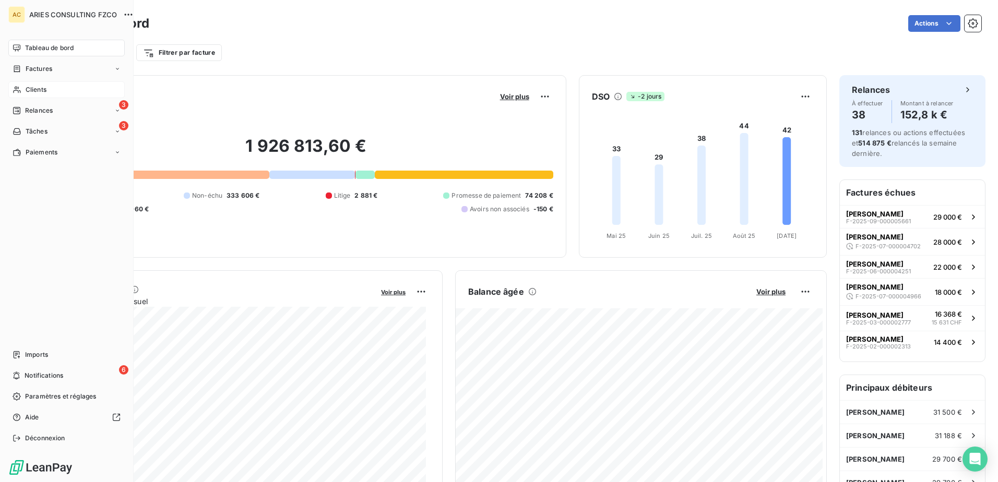
click at [22, 89] on div "Clients" at bounding box center [66, 89] width 116 height 17
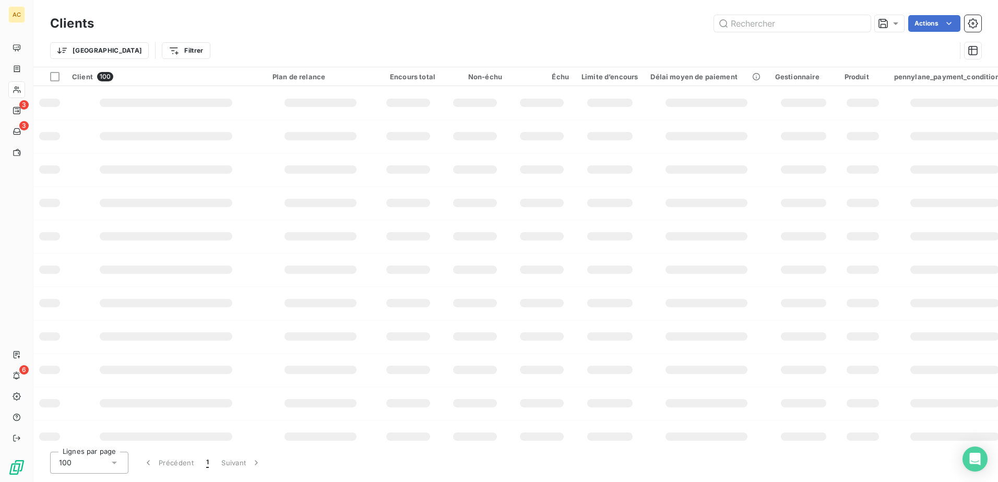
drag, startPoint x: 758, startPoint y: 22, endPoint x: 685, endPoint y: 54, distance: 79.0
click at [759, 22] on input "text" at bounding box center [792, 23] width 157 height 17
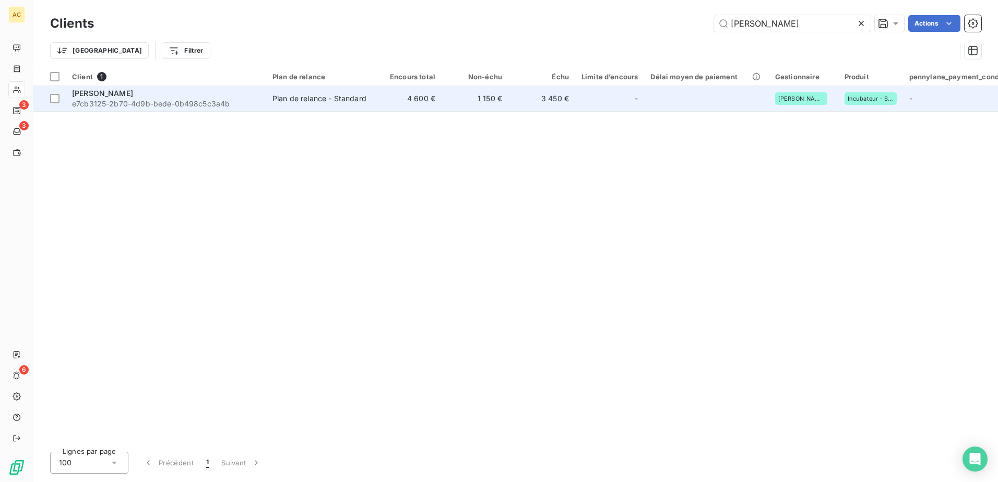
type input "ducham"
click at [186, 95] on div "Laurence duchamp" at bounding box center [166, 93] width 188 height 10
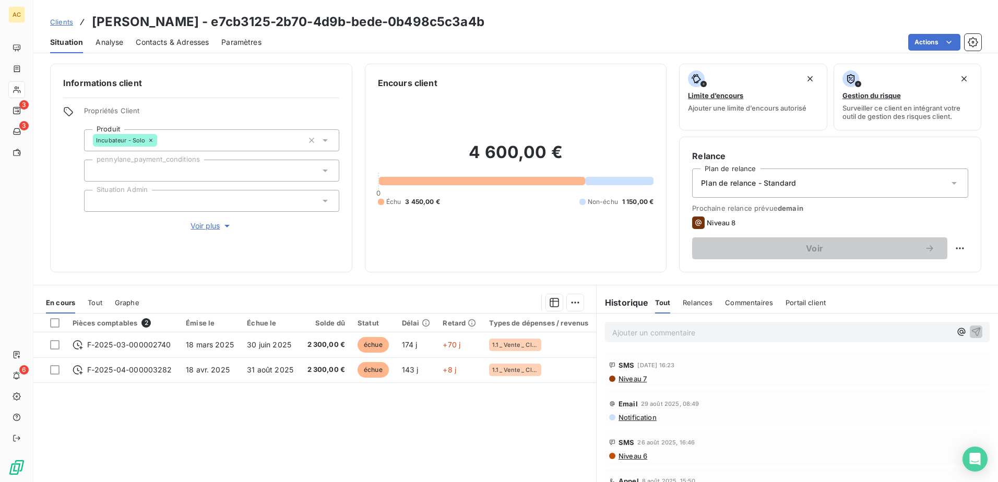
click at [68, 21] on span "Clients" at bounding box center [61, 22] width 23 height 8
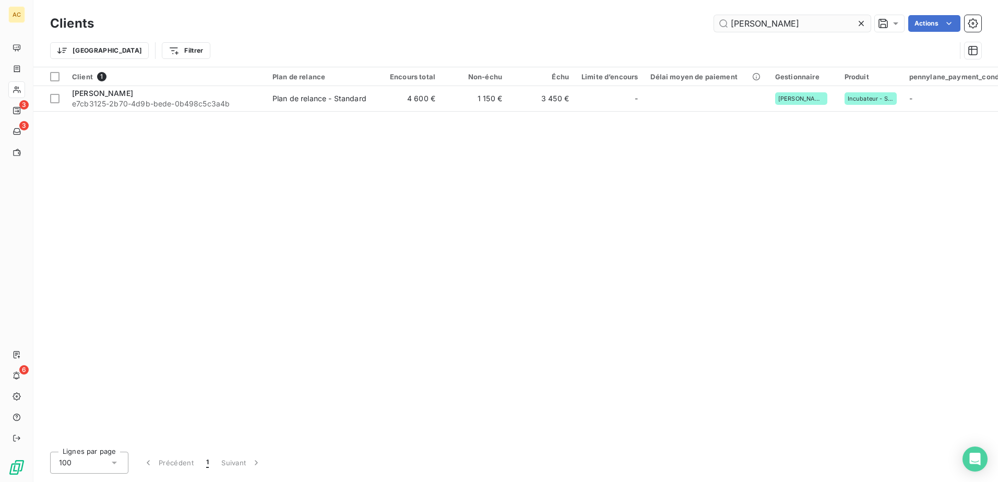
click at [801, 24] on input "ducham" at bounding box center [792, 23] width 157 height 17
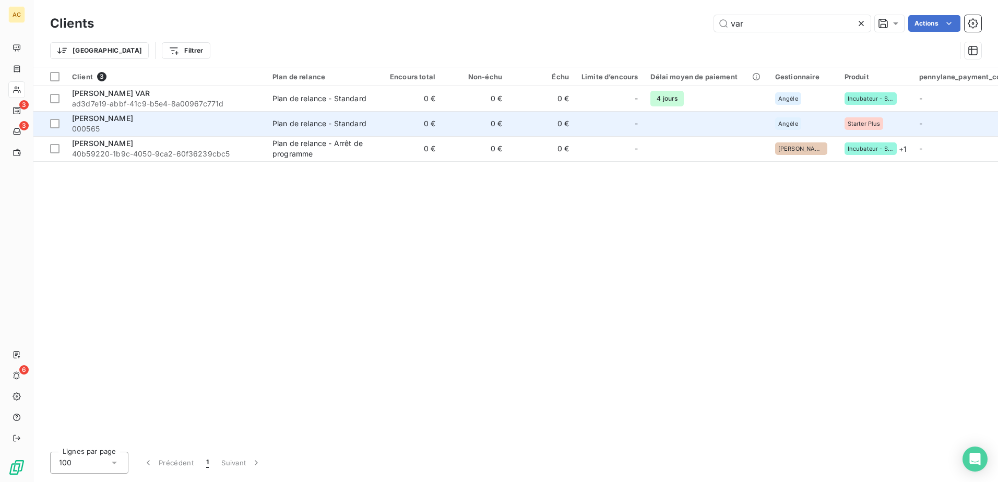
type input "var"
click at [352, 114] on td "Plan de relance - Standard" at bounding box center [320, 123] width 109 height 25
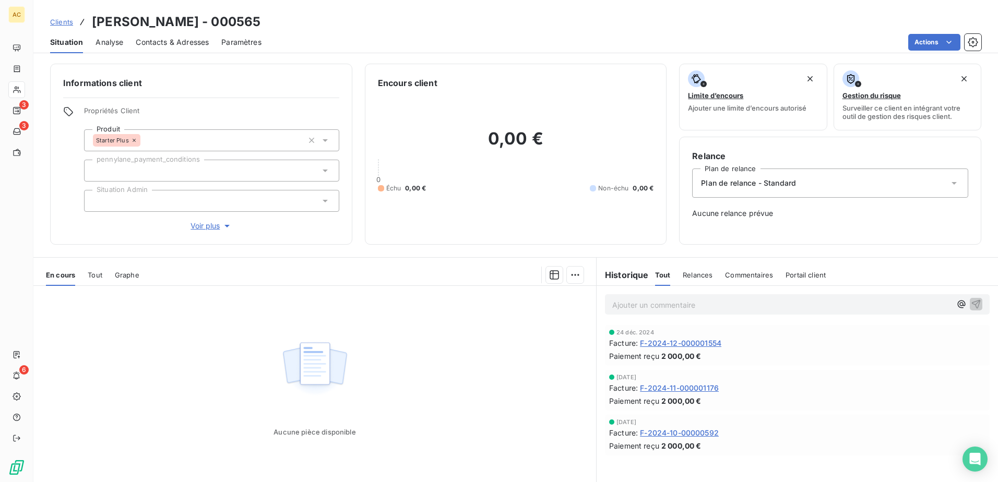
click at [66, 29] on div "Clients Mélanie CHENAVARD - 000565" at bounding box center [155, 22] width 210 height 19
click at [66, 24] on span "Clients" at bounding box center [61, 22] width 23 height 8
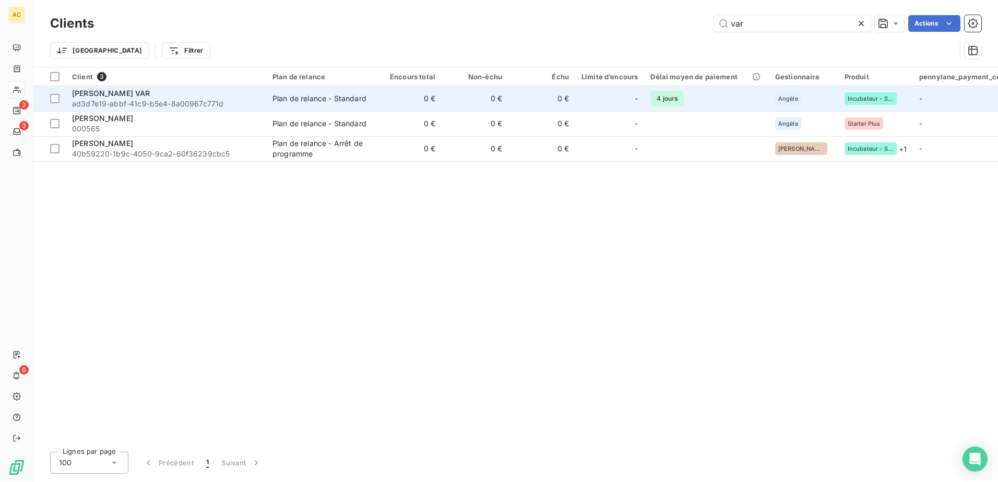
click at [110, 93] on span "Martine VAR" at bounding box center [111, 93] width 78 height 9
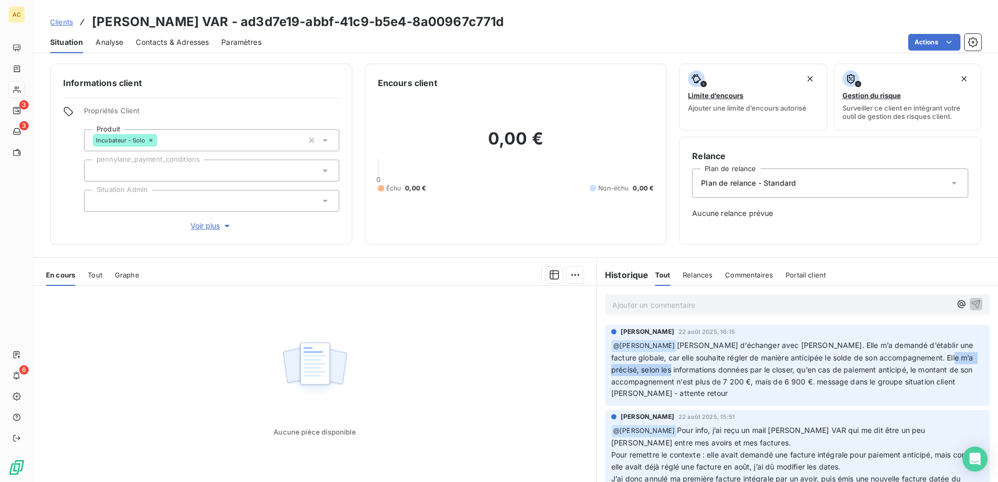
drag, startPoint x: 617, startPoint y: 370, endPoint x: 694, endPoint y: 373, distance: 77.3
click at [694, 373] on span "Je viens d’échanger avec Martine Var. Elle m’a demandé d’établir une facture gl…" at bounding box center [793, 369] width 364 height 57
drag, startPoint x: 694, startPoint y: 373, endPoint x: 694, endPoint y: 388, distance: 15.1
click at [694, 388] on p "﻿ @ Angèle GAUDIN Je viens d’échanger avec Martine Var. Elle m’a demandé d’étab…" at bounding box center [797, 370] width 372 height 60
drag, startPoint x: 624, startPoint y: 385, endPoint x: 801, endPoint y: 385, distance: 176.3
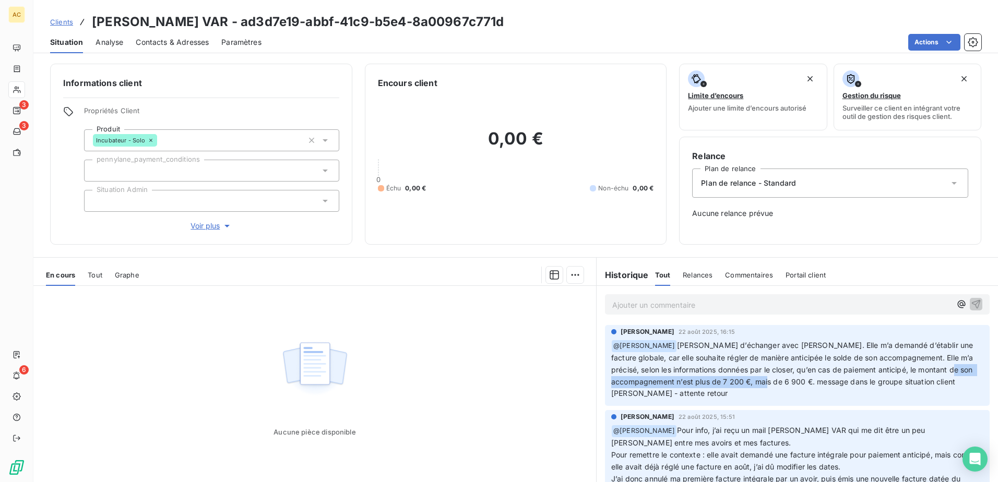
click at [801, 385] on span "Je viens d’échanger avec Martine Var. Elle m’a demandé d’établir une facture gl…" at bounding box center [793, 369] width 364 height 57
drag, startPoint x: 801, startPoint y: 385, endPoint x: 798, endPoint y: 397, distance: 12.8
click at [798, 397] on p "﻿ @ Angèle GAUDIN Je viens d’échanger avec Martine Var. Elle m’a demandé d’étab…" at bounding box center [797, 370] width 372 height 60
click at [647, 300] on p "Ajouter un commentaire ﻿" at bounding box center [781, 304] width 339 height 13
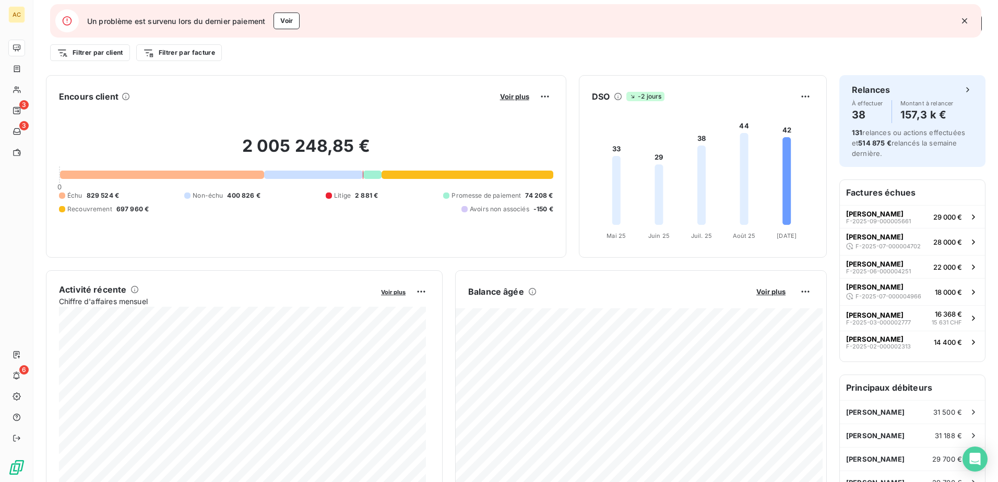
click at [963, 19] on icon "button" at bounding box center [964, 20] width 5 height 5
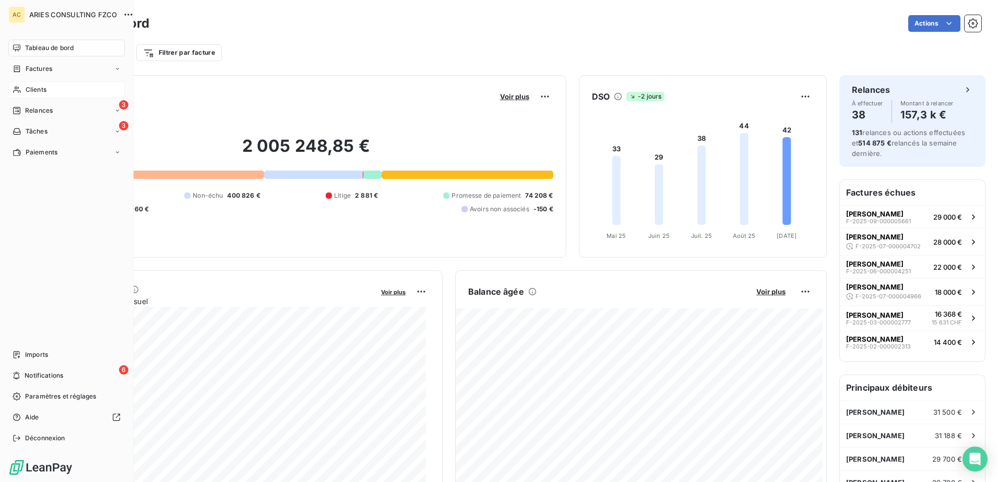
click at [26, 86] on span "Clients" at bounding box center [36, 89] width 21 height 9
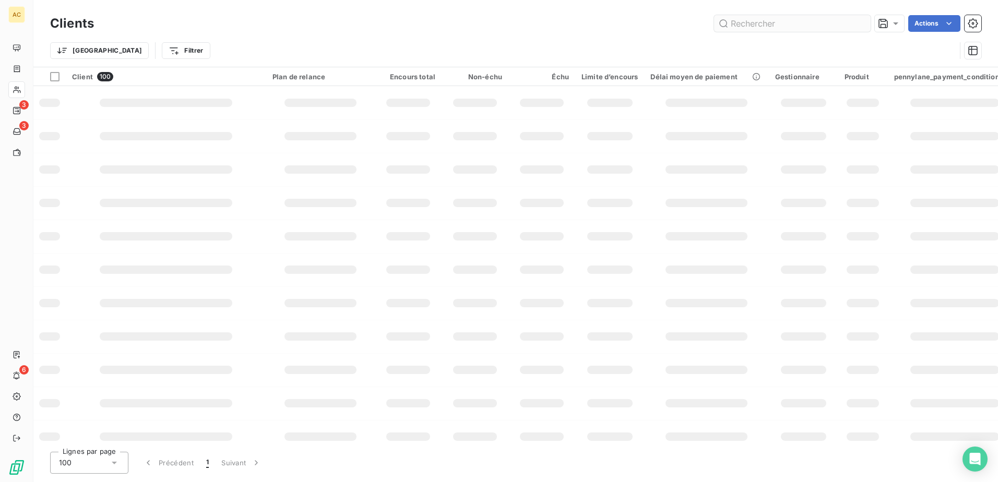
click at [817, 27] on input "text" at bounding box center [792, 23] width 157 height 17
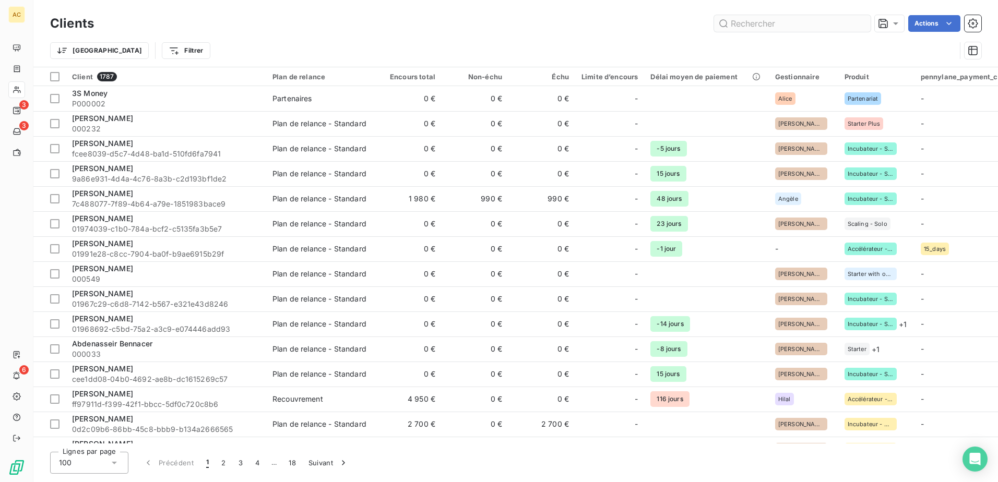
click at [756, 25] on input "text" at bounding box center [792, 23] width 157 height 17
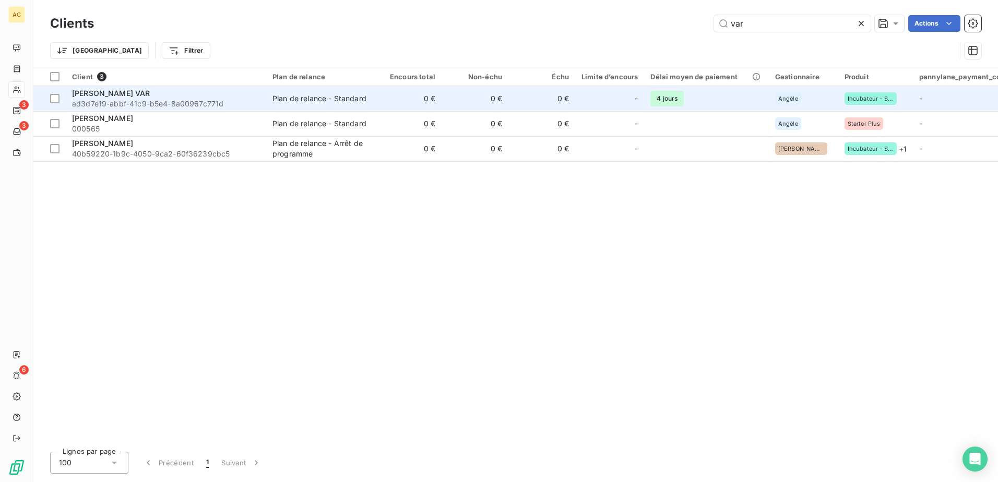
type input "var"
click at [167, 103] on span "ad3d7e19-abbf-41c9-b5e4-8a00967c771d" at bounding box center [166, 104] width 188 height 10
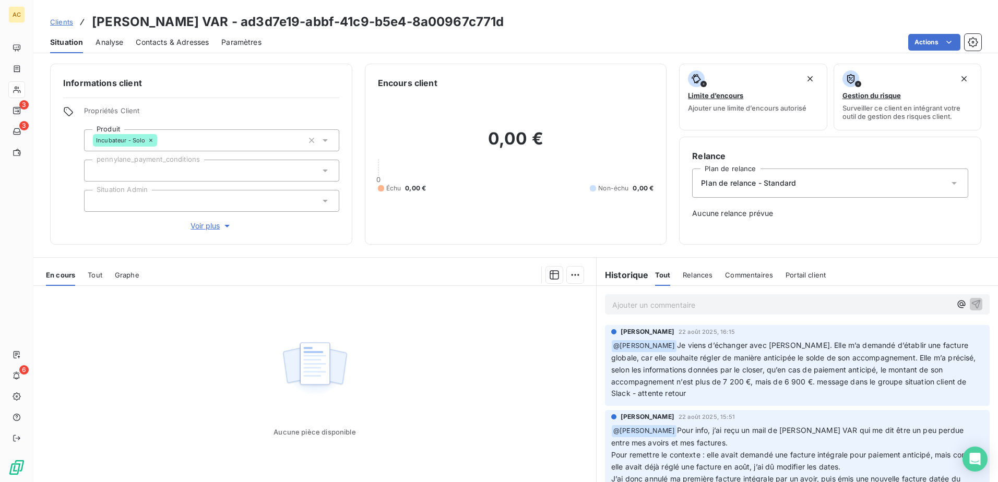
click at [679, 309] on p "Ajouter un commentaire ﻿" at bounding box center [781, 304] width 339 height 13
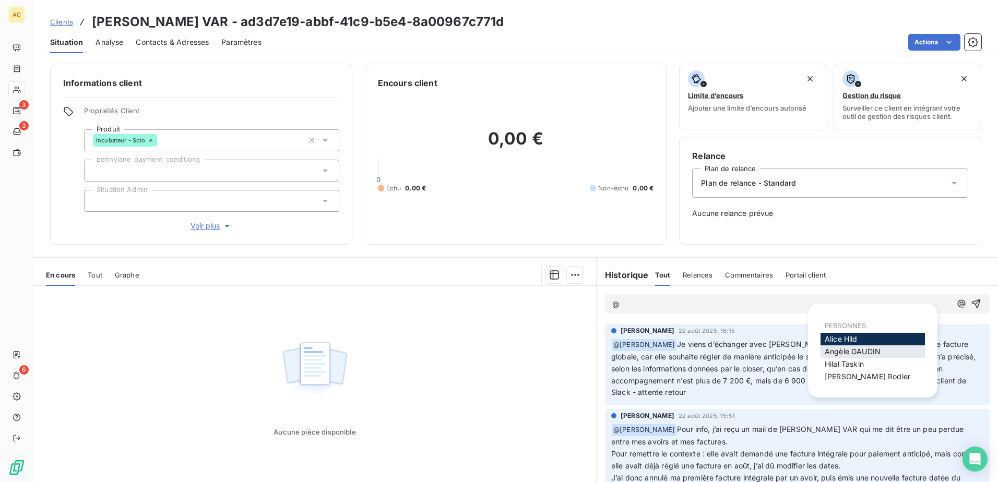
click at [855, 354] on span "Angèle GAUDIN" at bounding box center [852, 351] width 56 height 9
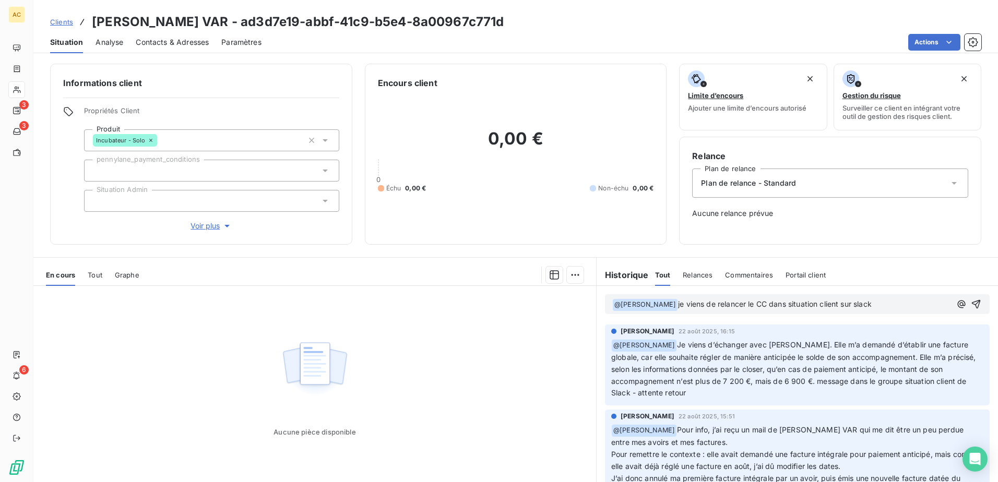
click at [207, 227] on span "Voir plus" at bounding box center [211, 226] width 42 height 10
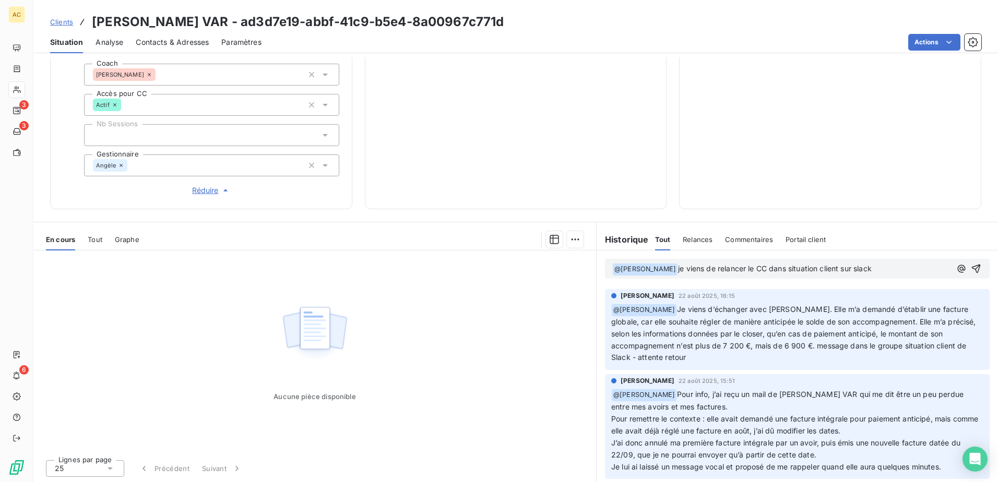
scroll to position [369, 0]
click at [885, 268] on p "﻿ @ Angèle GAUDIN ﻿ je viens de relancer le CC dans situation client sur slack" at bounding box center [781, 268] width 339 height 13
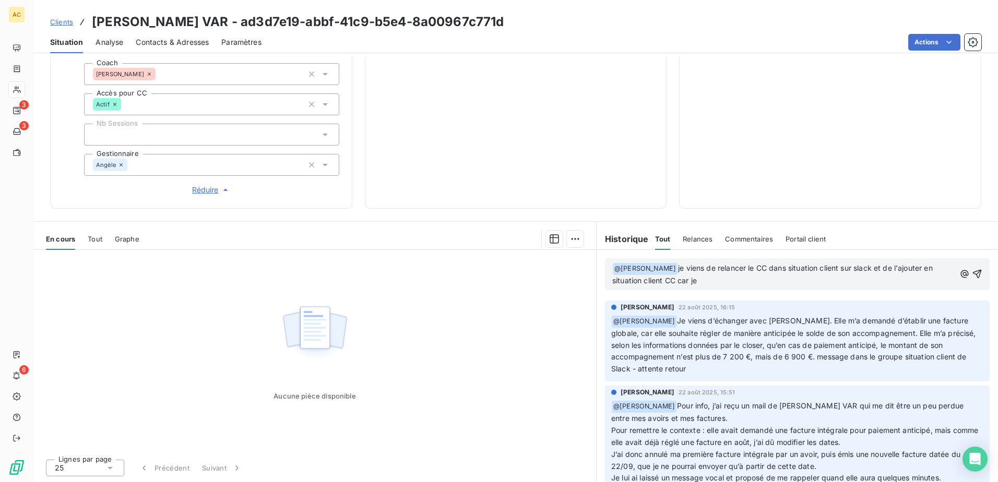
click at [742, 284] on p "﻿ @ Angèle GAUDIN ﻿ je viens de relancer le CC dans situation client sur slack …" at bounding box center [783, 274] width 343 height 25
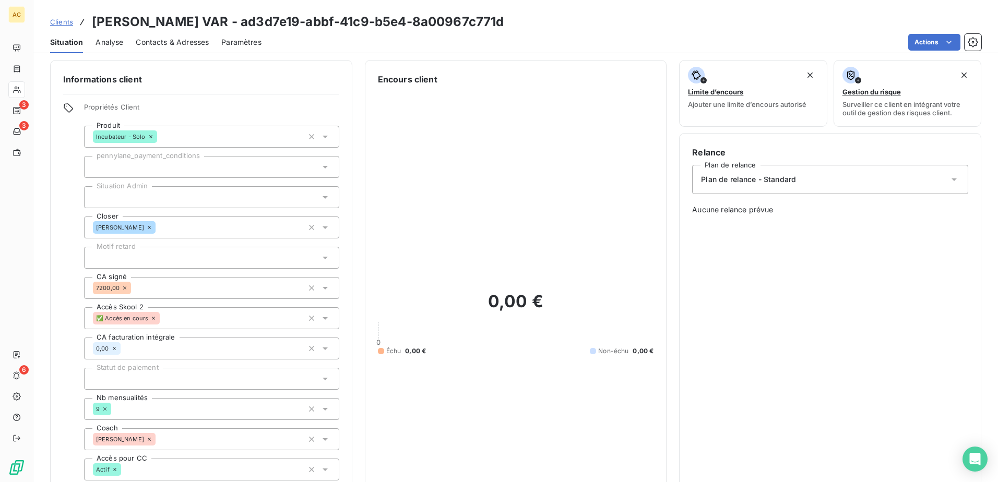
scroll to position [0, 0]
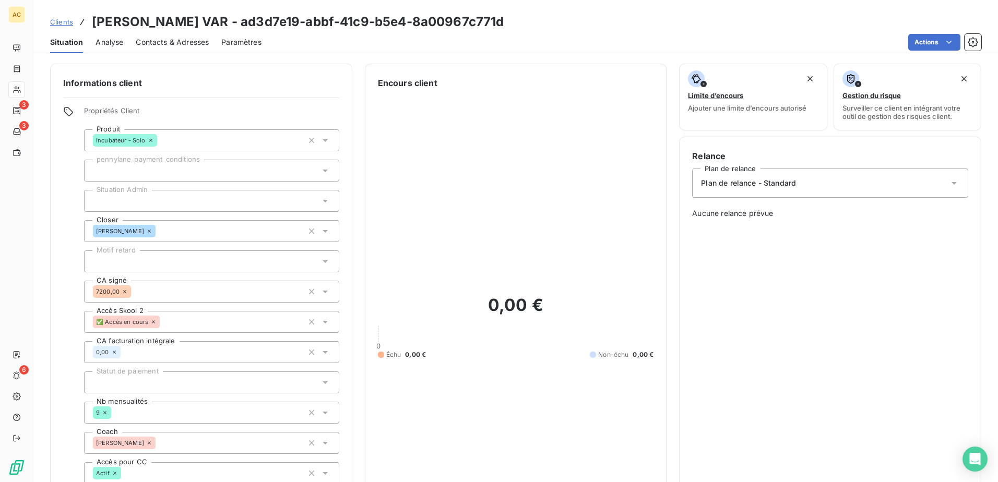
click at [57, 25] on span "Clients" at bounding box center [61, 22] width 23 height 8
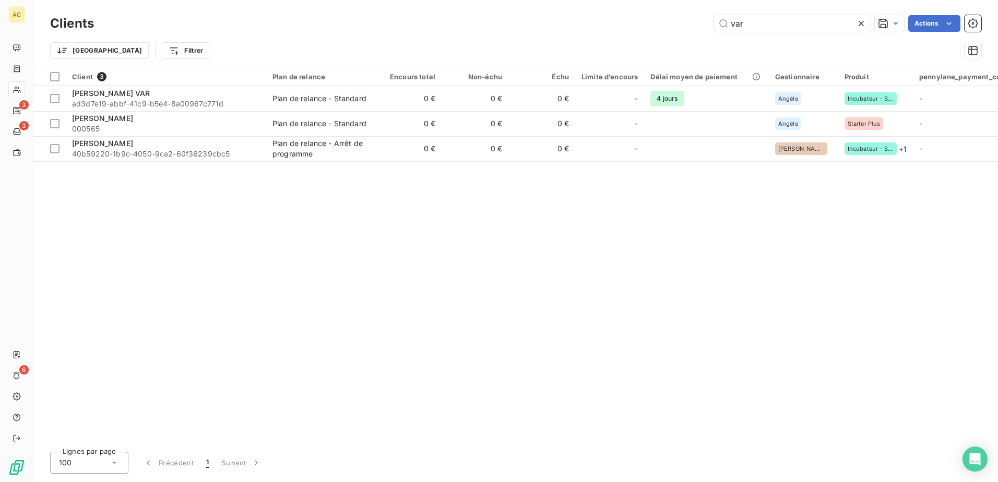
click at [199, 285] on div "Client 3 Plan de relance Encours total Non-échu Échu Limite d’encours Délai moy…" at bounding box center [515, 255] width 964 height 376
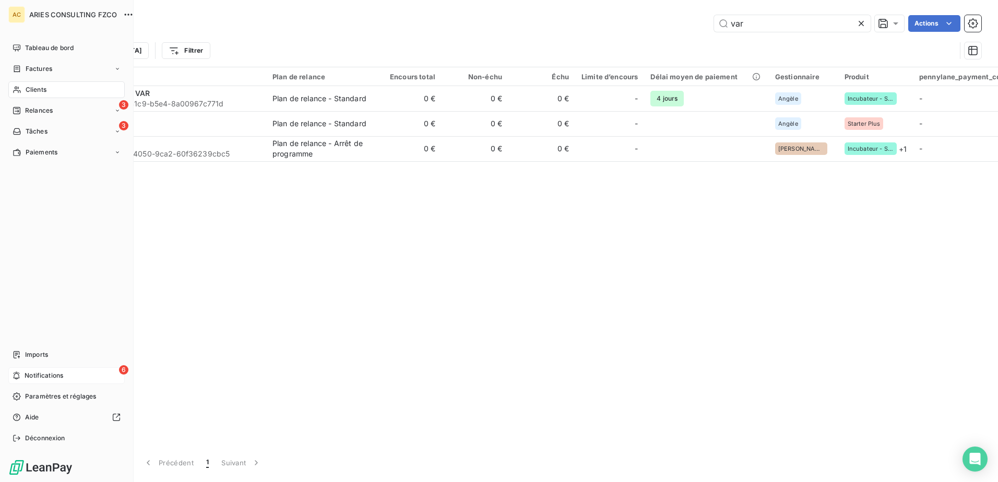
click at [42, 374] on span "Notifications" at bounding box center [44, 375] width 39 height 9
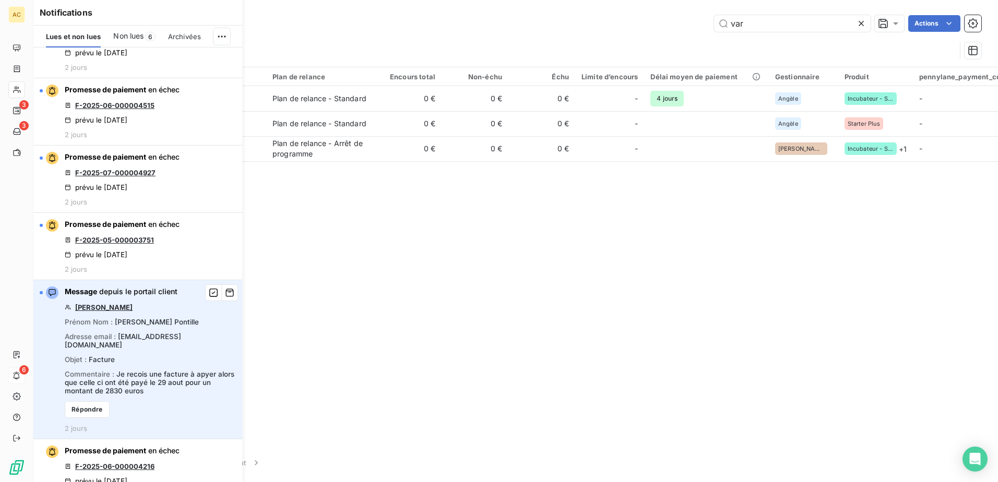
scroll to position [104, 0]
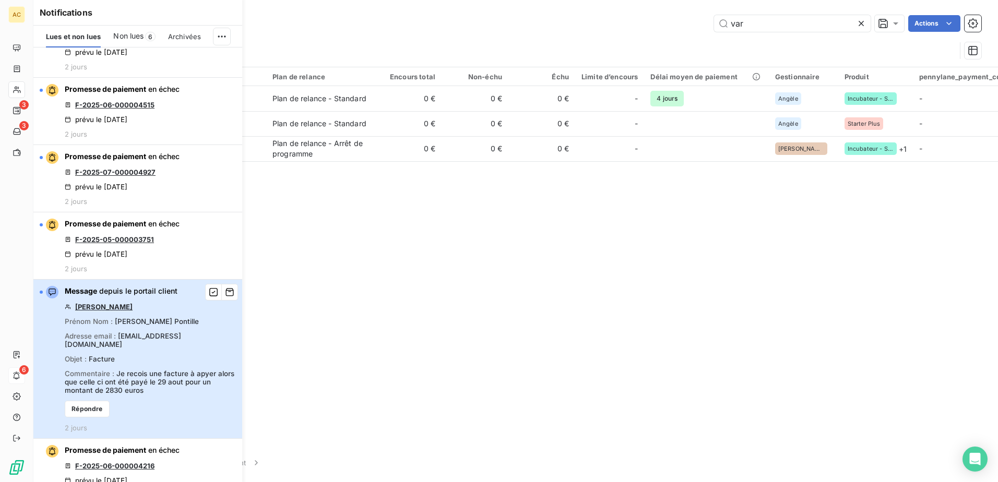
click at [177, 405] on div "Message depuis le portail client Sylvie Pontille Prénom Nom : Sylvie Pontille A…" at bounding box center [150, 359] width 171 height 146
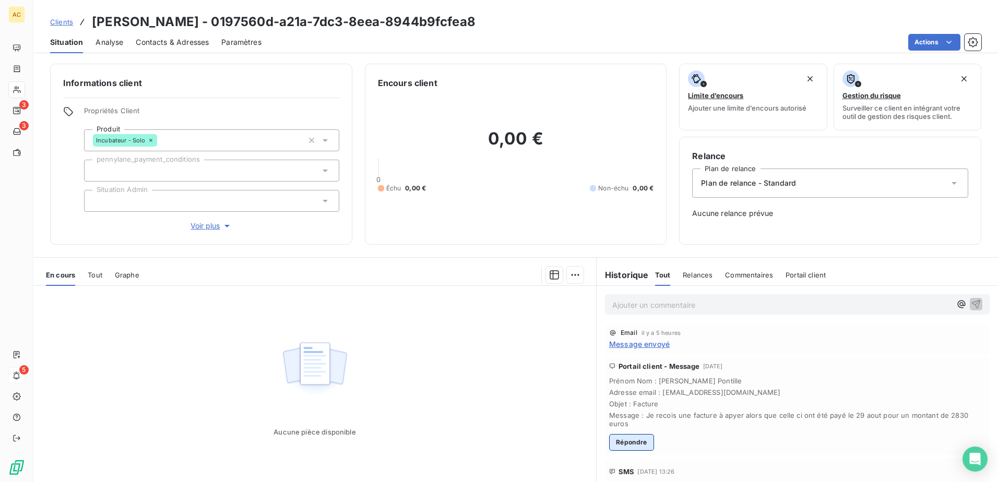
click at [629, 446] on button "Répondre" at bounding box center [631, 442] width 45 height 17
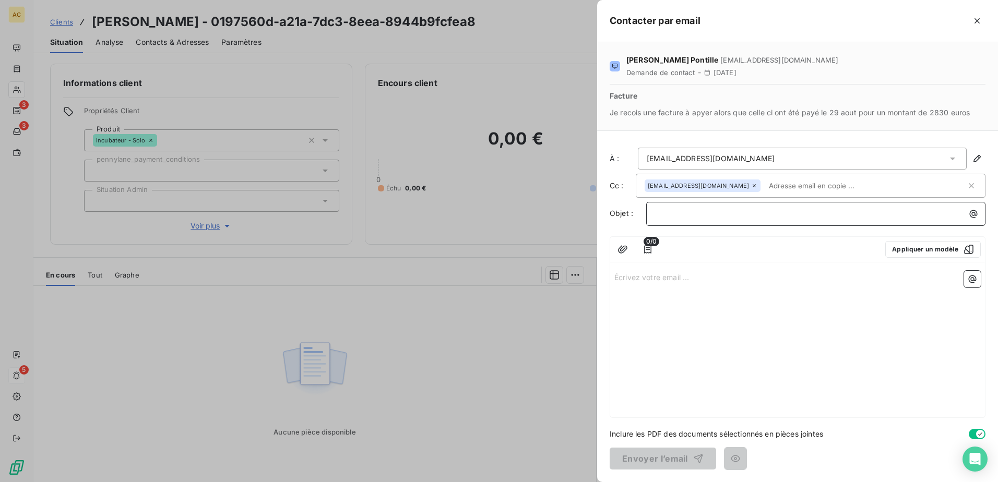
click at [701, 211] on p "﻿" at bounding box center [818, 214] width 327 height 12
click at [666, 283] on p "Écrivez votre email ... ﻿" at bounding box center [797, 277] width 366 height 12
click at [700, 282] on p "Écrivez votre email ... ﻿" at bounding box center [797, 277] width 366 height 12
click at [729, 214] on p "﻿" at bounding box center [818, 214] width 327 height 12
click at [686, 221] on div "﻿" at bounding box center [815, 214] width 339 height 24
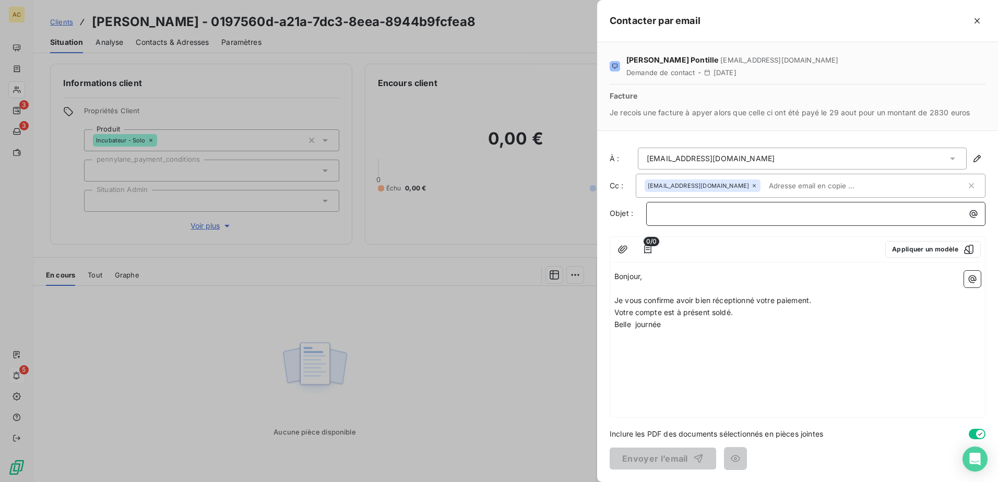
click at [687, 215] on p "﻿" at bounding box center [818, 214] width 327 height 12
click at [658, 462] on button "Envoyer l’email" at bounding box center [662, 459] width 106 height 22
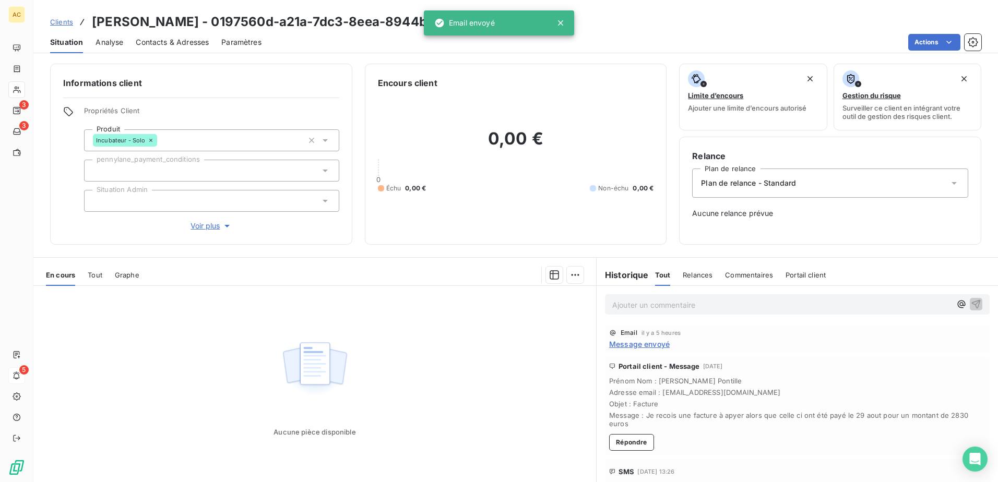
click at [490, 361] on div "Aucune pièce disponible" at bounding box center [314, 386] width 562 height 201
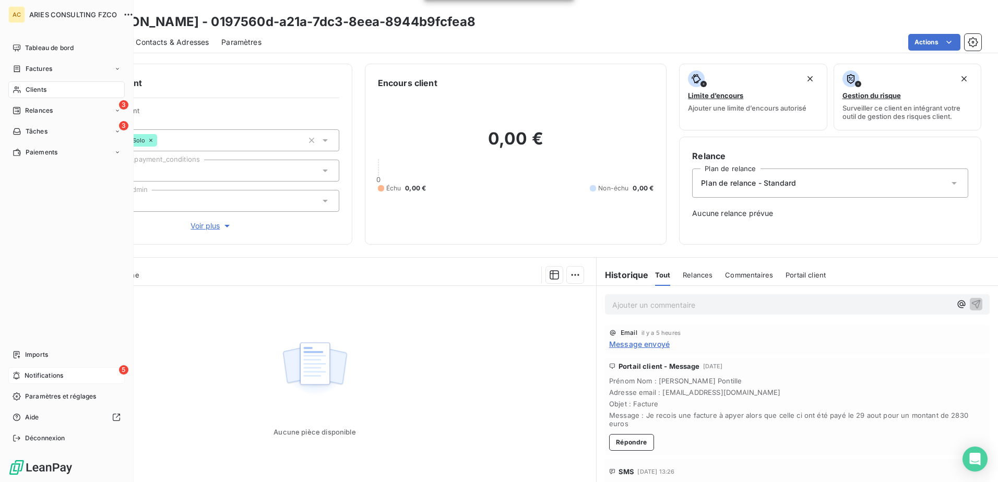
click at [22, 375] on div "5 Notifications" at bounding box center [66, 375] width 116 height 17
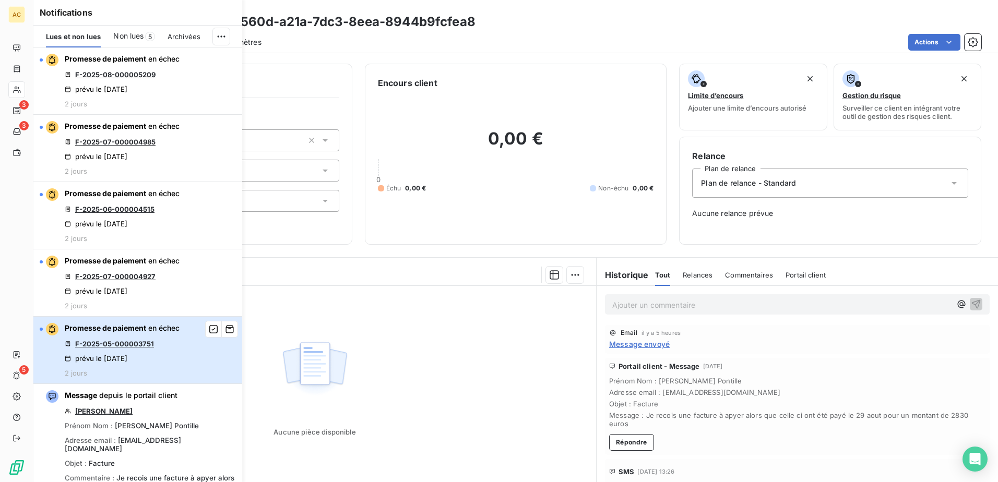
click at [176, 367] on div "Promesse de paiement en échec F-2025-05-000003751 prévu le 5 sept. 2025 2 jours" at bounding box center [122, 350] width 115 height 54
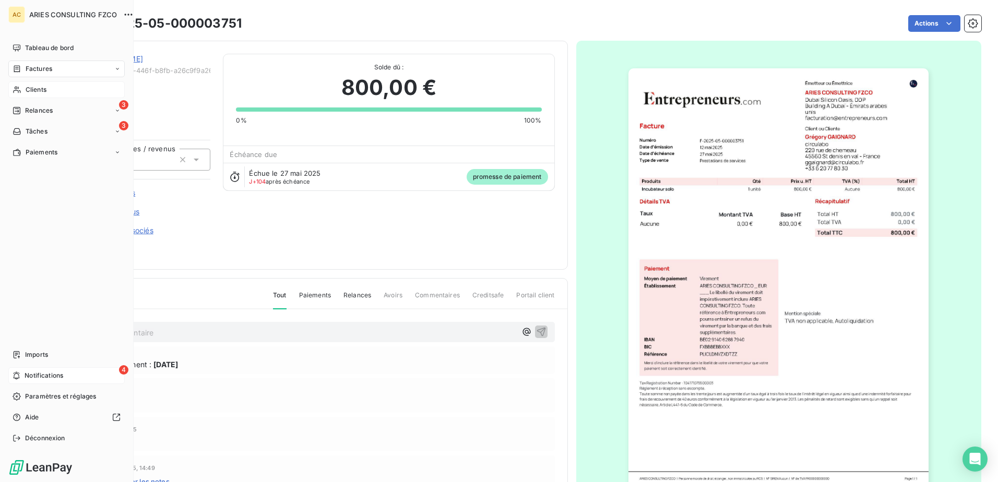
click at [37, 372] on span "Notifications" at bounding box center [44, 375] width 39 height 9
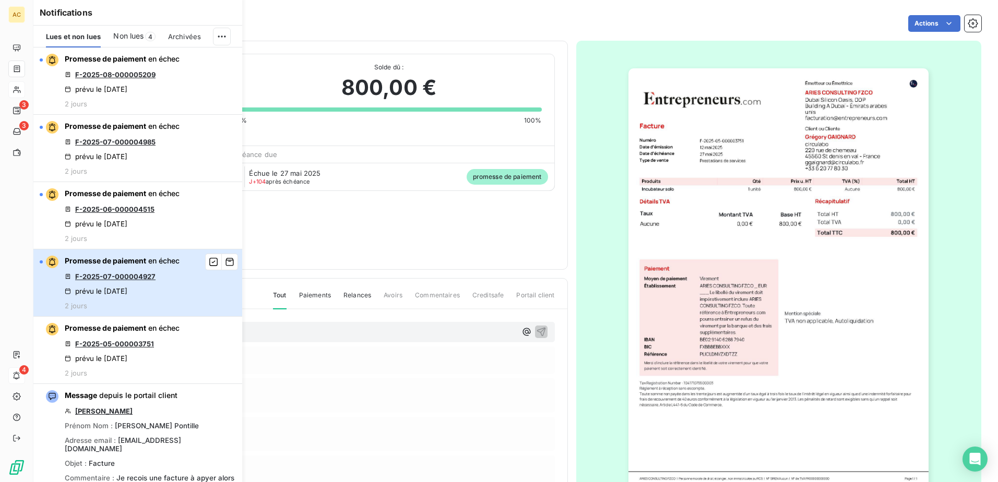
click at [198, 281] on button "Promesse de paiement en échec F-2025-07-000004927 prévu le 5 sept. 2025 2 jours" at bounding box center [137, 282] width 209 height 67
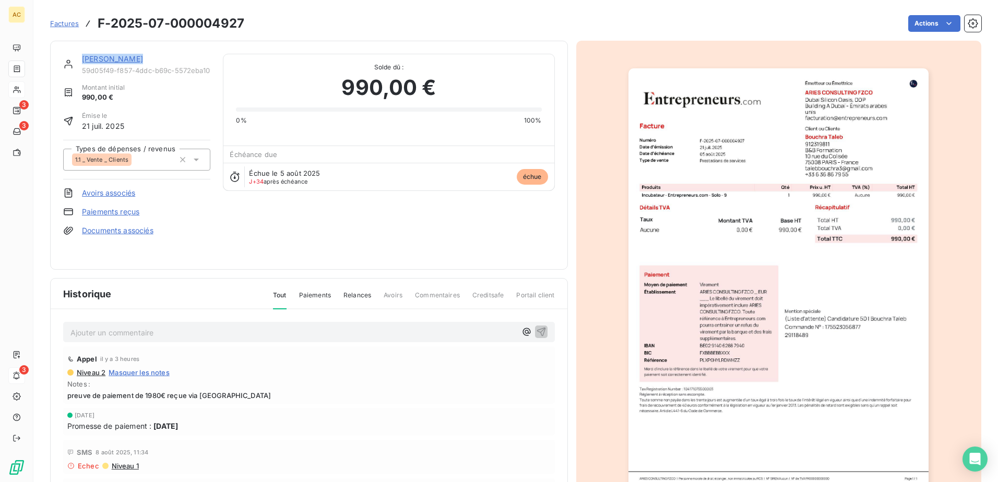
drag, startPoint x: 135, startPoint y: 57, endPoint x: 82, endPoint y: 58, distance: 52.7
click at [82, 58] on div "[PERSON_NAME]" at bounding box center [146, 59] width 128 height 10
copy link "[PERSON_NAME]"
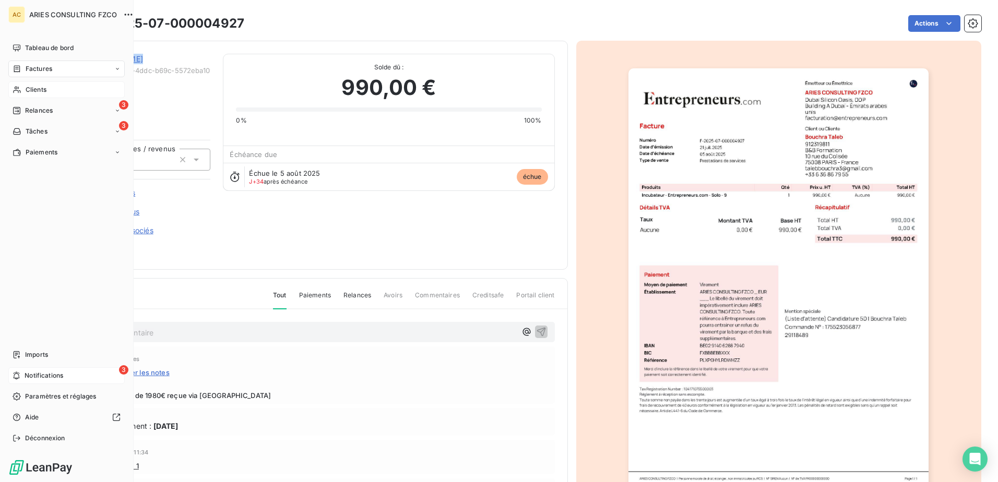
click at [53, 380] on div "3 Notifications" at bounding box center [66, 375] width 116 height 17
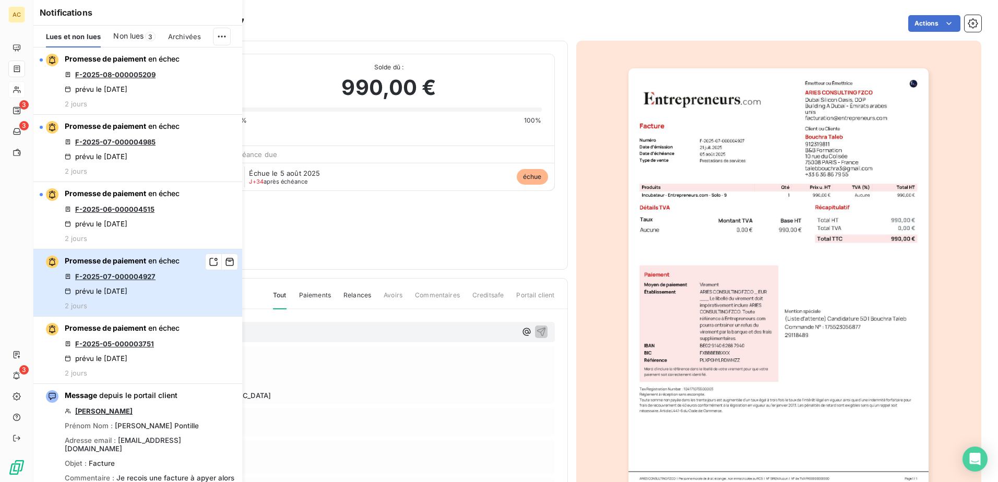
click at [176, 294] on div "Promesse de paiement en échec F-2025-07-000004927 prévu le 5 sept. 2025 2 jours" at bounding box center [122, 283] width 115 height 54
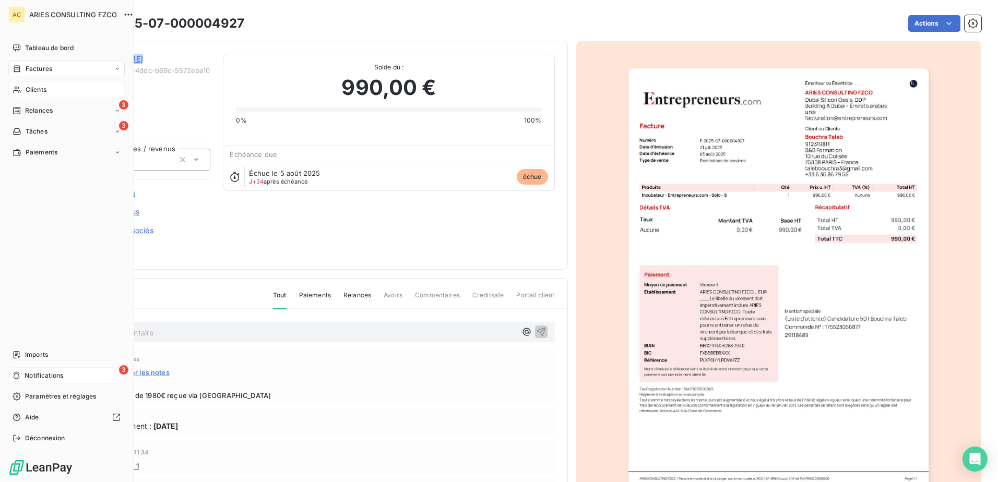
click at [28, 376] on span "Notifications" at bounding box center [44, 375] width 39 height 9
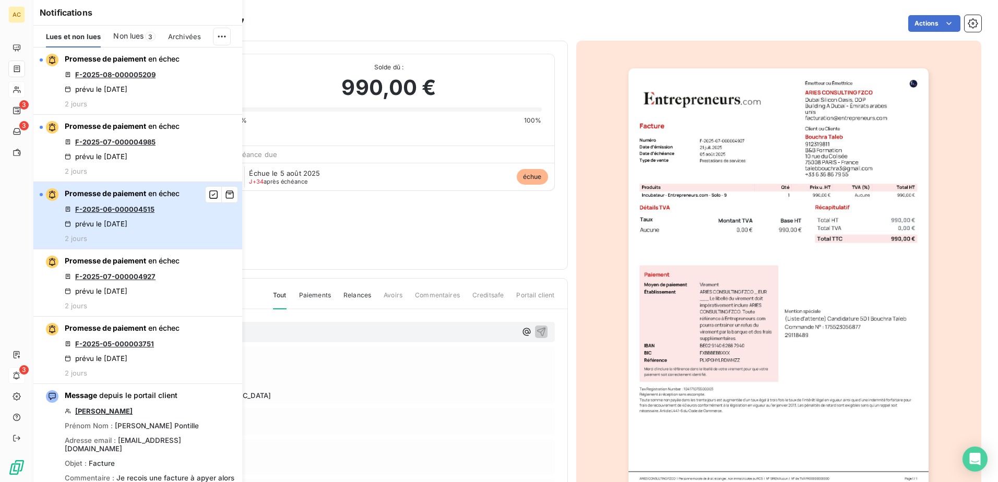
click at [161, 220] on div "Promesse de paiement en échec F-2025-06-000004515 prévu le 5 sept. 2025 2 jours" at bounding box center [122, 215] width 115 height 54
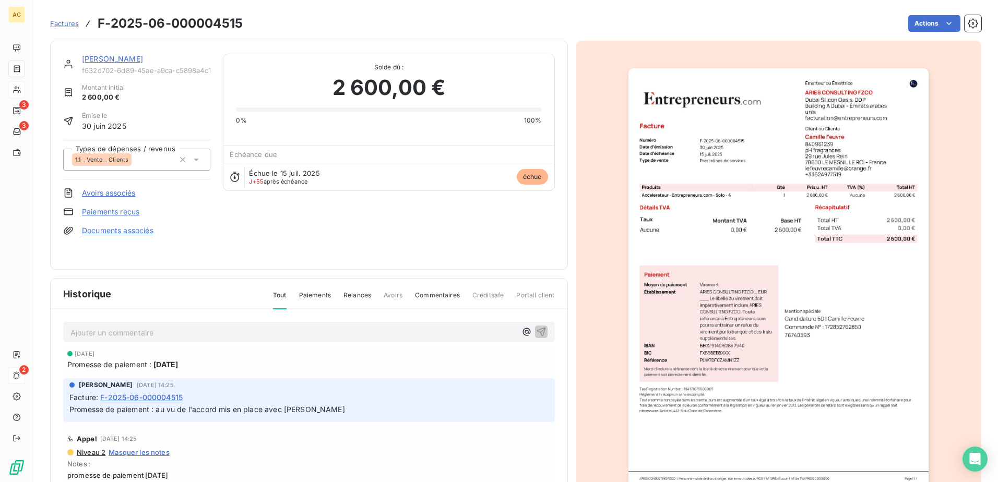
drag, startPoint x: 141, startPoint y: 59, endPoint x: 82, endPoint y: 59, distance: 58.4
click at [82, 59] on div "[PERSON_NAME]" at bounding box center [146, 59] width 128 height 10
copy link "[PERSON_NAME]"
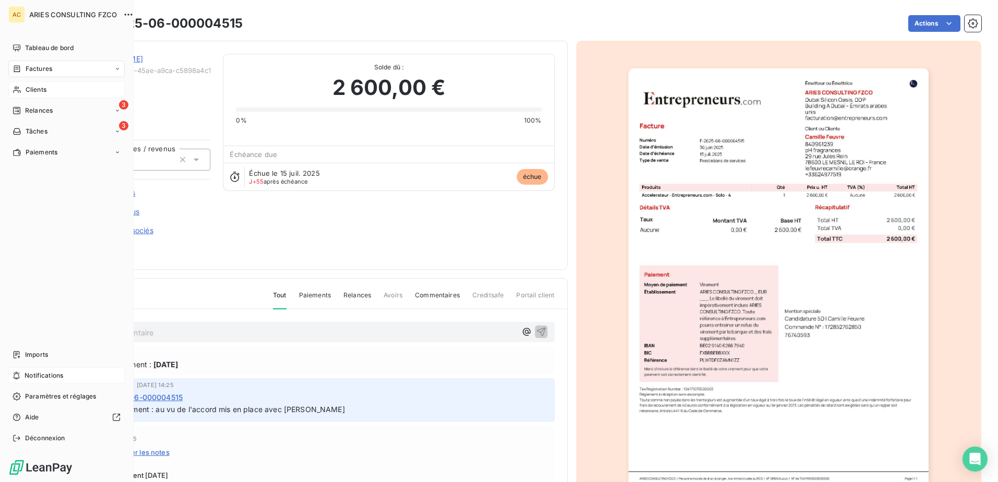
click at [33, 376] on span "Notifications" at bounding box center [44, 375] width 39 height 9
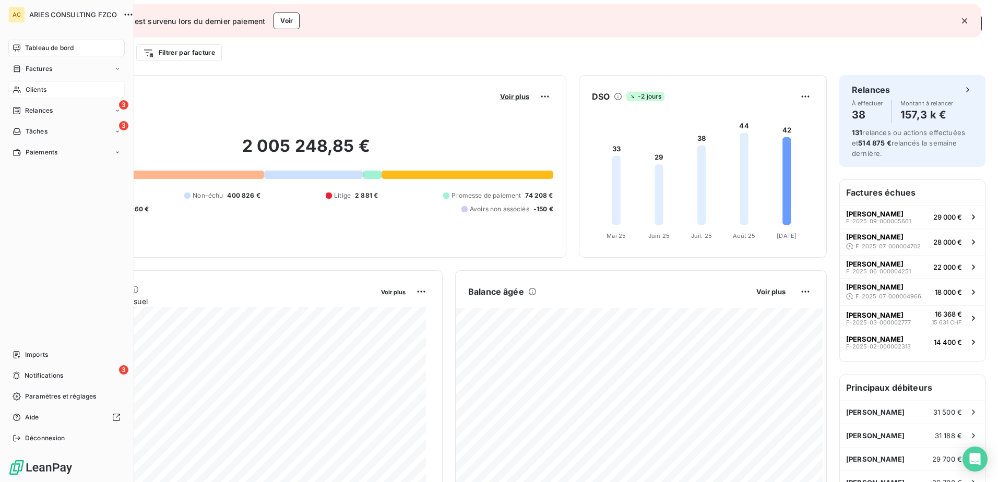
click at [38, 90] on span "Clients" at bounding box center [36, 89] width 21 height 9
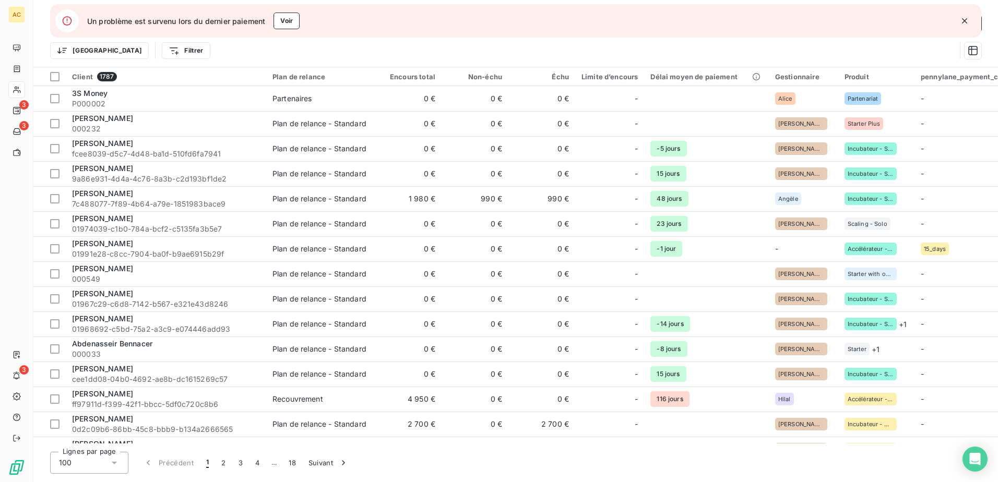
click at [963, 22] on icon "button" at bounding box center [964, 20] width 5 height 5
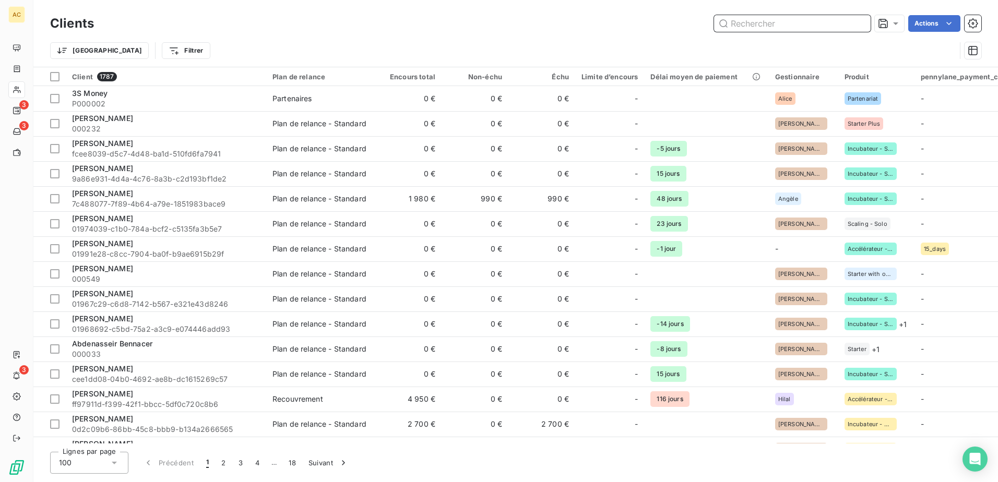
click at [832, 17] on input "text" at bounding box center [792, 23] width 157 height 17
paste input "[PERSON_NAME]"
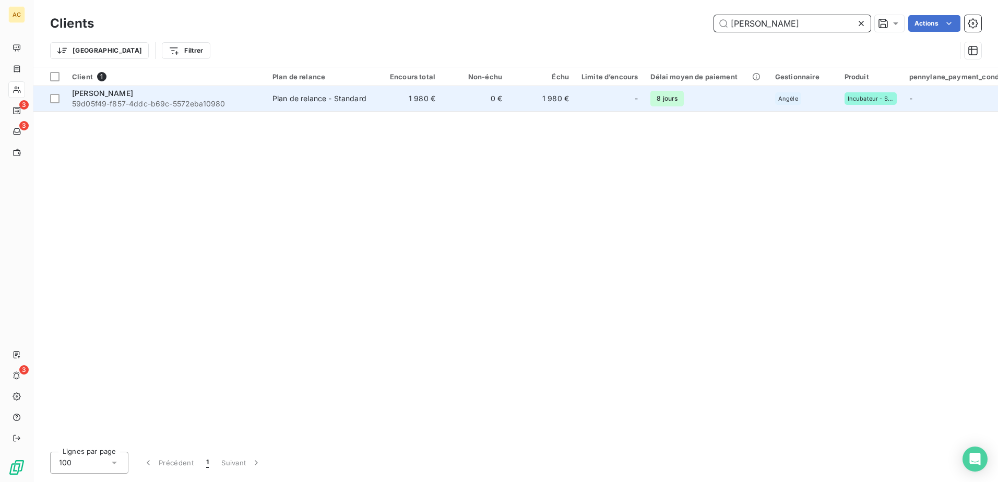
type input "[PERSON_NAME]"
click at [188, 99] on span "59d05f49-f857-4ddc-b69c-5572eba10980" at bounding box center [166, 104] width 188 height 10
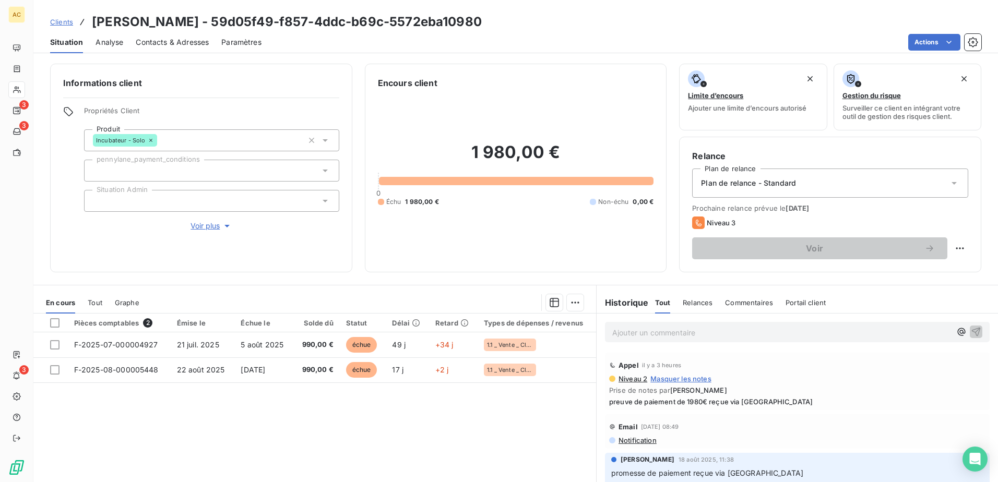
click at [208, 222] on span "Voir plus" at bounding box center [211, 226] width 42 height 10
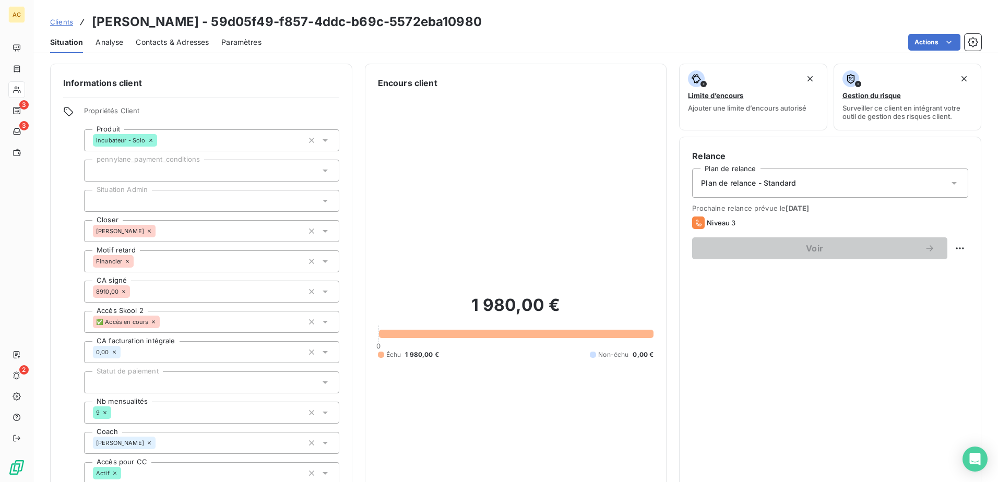
click at [56, 17] on link "Clients" at bounding box center [61, 22] width 23 height 10
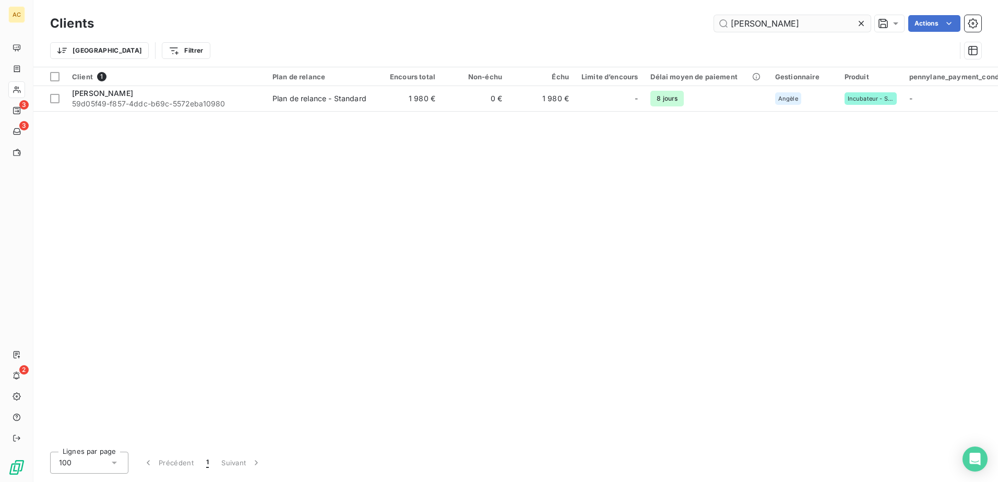
click at [799, 22] on input "[PERSON_NAME]" at bounding box center [792, 23] width 157 height 17
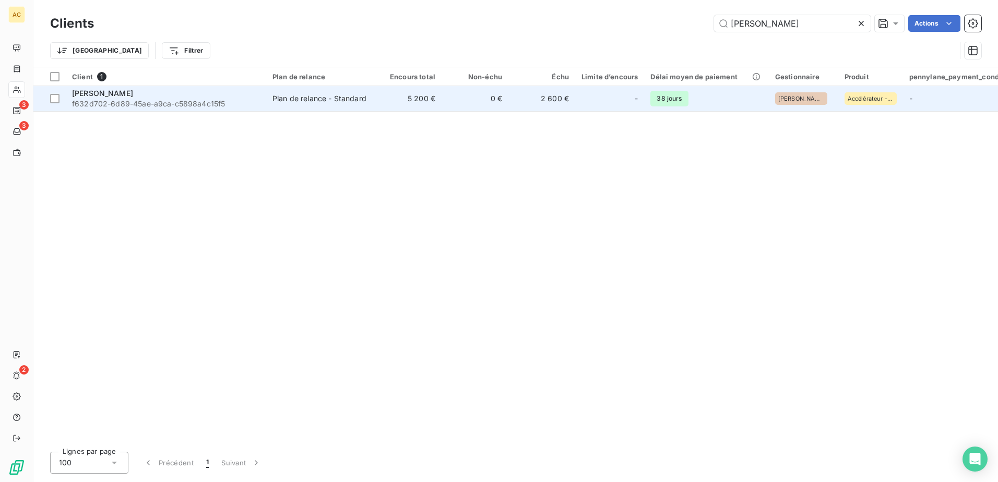
type input "[PERSON_NAME]"
click at [173, 101] on span "f632d702-6d89-45ae-a9ca-c5898a4c15f5" at bounding box center [166, 104] width 188 height 10
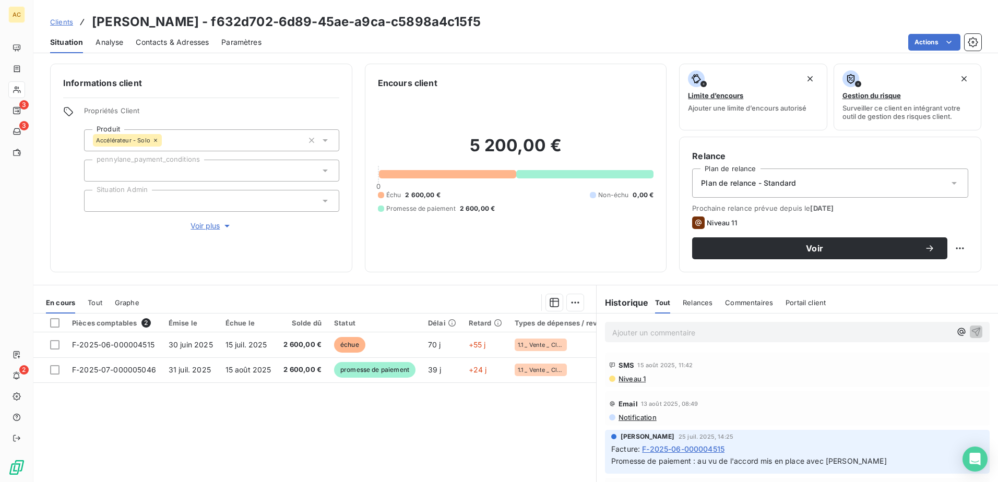
click at [200, 222] on span "Voir plus" at bounding box center [211, 226] width 42 height 10
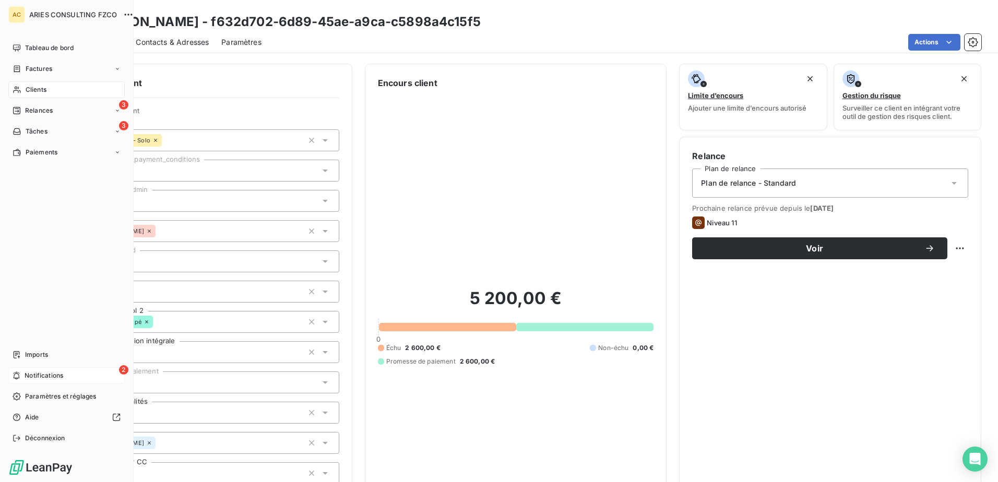
click at [28, 373] on span "Notifications" at bounding box center [44, 375] width 39 height 9
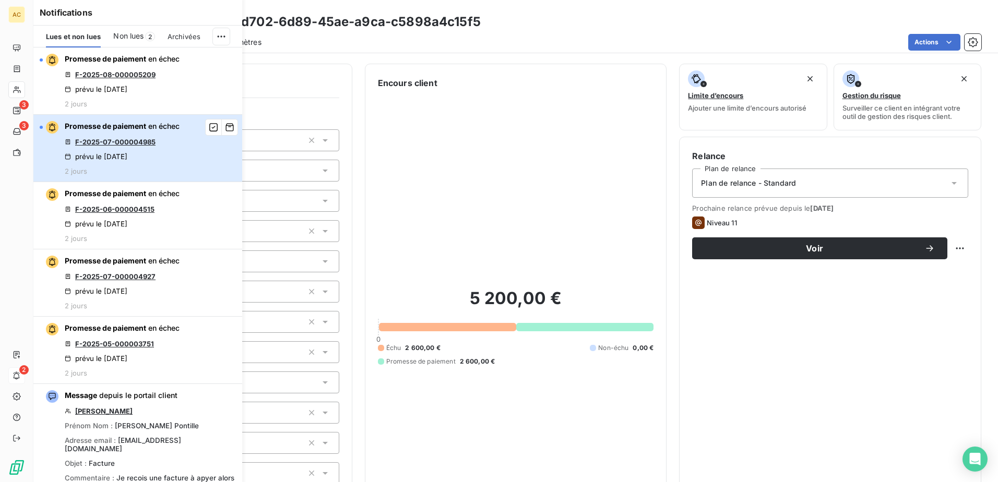
click at [156, 149] on div "Promesse de paiement en échec F-2025-07-000004985 prévu le [DATE] 2 jours" at bounding box center [122, 148] width 115 height 54
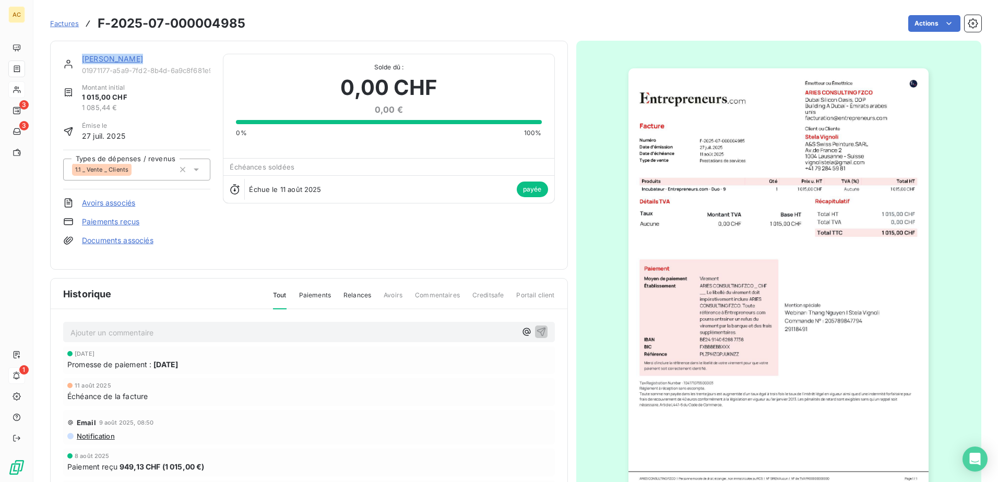
drag, startPoint x: 133, startPoint y: 58, endPoint x: 83, endPoint y: 55, distance: 49.7
click at [83, 55] on div "[PERSON_NAME]" at bounding box center [146, 59] width 128 height 10
copy link "[PERSON_NAME]"
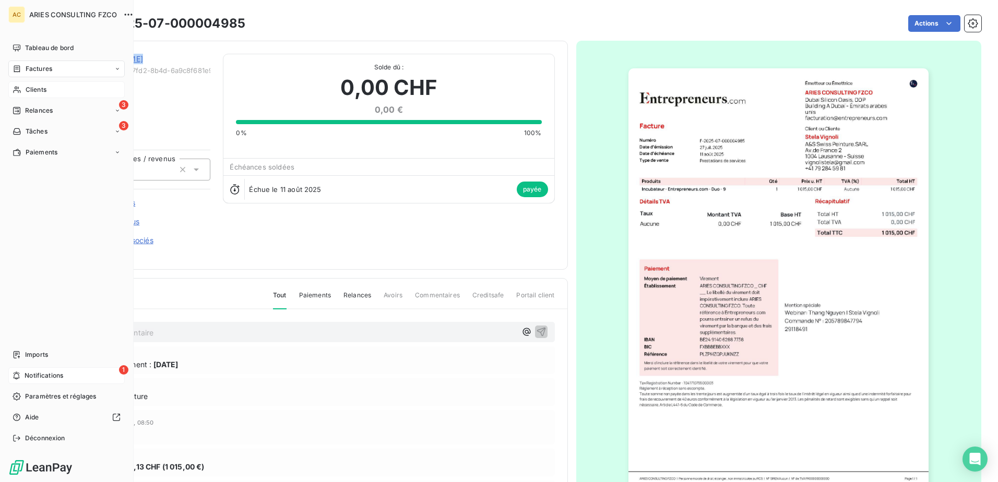
drag, startPoint x: 43, startPoint y: 92, endPoint x: 84, endPoint y: 92, distance: 40.7
click at [43, 92] on span "Clients" at bounding box center [36, 89] width 21 height 9
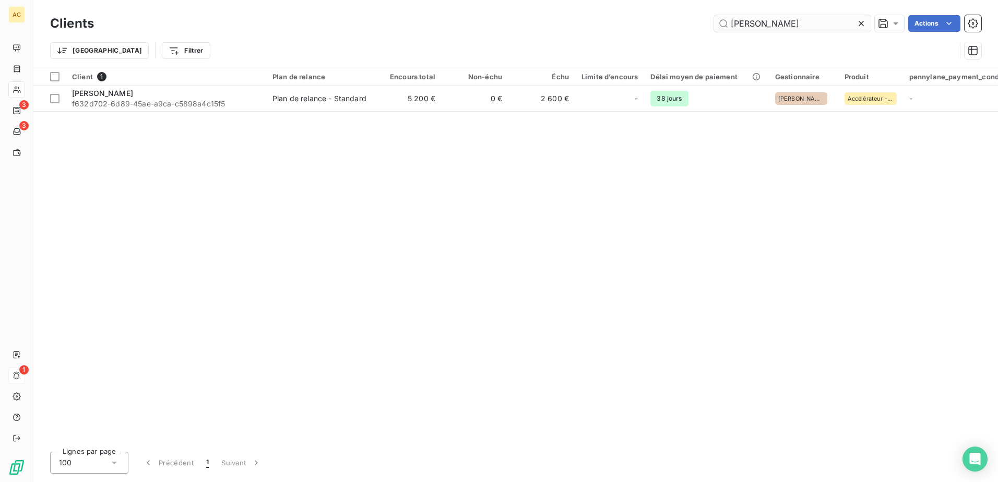
click at [816, 17] on input "[PERSON_NAME]" at bounding box center [792, 23] width 157 height 17
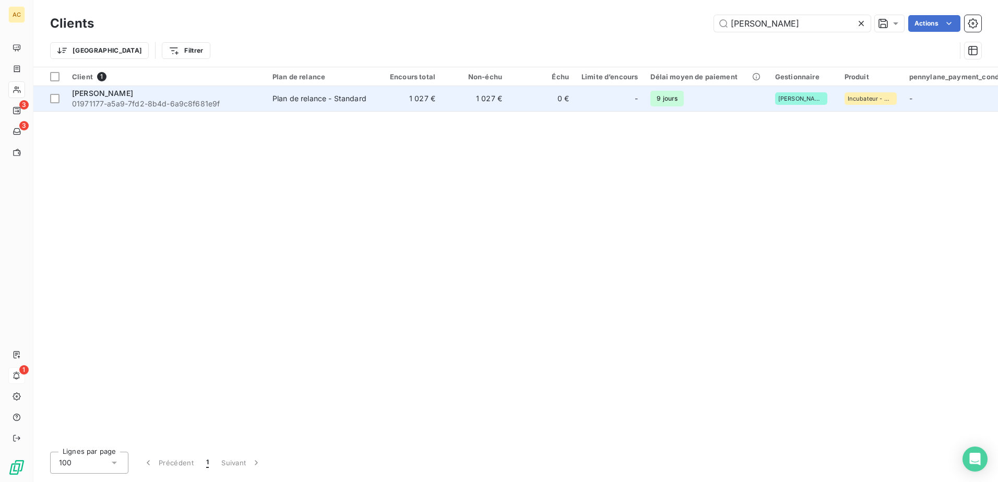
type input "[PERSON_NAME]"
click at [178, 106] on span "01971177-a5a9-7fd2-8b4d-6a9c8f681e9f" at bounding box center [166, 104] width 188 height 10
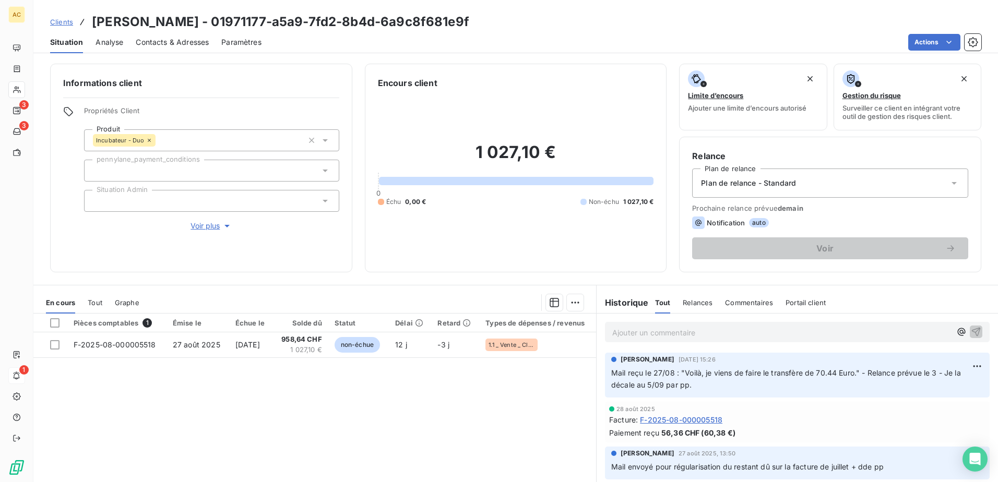
click at [318, 422] on div "Pièces comptables 1 Émise le Échue le Solde dû Statut Délai Retard Types de dép…" at bounding box center [314, 414] width 562 height 201
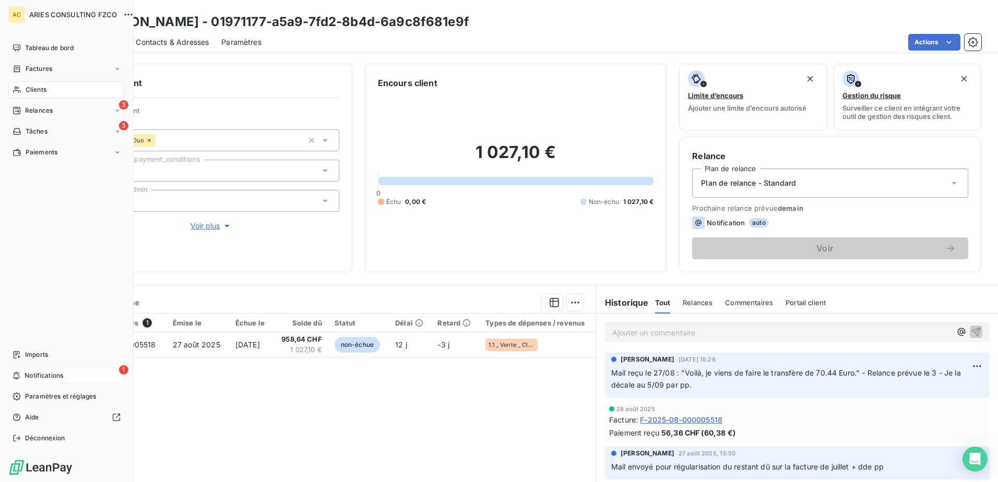
click at [36, 376] on span "Notifications" at bounding box center [44, 375] width 39 height 9
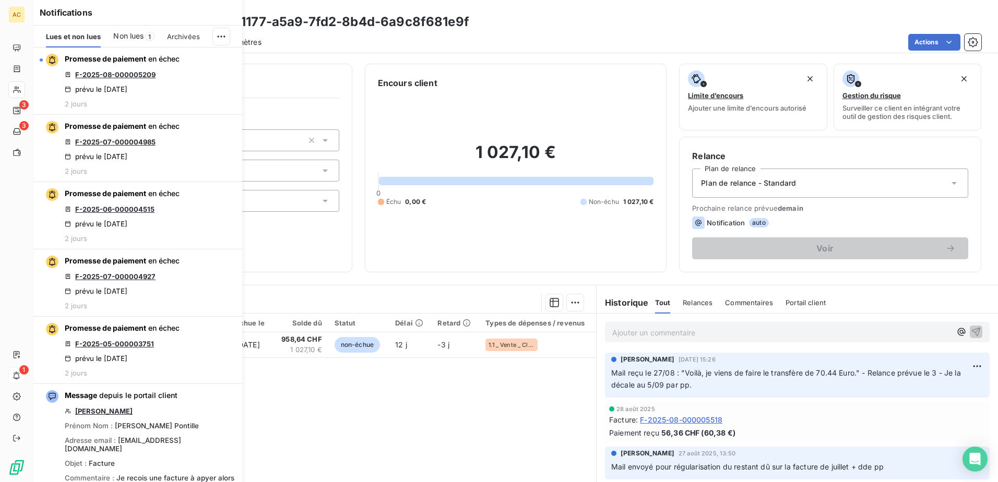
click at [285, 241] on div "Informations client Propriétés Client Produit Incubateur - Duo pennylane_paymen…" at bounding box center [201, 168] width 302 height 209
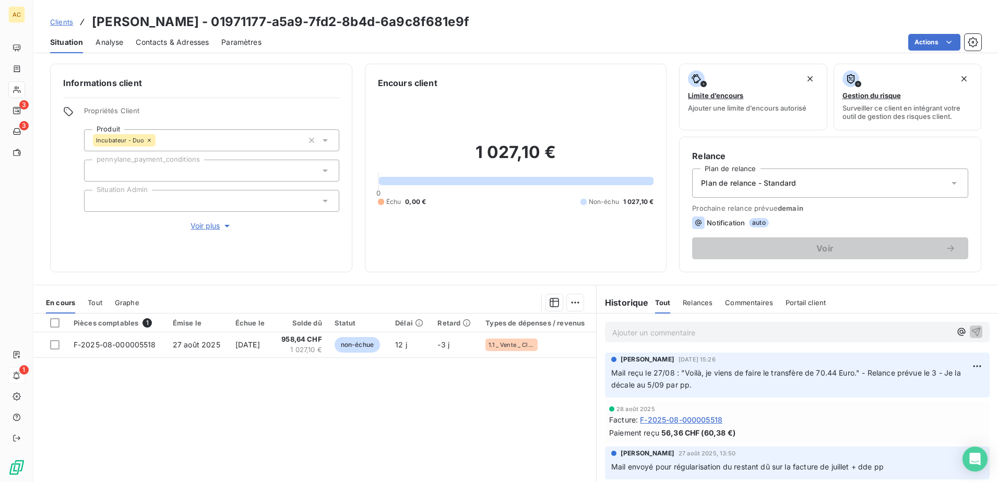
click at [194, 224] on span "Voir plus" at bounding box center [211, 226] width 42 height 10
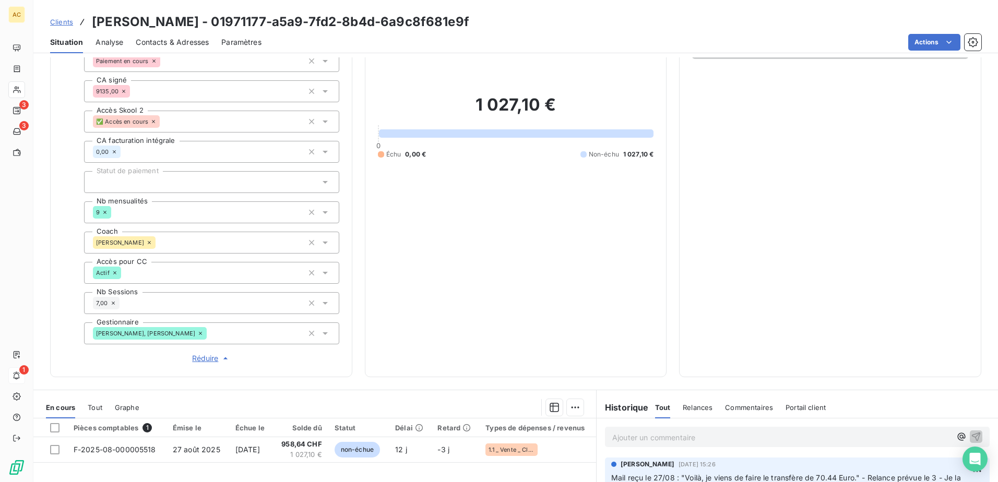
scroll to position [209, 0]
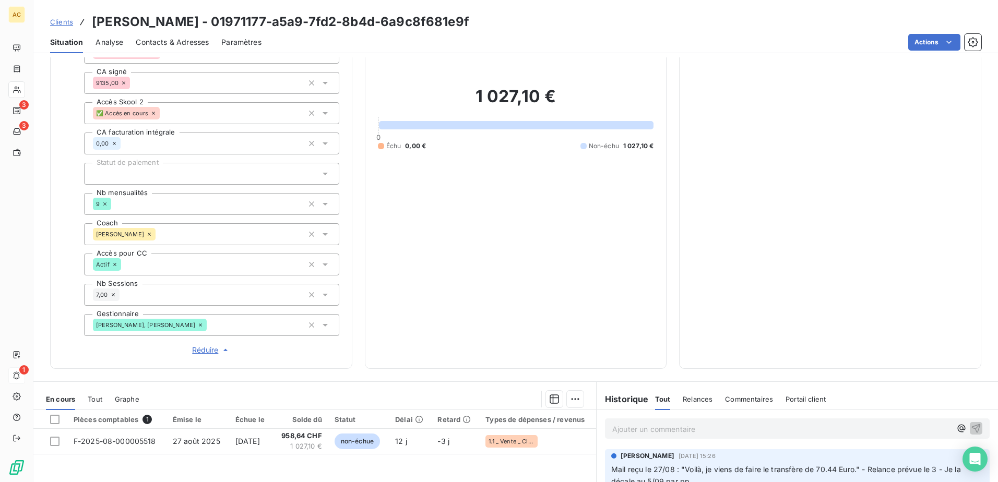
click at [193, 331] on div "[PERSON_NAME], [PERSON_NAME]" at bounding box center [211, 325] width 255 height 22
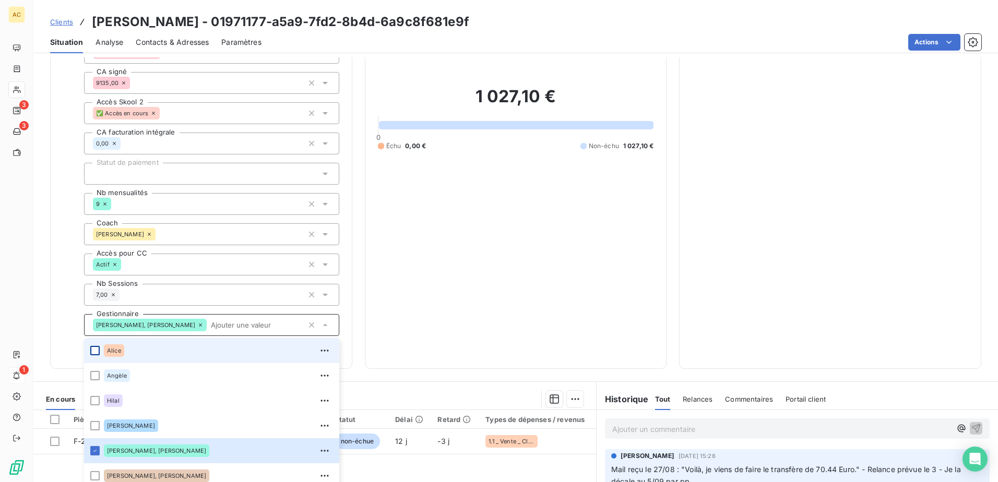
click at [95, 350] on div at bounding box center [94, 350] width 9 height 9
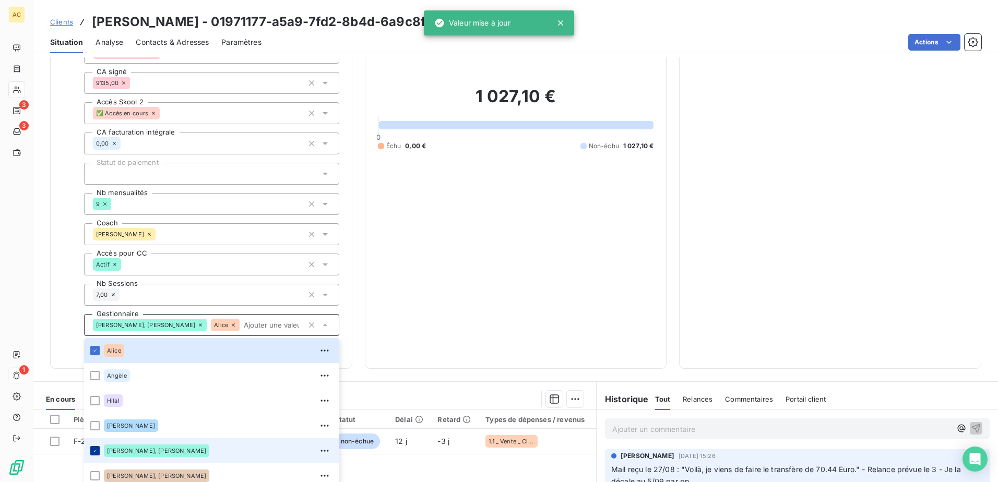
click at [95, 449] on icon at bounding box center [95, 451] width 6 height 6
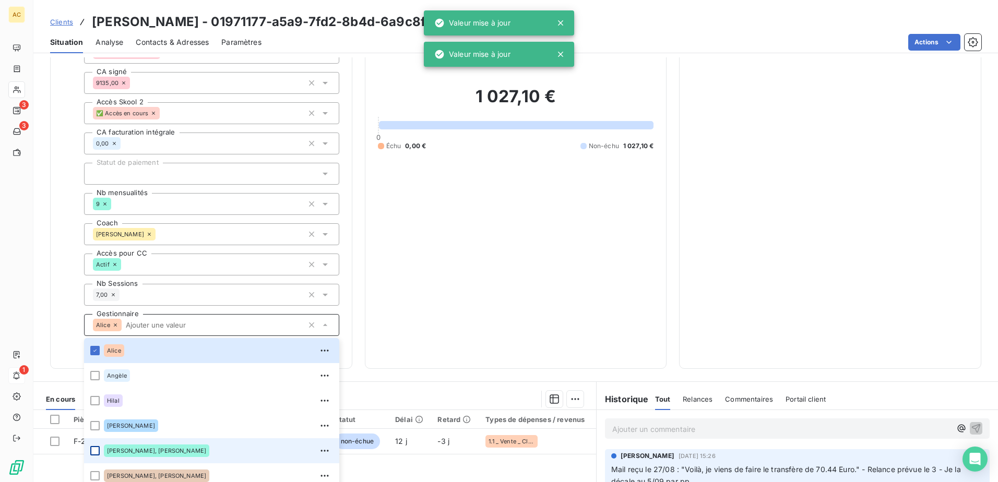
click at [425, 317] on div "1 027,10 € 0 Échu 0,00 € Non-échu 1 027,10 €" at bounding box center [516, 118] width 276 height 475
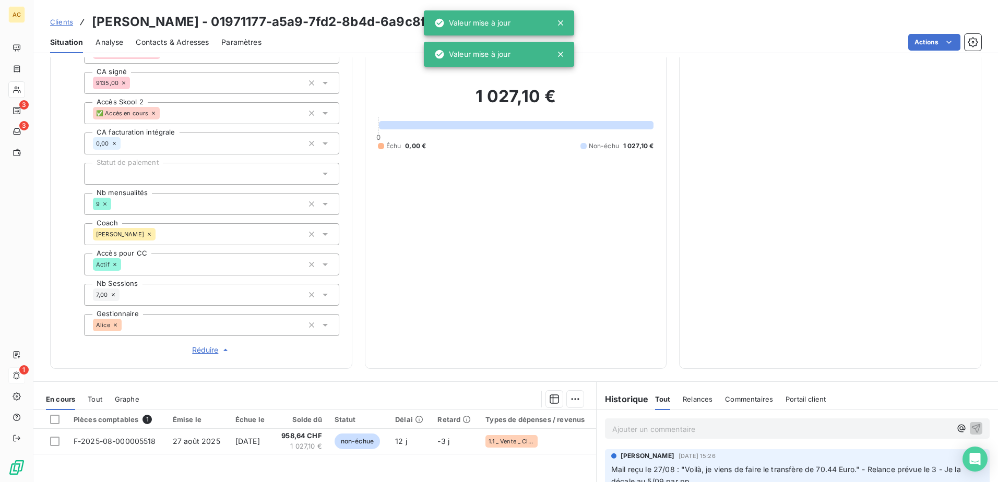
scroll to position [0, 0]
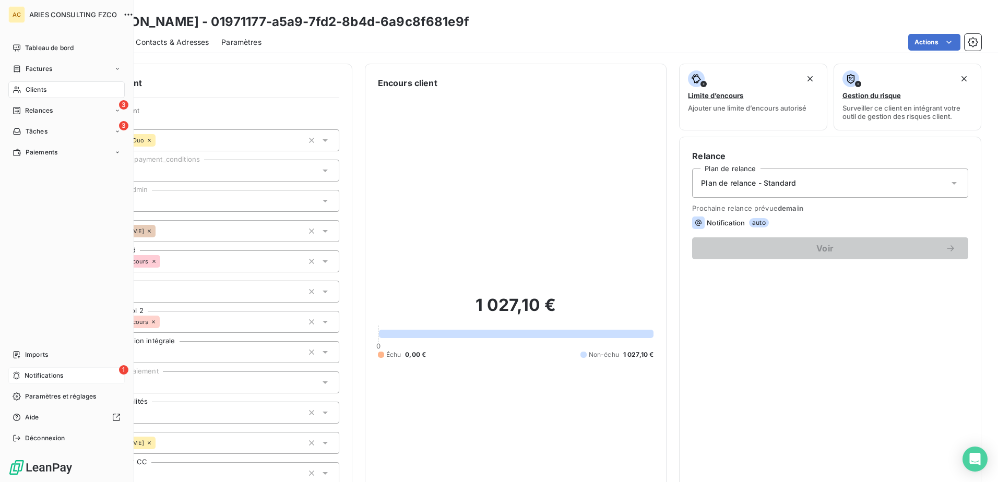
click at [44, 373] on span "Notifications" at bounding box center [44, 375] width 39 height 9
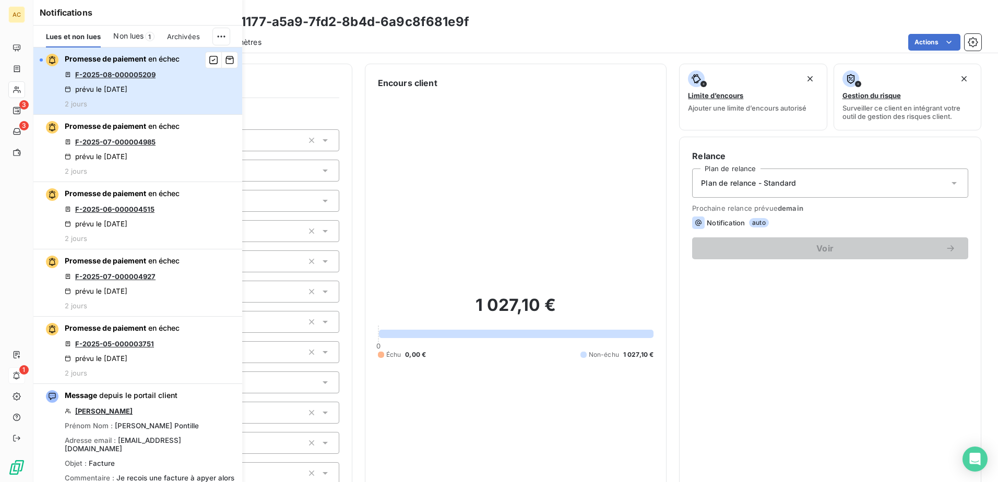
click at [177, 94] on div "Promesse de paiement en échec F-2025-08-000005209 prévu le [DATE] 2 jours" at bounding box center [122, 81] width 115 height 54
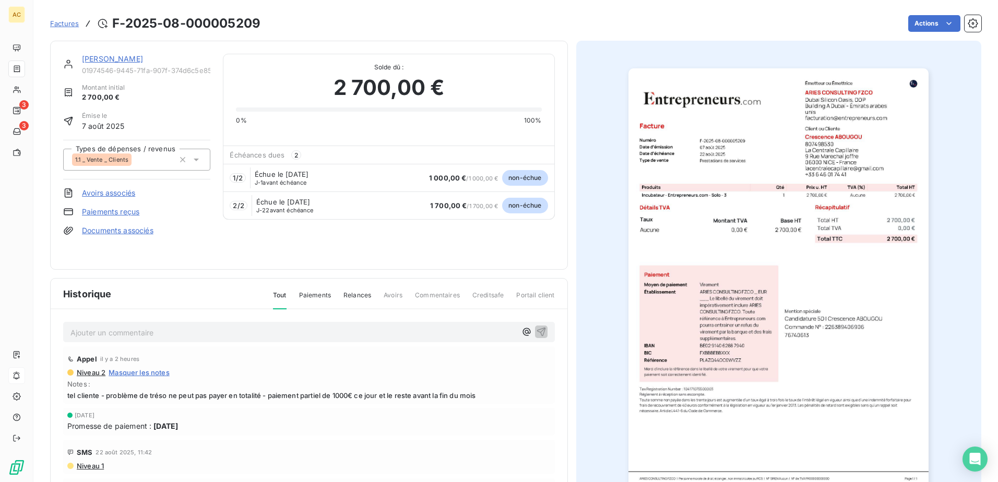
drag, startPoint x: 180, startPoint y: 59, endPoint x: 83, endPoint y: 59, distance: 96.5
click at [83, 59] on div "[PERSON_NAME]" at bounding box center [146, 59] width 128 height 10
copy link "[PERSON_NAME]"
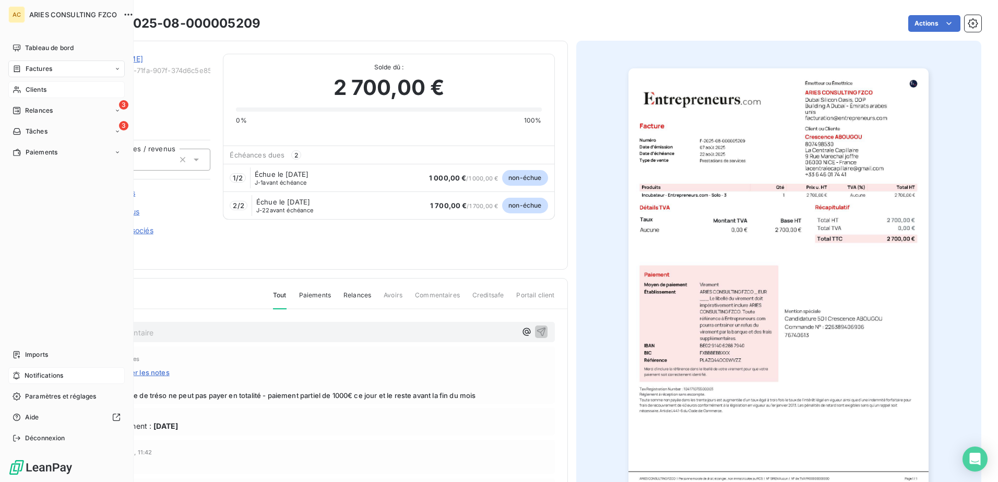
click at [31, 91] on span "Clients" at bounding box center [36, 89] width 21 height 9
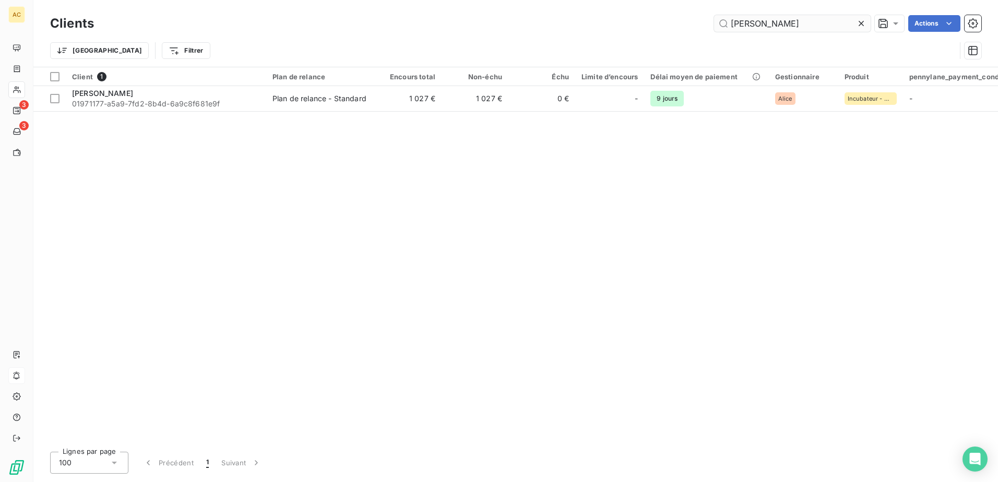
click at [770, 25] on input "[PERSON_NAME]" at bounding box center [792, 23] width 157 height 17
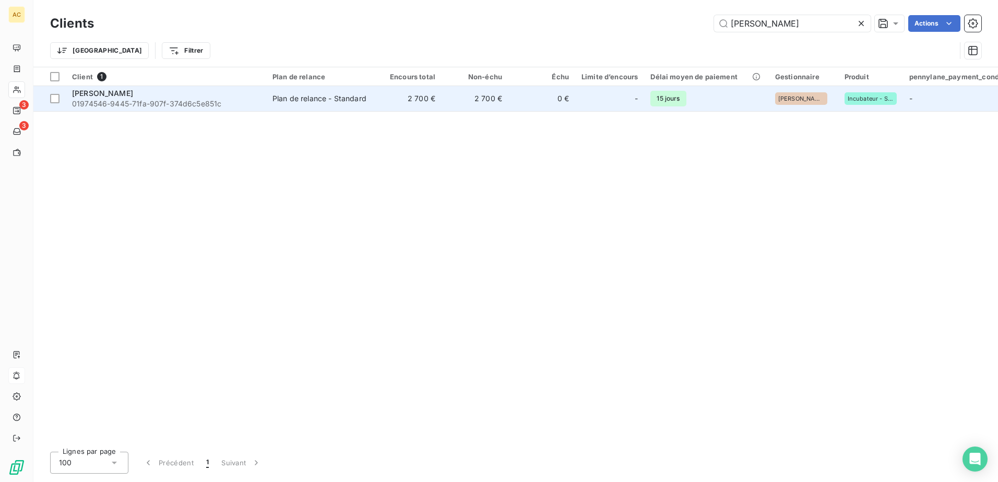
type input "[PERSON_NAME]"
click at [117, 105] on span "01974546-9445-71fa-907f-374d6c5e851c" at bounding box center [166, 104] width 188 height 10
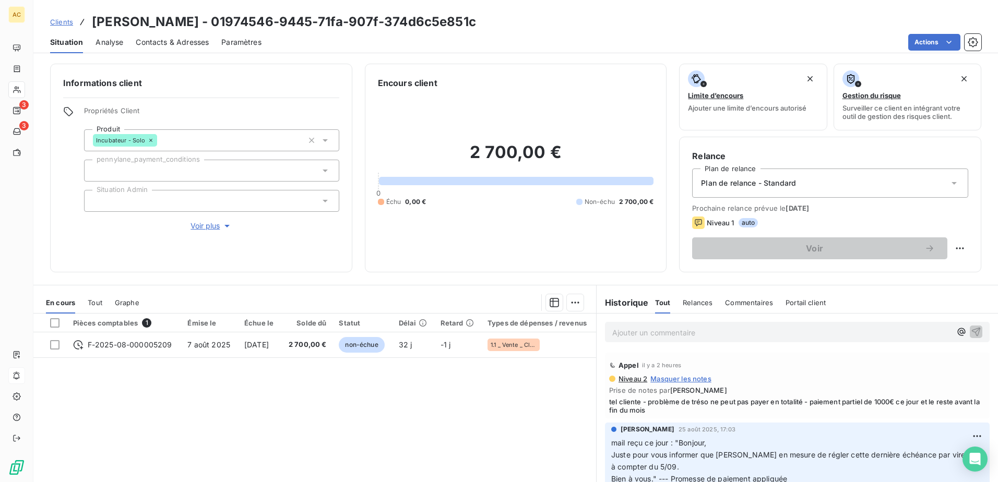
click at [216, 227] on span "Voir plus" at bounding box center [211, 226] width 42 height 10
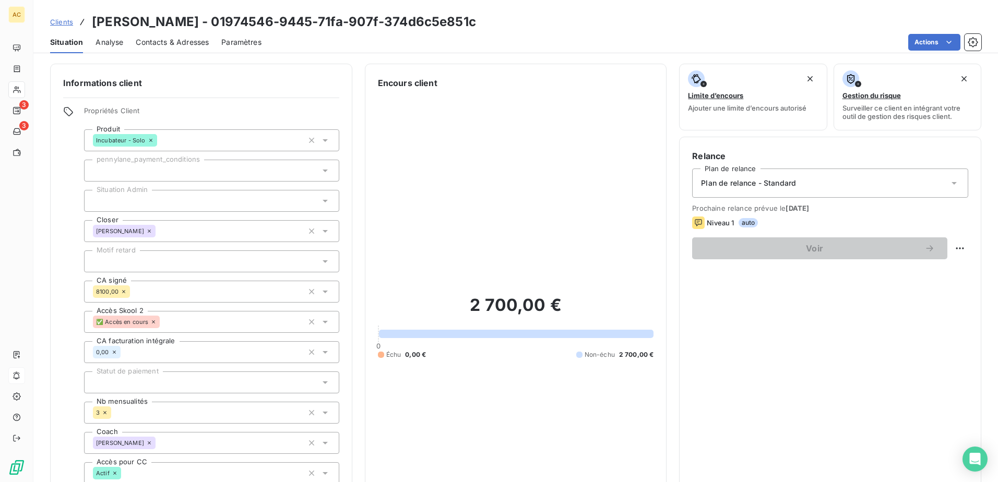
click at [66, 25] on span "Clients" at bounding box center [61, 22] width 23 height 8
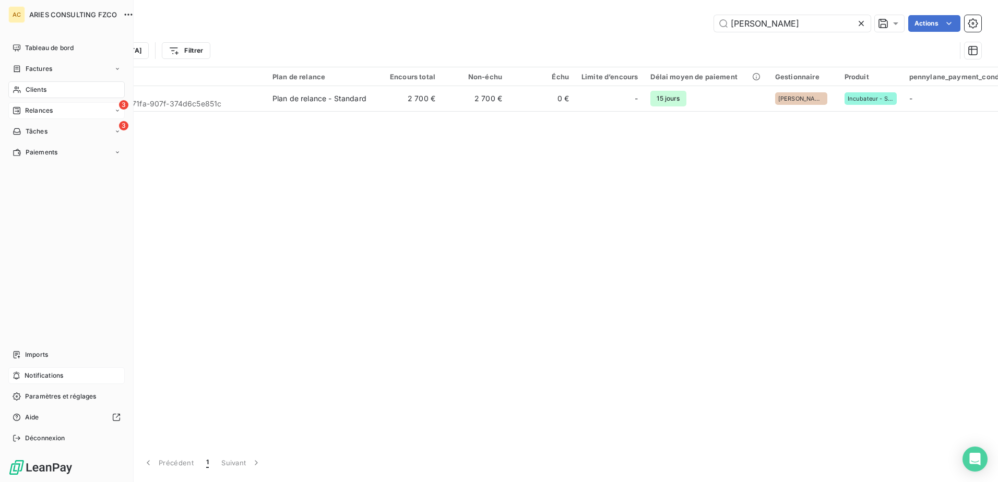
click at [42, 115] on span "Relances" at bounding box center [39, 110] width 28 height 9
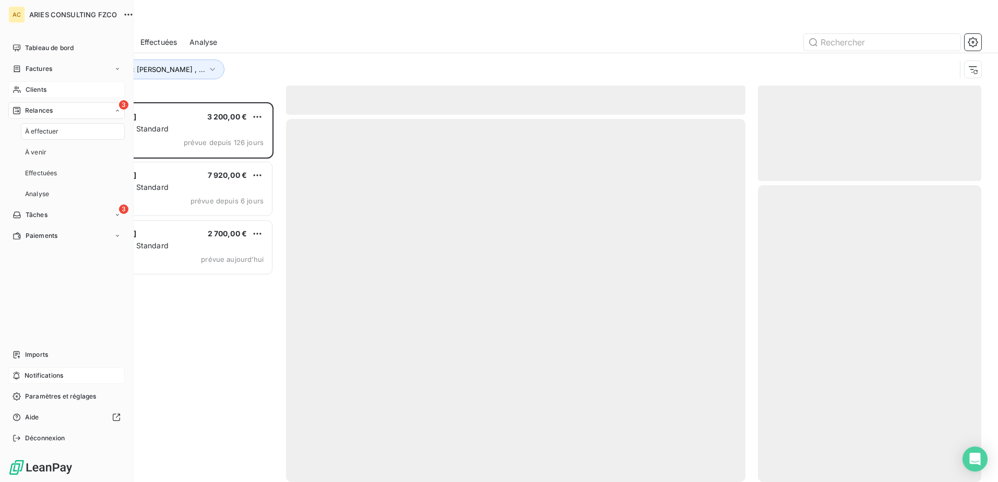
scroll to position [372, 215]
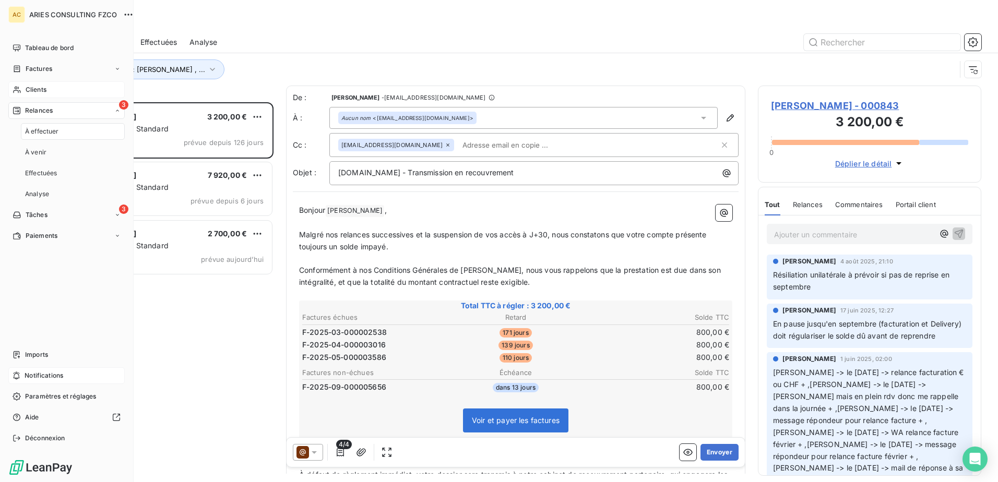
click at [40, 127] on span "À effectuer" at bounding box center [42, 131] width 34 height 9
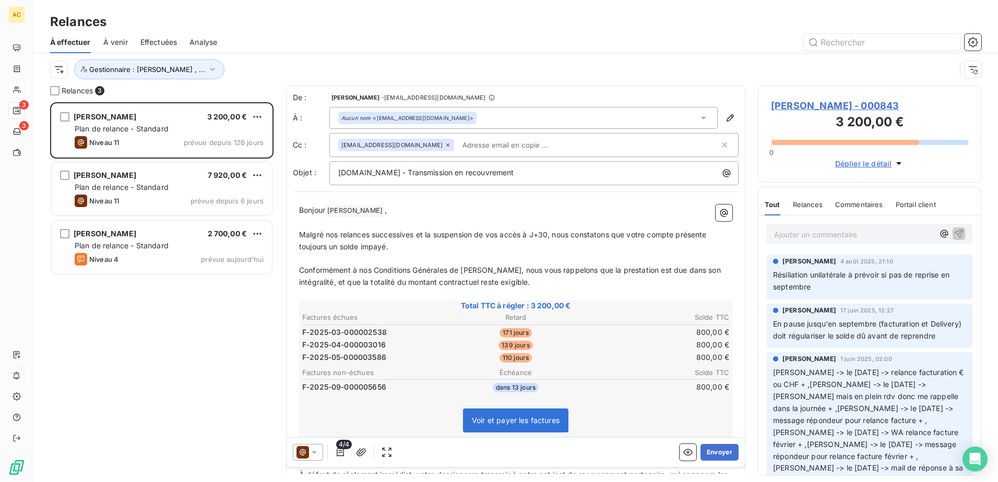
click at [311, 38] on div at bounding box center [605, 42] width 751 height 17
click at [180, 325] on div "[PERSON_NAME] 3 200,00 € Plan de relance - Standard Niveau 11 prévue depuis 126…" at bounding box center [161, 292] width 223 height 380
click at [984, 461] on div "Open Intercom Messenger" at bounding box center [975, 460] width 28 height 28
click at [171, 370] on div "[PERSON_NAME] 3 200,00 € Plan de relance - Standard Niveau 11 prévue depuis 126…" at bounding box center [161, 292] width 223 height 380
